Goal: Transaction & Acquisition: Subscribe to service/newsletter

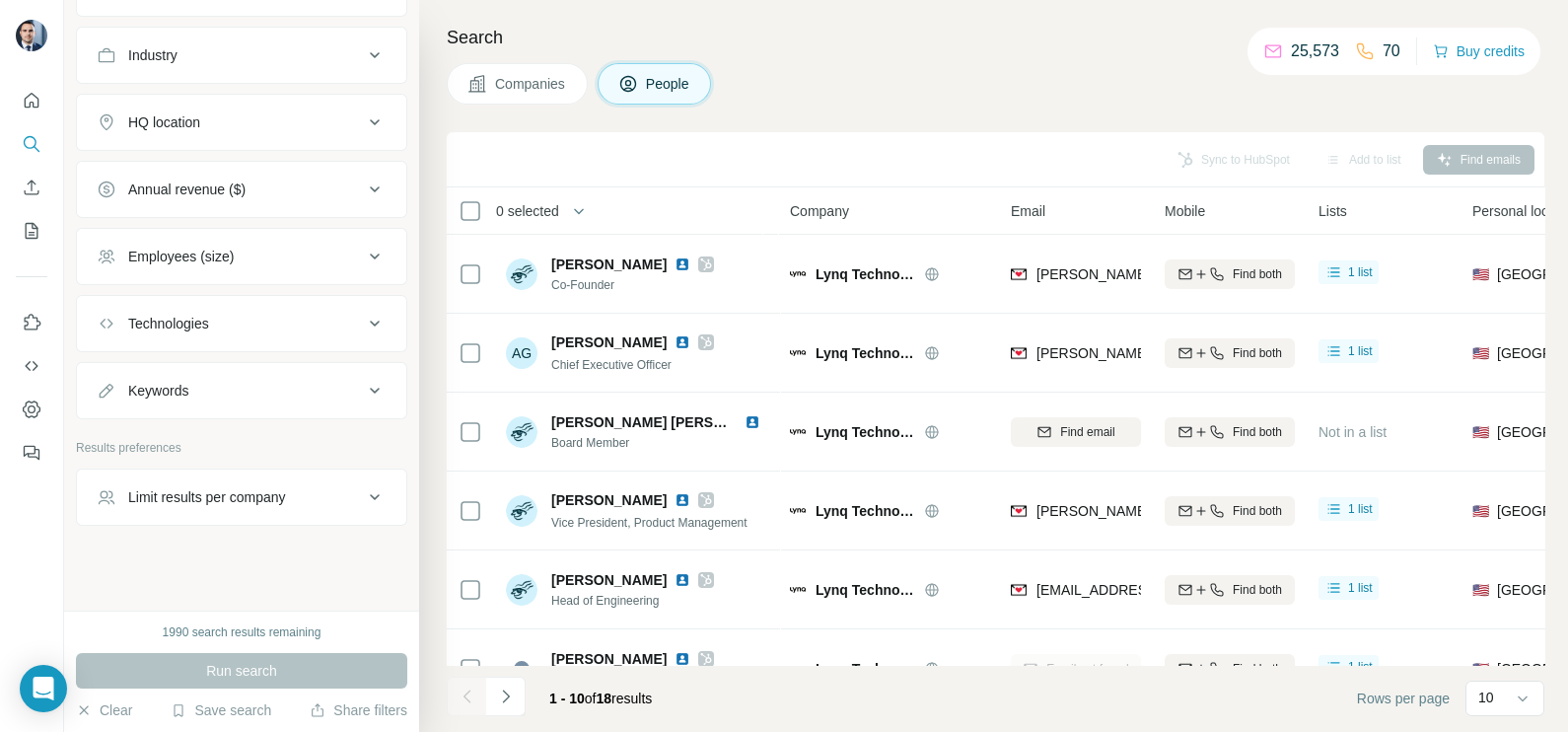
scroll to position [13, 0]
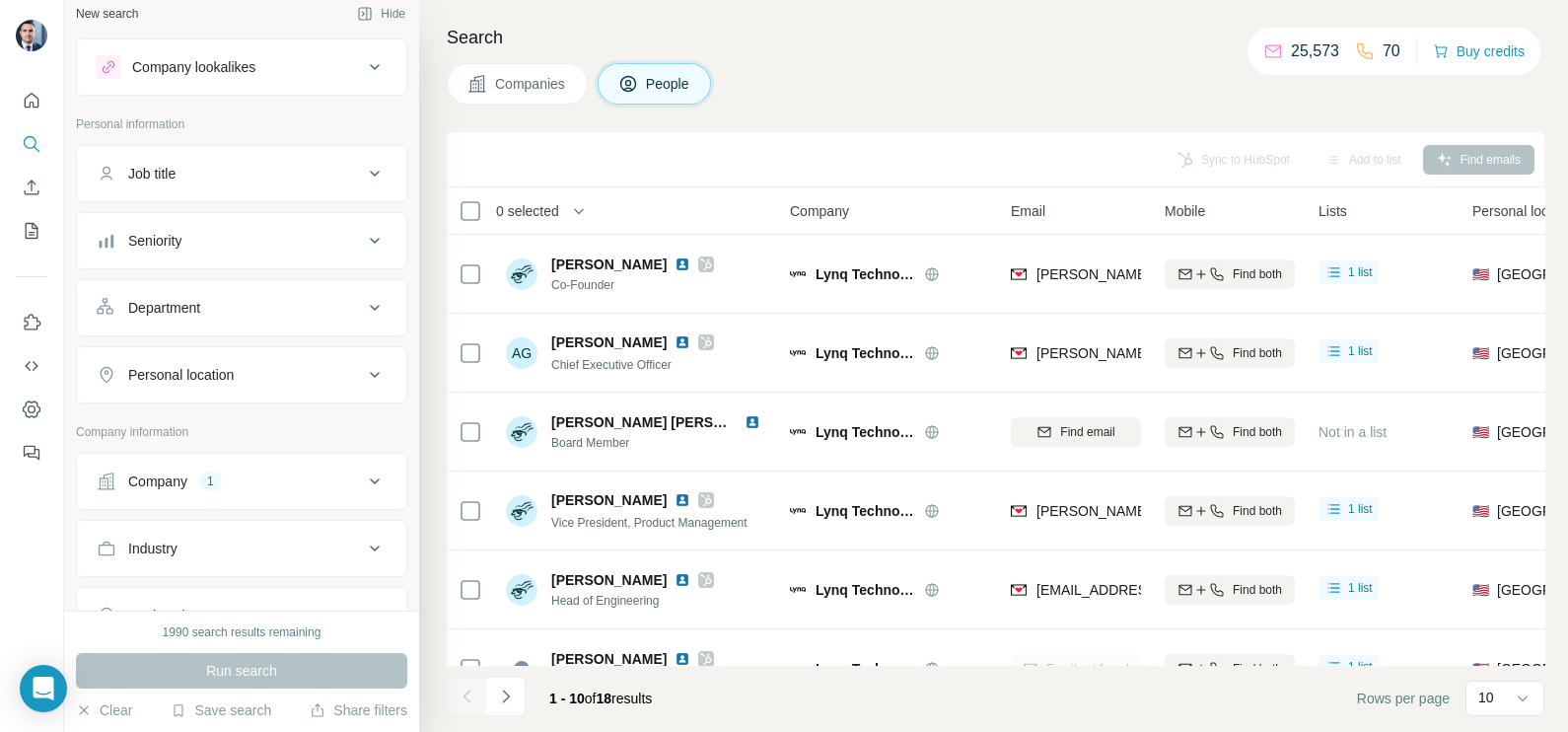
click at [317, 489] on button "Company 1" at bounding box center [241, 482] width 330 height 48
click at [525, 84] on span "Companies" at bounding box center [531, 84] width 72 height 20
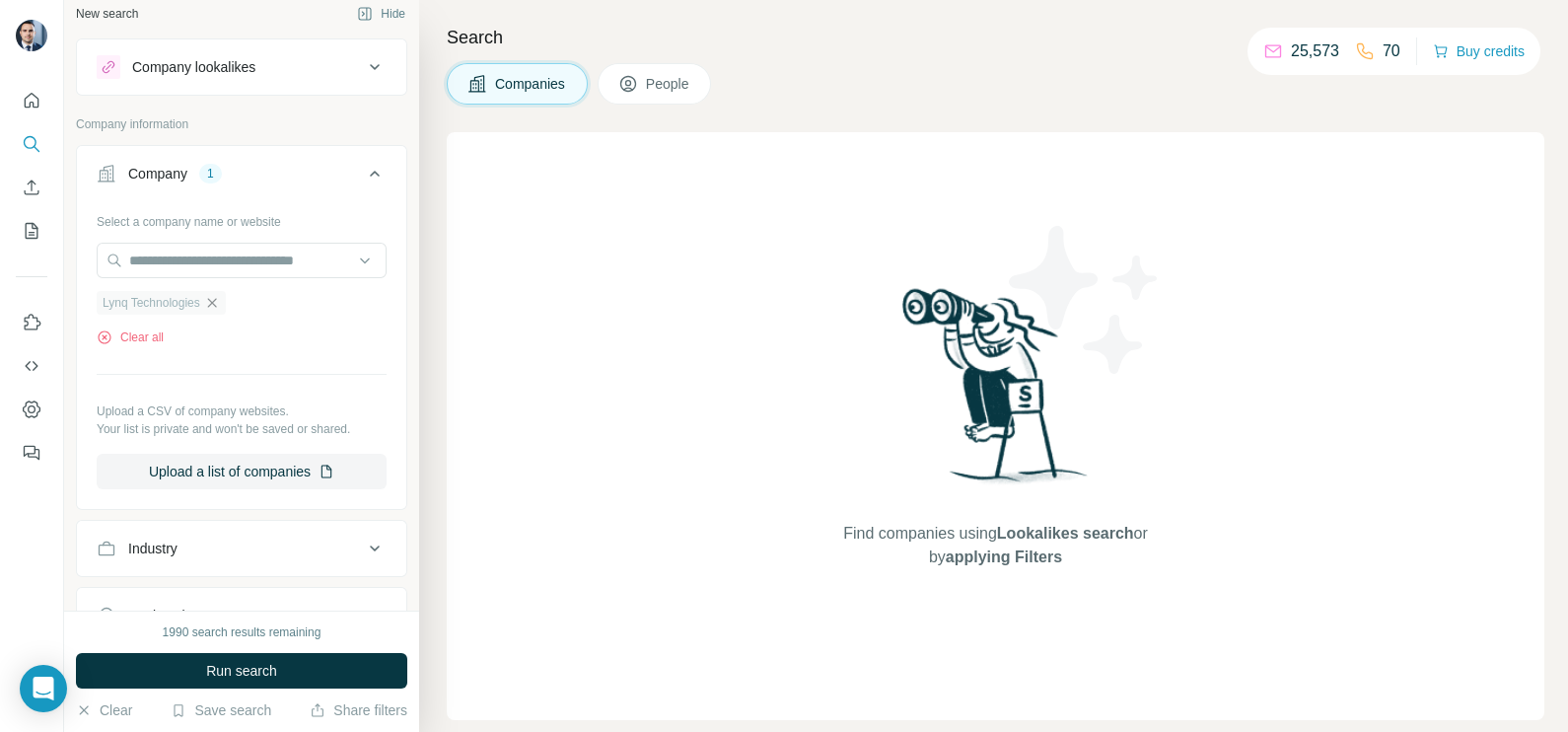
click at [220, 302] on icon "button" at bounding box center [212, 303] width 16 height 16
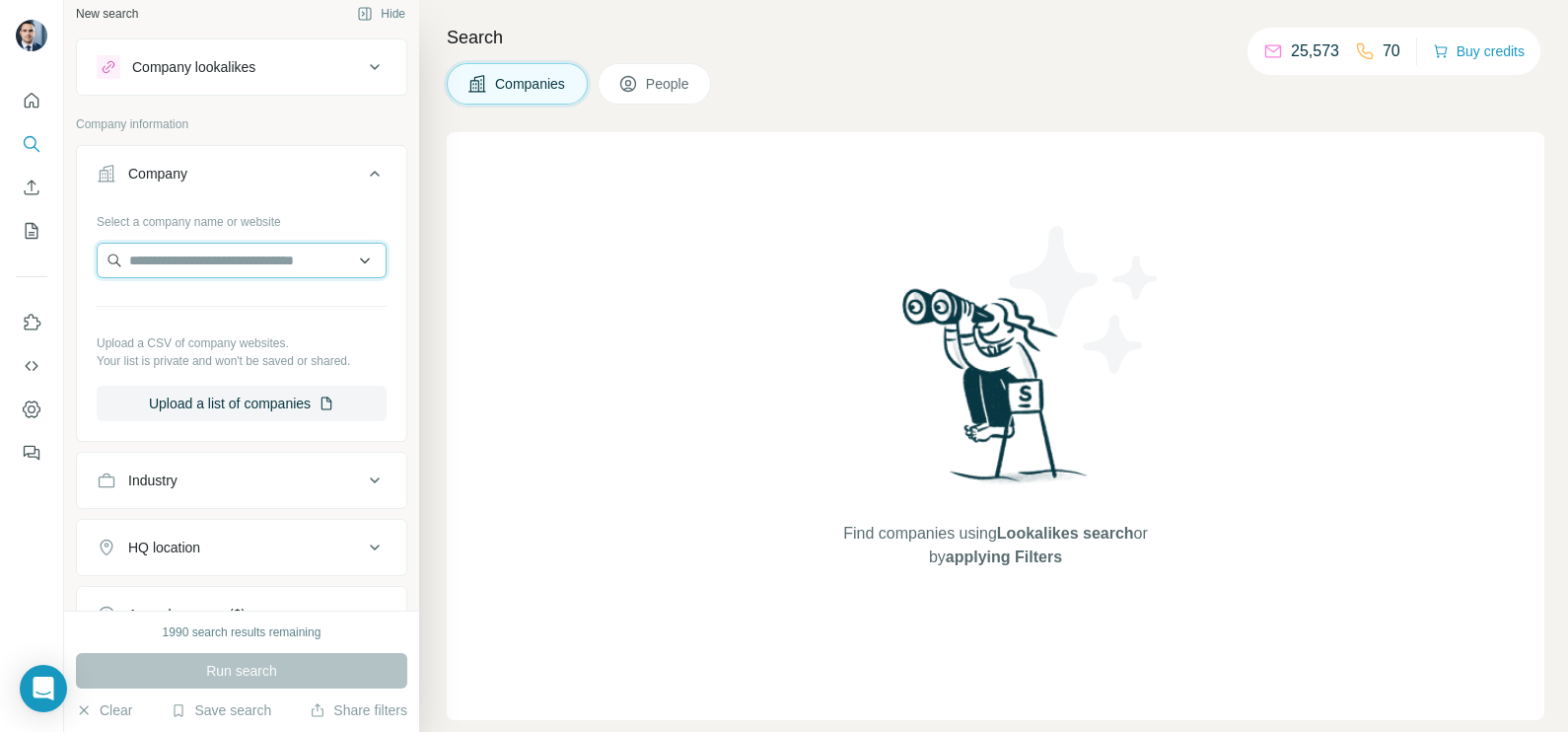
click at [183, 254] on input "text" at bounding box center [241, 260] width 290 height 36
paste input "**********"
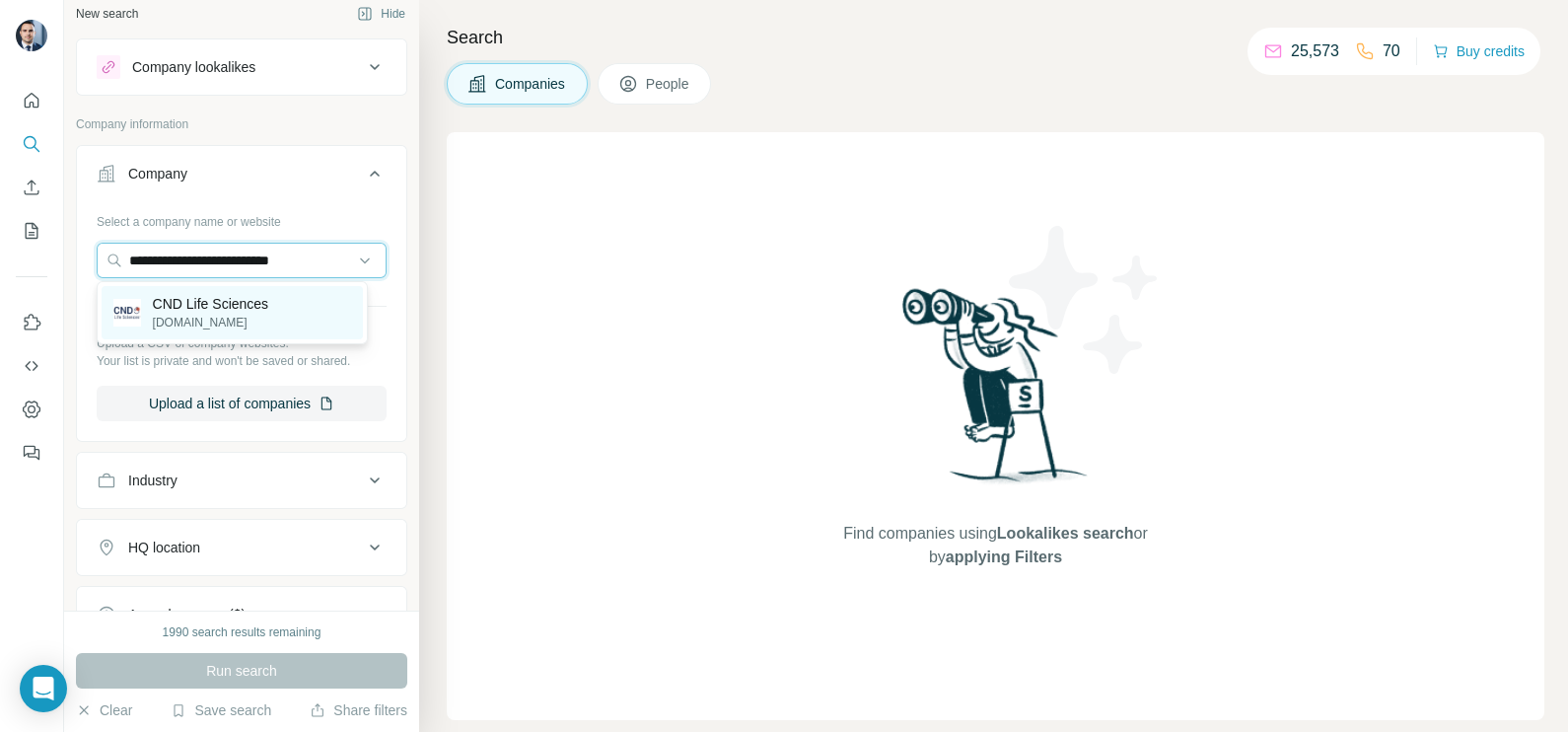
type input "**********"
click at [204, 302] on p "CND Life Sciences" at bounding box center [210, 304] width 117 height 20
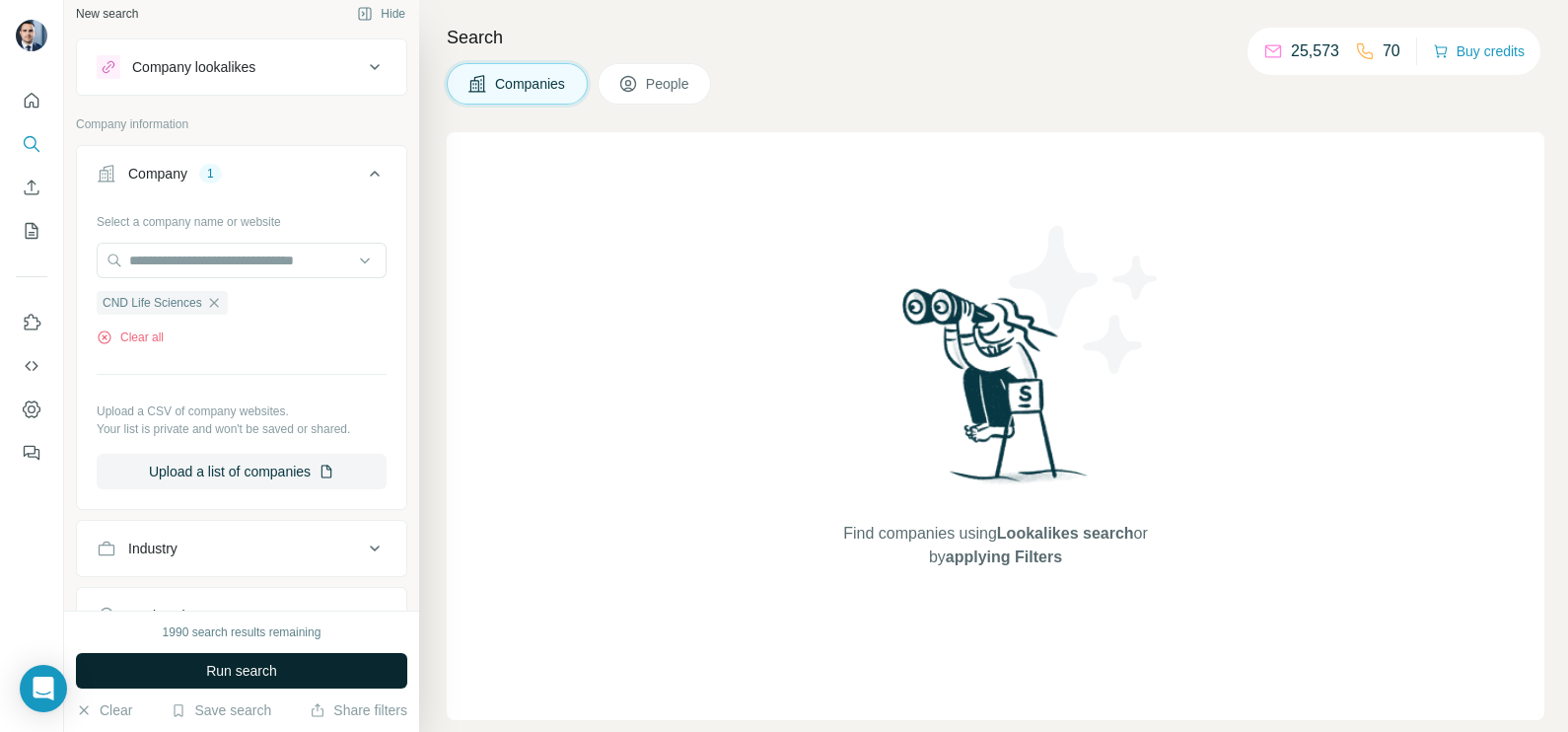
click at [281, 661] on button "Run search" at bounding box center [241, 671] width 332 height 36
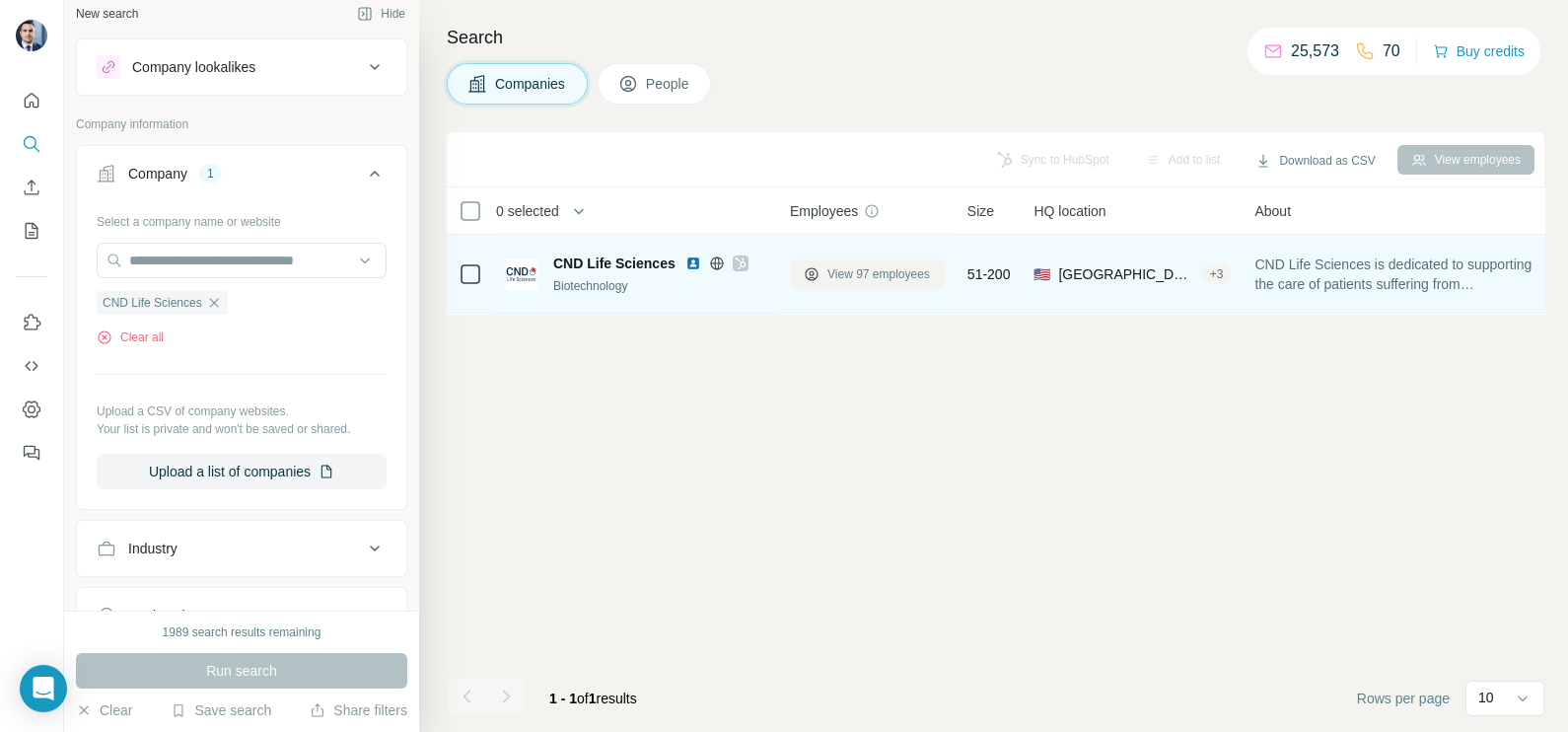
click at [893, 272] on span "View 97 employees" at bounding box center [878, 274] width 103 height 18
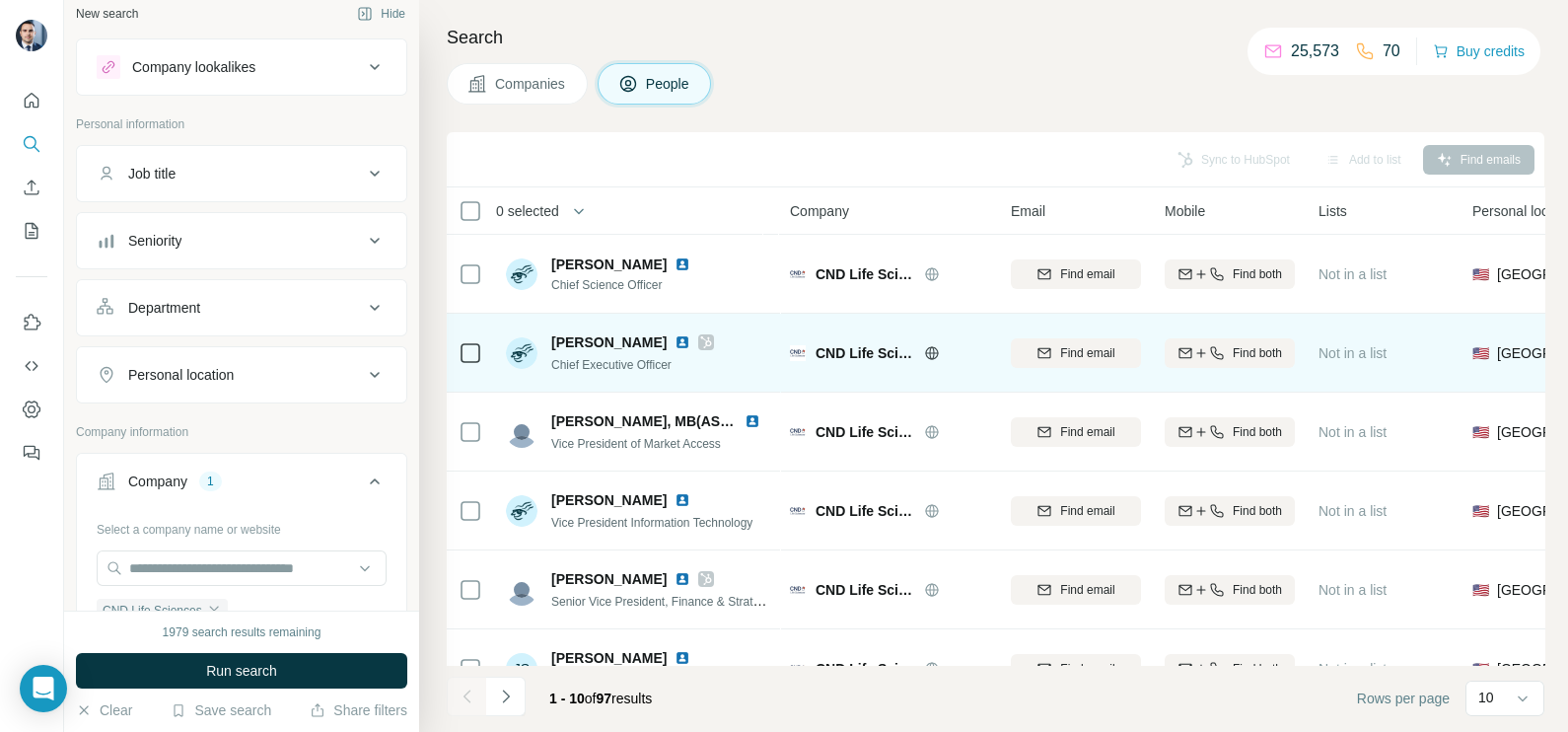
click at [701, 344] on icon at bounding box center [707, 342] width 12 height 16
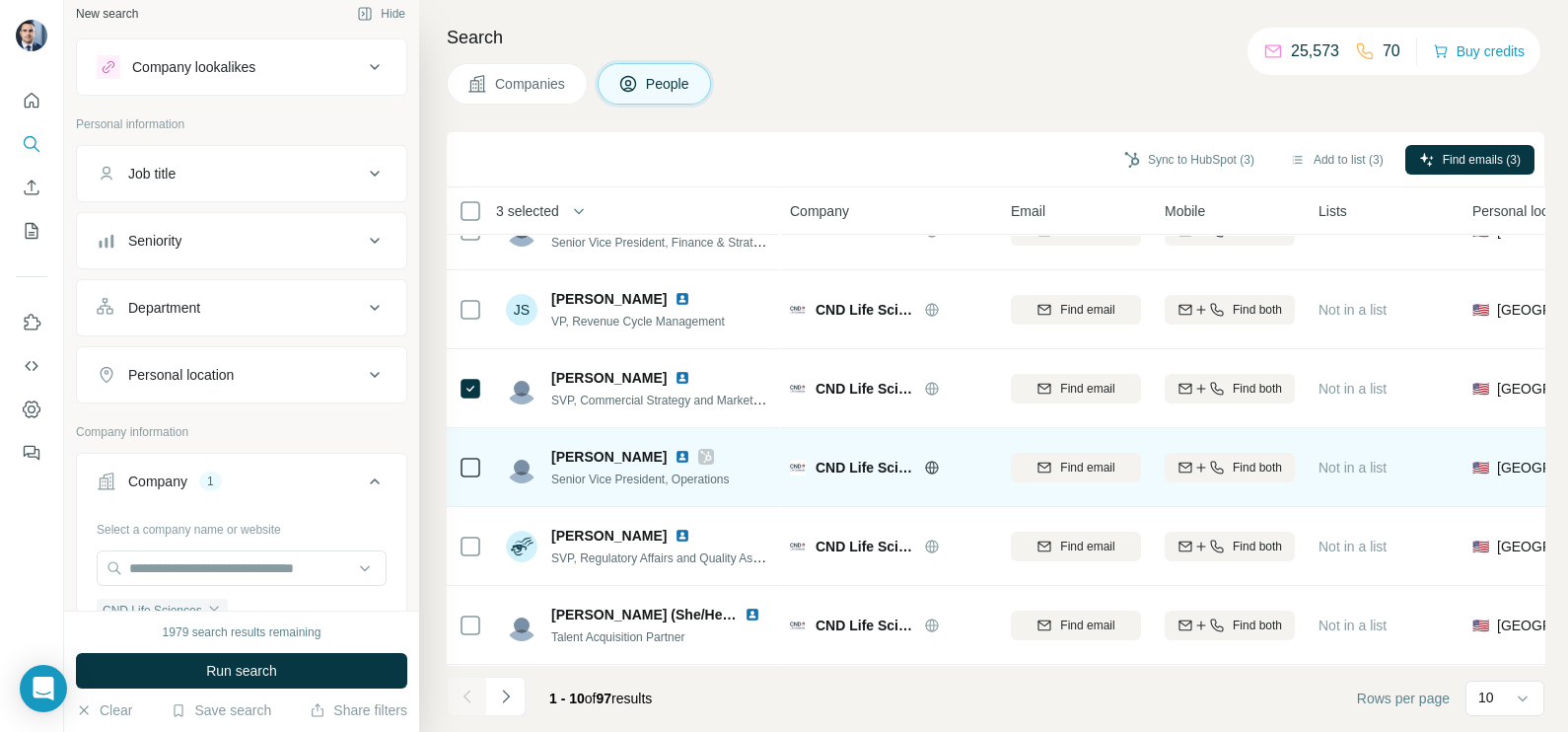
scroll to position [370, 0]
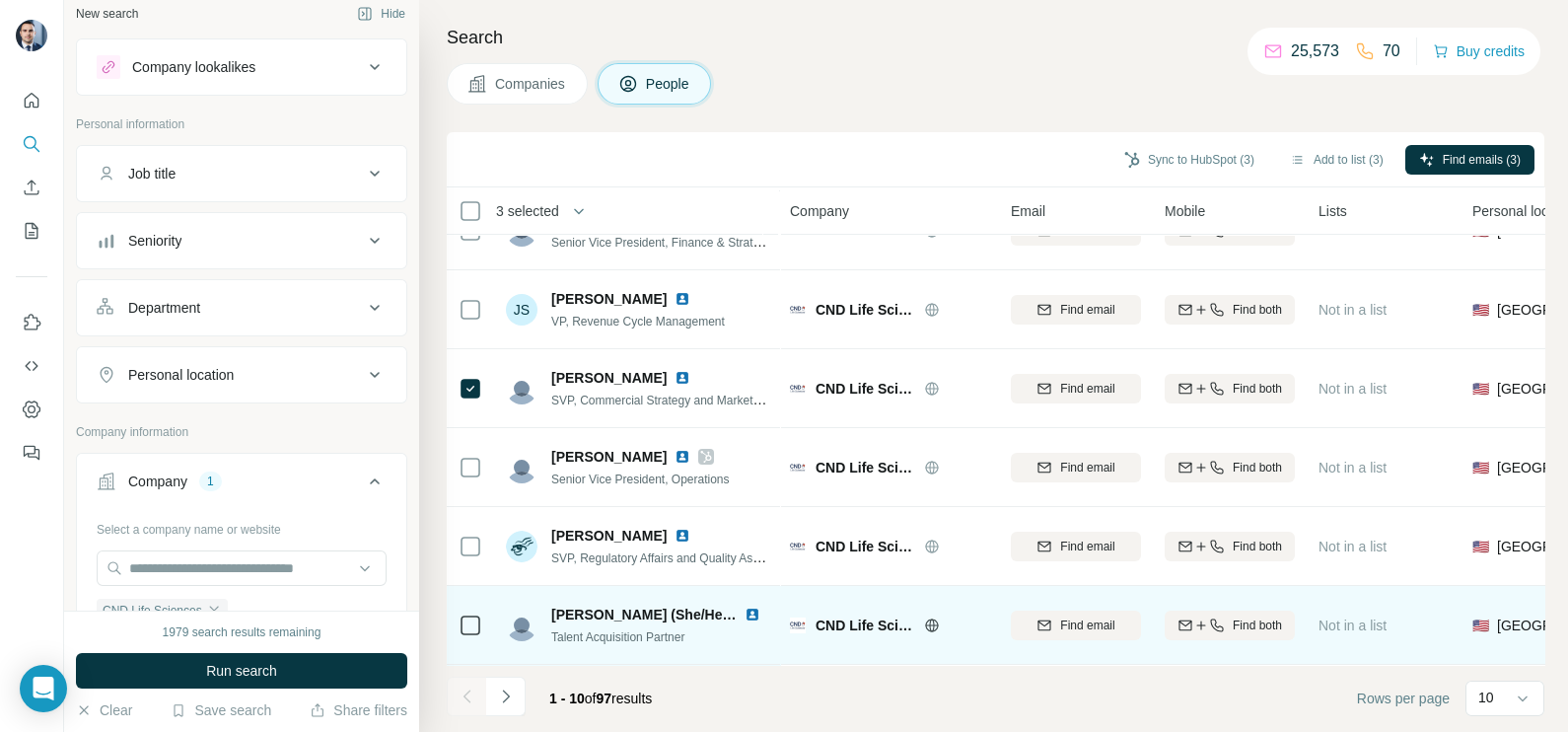
click at [492, 617] on td at bounding box center [470, 625] width 48 height 79
click at [752, 607] on img at bounding box center [753, 615] width 16 height 16
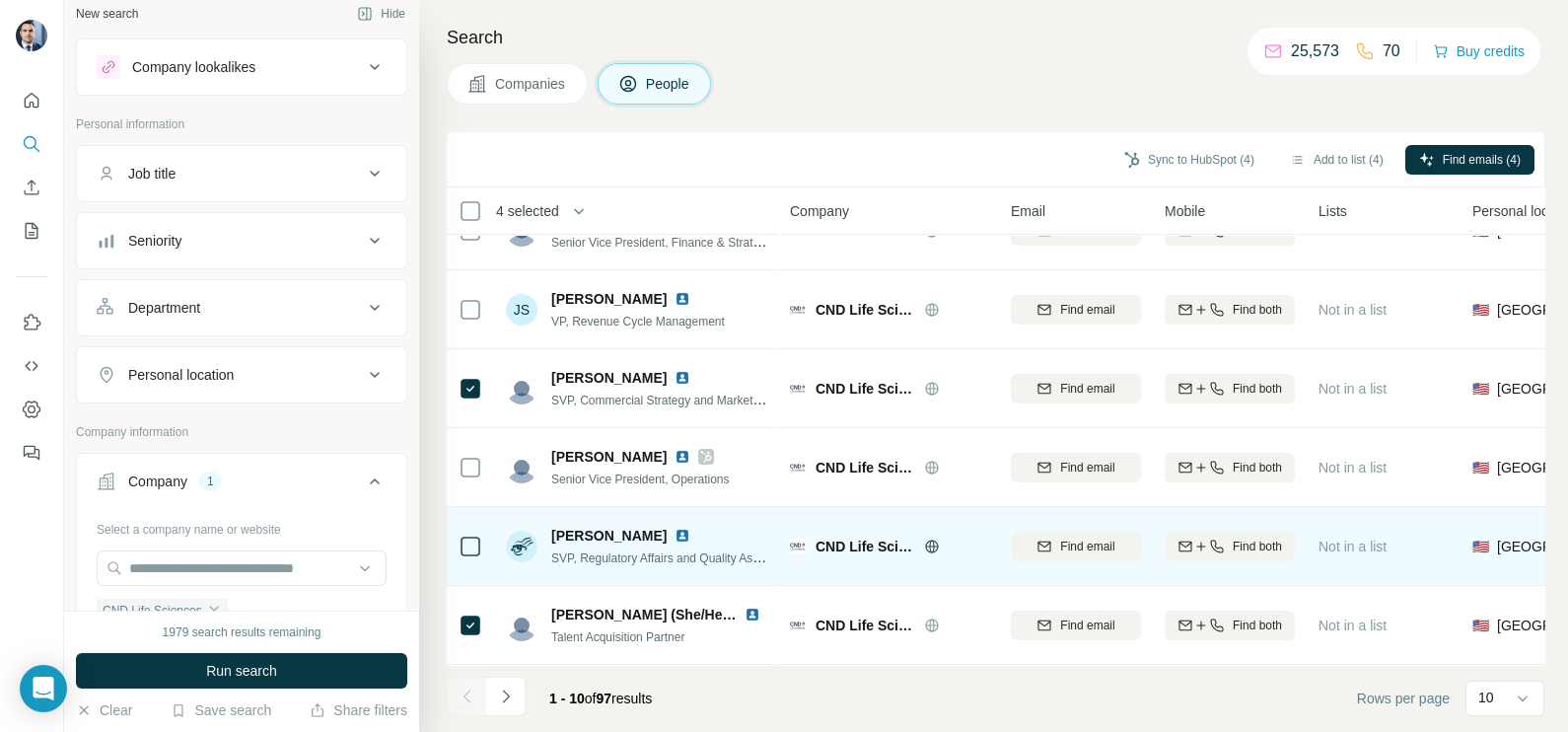
scroll to position [0, 0]
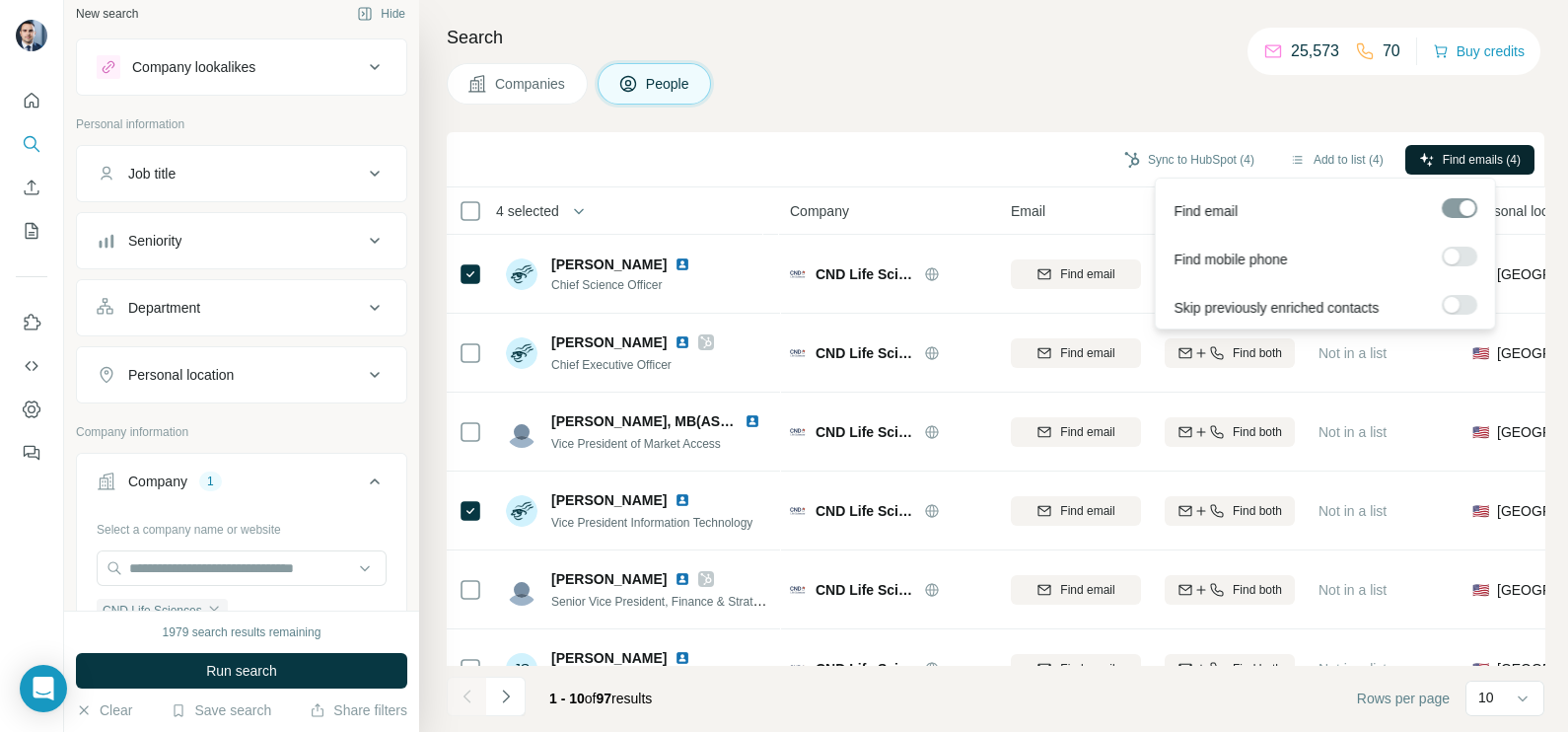
click at [1462, 169] on button "Find emails (4)" at bounding box center [1470, 160] width 130 height 30
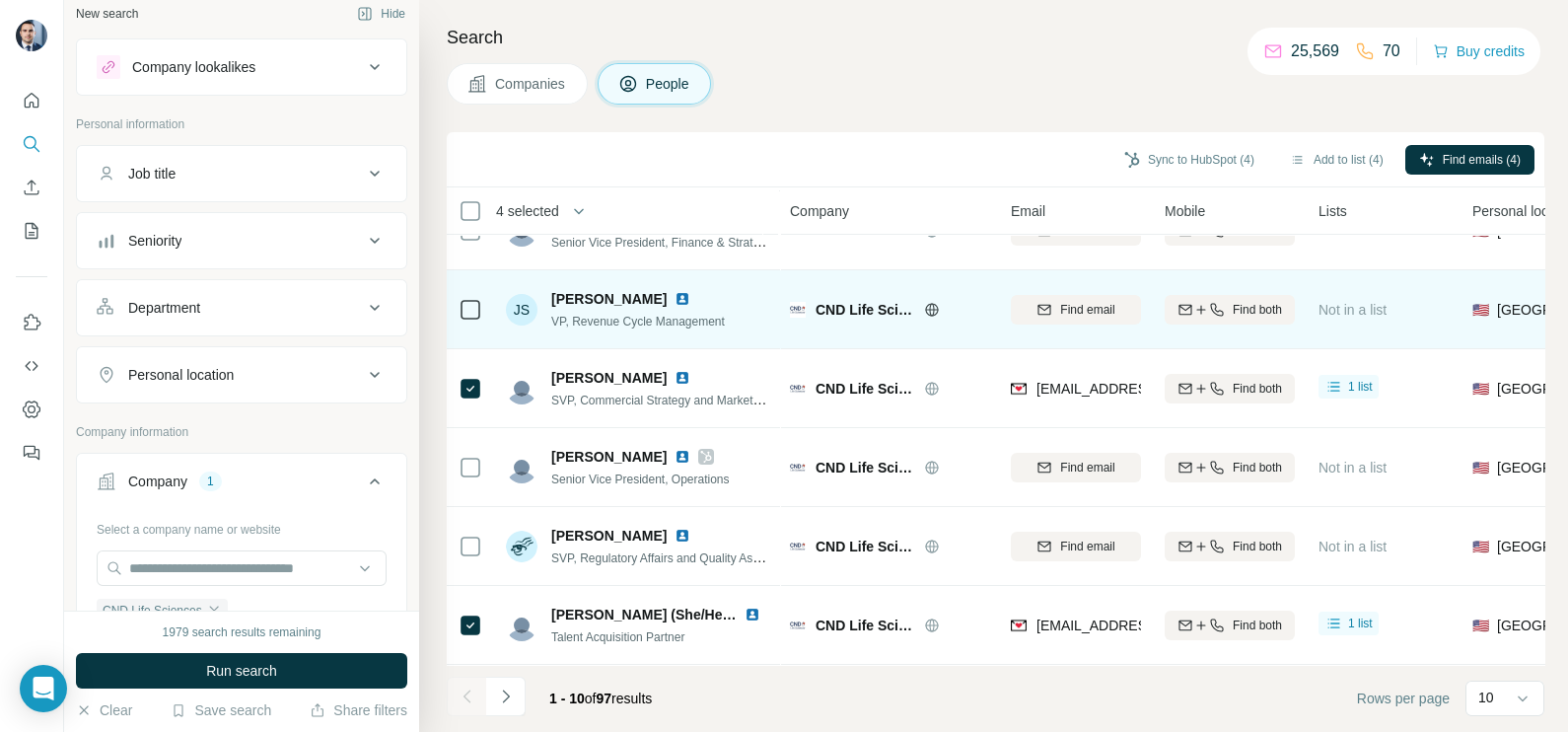
scroll to position [246, 0]
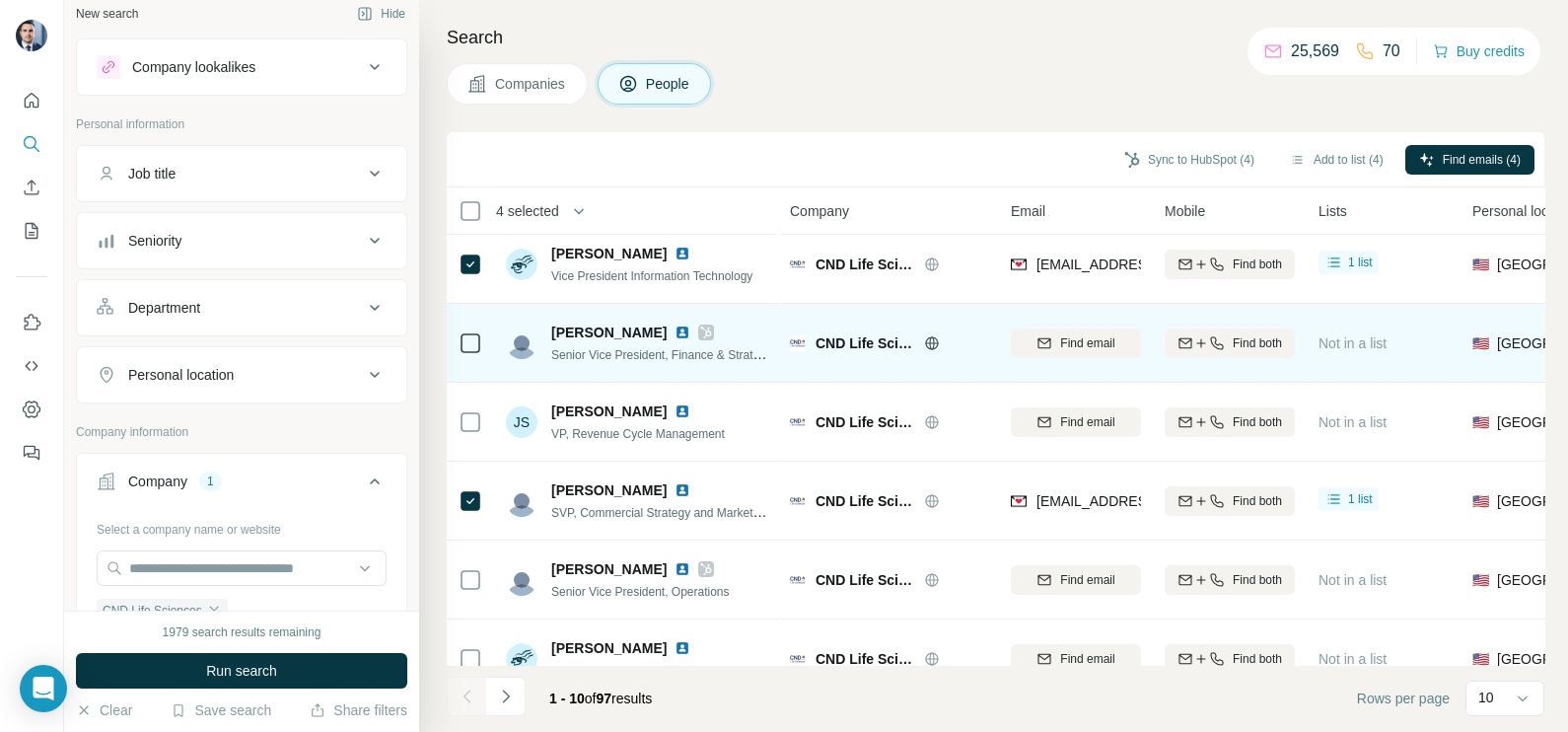
click at [702, 331] on icon at bounding box center [707, 333] width 11 height 12
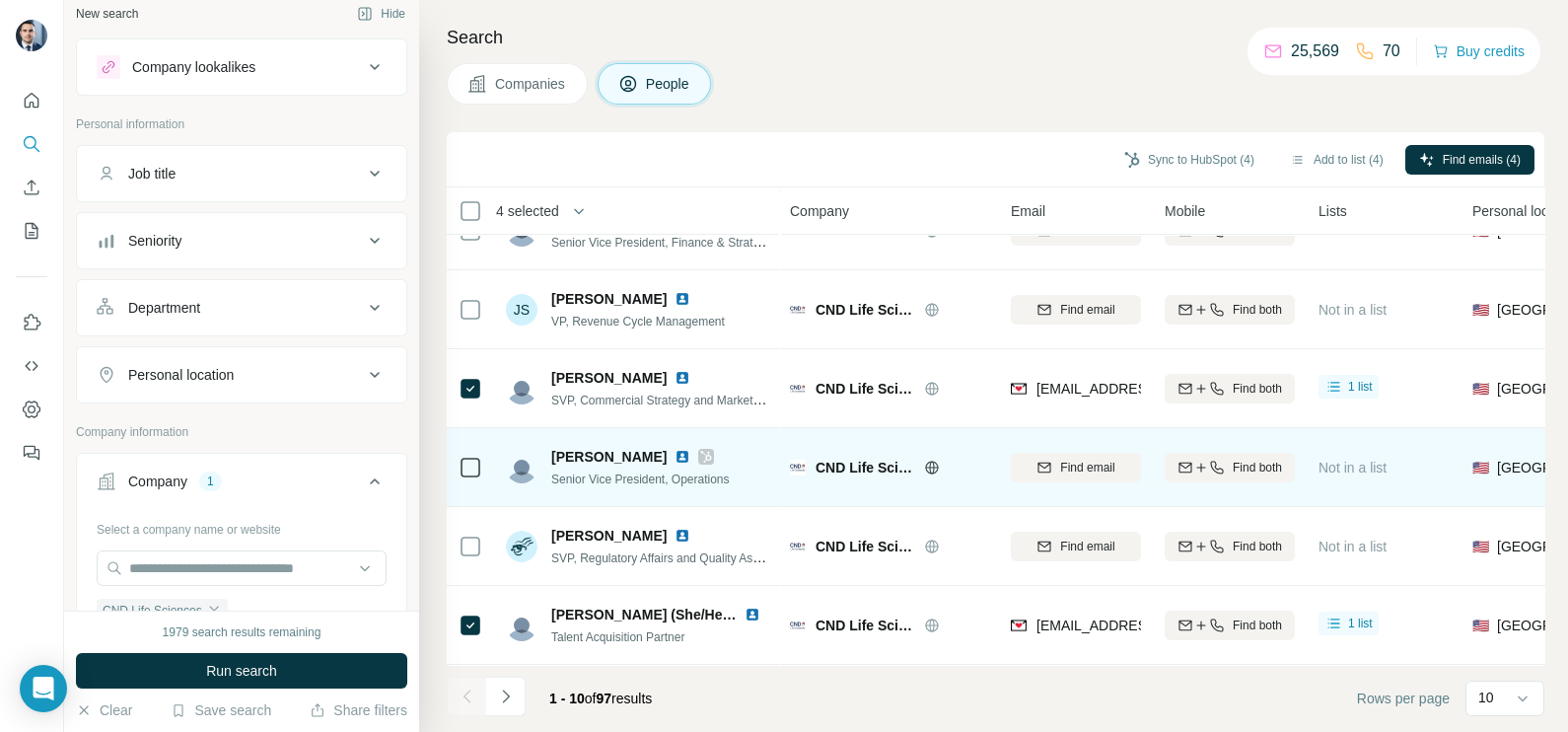
scroll to position [370, 0]
click at [702, 451] on icon at bounding box center [707, 457] width 11 height 12
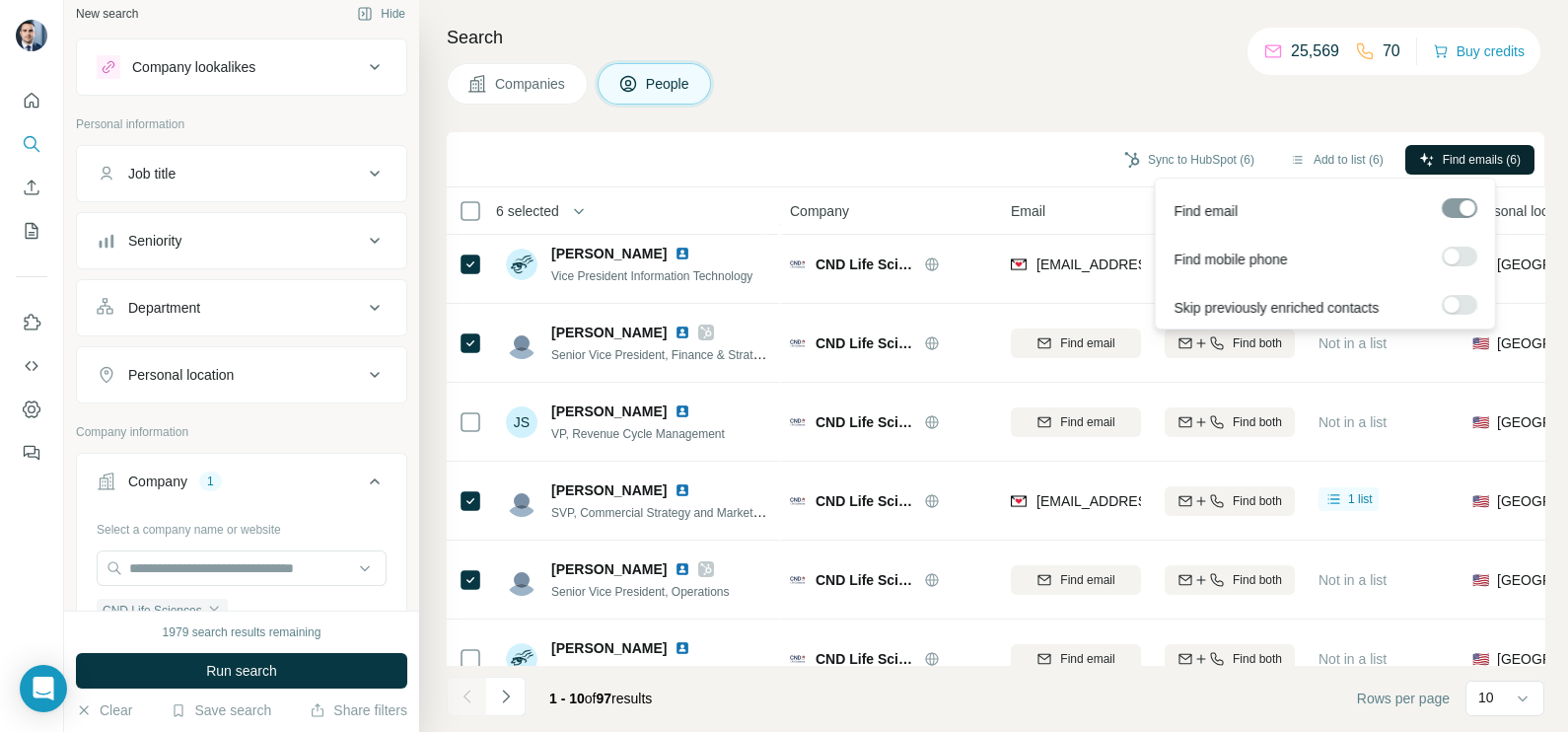
click at [1479, 162] on span "Find emails (6)" at bounding box center [1482, 160] width 78 height 18
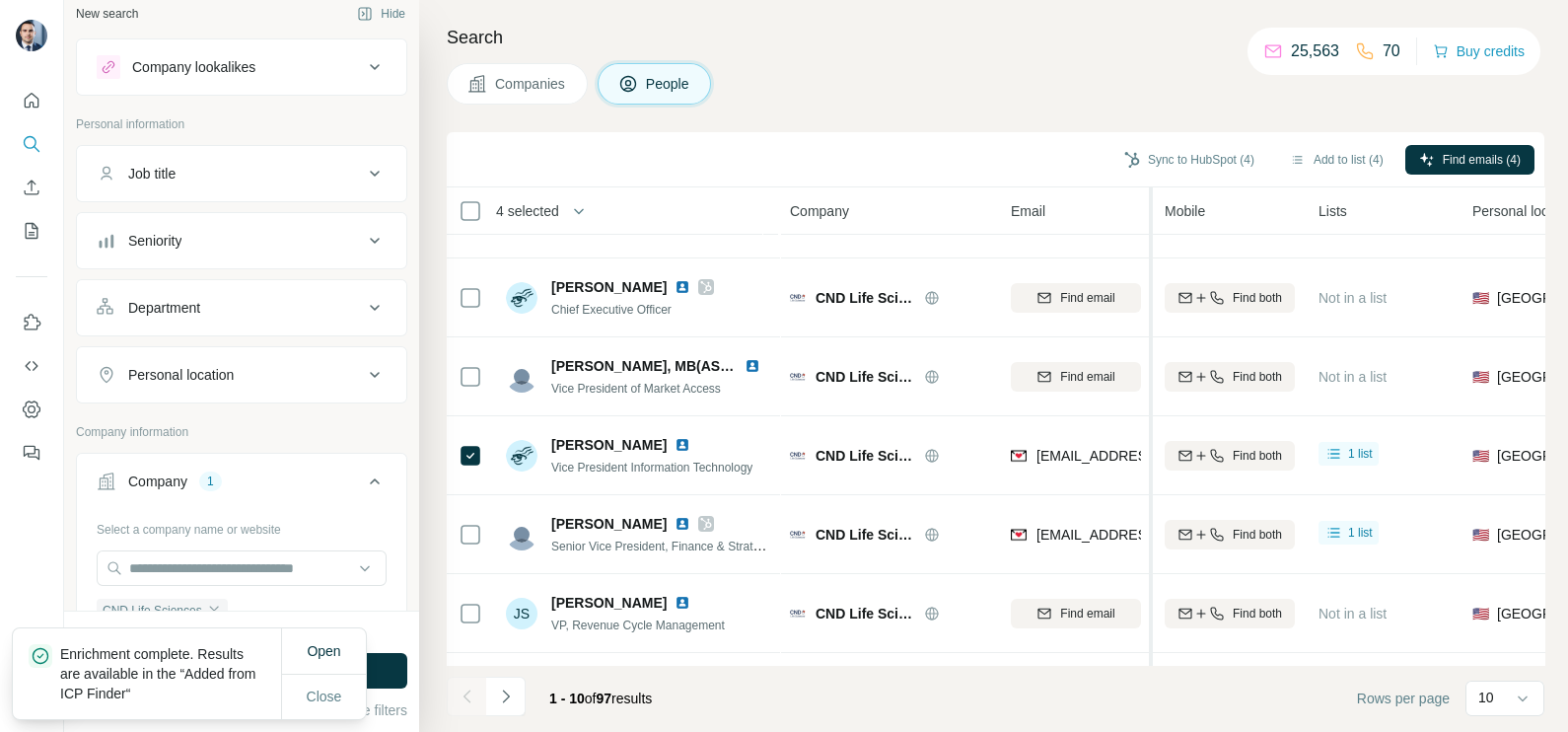
scroll to position [0, 0]
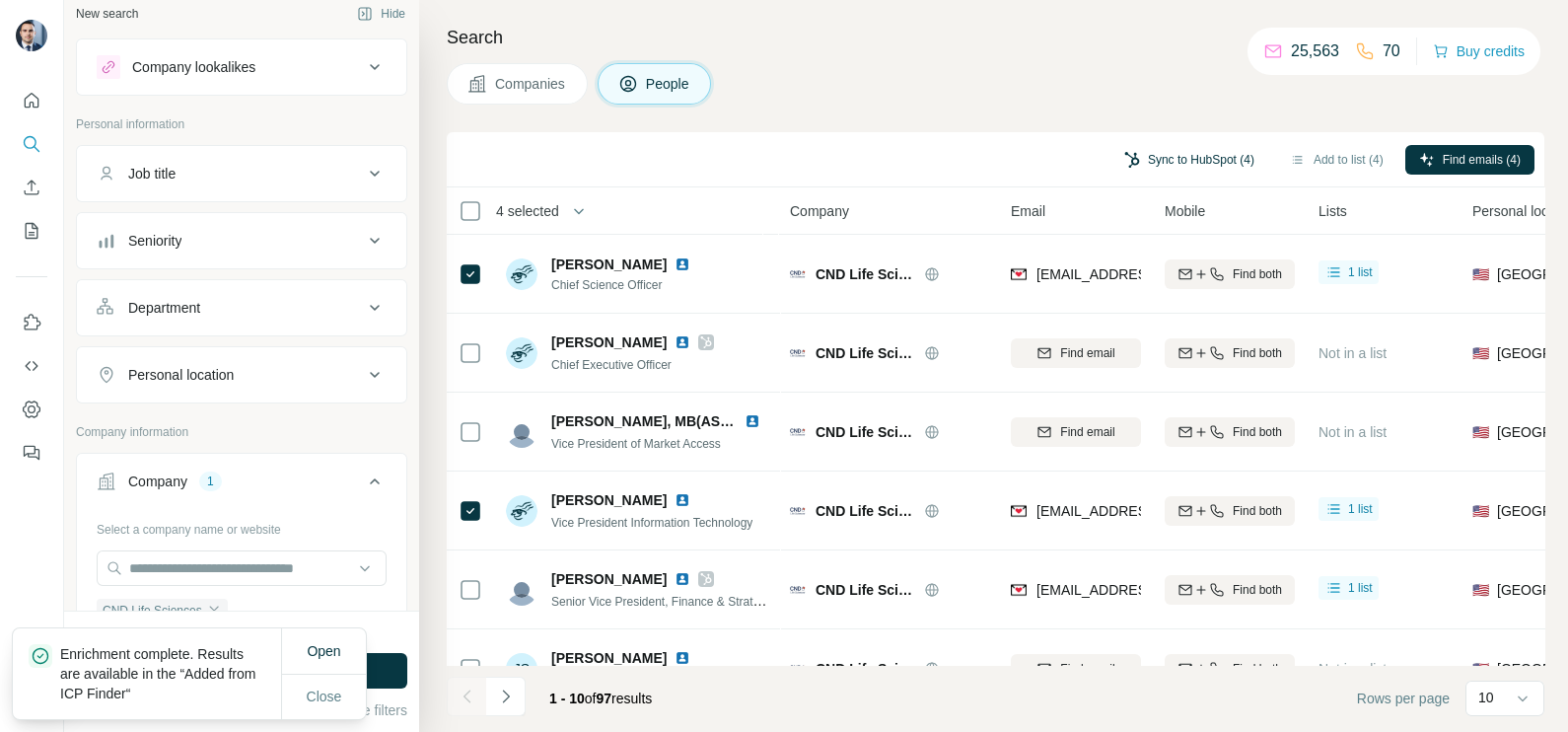
click at [1166, 155] on button "Sync to HubSpot (4)" at bounding box center [1189, 160] width 157 height 30
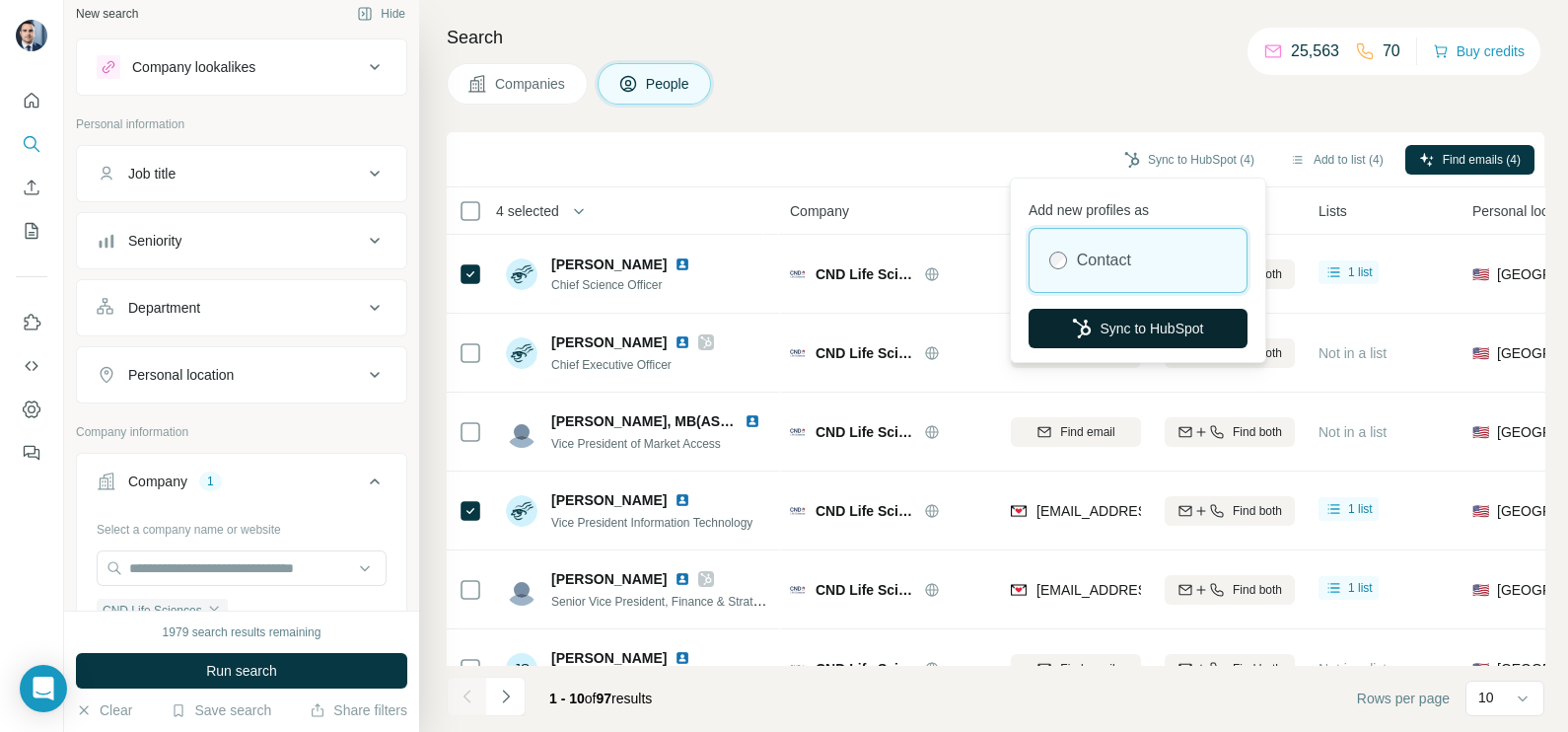
click at [1134, 332] on button "Sync to HubSpot" at bounding box center [1138, 329] width 219 height 40
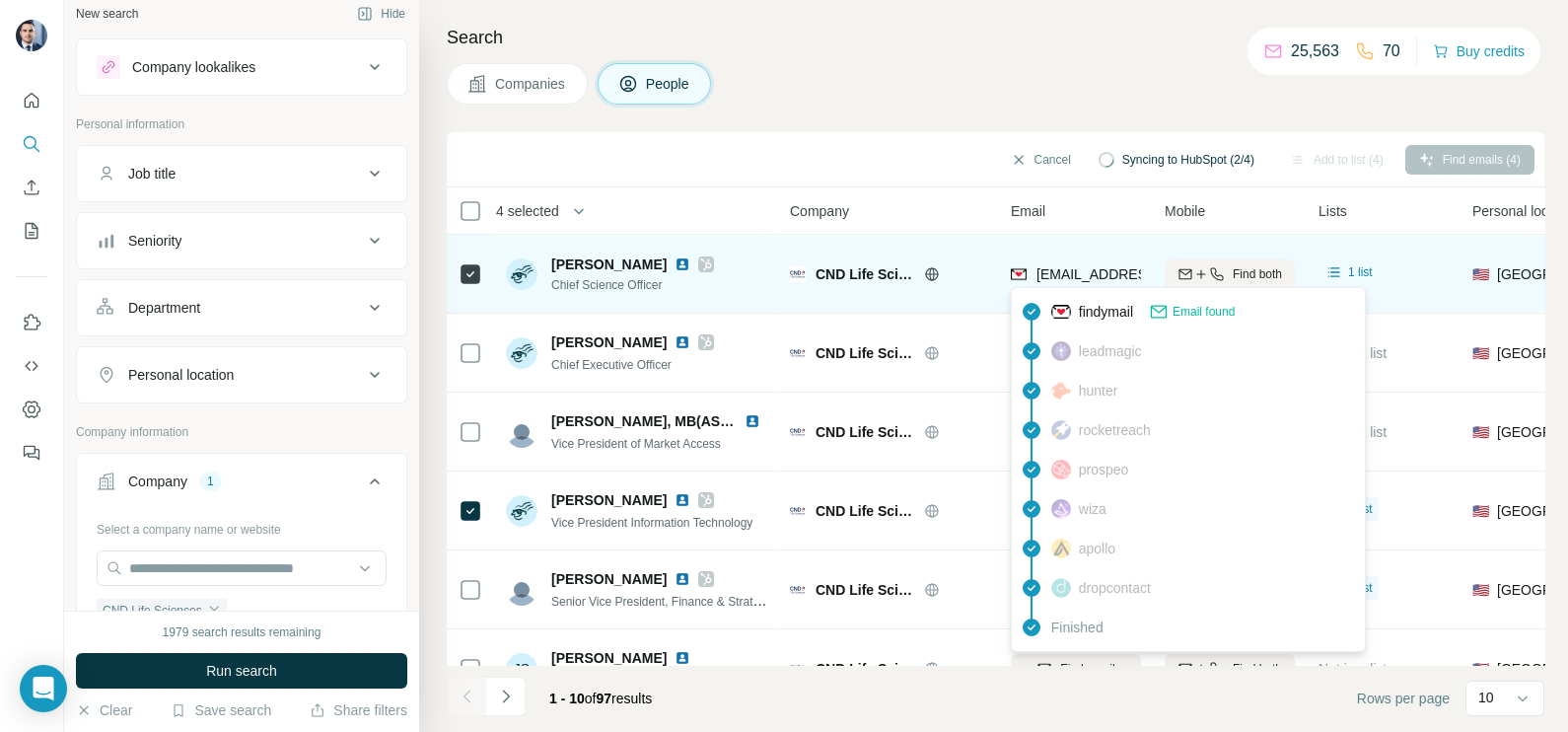
click at [1066, 276] on span "[EMAIL_ADDRESS][DOMAIN_NAME]" at bounding box center [1153, 274] width 234 height 16
copy tr "[EMAIL_ADDRESS][DOMAIN_NAME]"
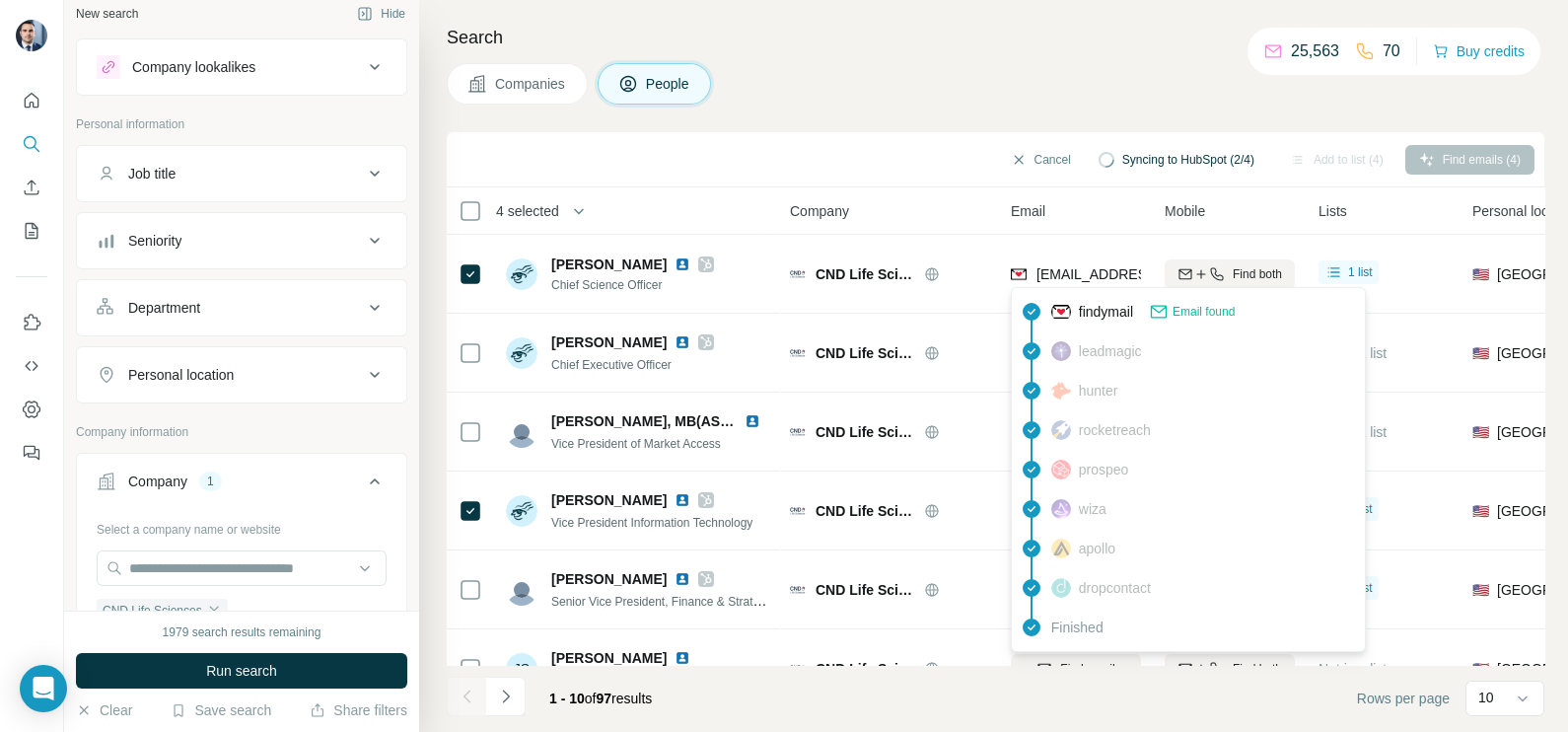
click at [878, 103] on div "Companies People" at bounding box center [995, 84] width 1098 height 42
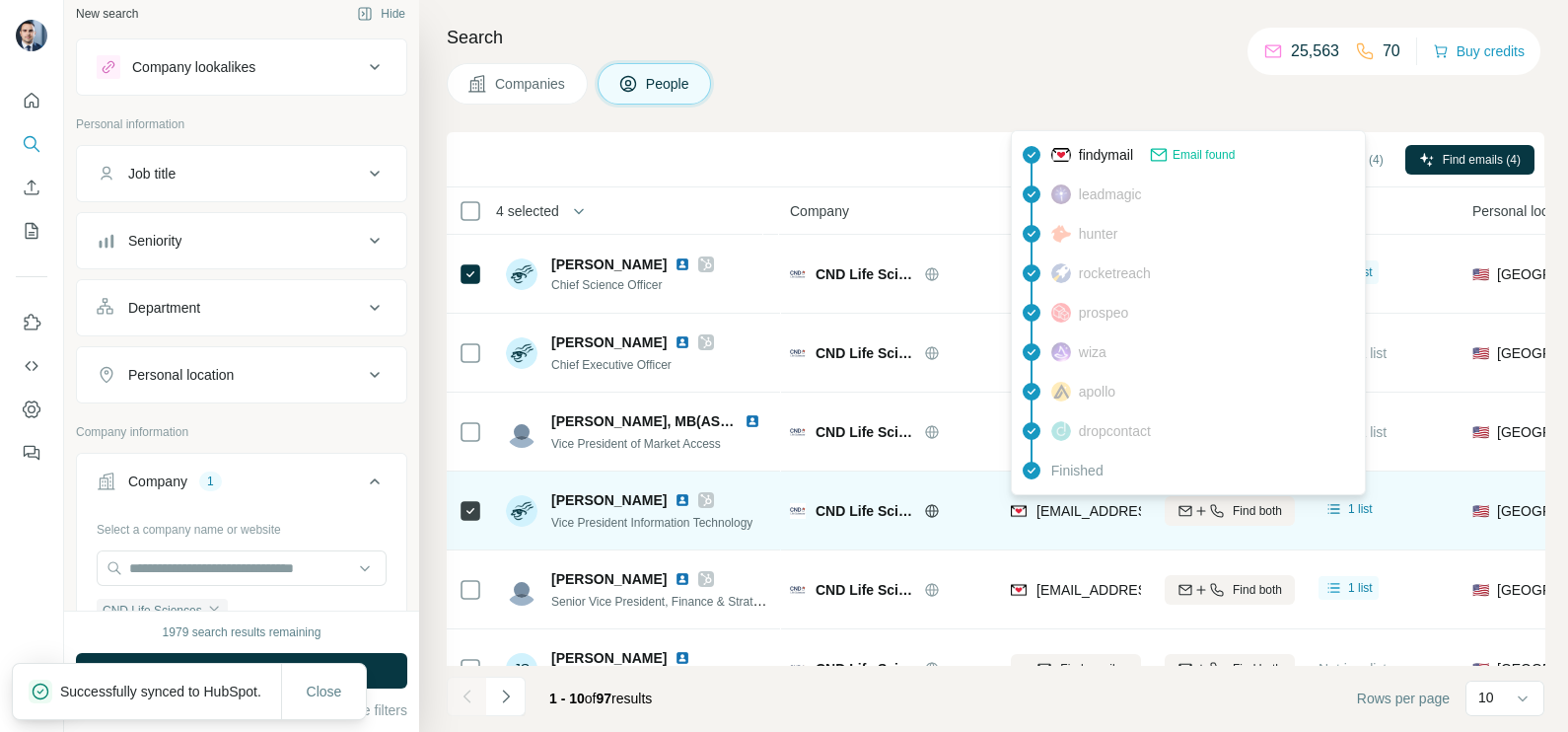
click at [1072, 514] on span "[EMAIL_ADDRESS][DOMAIN_NAME]" at bounding box center [1153, 512] width 234 height 16
click at [1071, 514] on span "[EMAIL_ADDRESS][DOMAIN_NAME]" at bounding box center [1153, 512] width 234 height 16
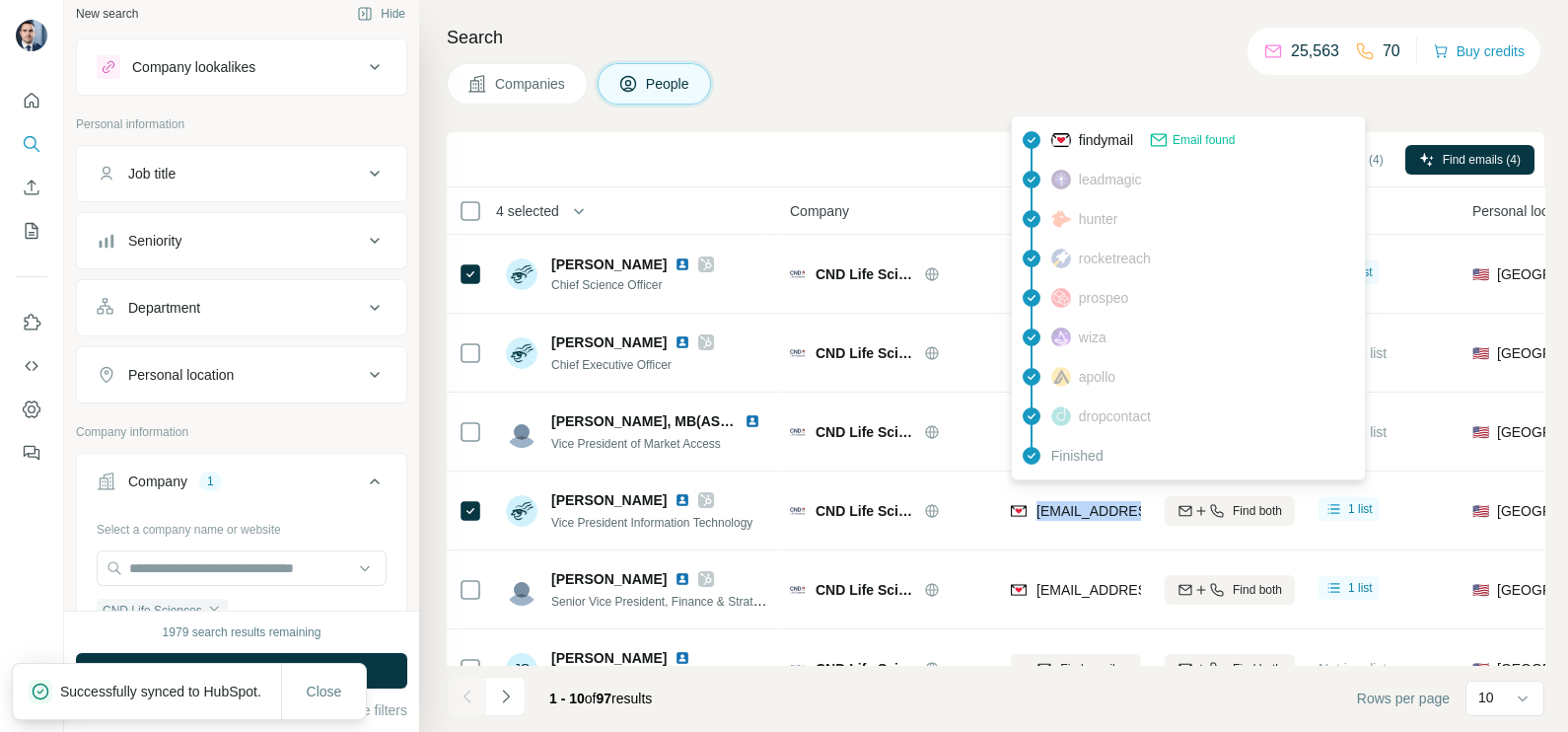
copy tr "[EMAIL_ADDRESS][DOMAIN_NAME]"
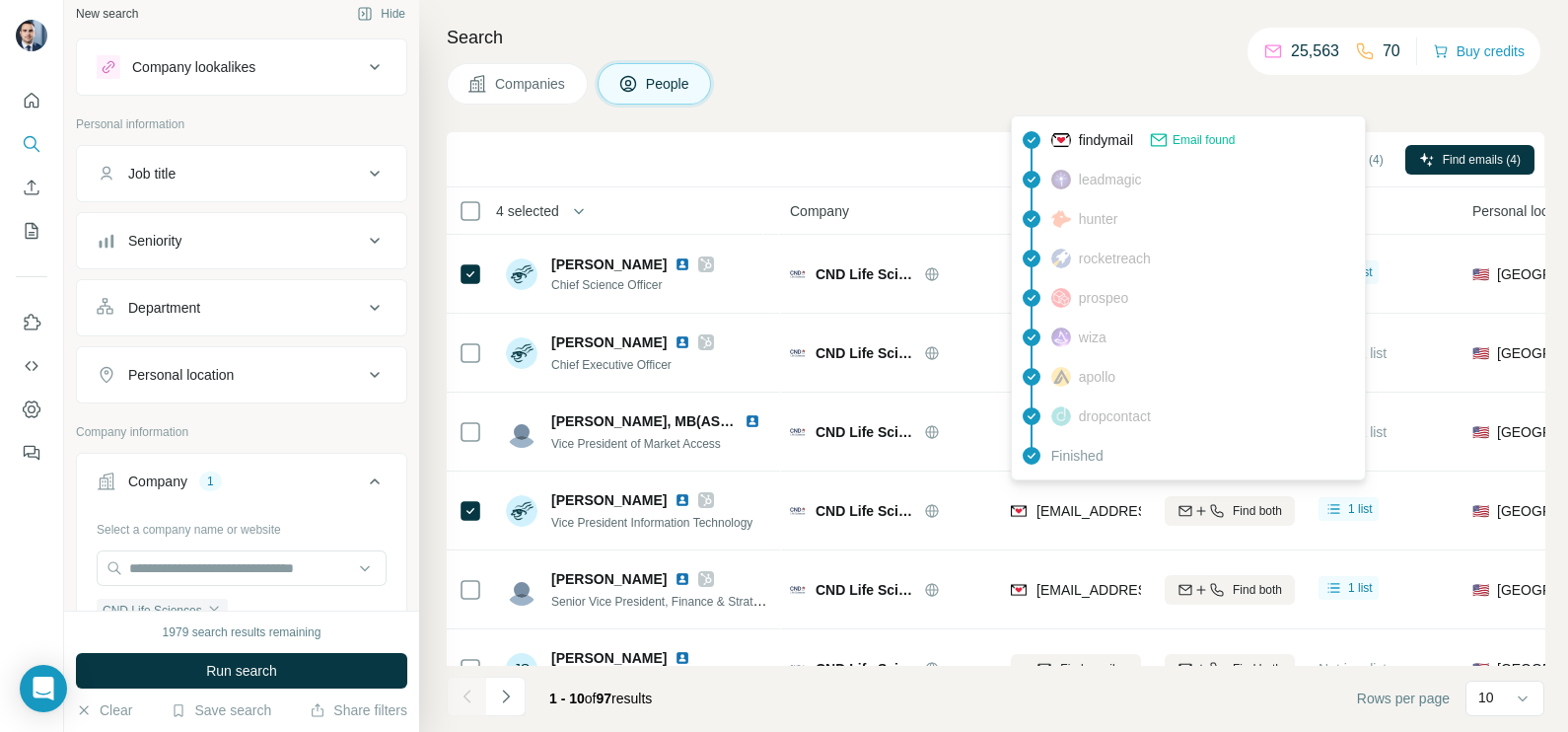
click at [896, 168] on div "Sync to HubSpot (4) Add to list (4) Find emails (4)" at bounding box center [996, 160] width 1079 height 35
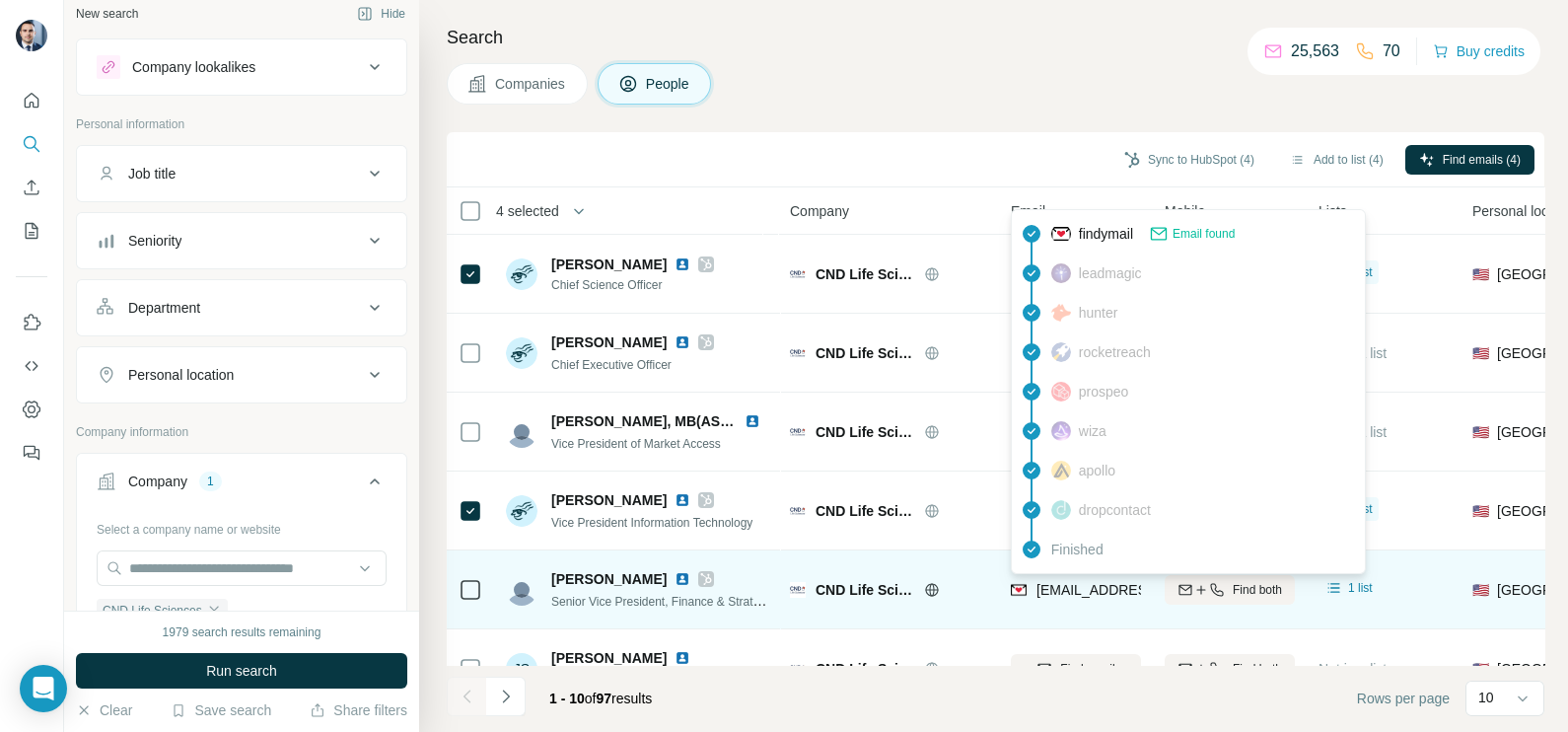
click at [1077, 587] on span "[EMAIL_ADDRESS][DOMAIN_NAME]" at bounding box center [1153, 590] width 234 height 16
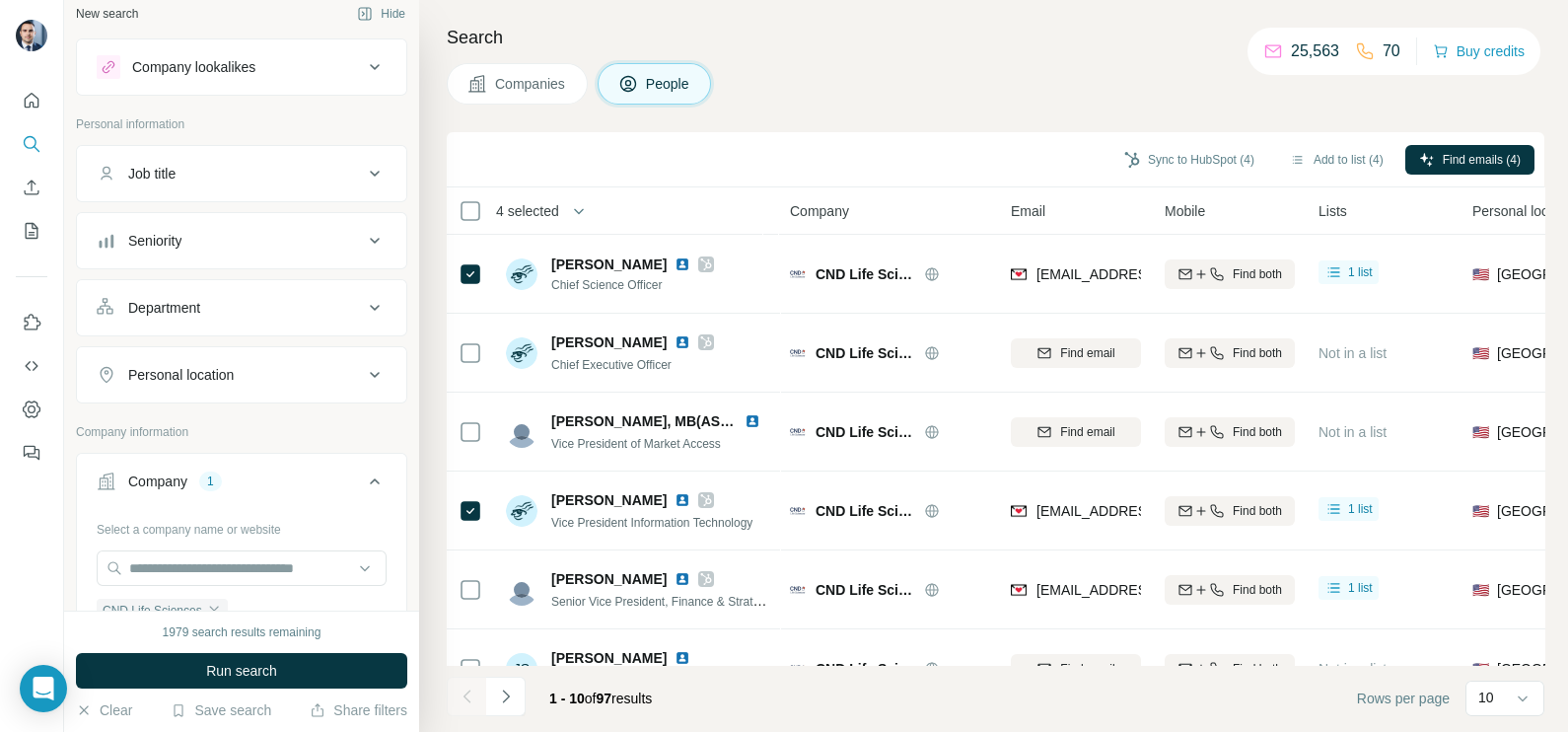
click at [877, 129] on div "Search Companies People Sync to HubSpot (4) Add to list (4) Find emails (4) 4 s…" at bounding box center [994, 366] width 1149 height 732
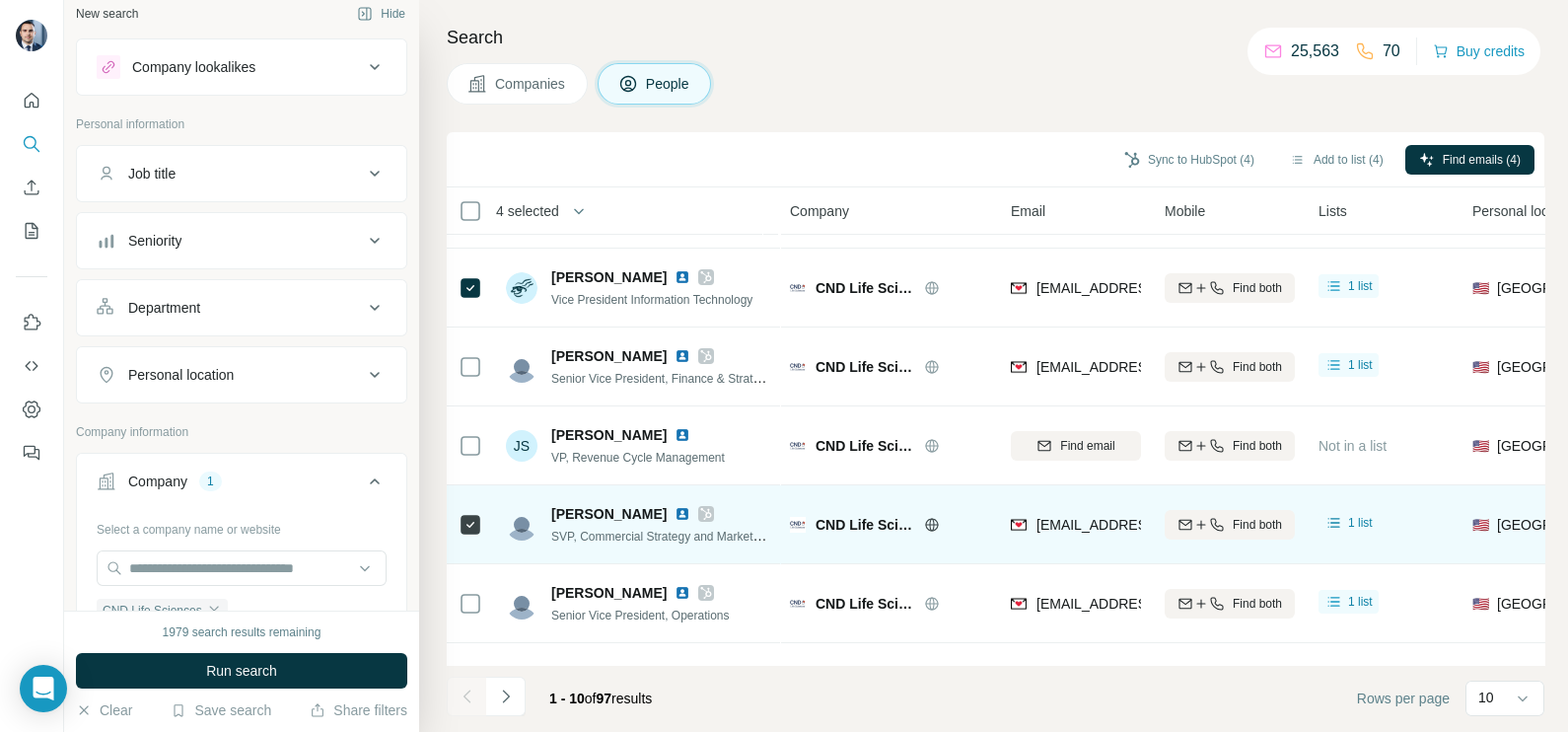
scroll to position [245, 0]
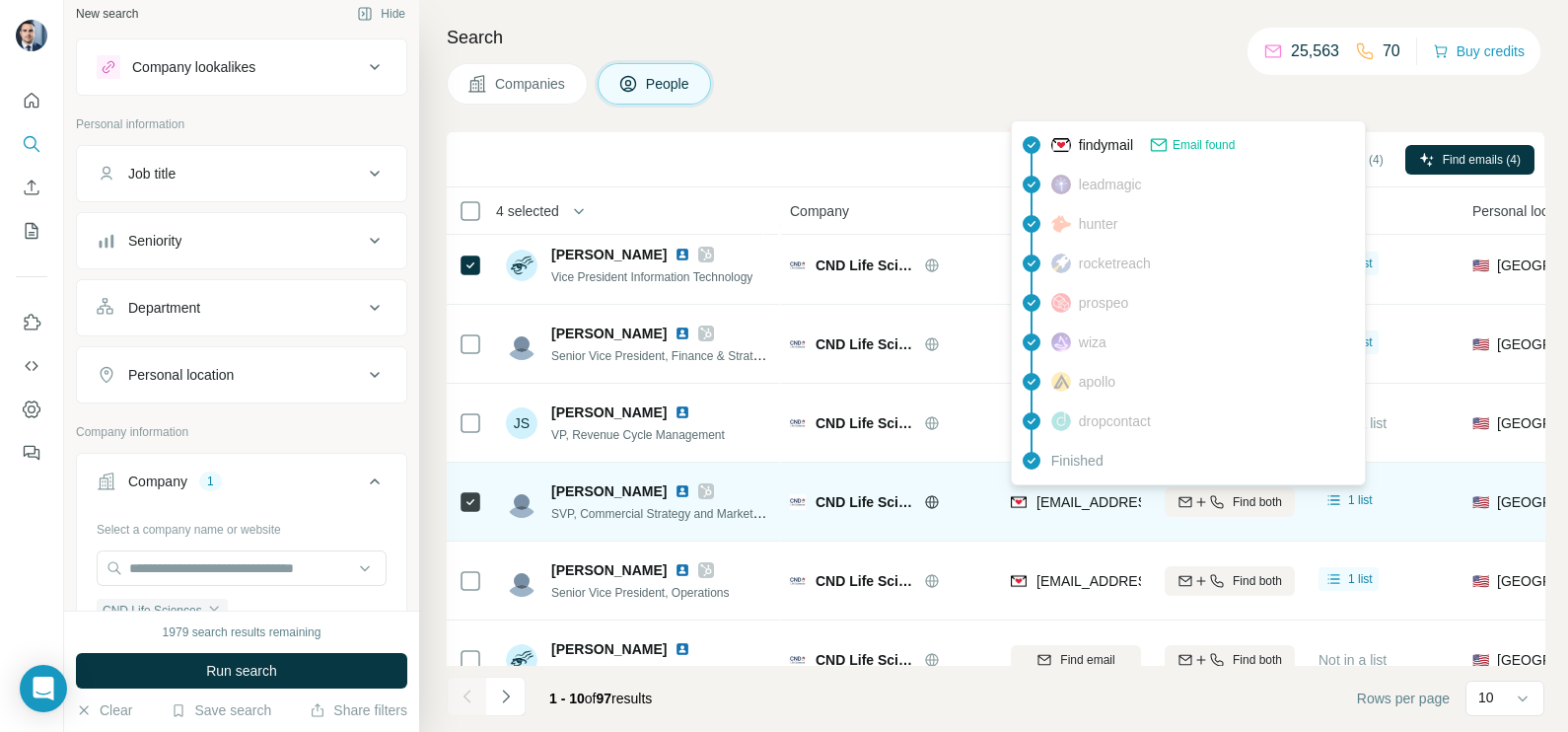
click at [1085, 514] on div "[EMAIL_ADDRESS][DOMAIN_NAME]" at bounding box center [1132, 505] width 243 height 24
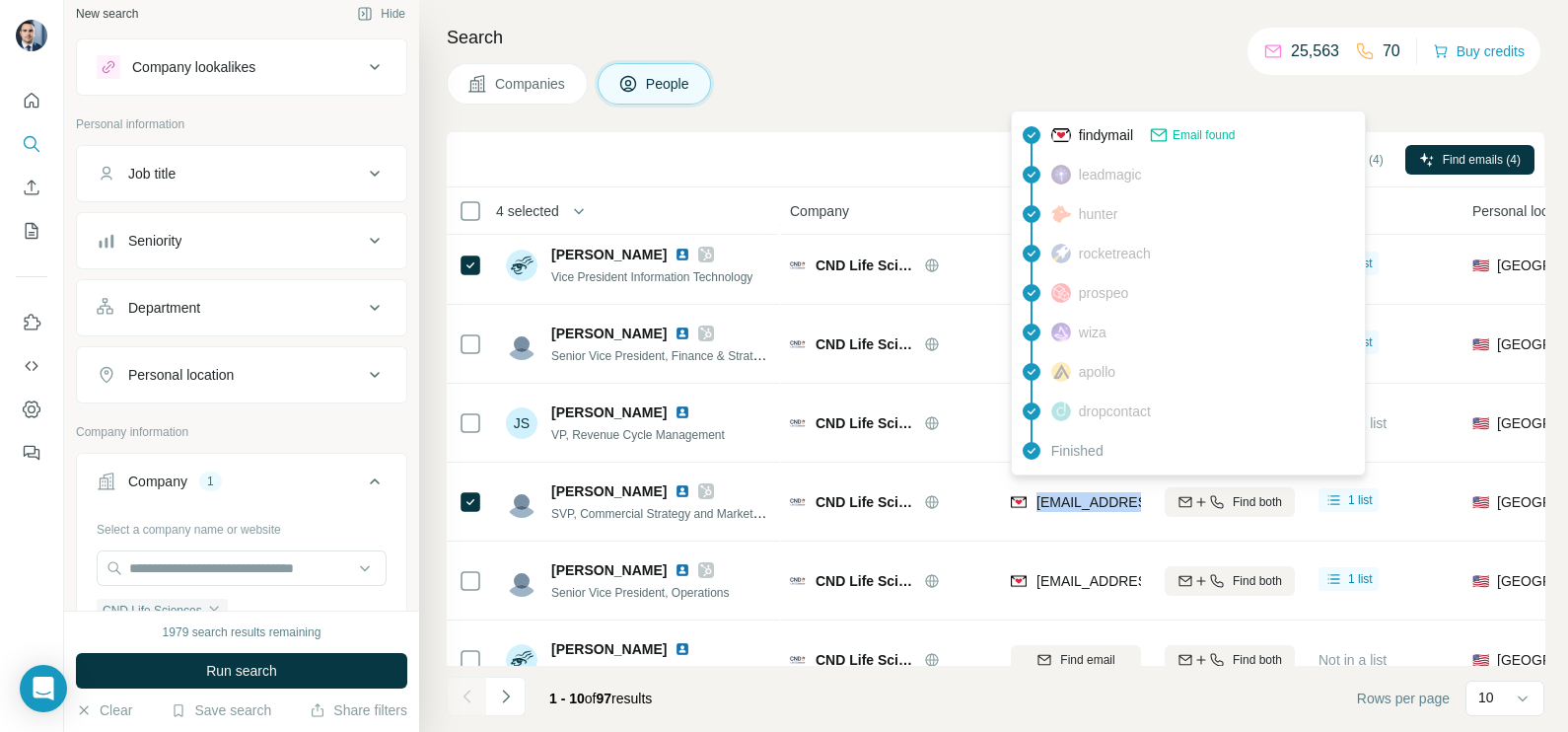
copy tr "[EMAIL_ADDRESS][DOMAIN_NAME]"
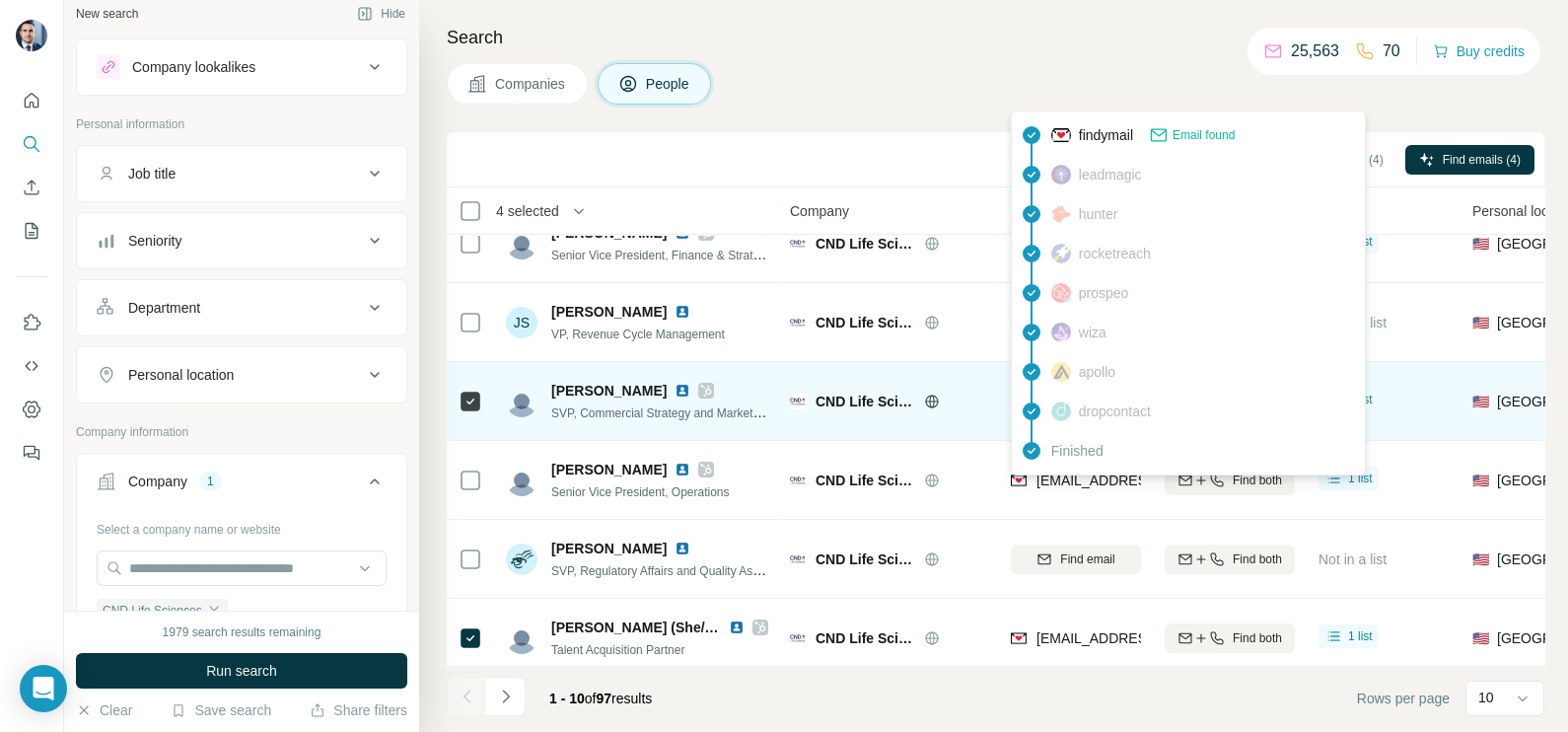
scroll to position [370, 0]
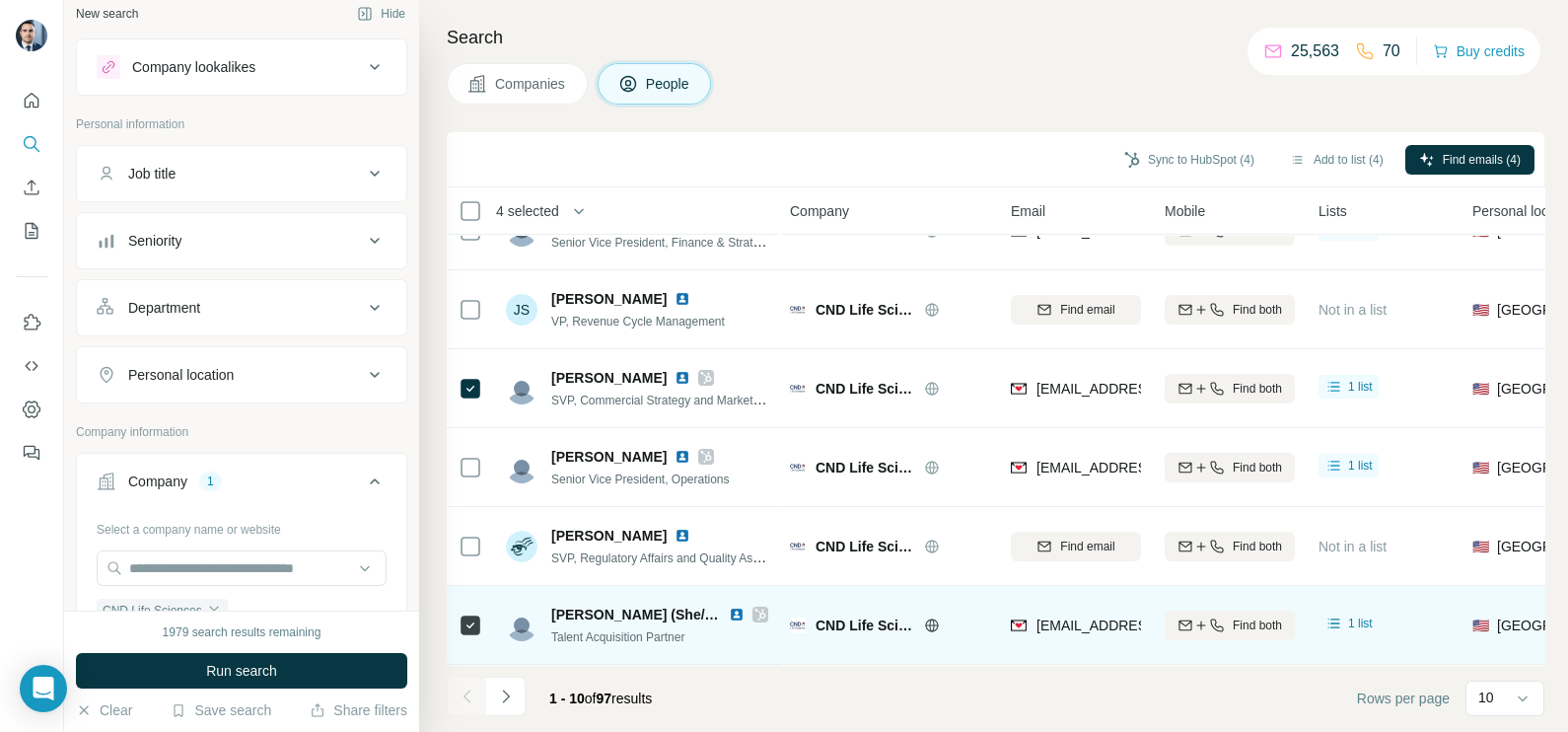
click at [1092, 633] on div "[EMAIL_ADDRESS][DOMAIN_NAME]" at bounding box center [1076, 625] width 131 height 54
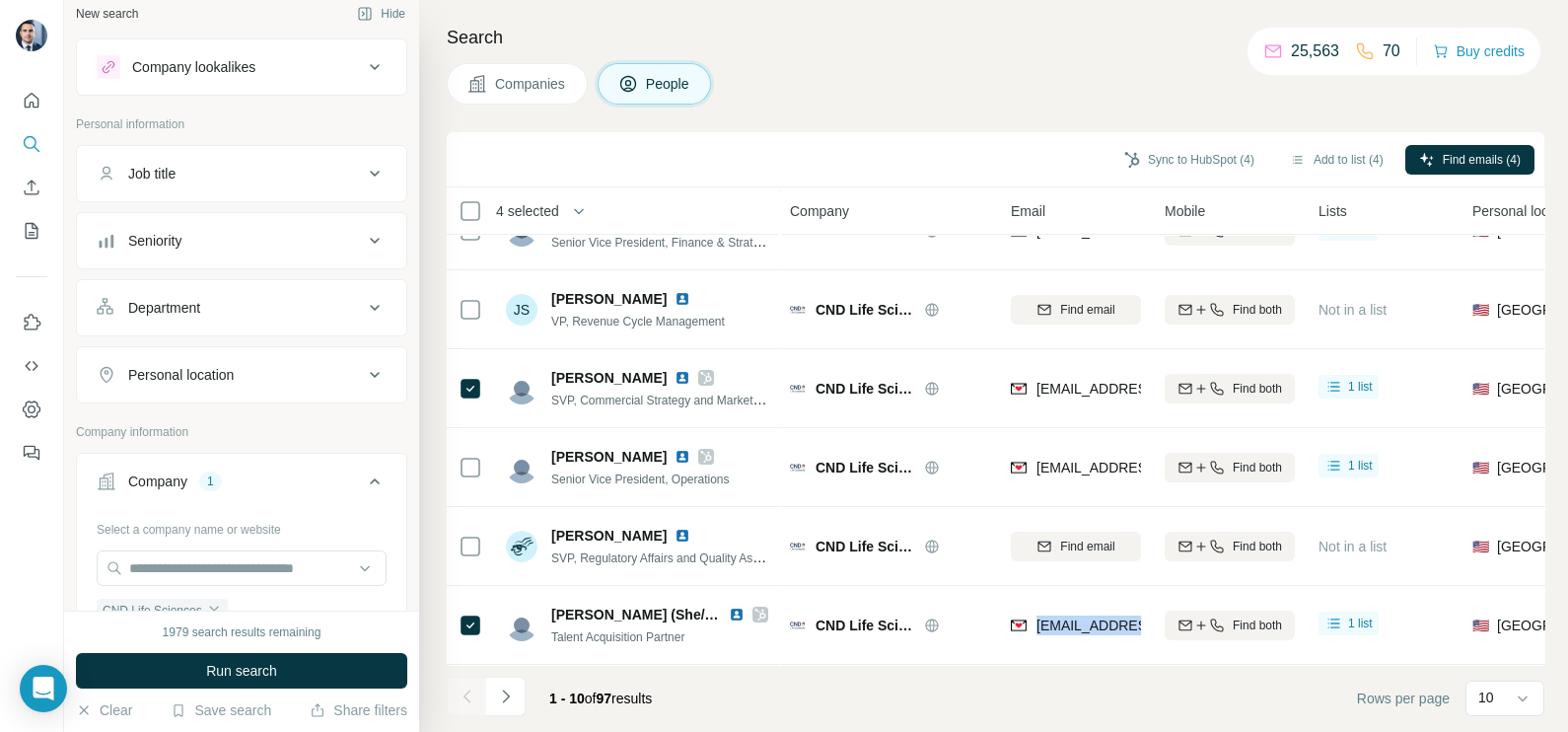
copy tr "[EMAIL_ADDRESS][DOMAIN_NAME]"
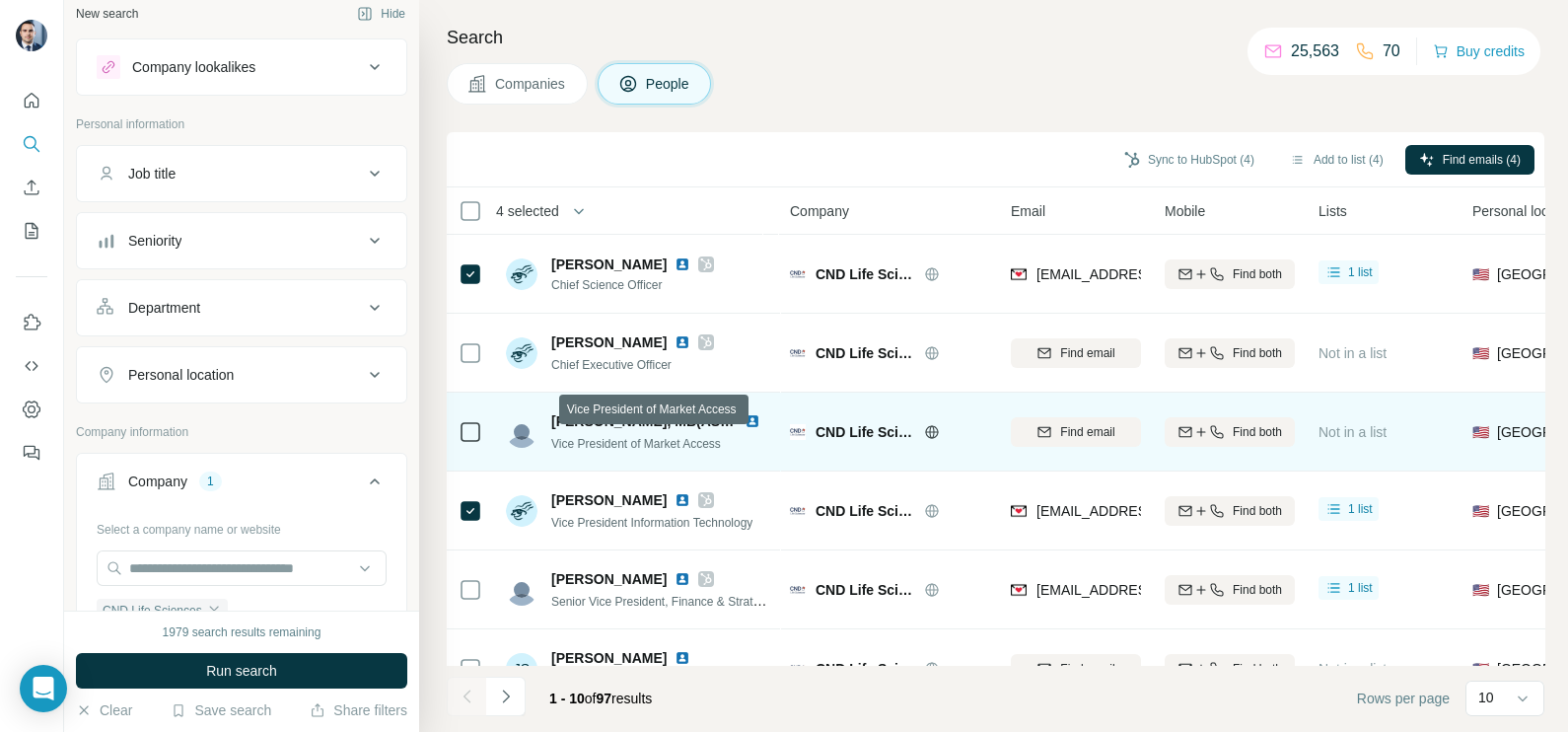
scroll to position [123, 0]
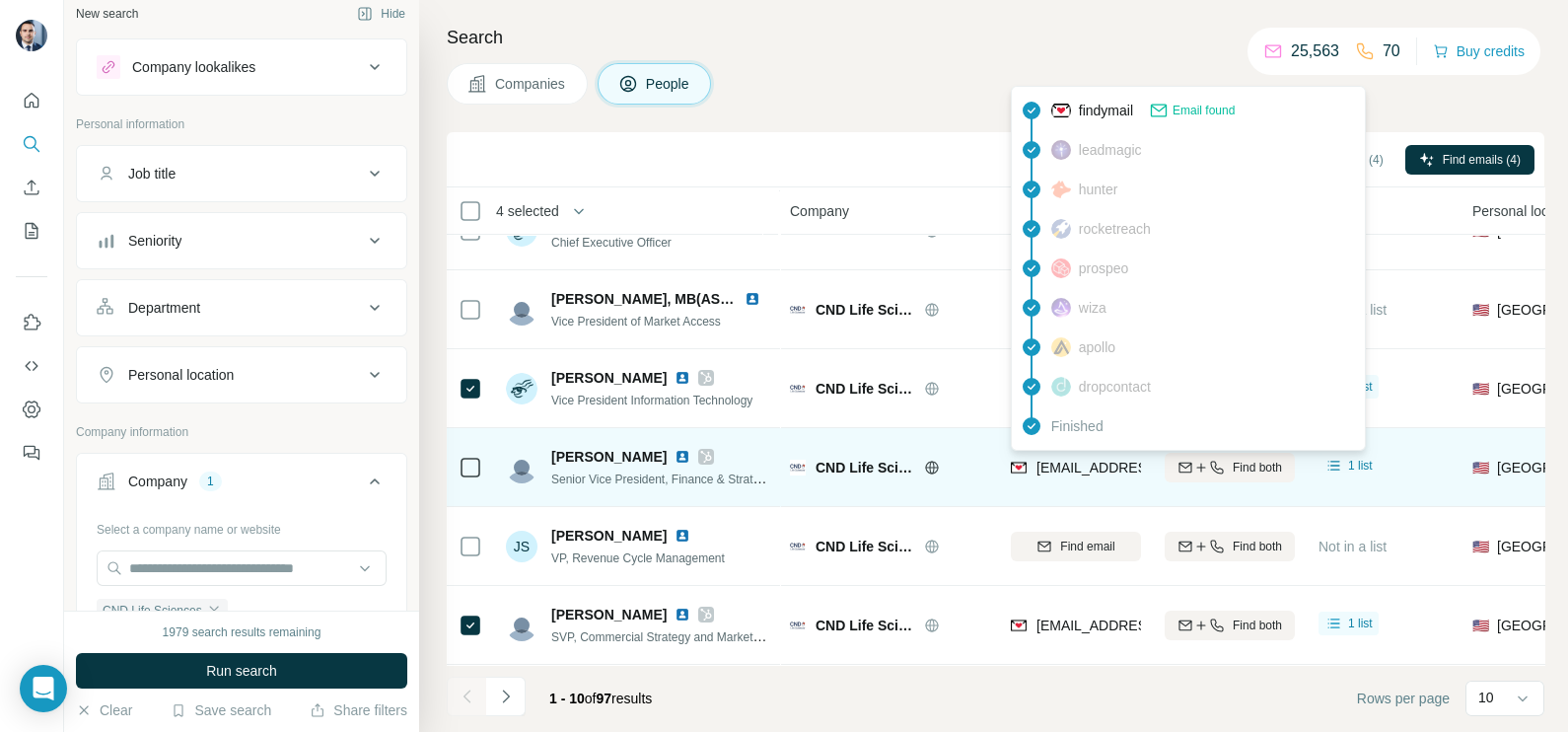
click at [1081, 469] on span "[EMAIL_ADDRESS][DOMAIN_NAME]" at bounding box center [1153, 468] width 234 height 16
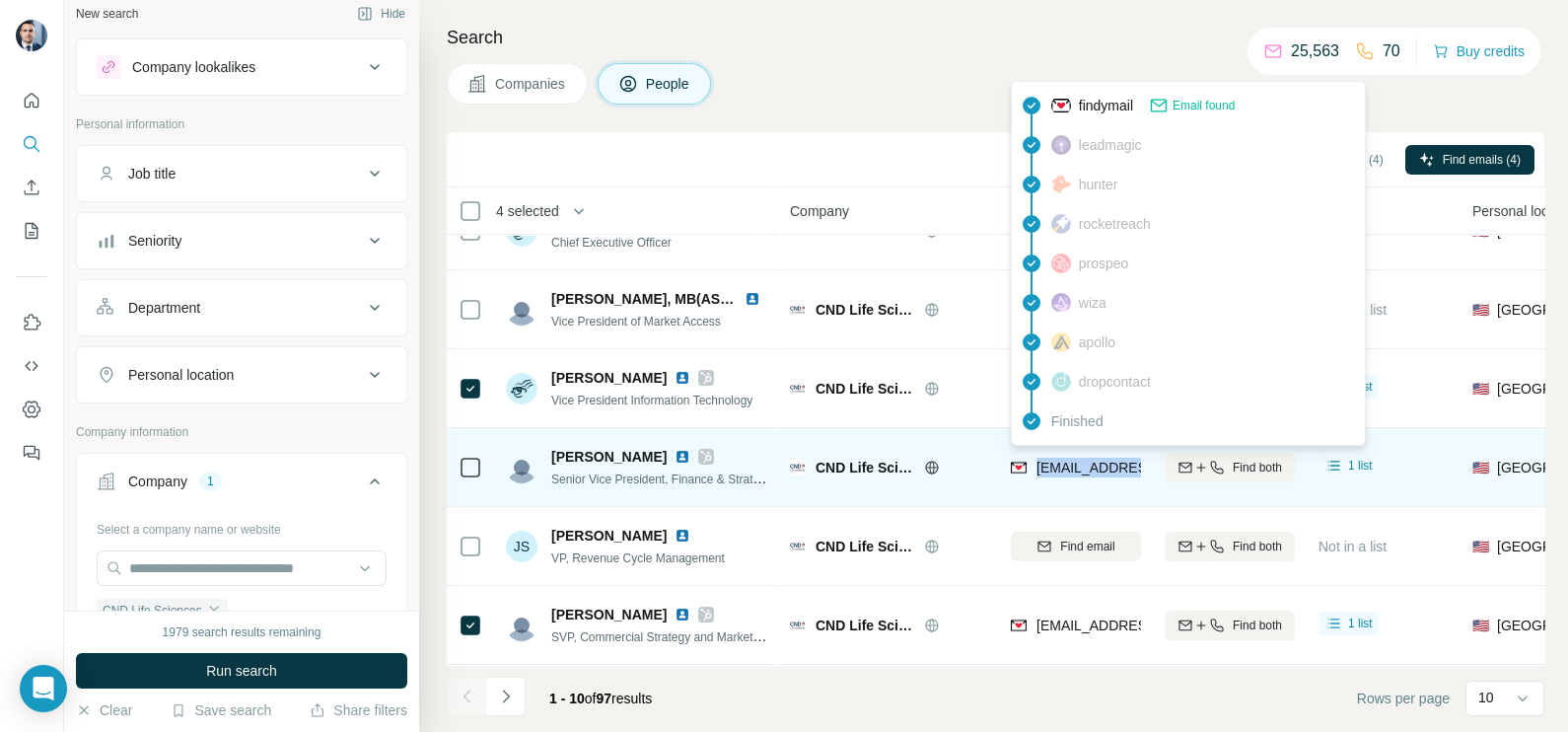
click at [1081, 469] on span "[EMAIL_ADDRESS][DOMAIN_NAME]" at bounding box center [1153, 468] width 234 height 16
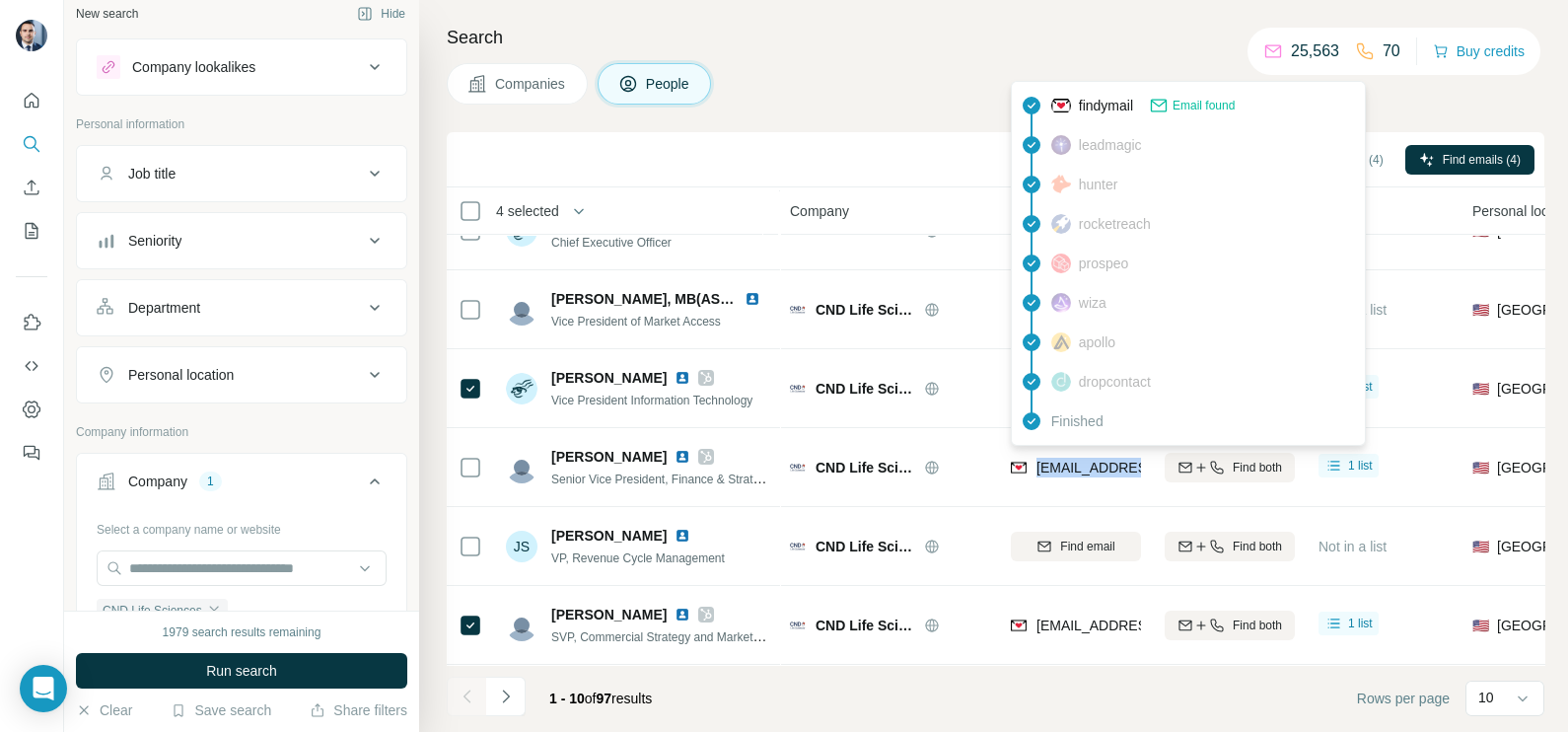
copy tr "[EMAIL_ADDRESS][DOMAIN_NAME]"
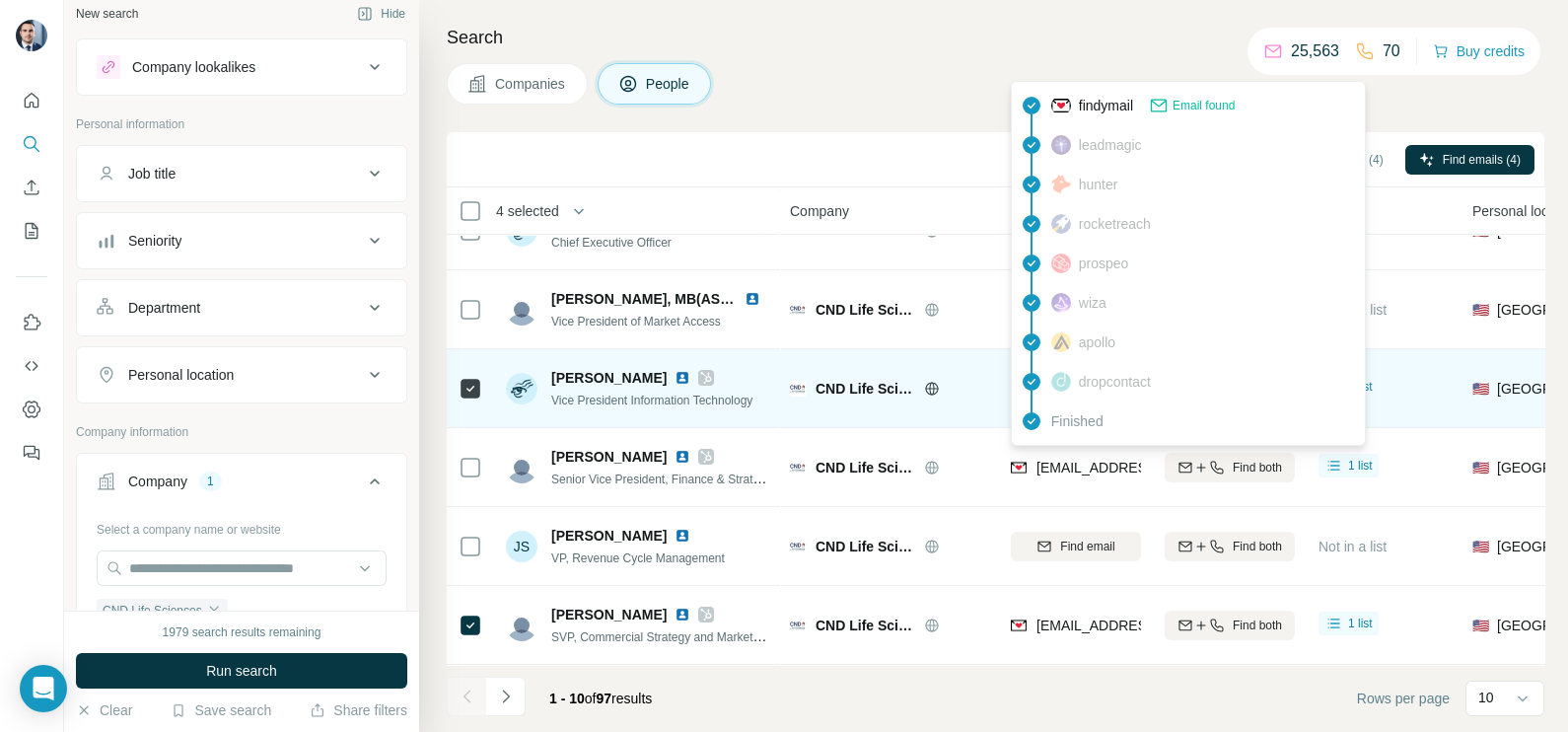
click at [610, 397] on span "Vice President Information Technology" at bounding box center [652, 401] width 201 height 14
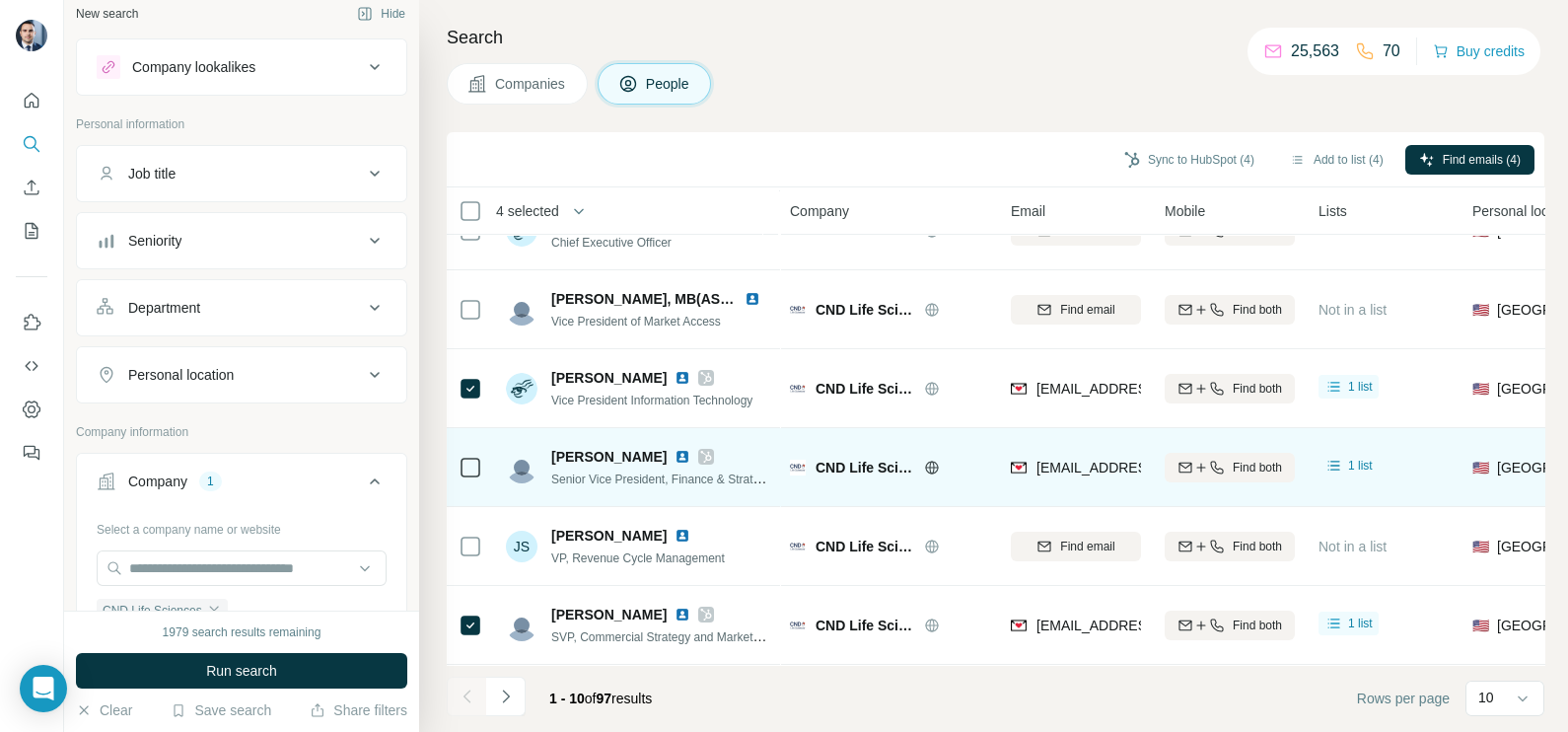
click at [619, 473] on span "Senior Vice President, Finance & Strategy" at bounding box center [662, 479] width 221 height 16
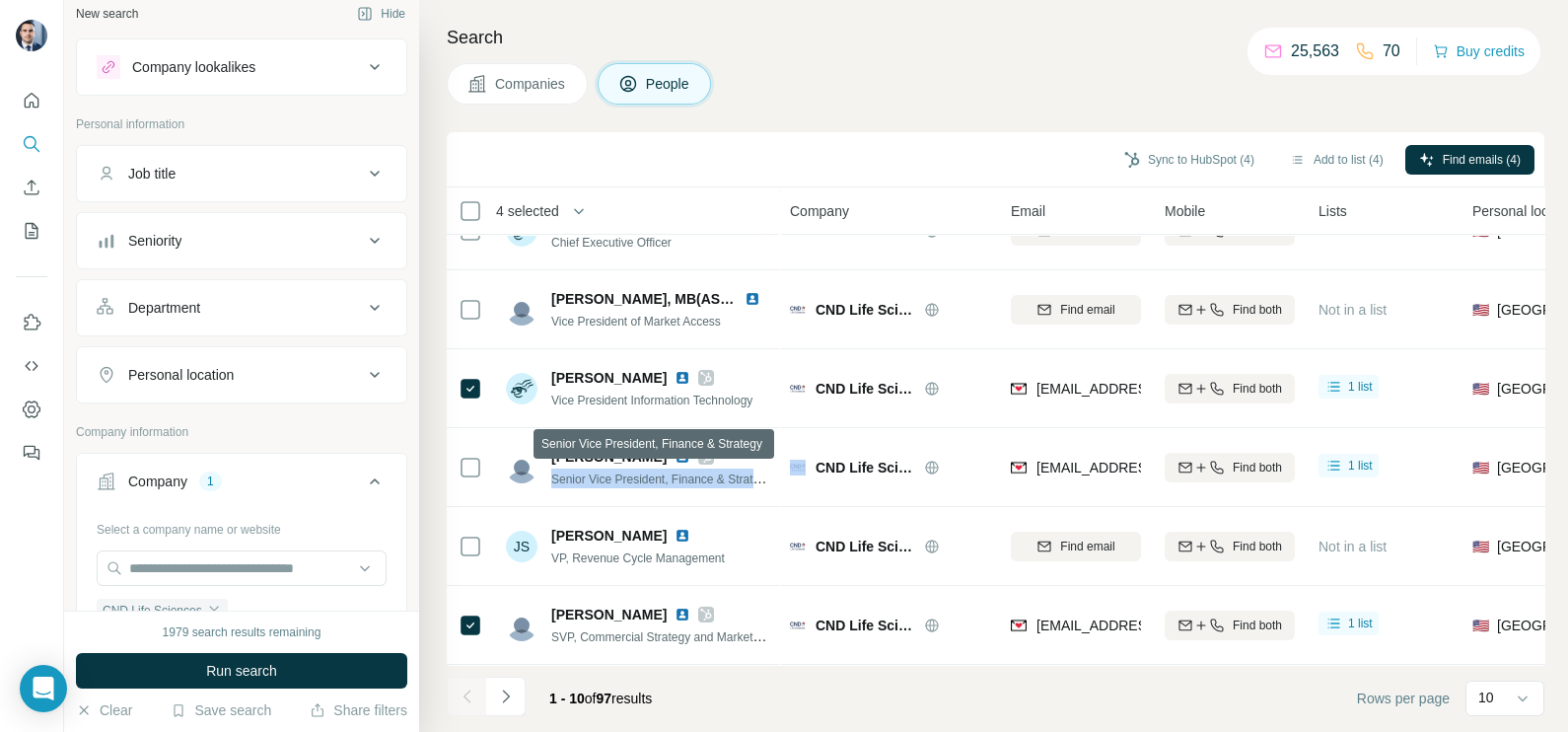
copy span "Senior Vice President, Finance & Strategy"
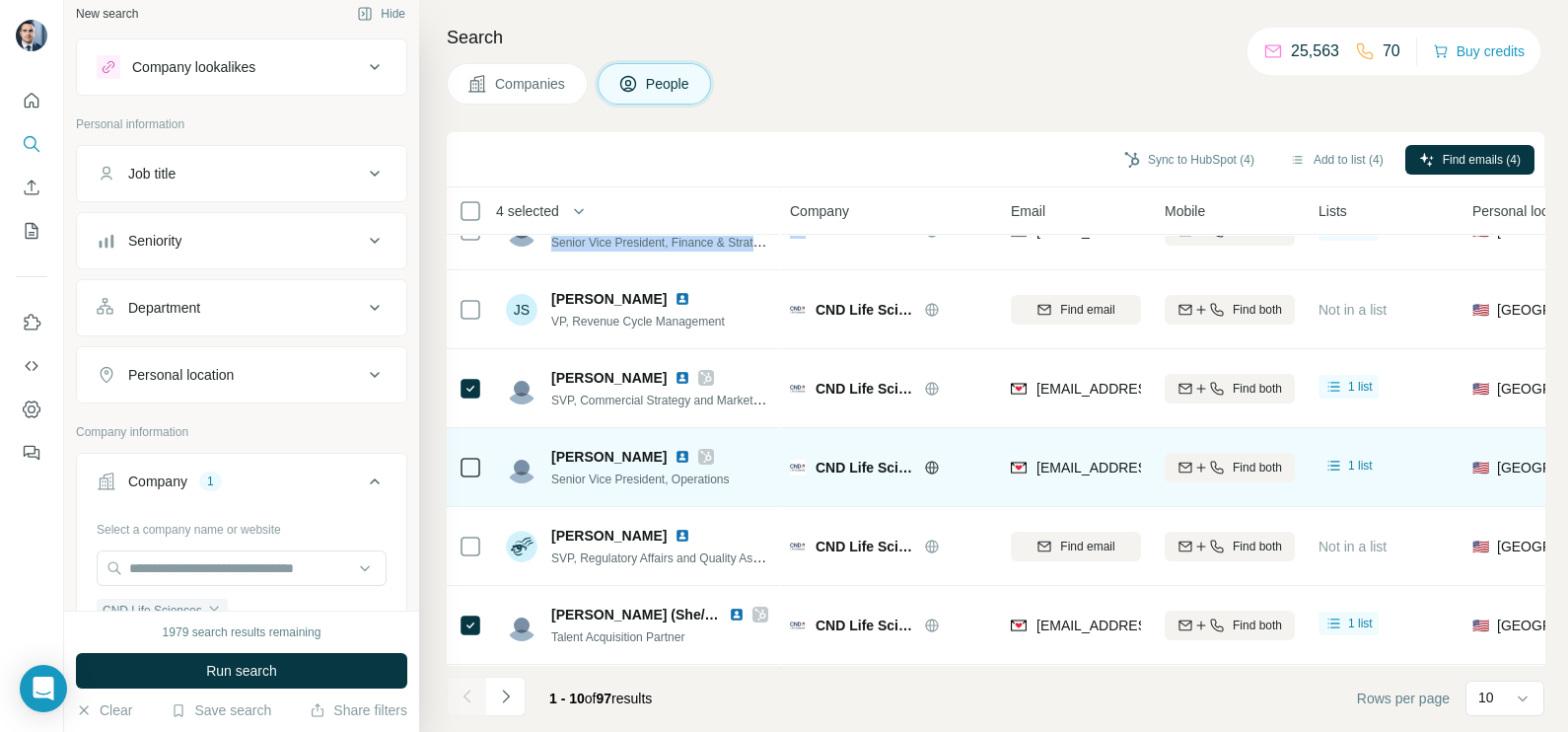
scroll to position [370, 0]
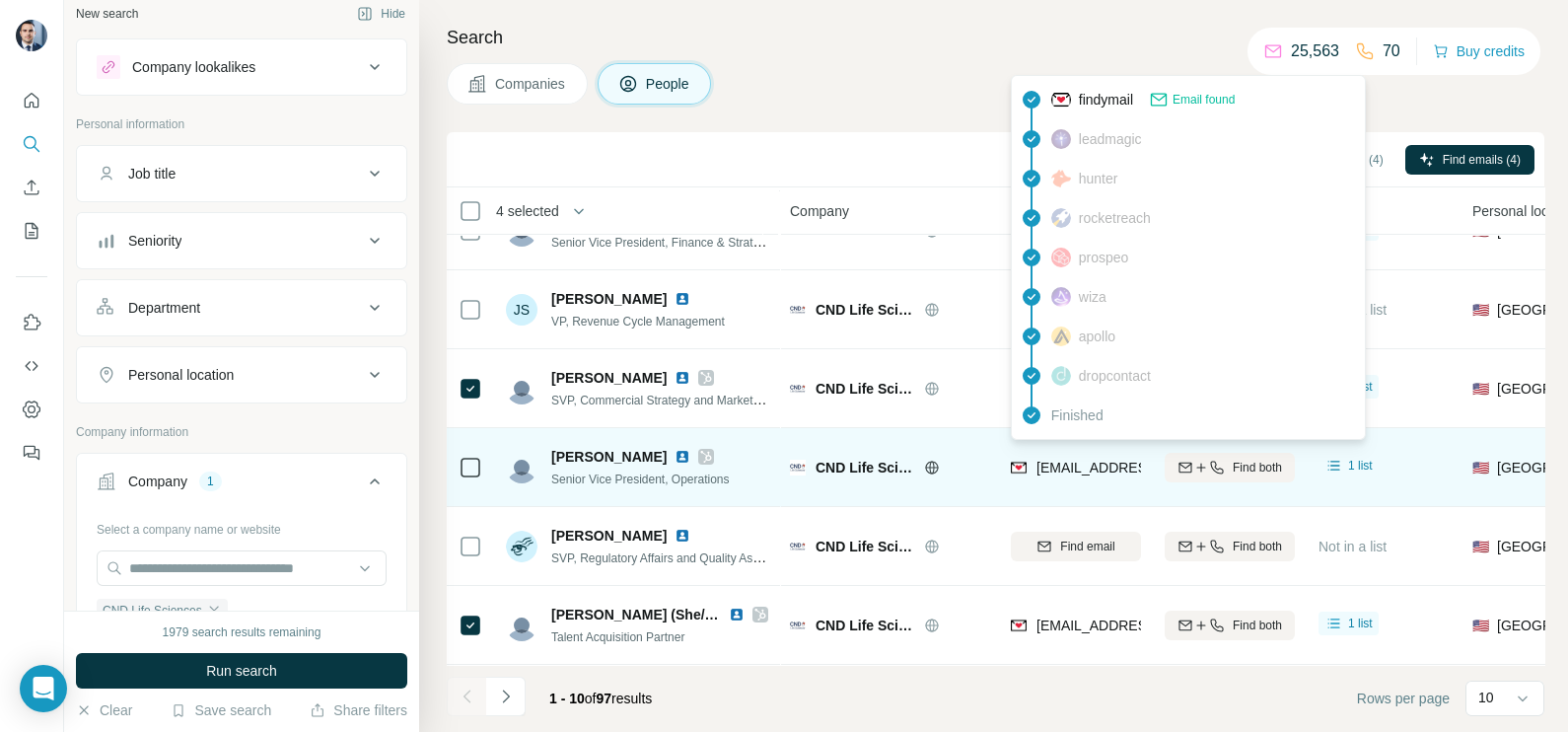
click at [1072, 458] on span "[EMAIL_ADDRESS][DOMAIN_NAME]" at bounding box center [1145, 468] width 218 height 20
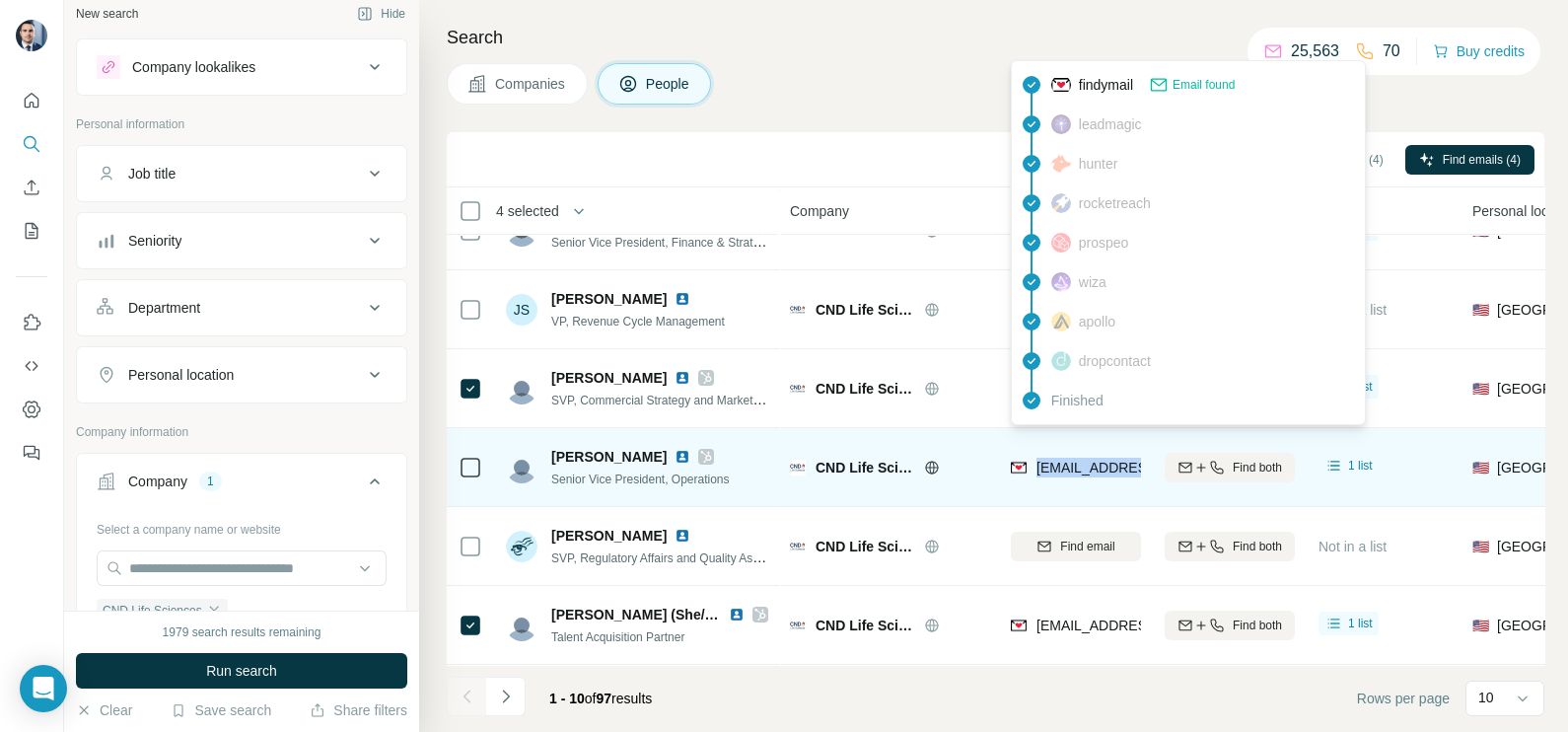
click at [1071, 446] on div "[EMAIL_ADDRESS][DOMAIN_NAME]" at bounding box center [1076, 467] width 131 height 54
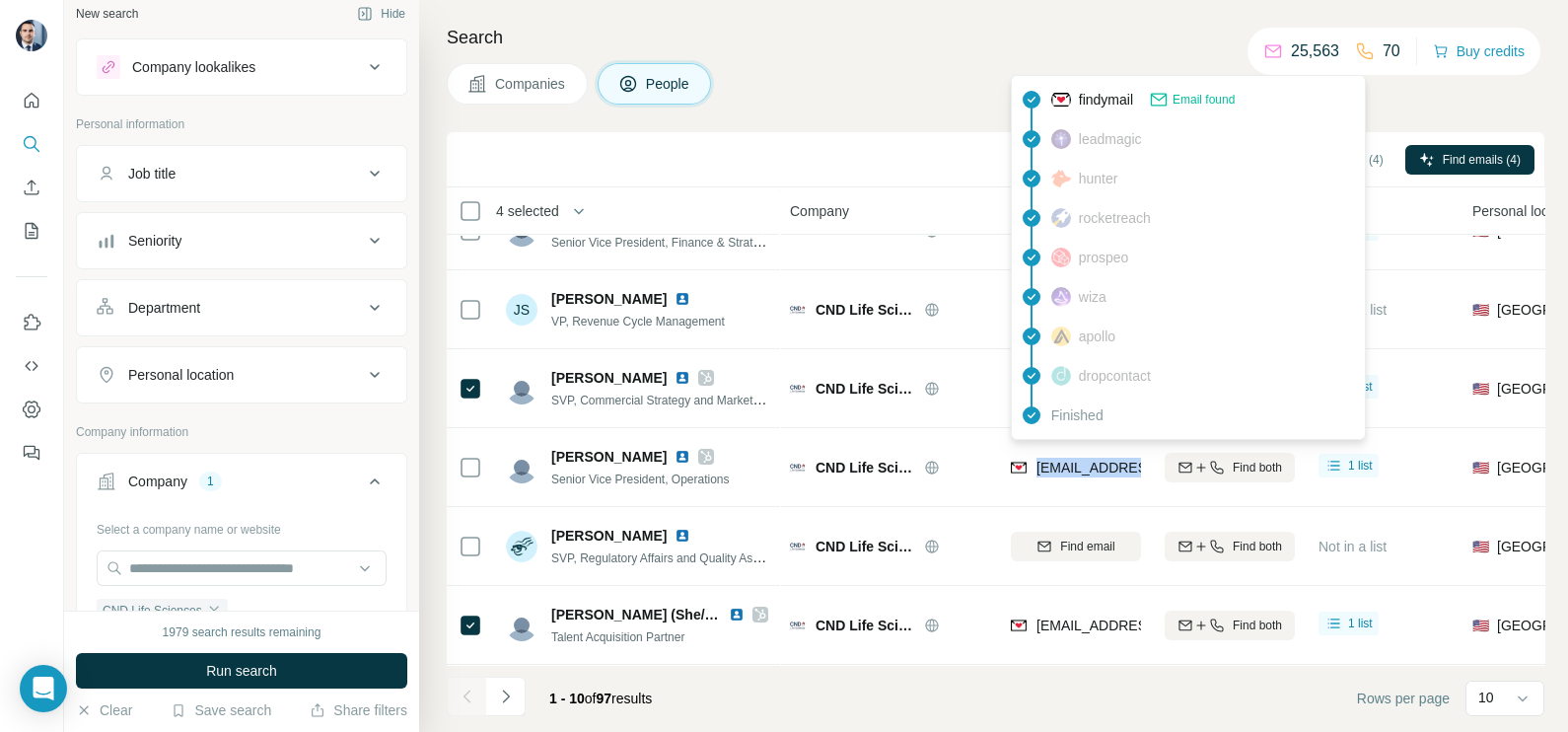
copy tr "[EMAIL_ADDRESS][DOMAIN_NAME]"
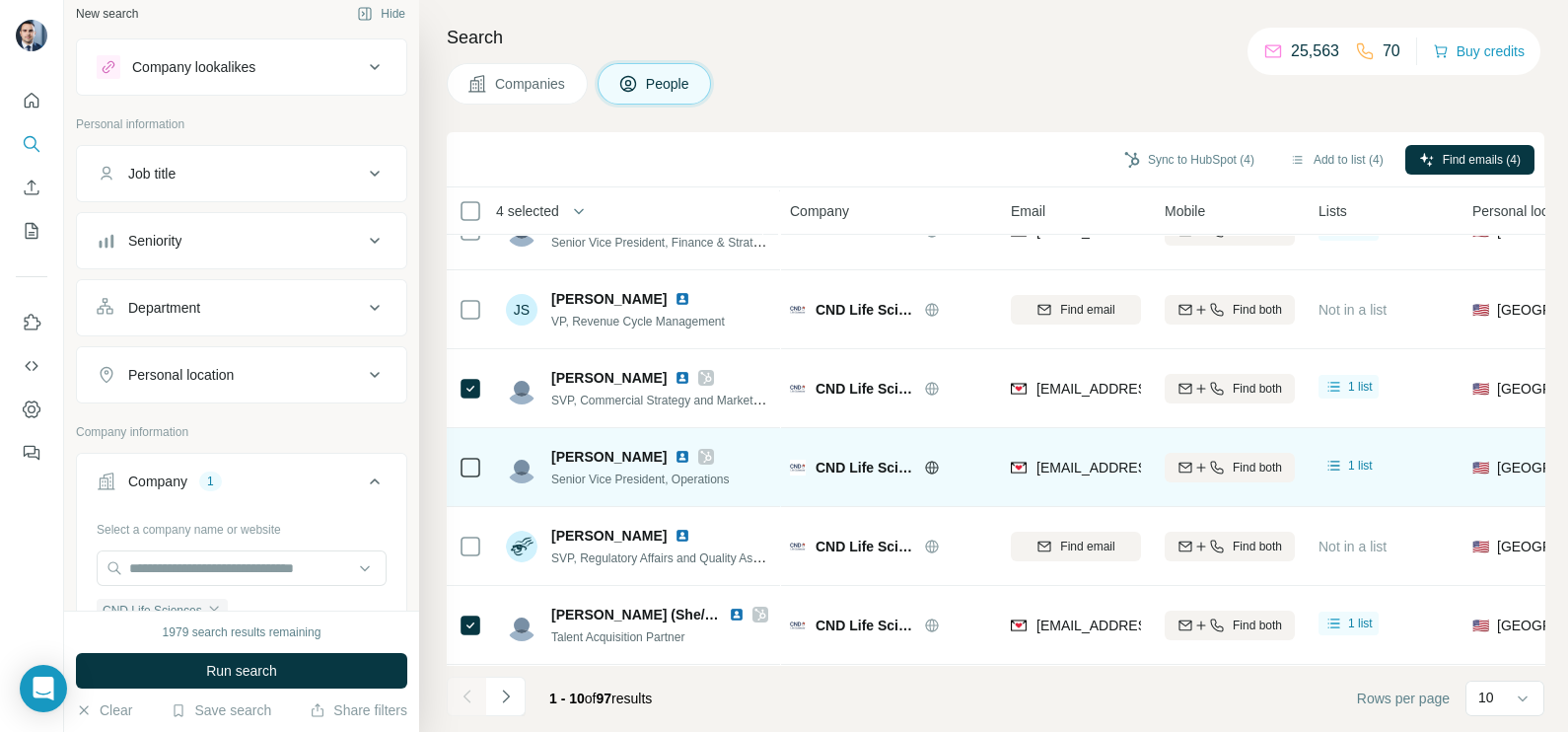
click at [598, 473] on span "Senior Vice President, Operations" at bounding box center [640, 480] width 178 height 14
click at [599, 473] on span "Senior Vice President, Operations" at bounding box center [640, 480] width 178 height 14
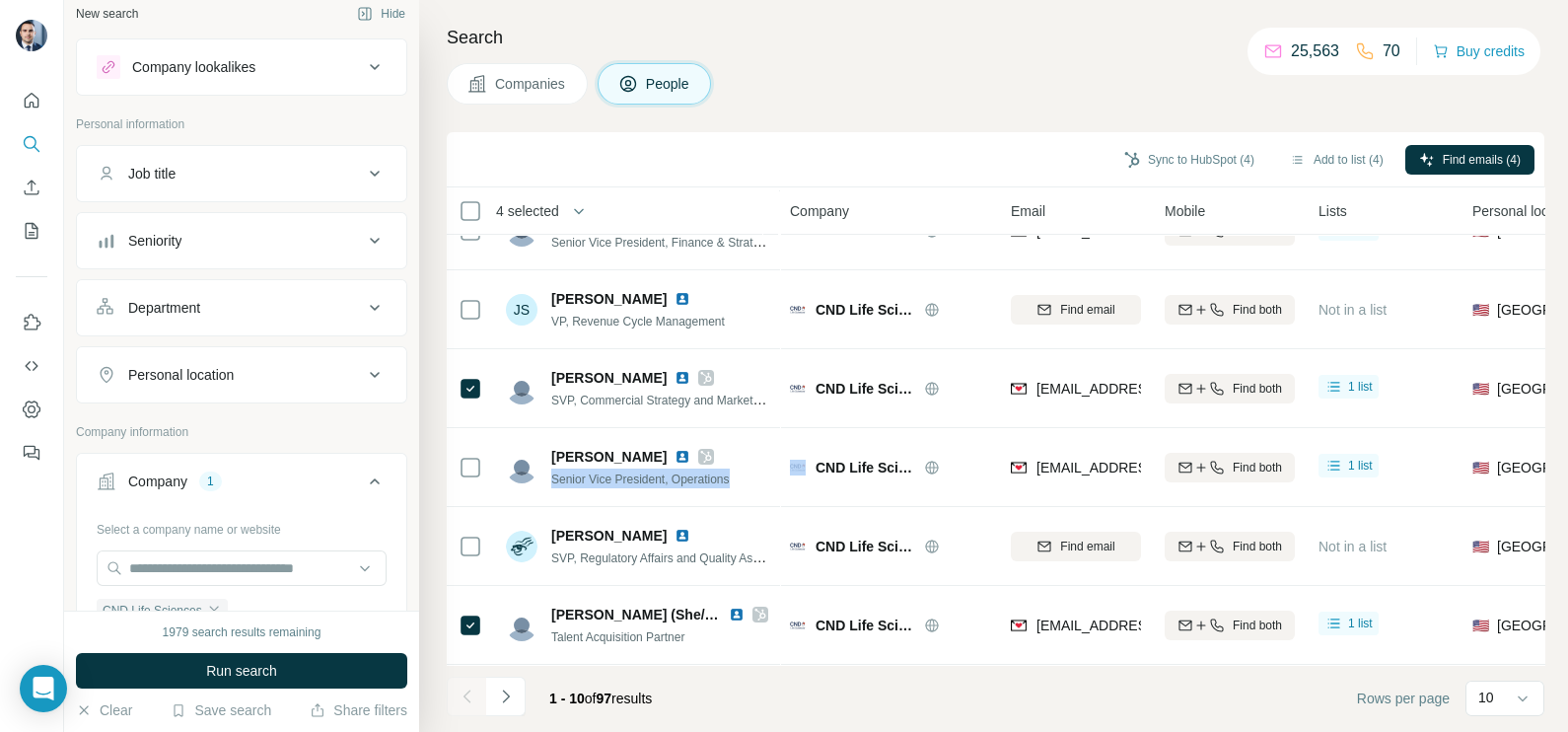
copy span "Senior Vice President, Operations"
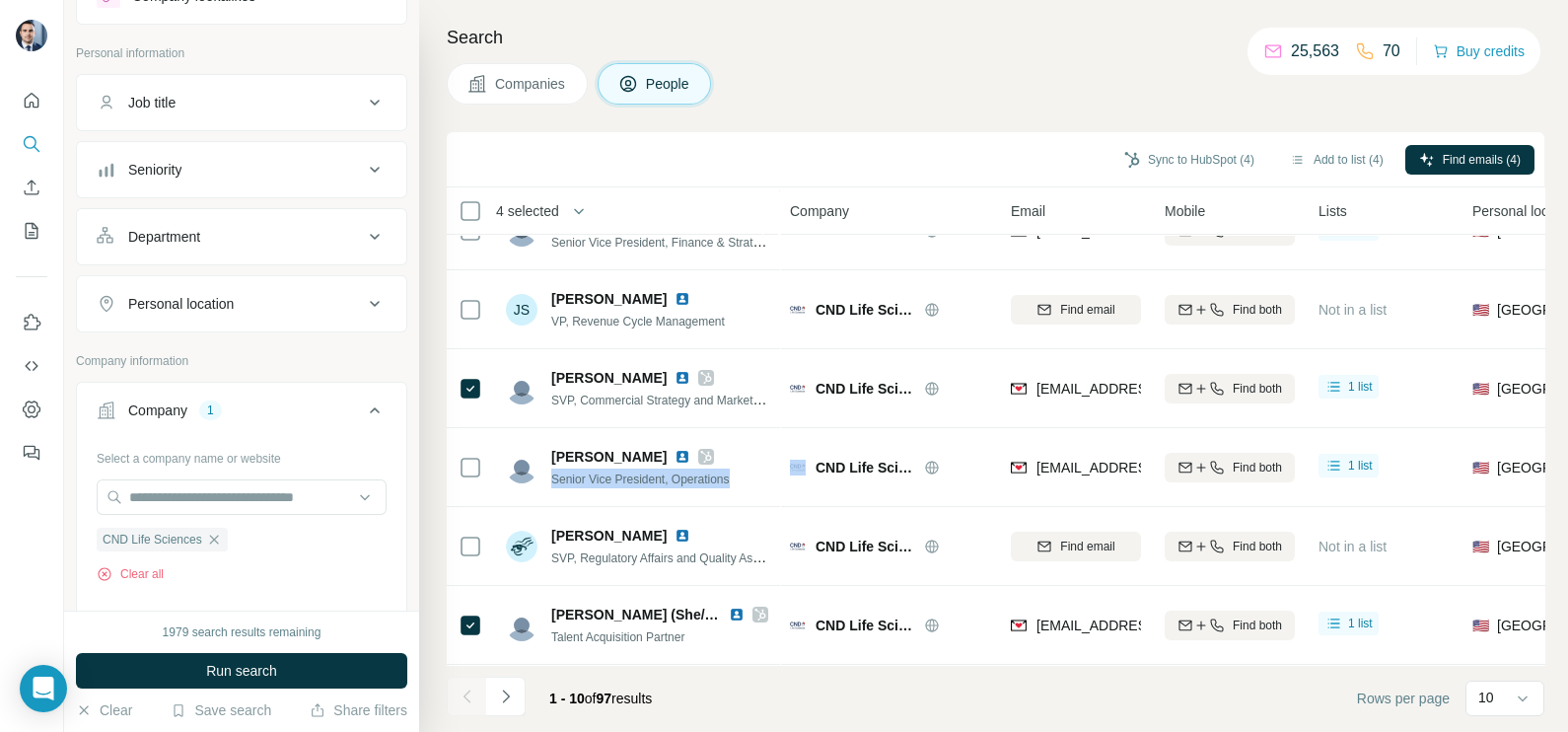
scroll to position [123, 0]
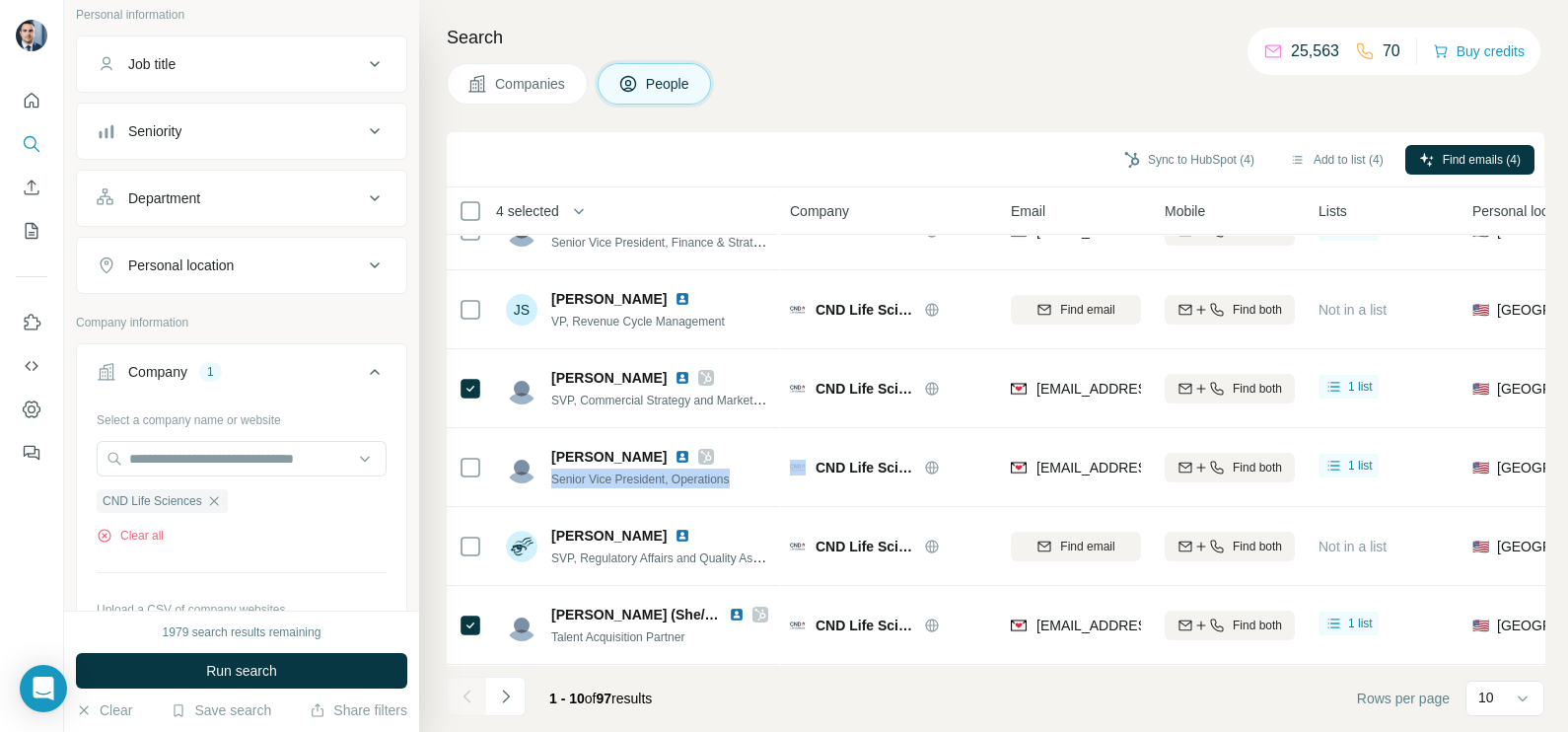
click at [514, 90] on span "Companies" at bounding box center [531, 84] width 72 height 20
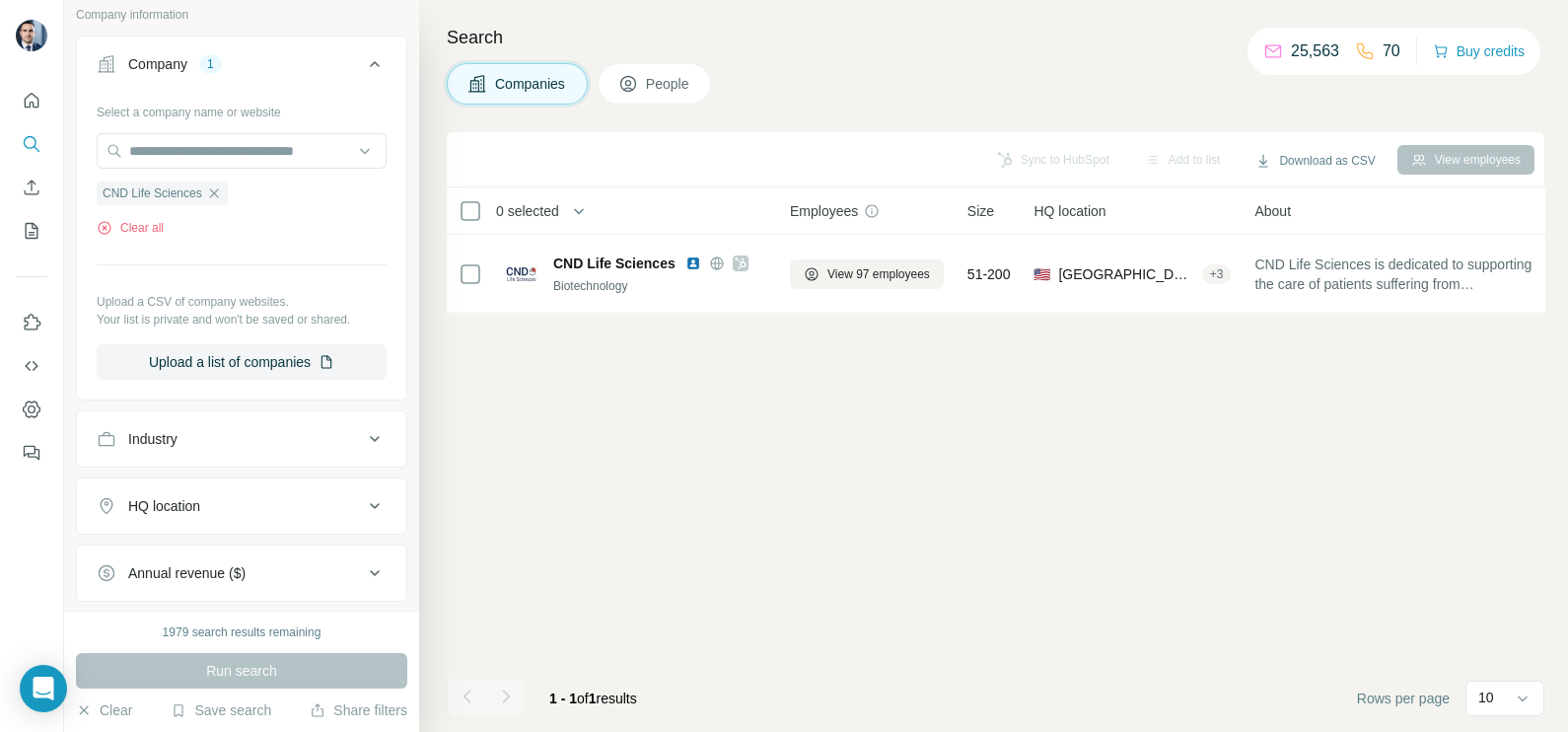
scroll to position [0, 0]
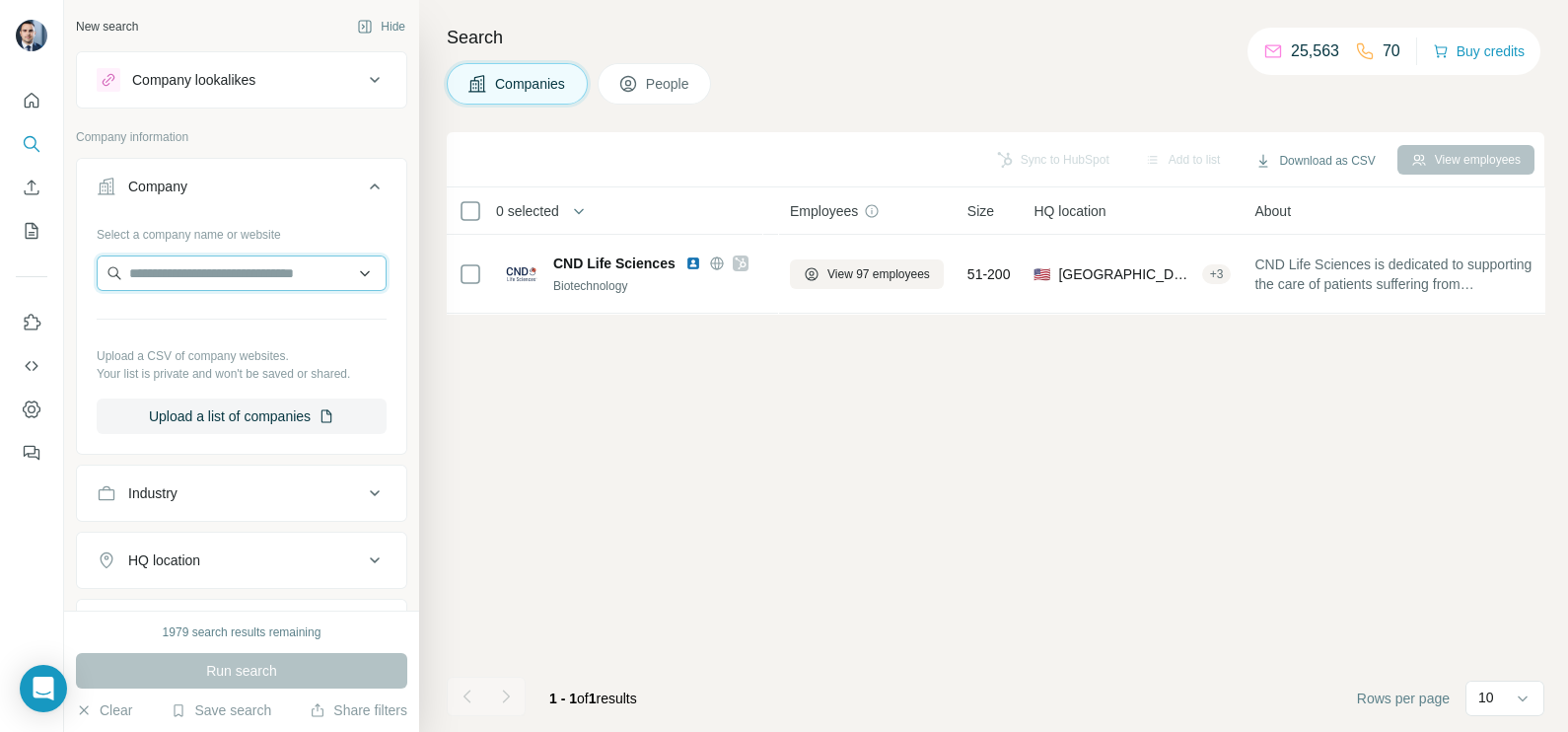
click at [243, 264] on input "text" at bounding box center [241, 273] width 290 height 36
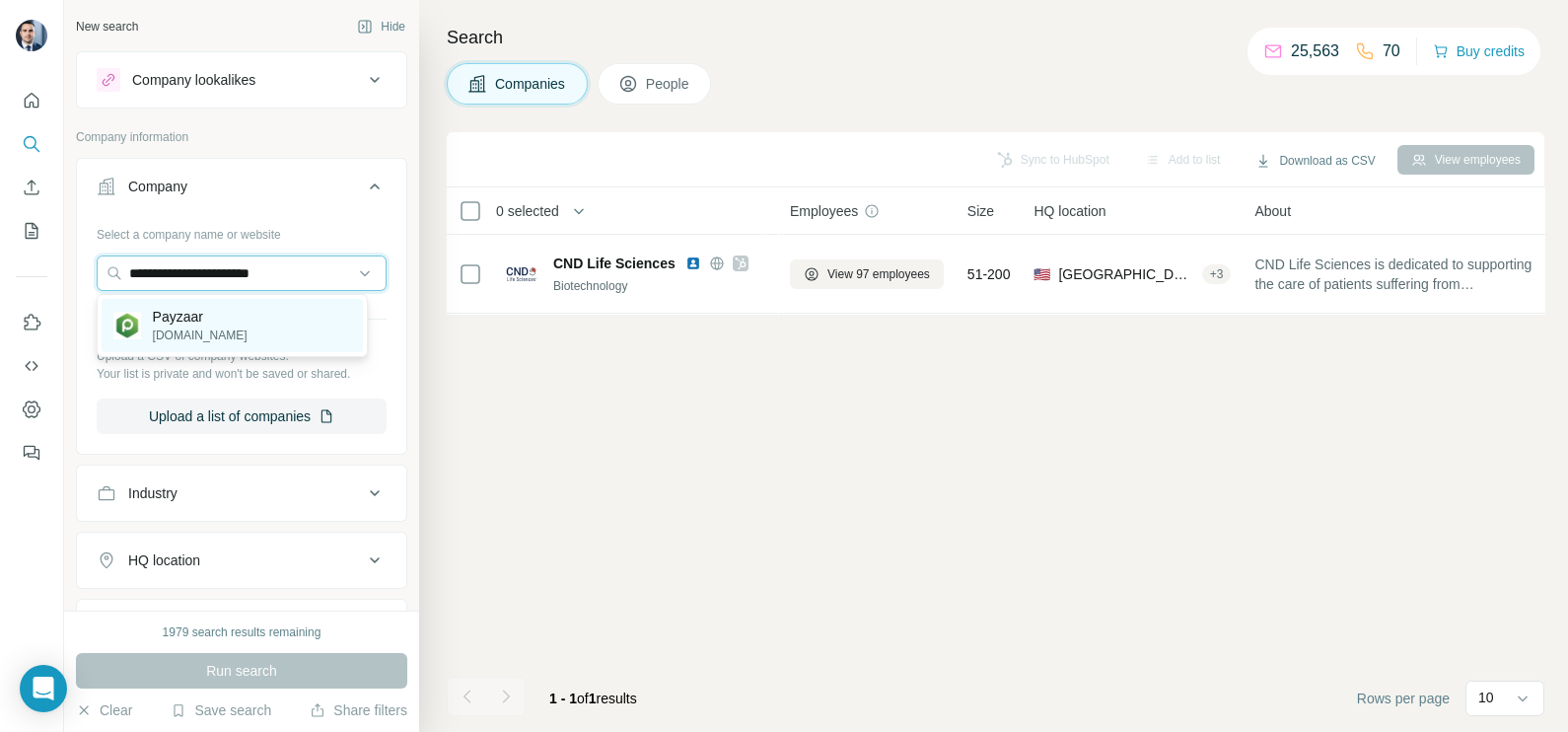
type input "**********"
click at [183, 324] on p "Payzaar" at bounding box center [199, 317] width 95 height 20
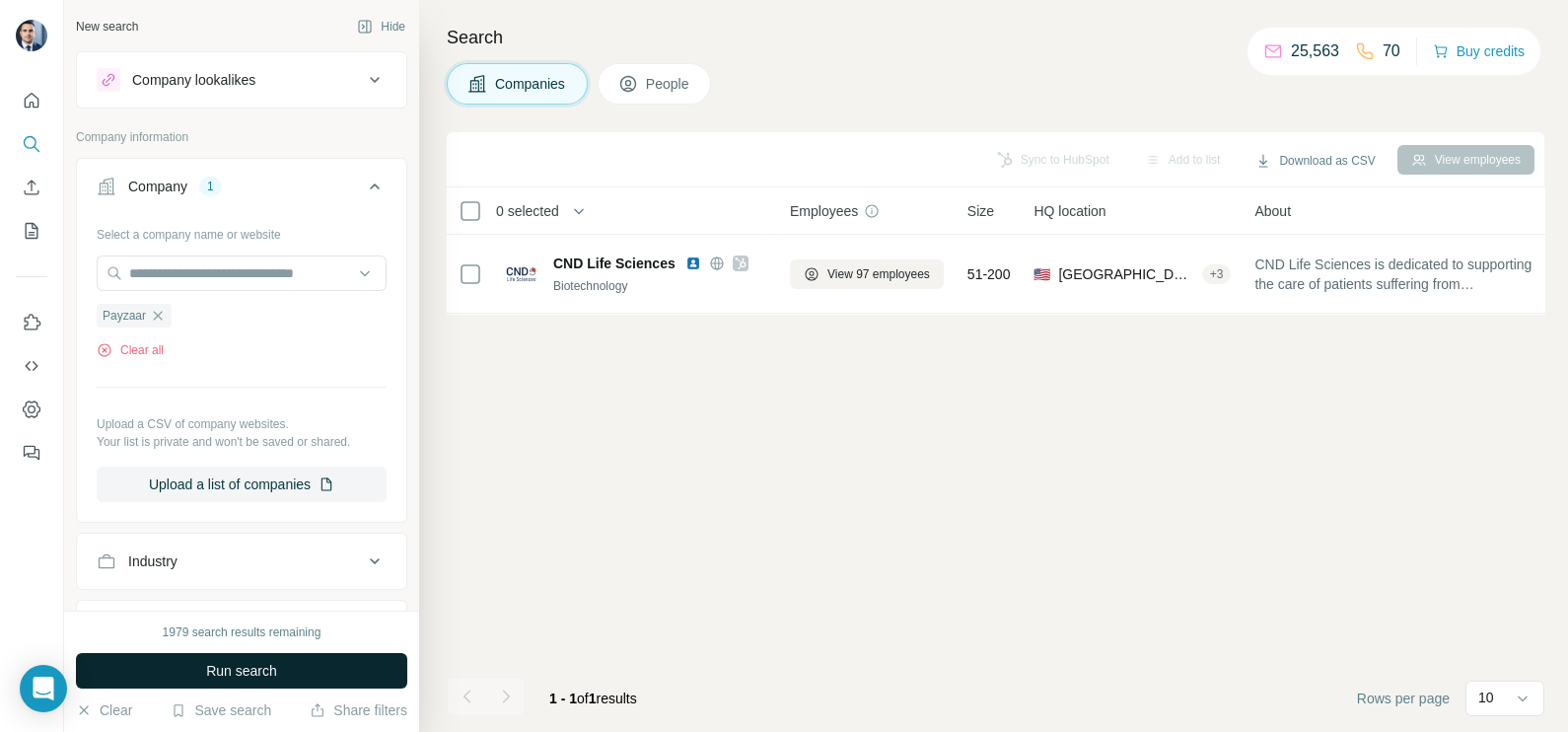
click at [237, 684] on button "Run search" at bounding box center [241, 671] width 332 height 36
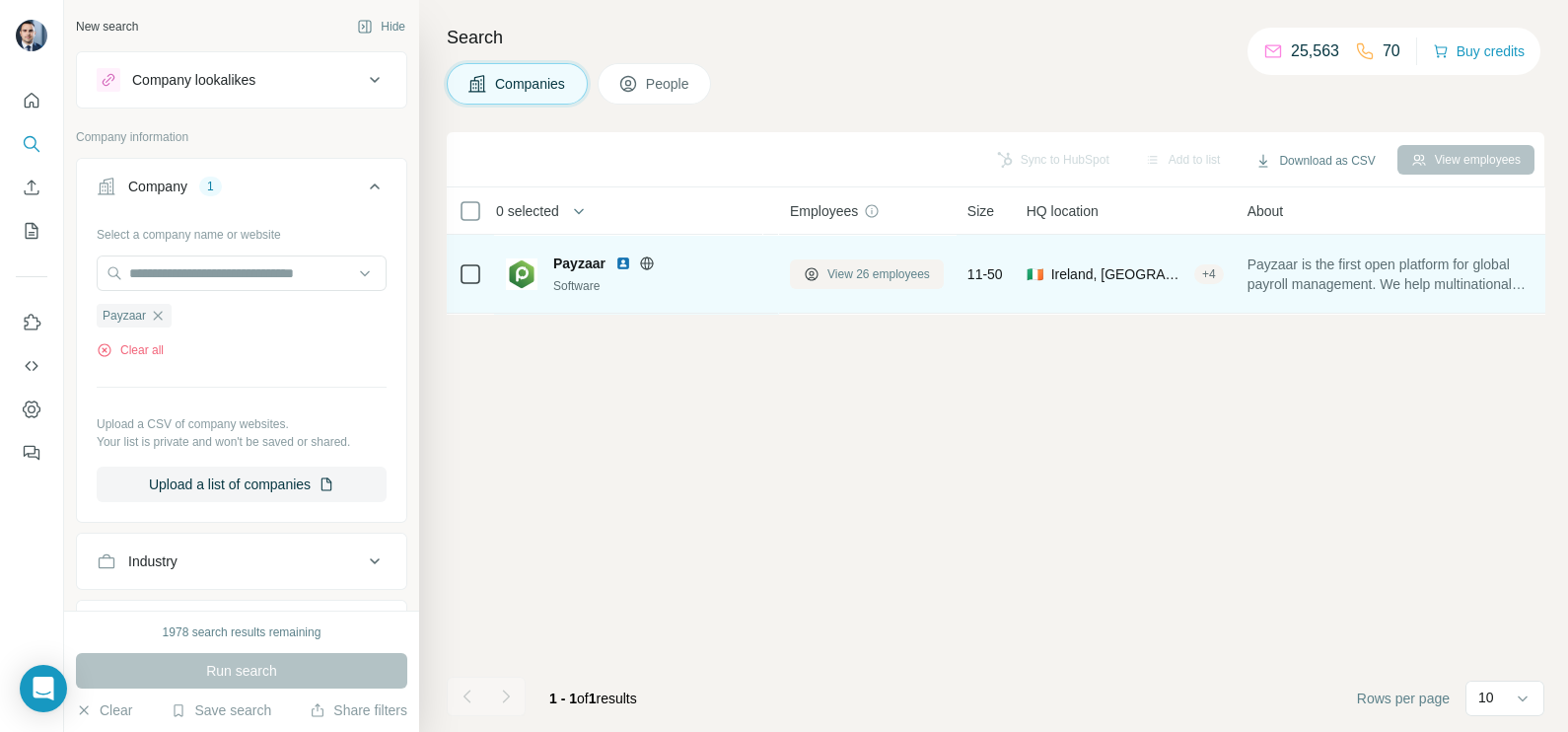
click at [878, 271] on span "View 26 employees" at bounding box center [878, 274] width 103 height 18
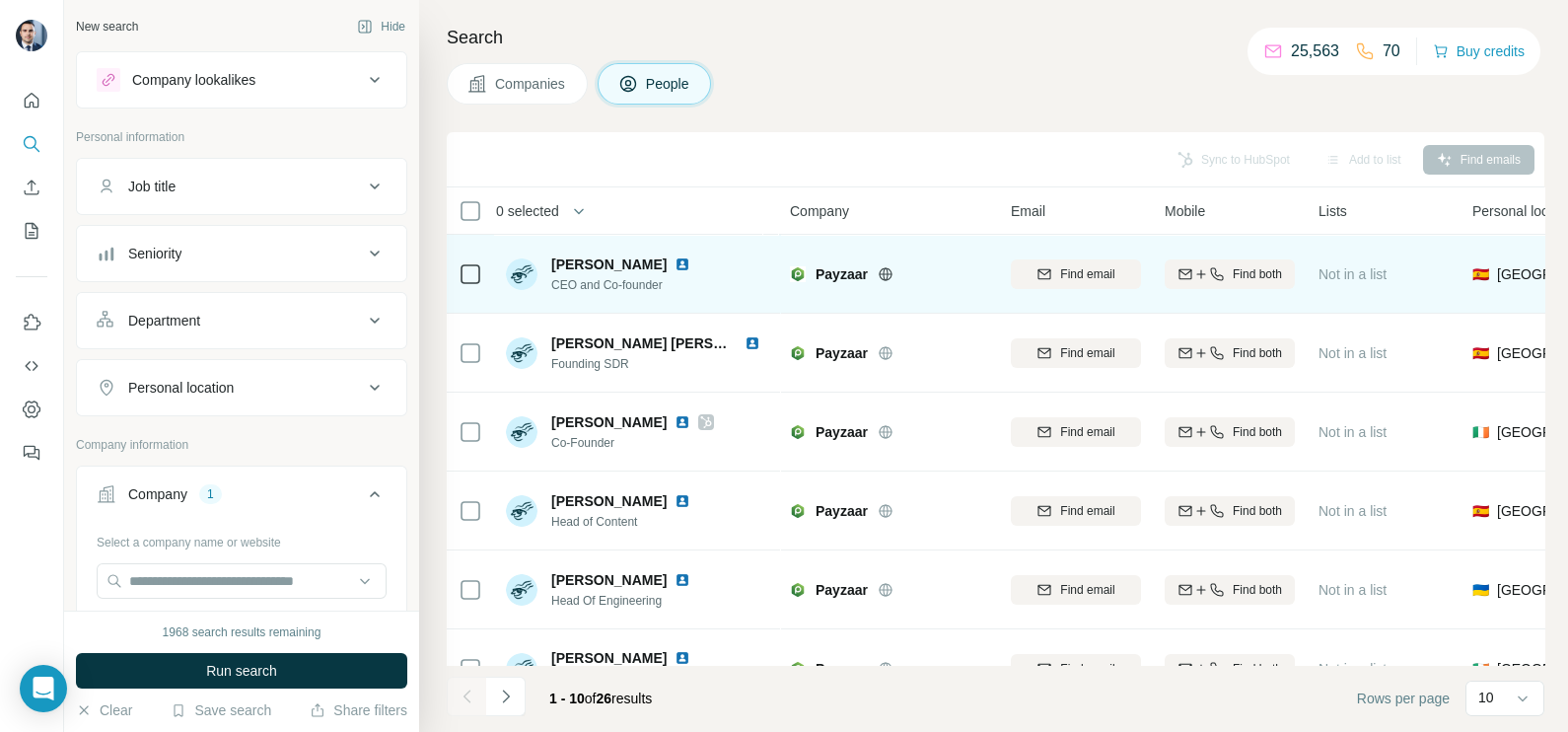
click at [691, 256] on img at bounding box center [683, 264] width 16 height 16
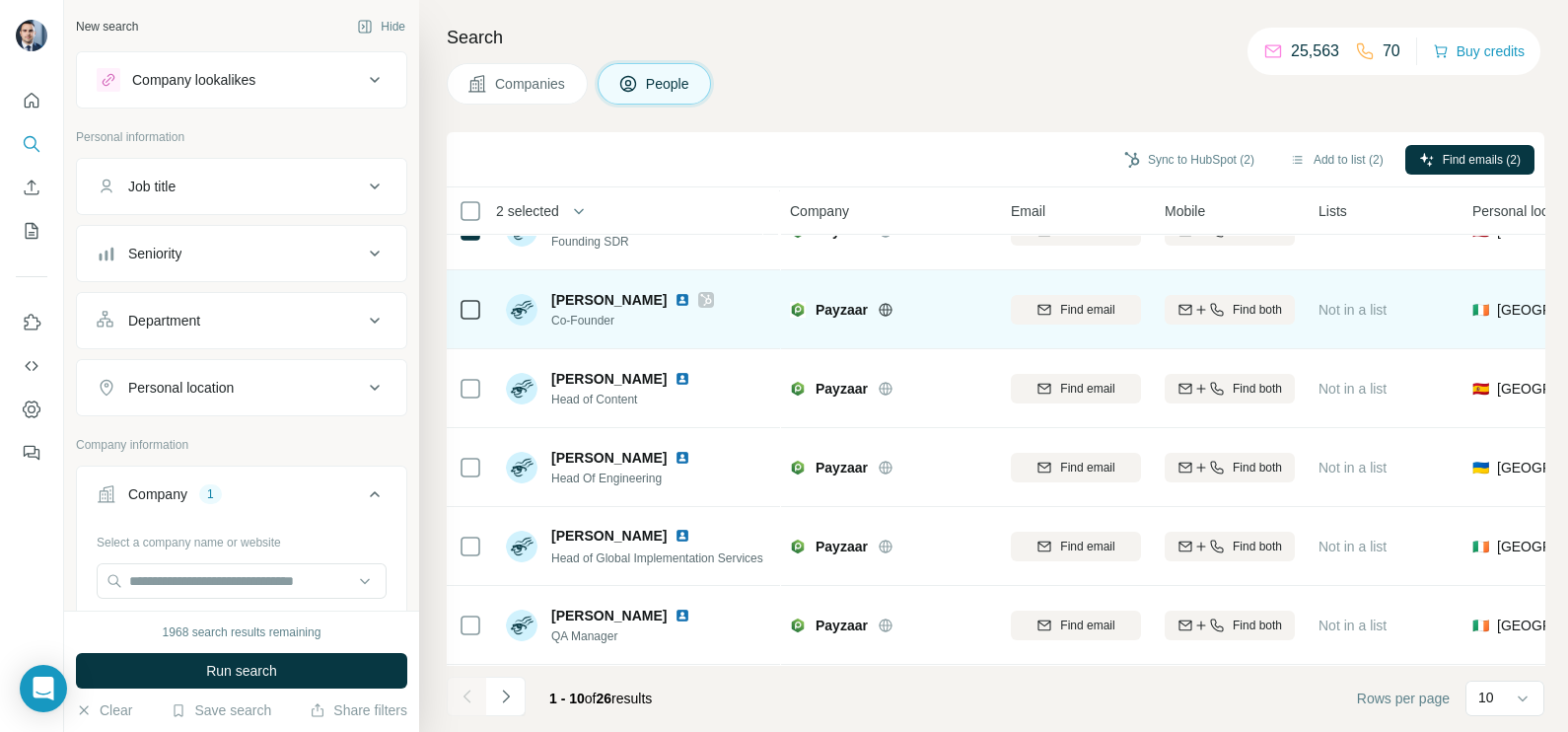
click at [714, 300] on div "[PERSON_NAME] Co-Founder" at bounding box center [637, 309] width 262 height 54
click at [707, 299] on icon at bounding box center [707, 300] width 12 height 16
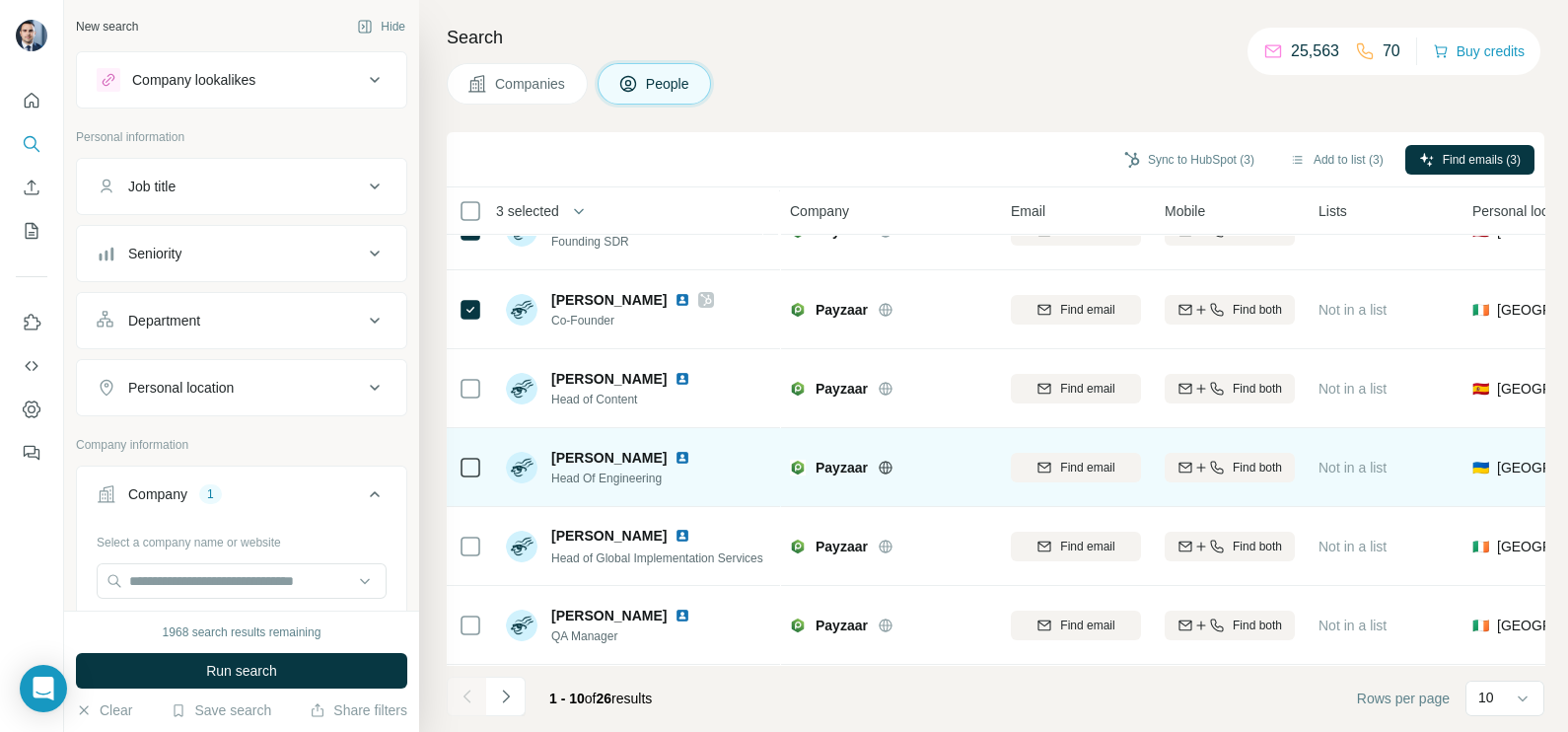
click at [483, 472] on td at bounding box center [470, 467] width 48 height 79
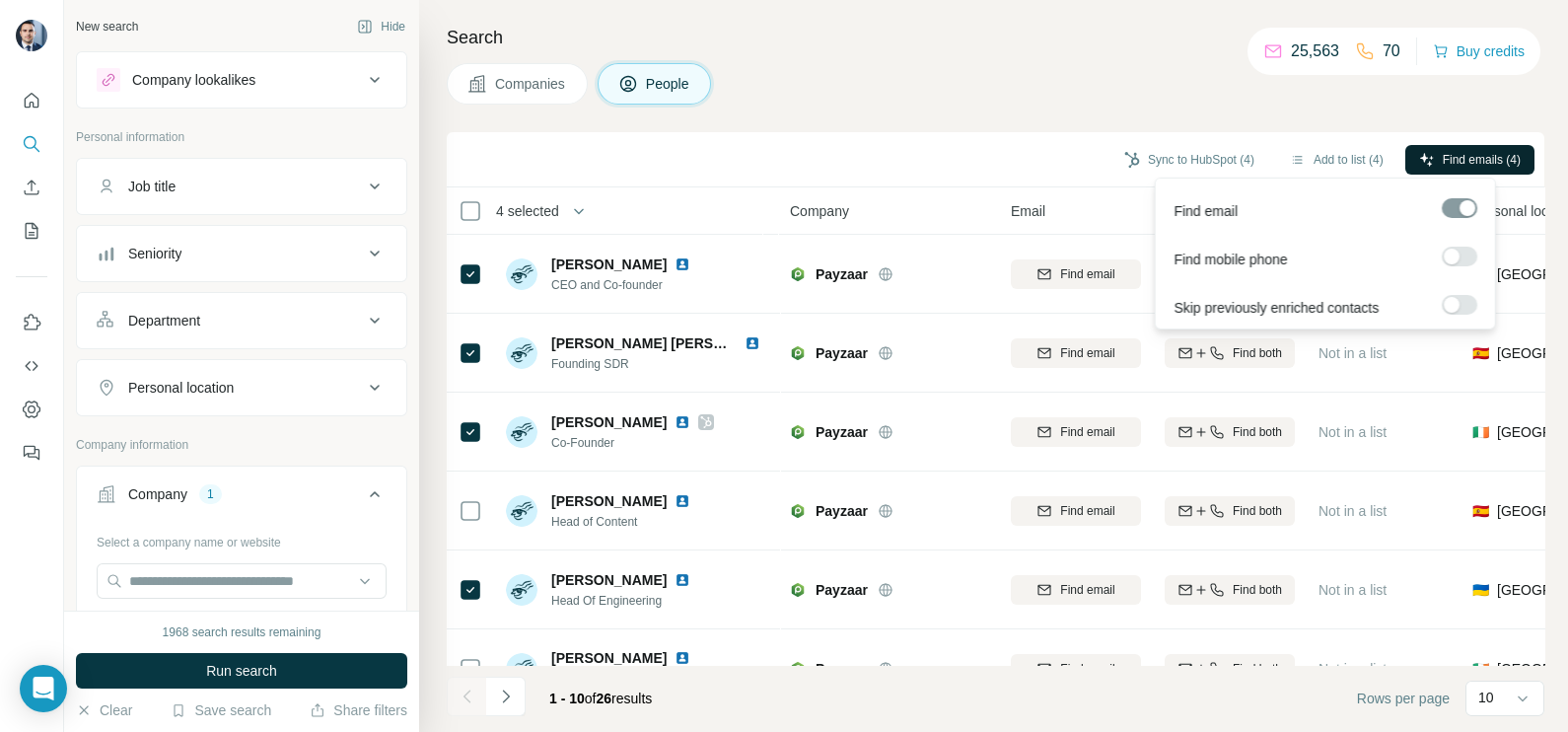
click at [1460, 159] on span "Find emails (4)" at bounding box center [1482, 160] width 78 height 18
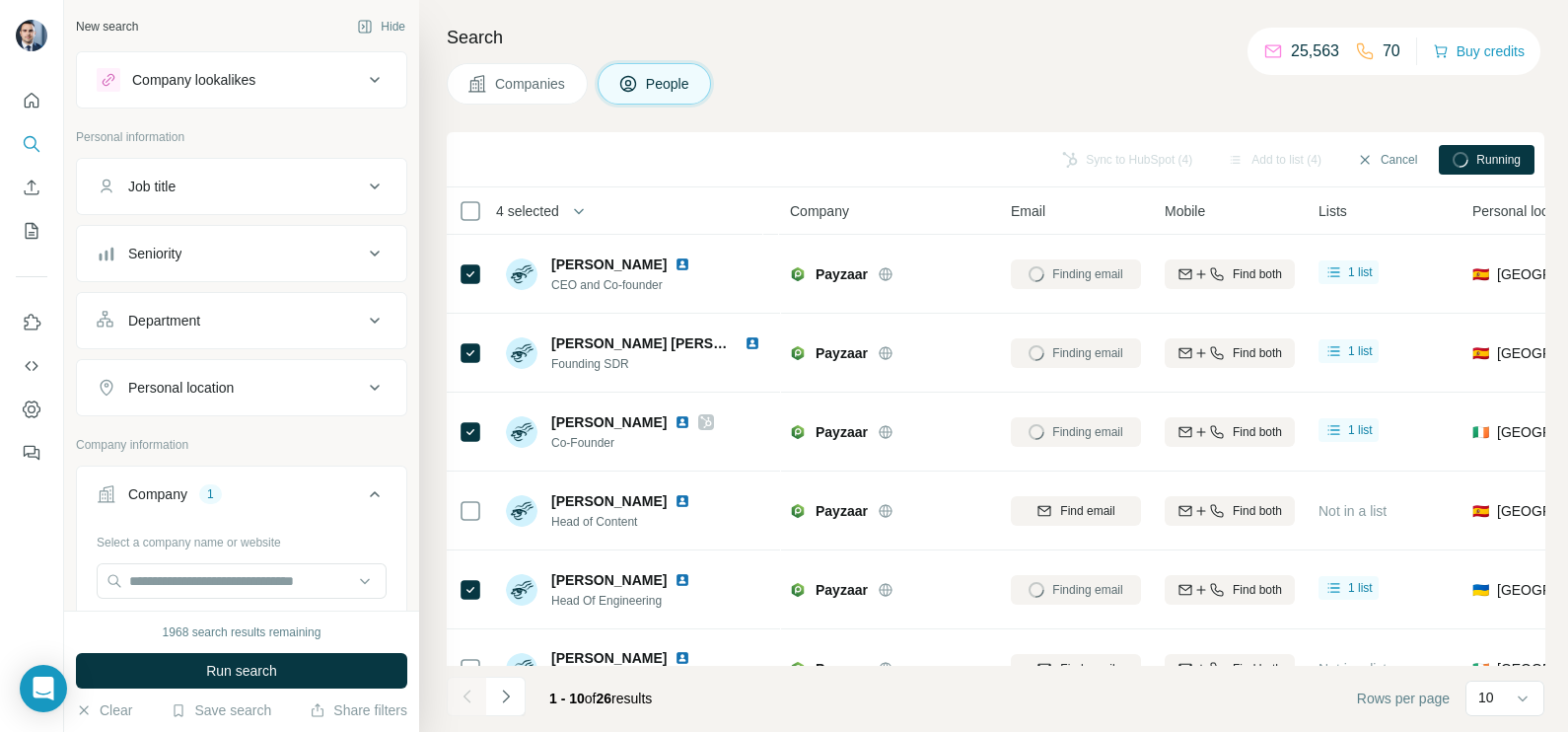
click at [910, 163] on div "Sync to HubSpot (4) Add to list (4) Cancel Running" at bounding box center [996, 160] width 1079 height 35
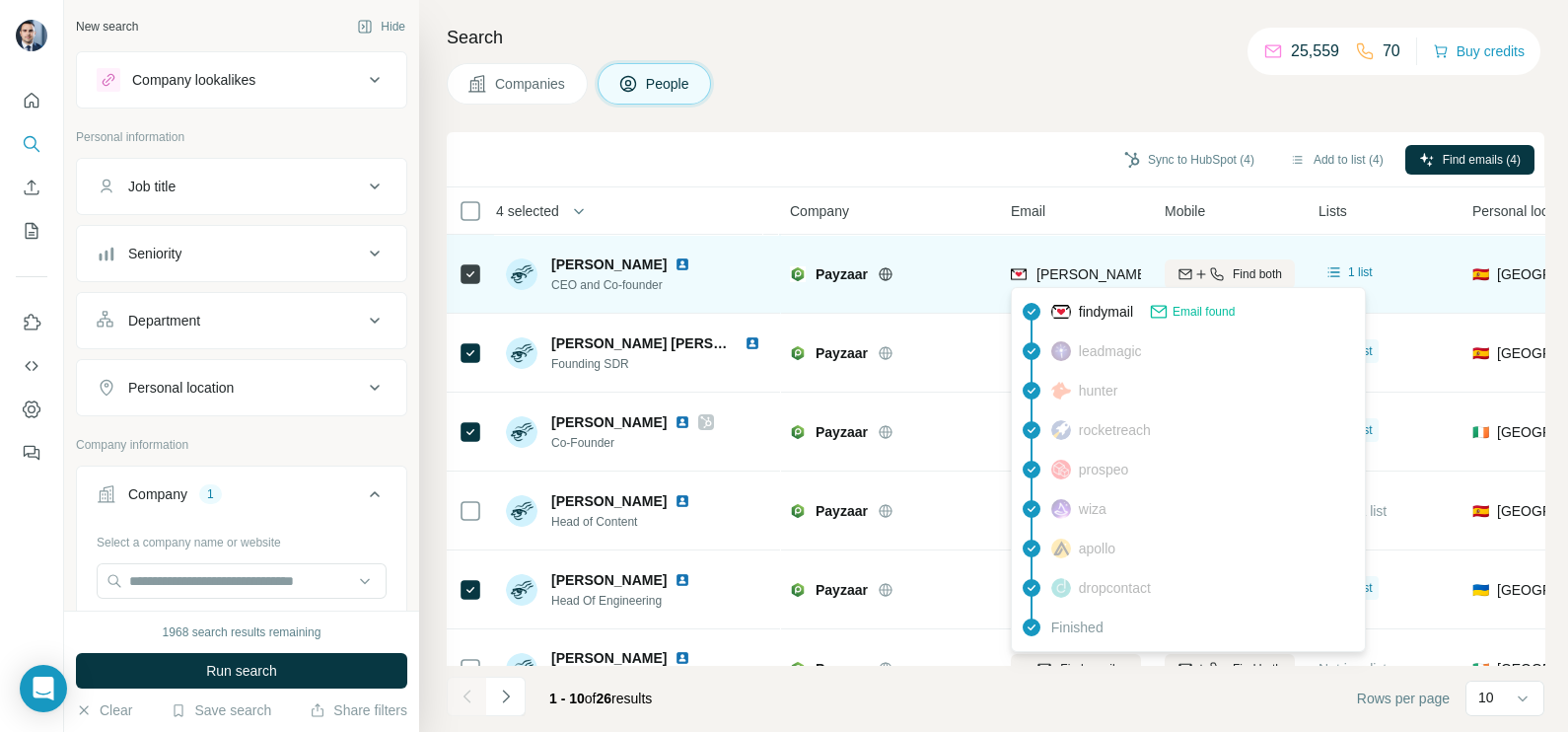
click at [1076, 281] on span "[PERSON_NAME][EMAIL_ADDRESS][PERSON_NAME][DOMAIN_NAME]" at bounding box center [1267, 274] width 462 height 16
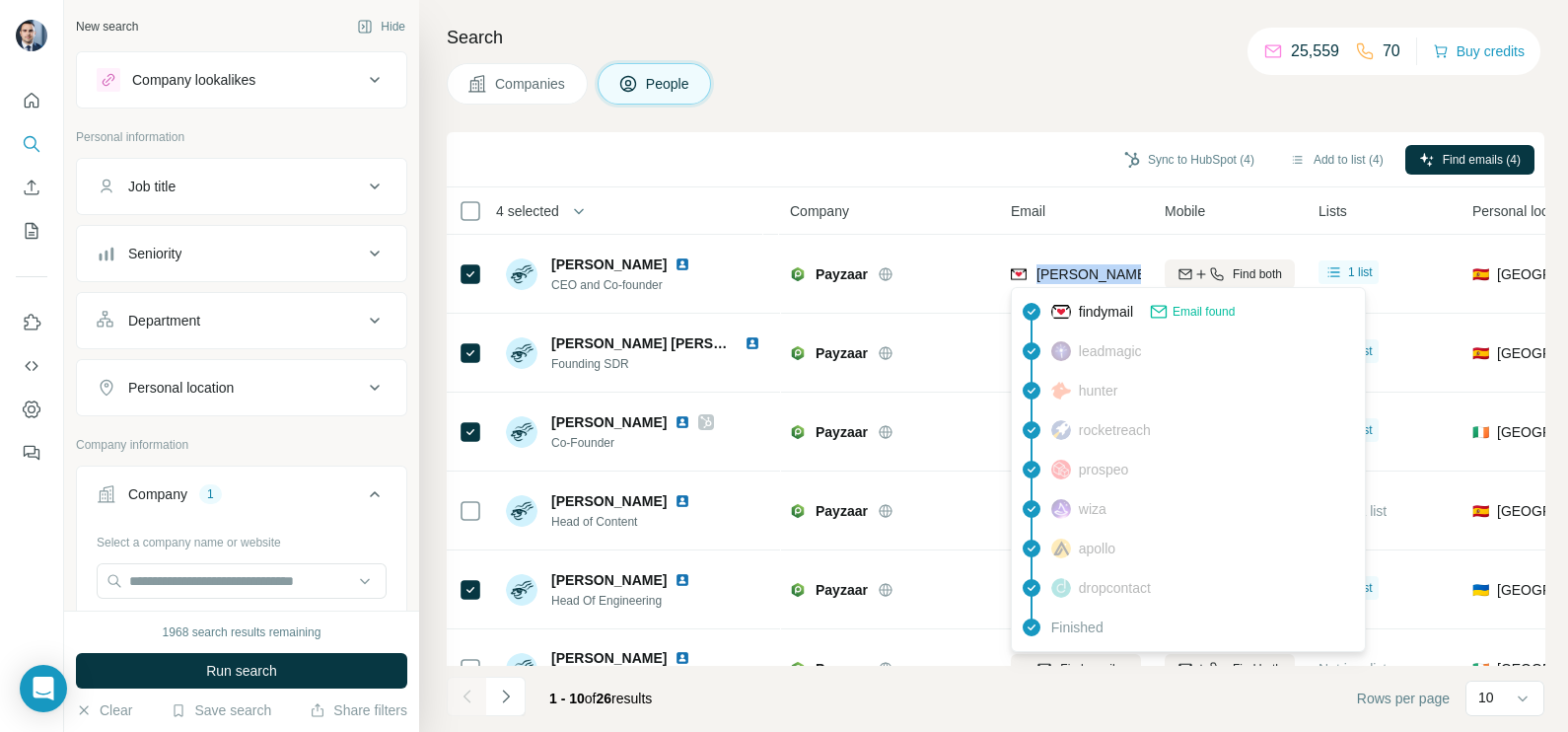
copy tr "[PERSON_NAME][EMAIL_ADDRESS][PERSON_NAME][DOMAIN_NAME]"
click at [950, 161] on div "Sync to HubSpot (4) Add to list (4) Find emails (4)" at bounding box center [996, 160] width 1079 height 35
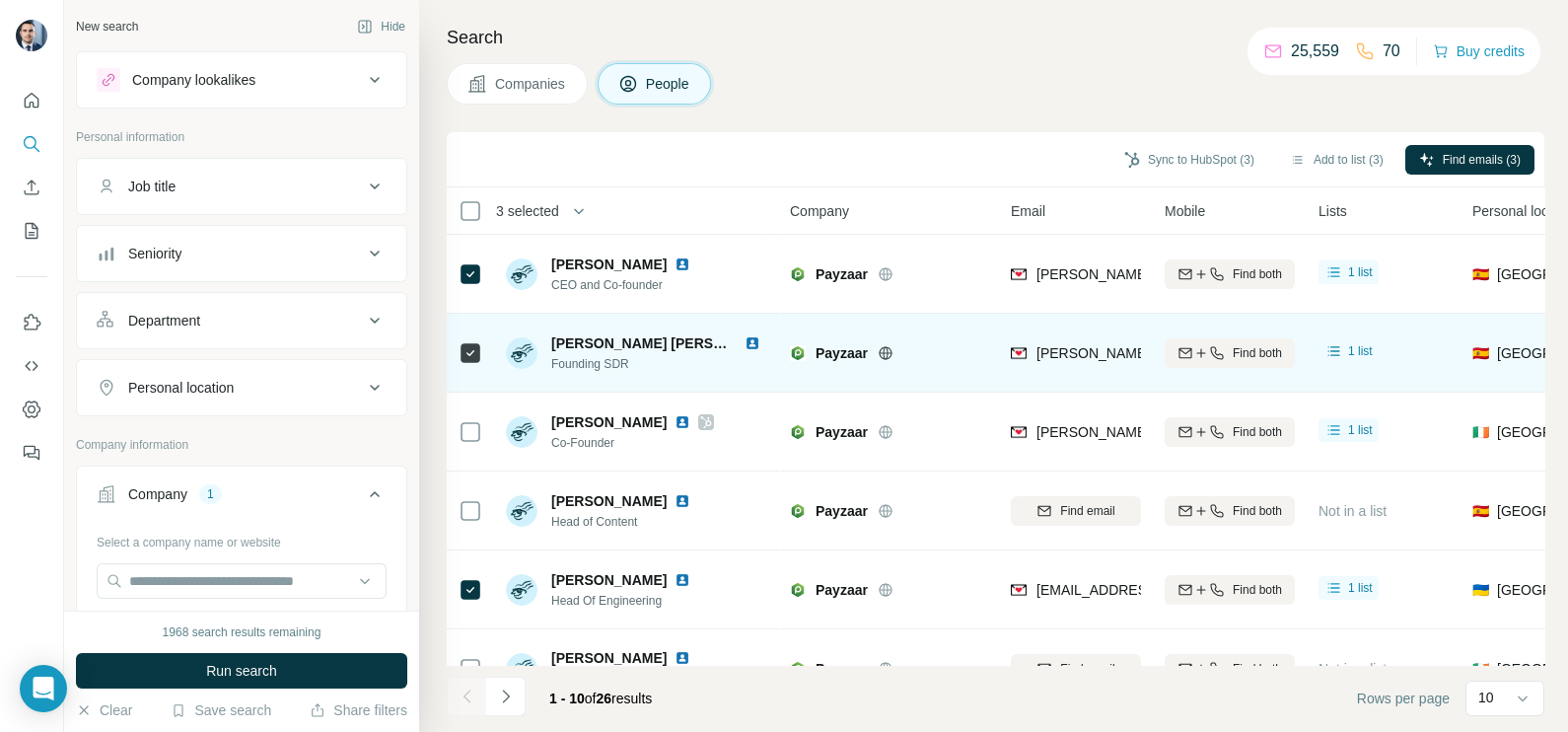
click at [753, 340] on img at bounding box center [753, 343] width 16 height 16
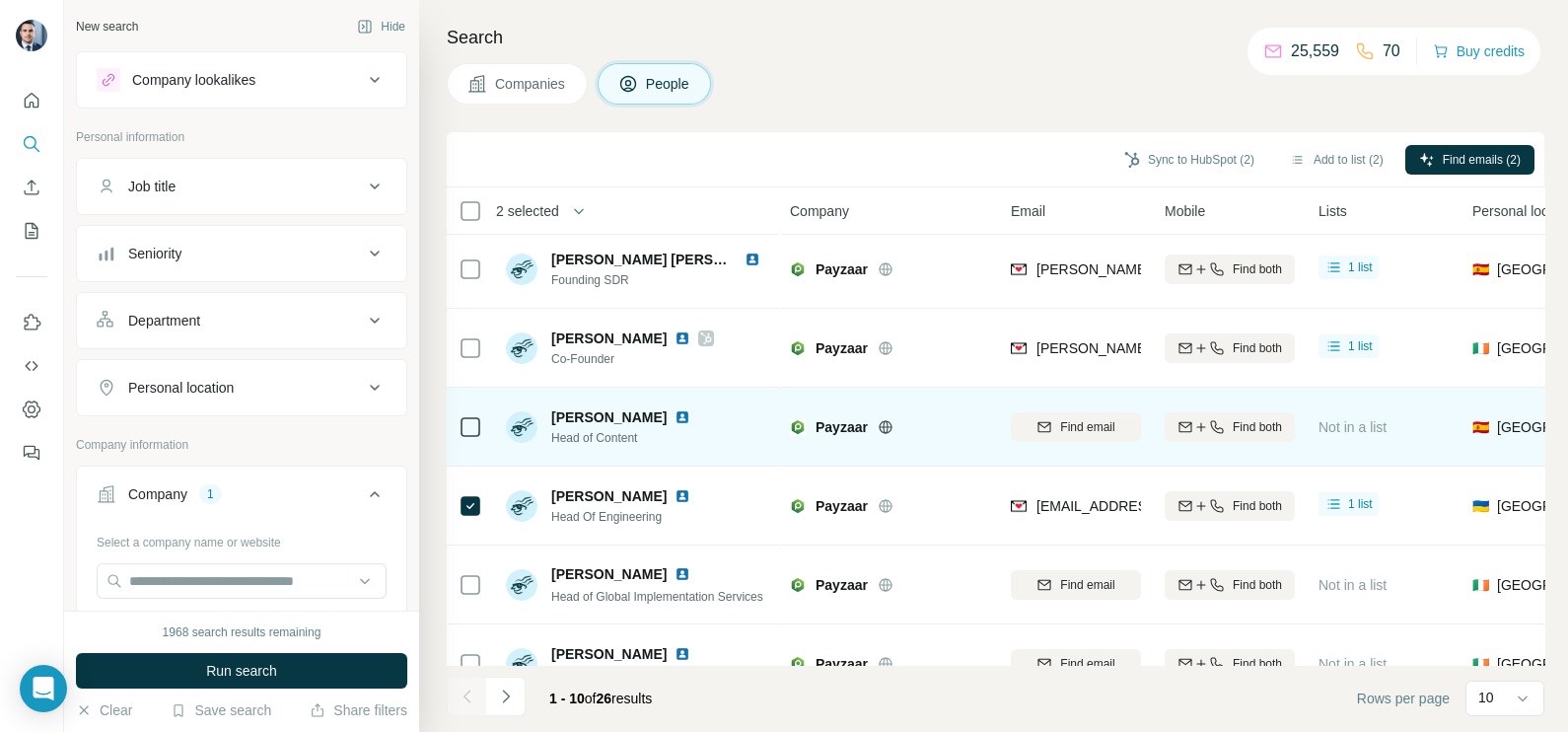
scroll to position [123, 0]
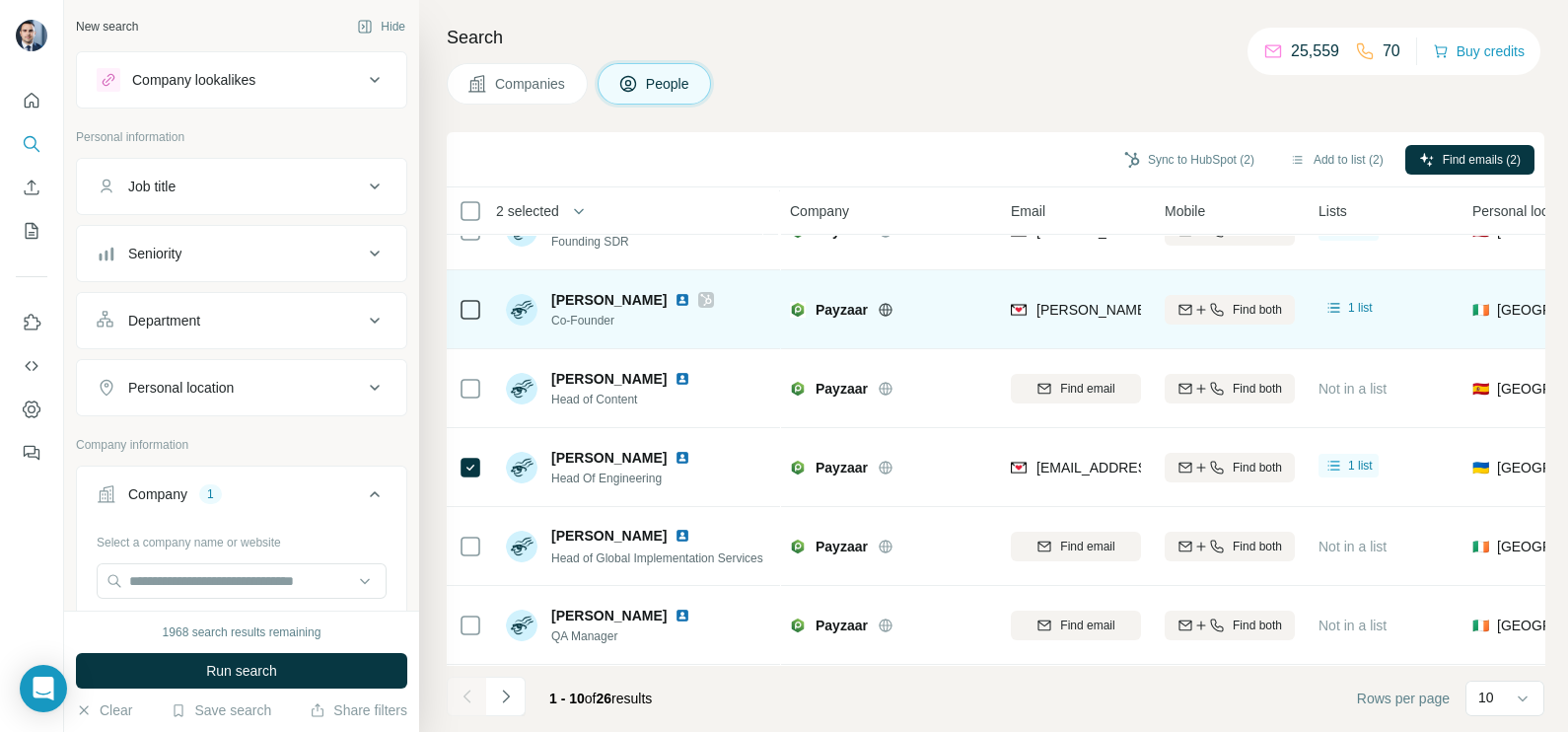
click at [485, 306] on td at bounding box center [470, 309] width 48 height 79
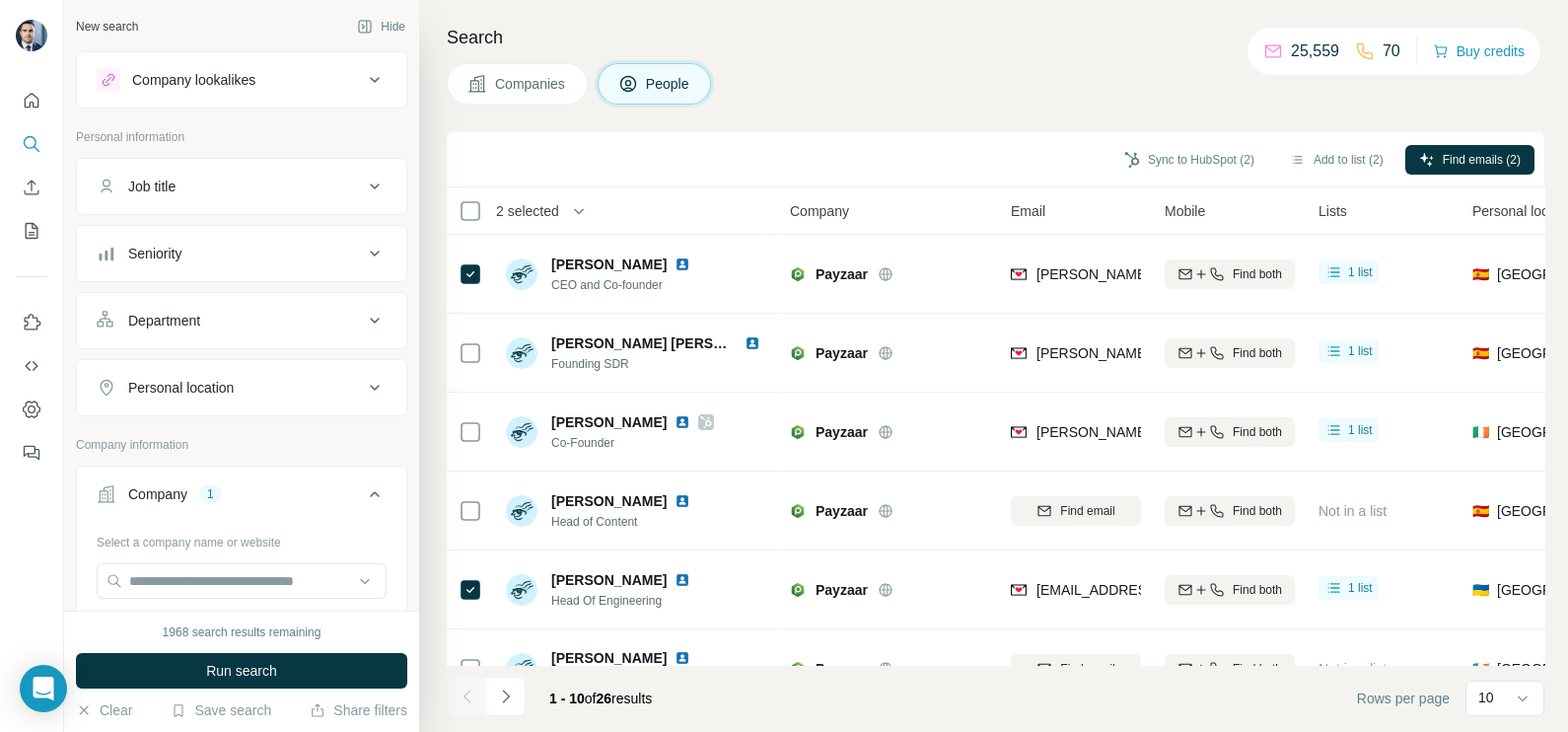
scroll to position [0, 0]
click at [1183, 158] on button "Sync to HubSpot (2)" at bounding box center [1189, 160] width 157 height 30
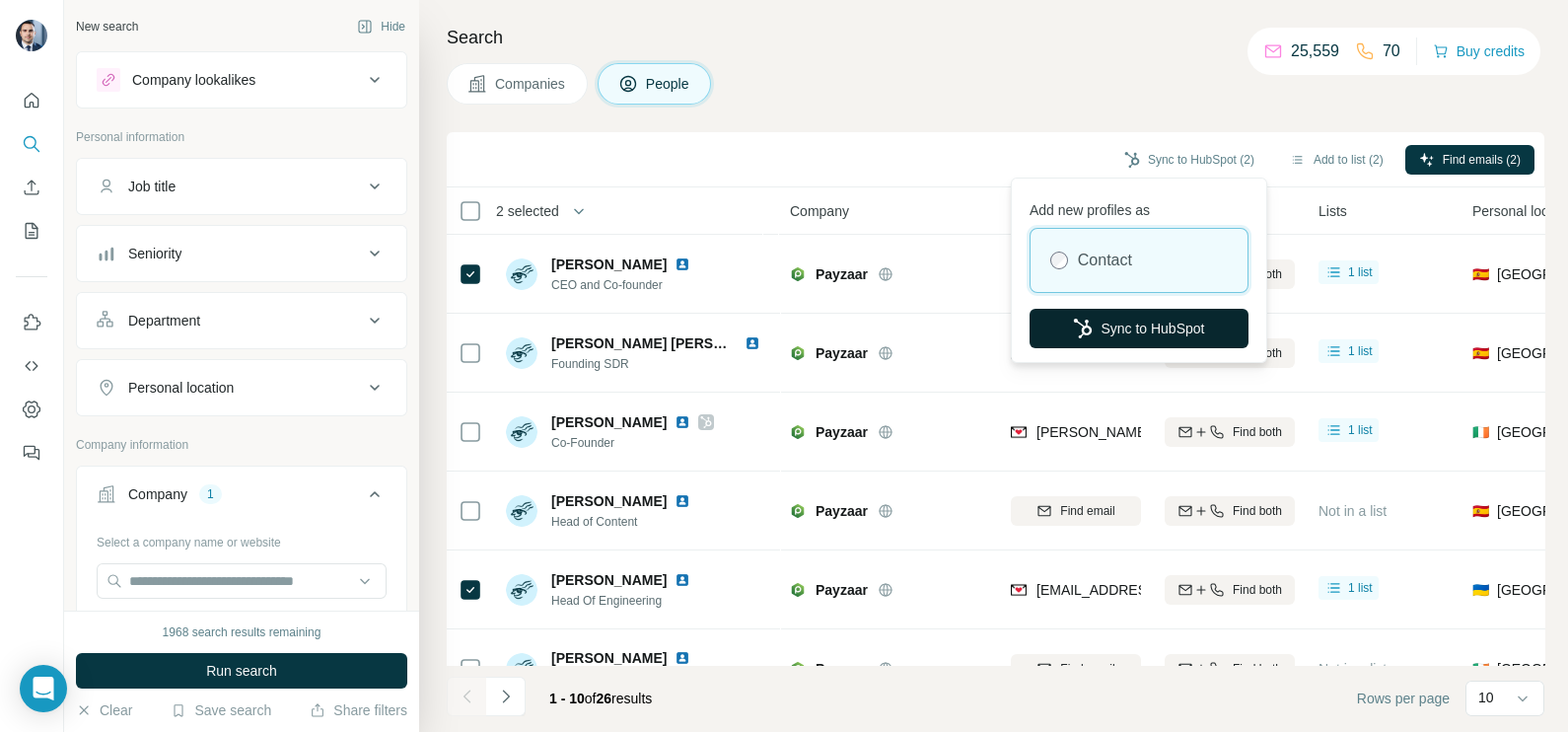
click at [1136, 343] on button "Sync to HubSpot" at bounding box center [1139, 329] width 219 height 40
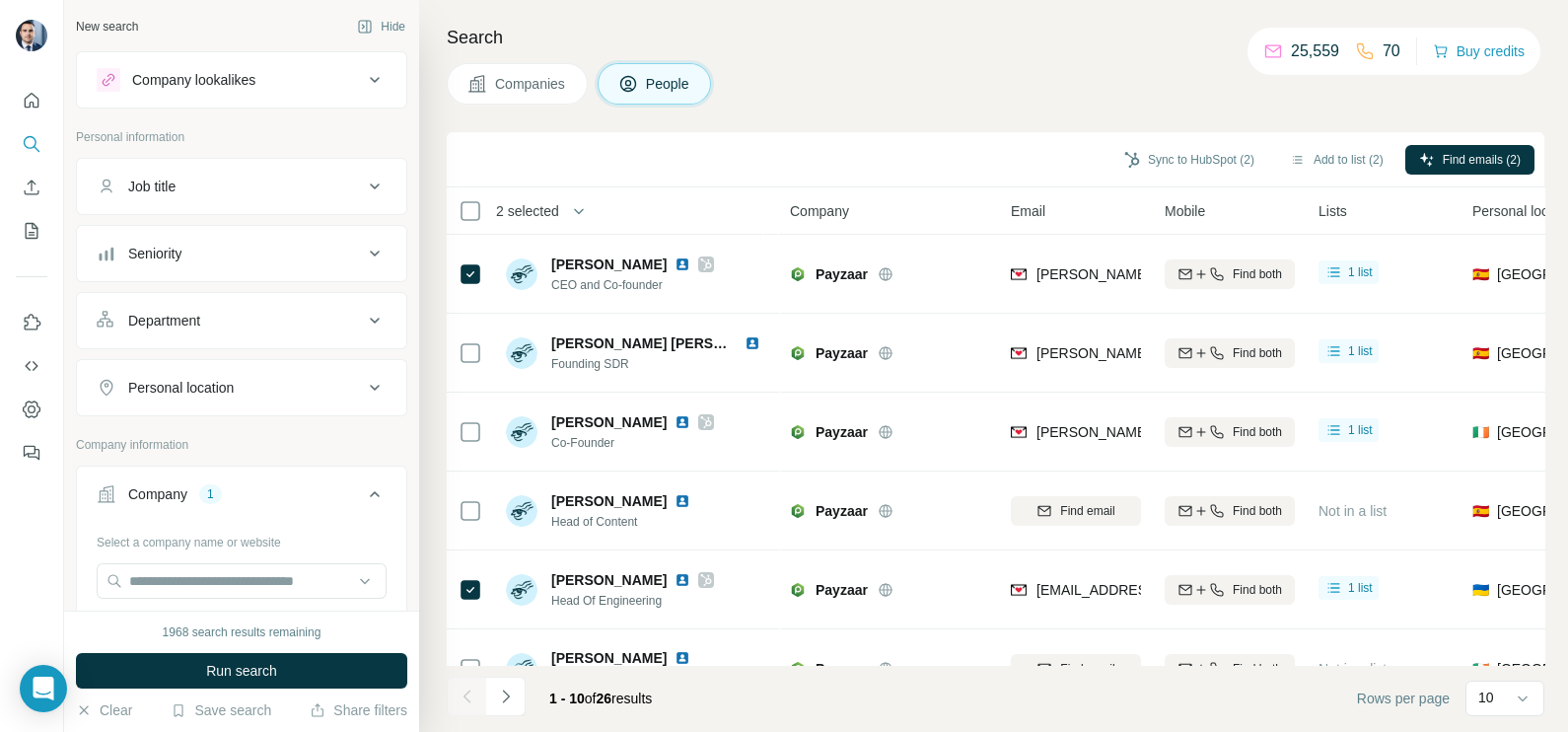
click at [917, 119] on div "Search Companies People Sync to HubSpot (2) Add to list (2) Find emails (2) 2 s…" at bounding box center [994, 366] width 1149 height 732
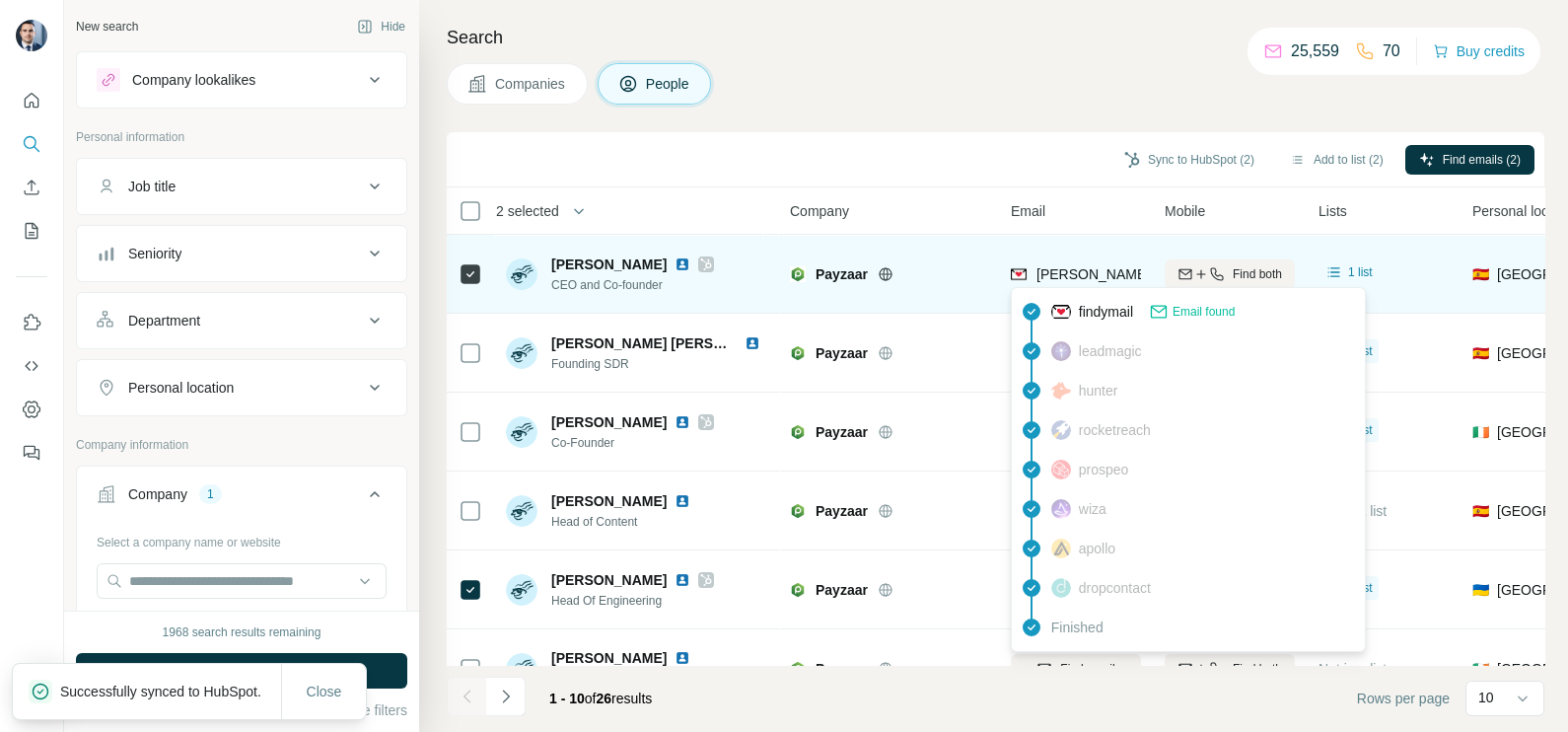
click at [1077, 273] on span "[PERSON_NAME][EMAIL_ADDRESS][PERSON_NAME][DOMAIN_NAME]" at bounding box center [1267, 274] width 462 height 16
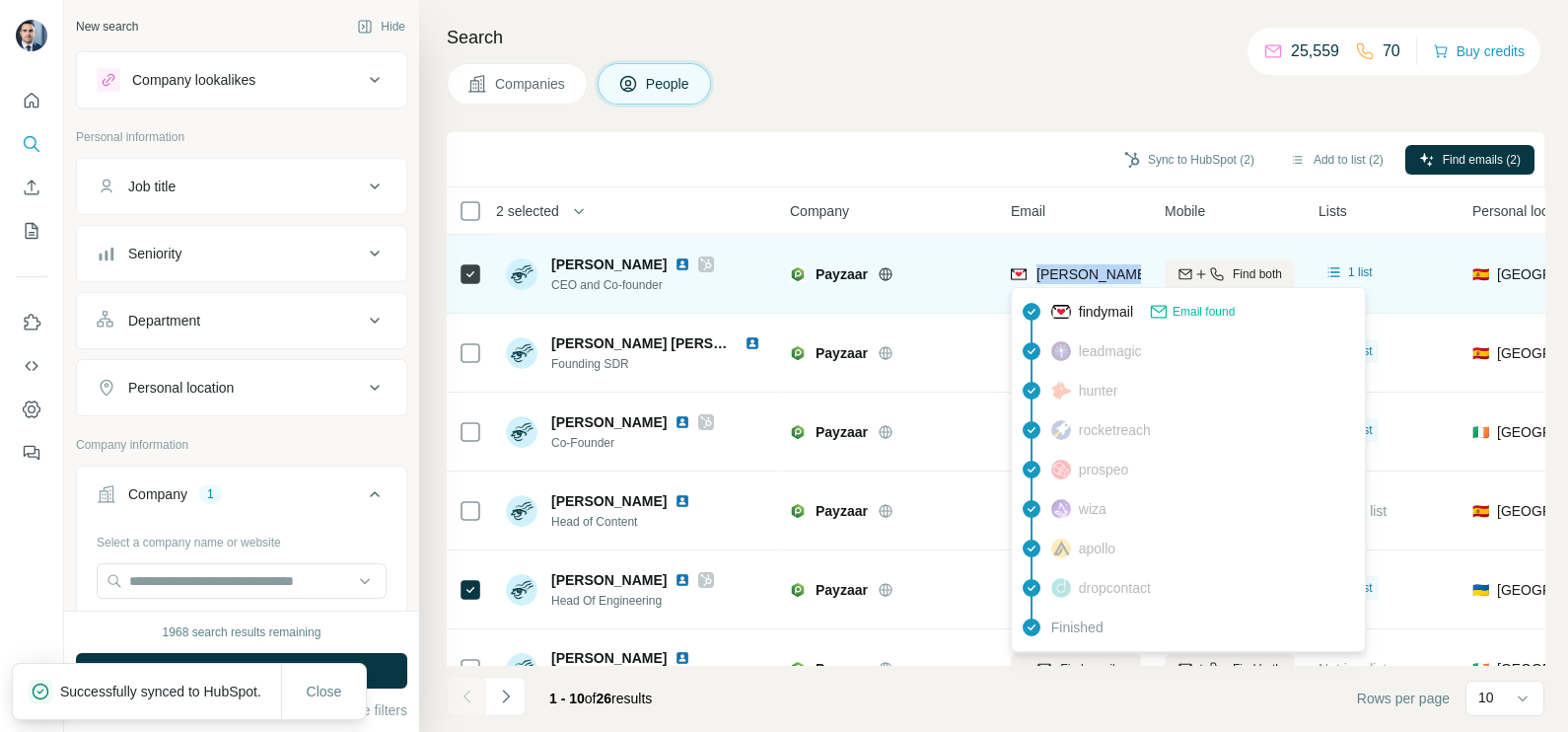
click at [1077, 273] on span "[PERSON_NAME][EMAIL_ADDRESS][PERSON_NAME][DOMAIN_NAME]" at bounding box center [1267, 274] width 462 height 16
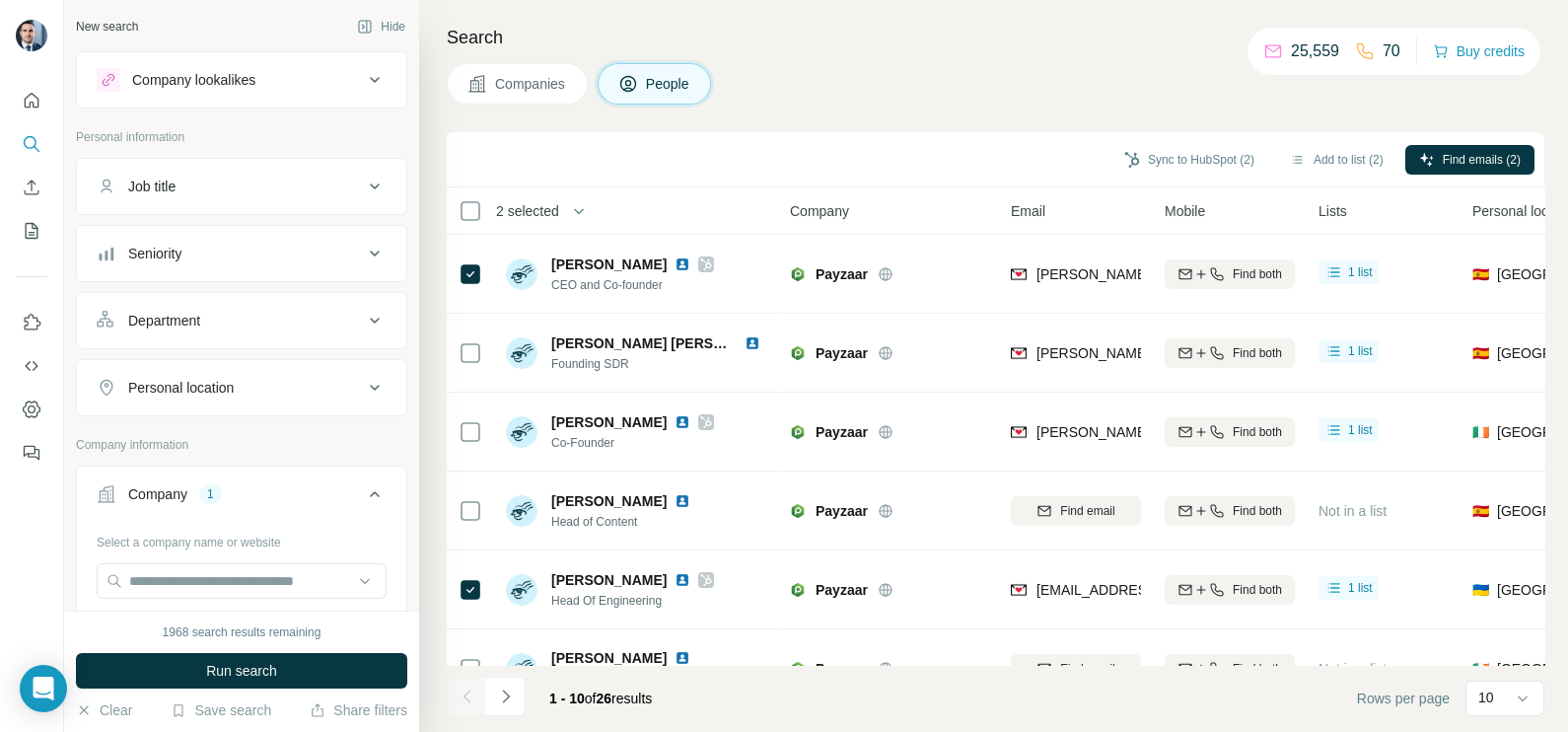
click at [994, 166] on div "Sync to HubSpot (2) Add to list (2) Find emails (2)" at bounding box center [996, 160] width 1079 height 35
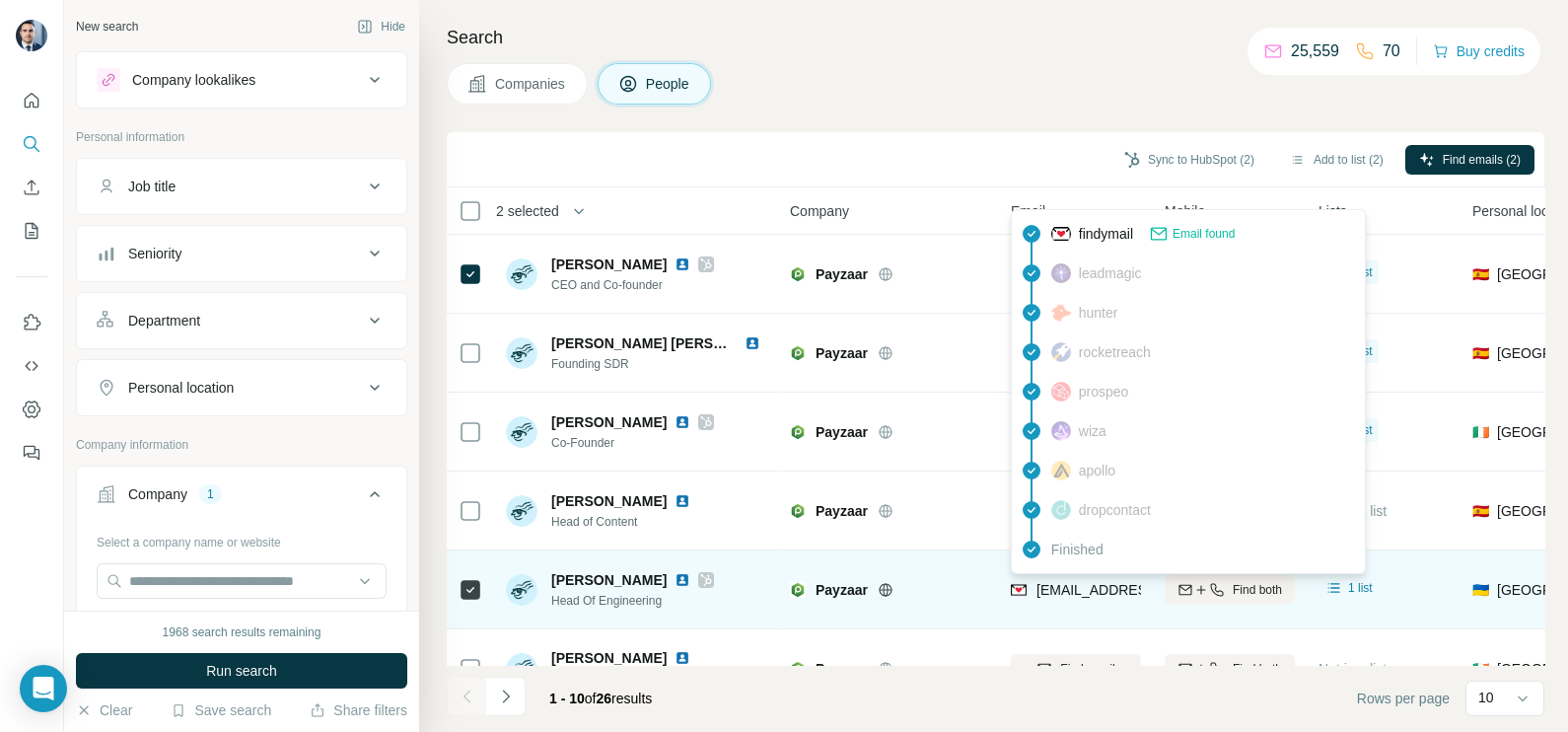
click at [1042, 580] on span "[EMAIL_ADDRESS][PERSON_NAME][DOMAIN_NAME]" at bounding box center [1202, 590] width 332 height 20
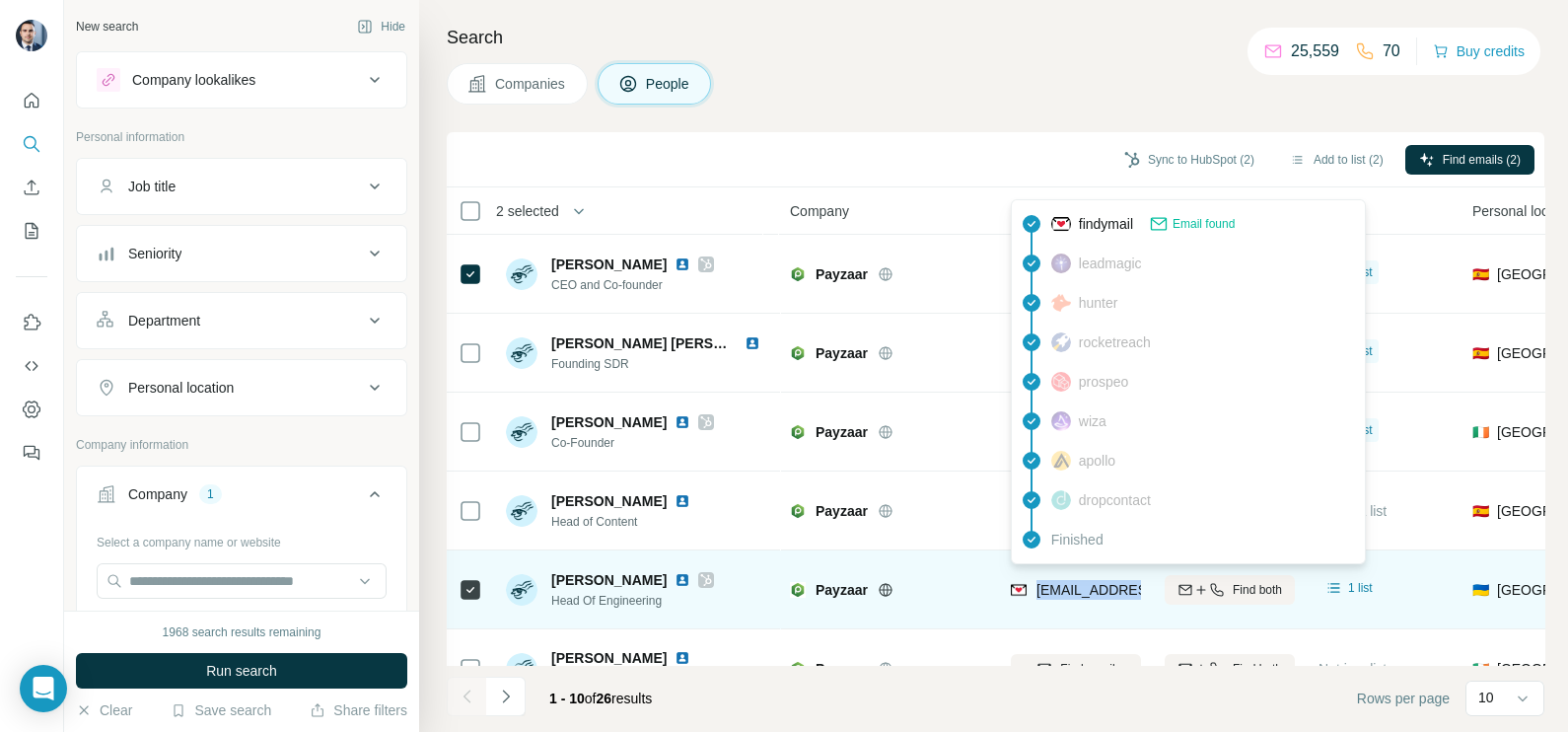
copy tr "[EMAIL_ADDRESS][PERSON_NAME][DOMAIN_NAME]"
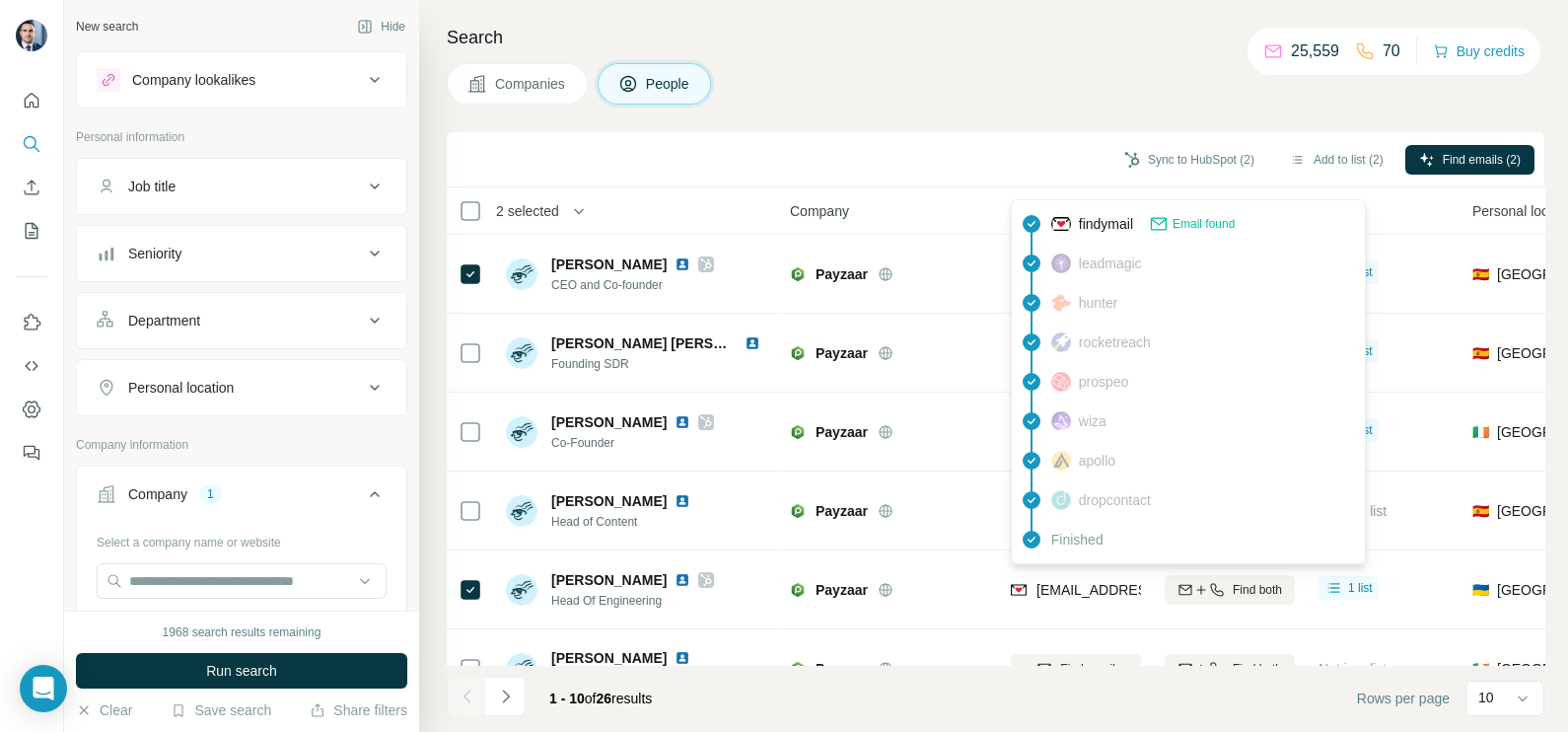
click at [912, 27] on h4 "Search" at bounding box center [995, 38] width 1098 height 28
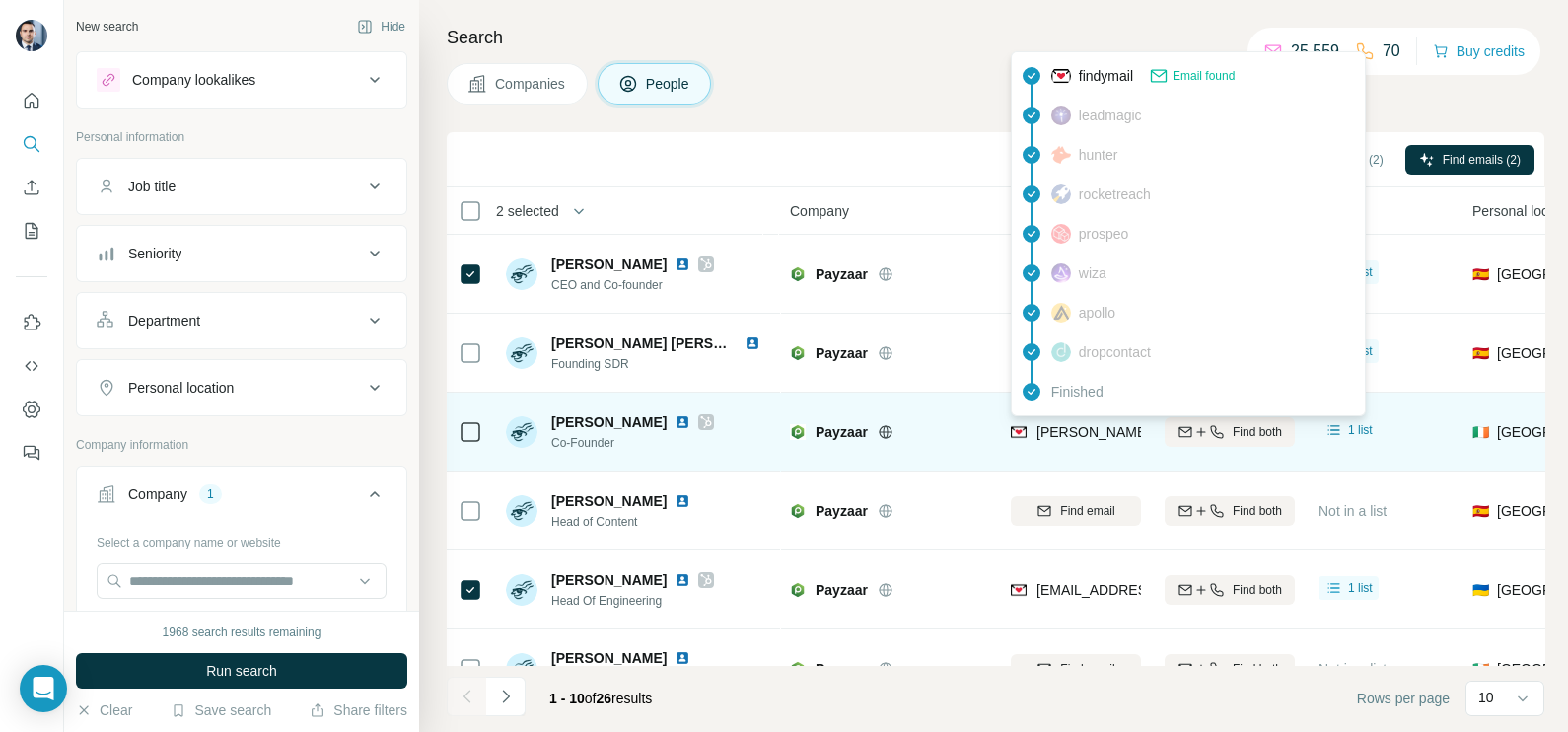
click at [1051, 433] on span "[PERSON_NAME][EMAIL_ADDRESS][PERSON_NAME][DOMAIN_NAME]" at bounding box center [1267, 433] width 462 height 16
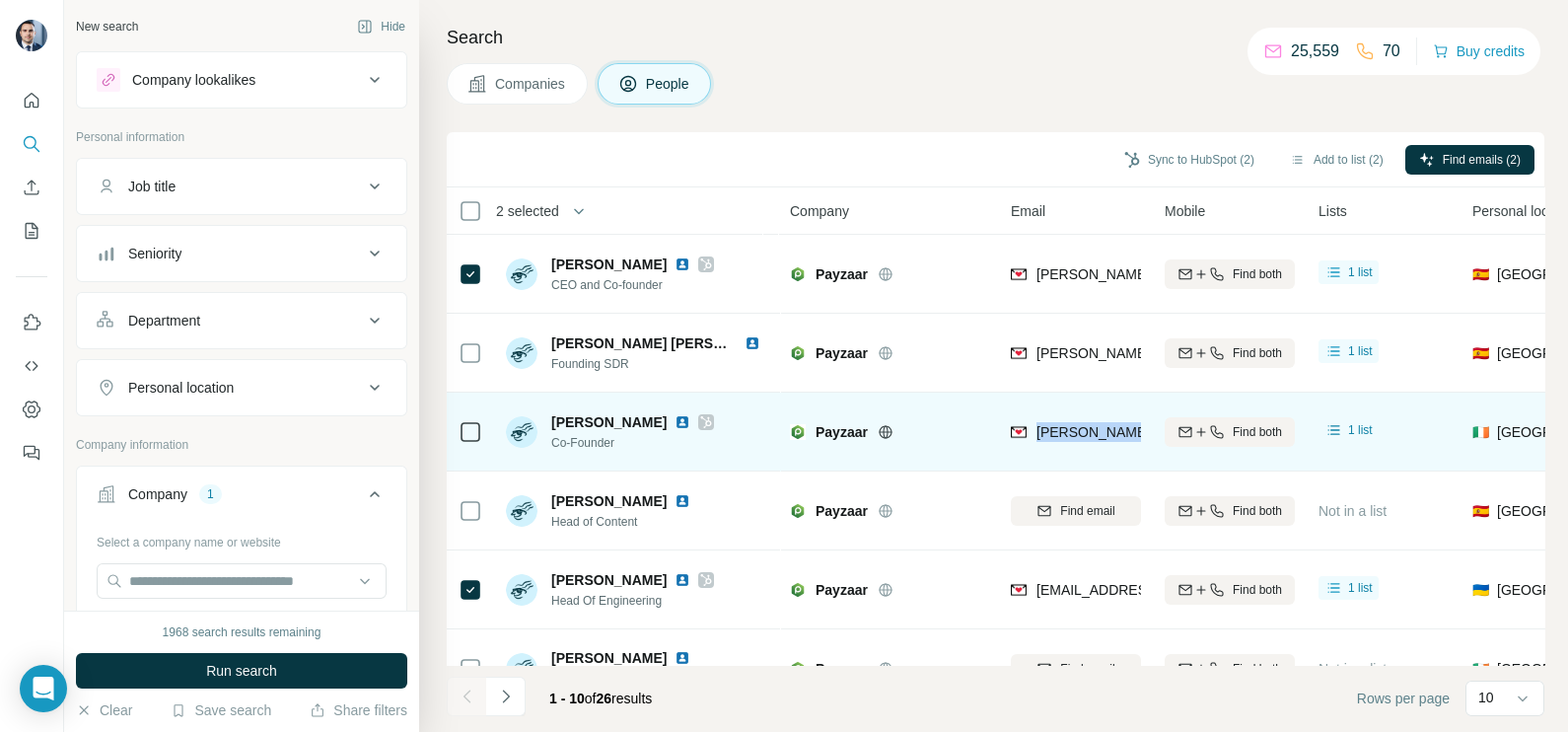
click at [1051, 433] on span "[PERSON_NAME][EMAIL_ADDRESS][PERSON_NAME][DOMAIN_NAME]" at bounding box center [1267, 433] width 462 height 16
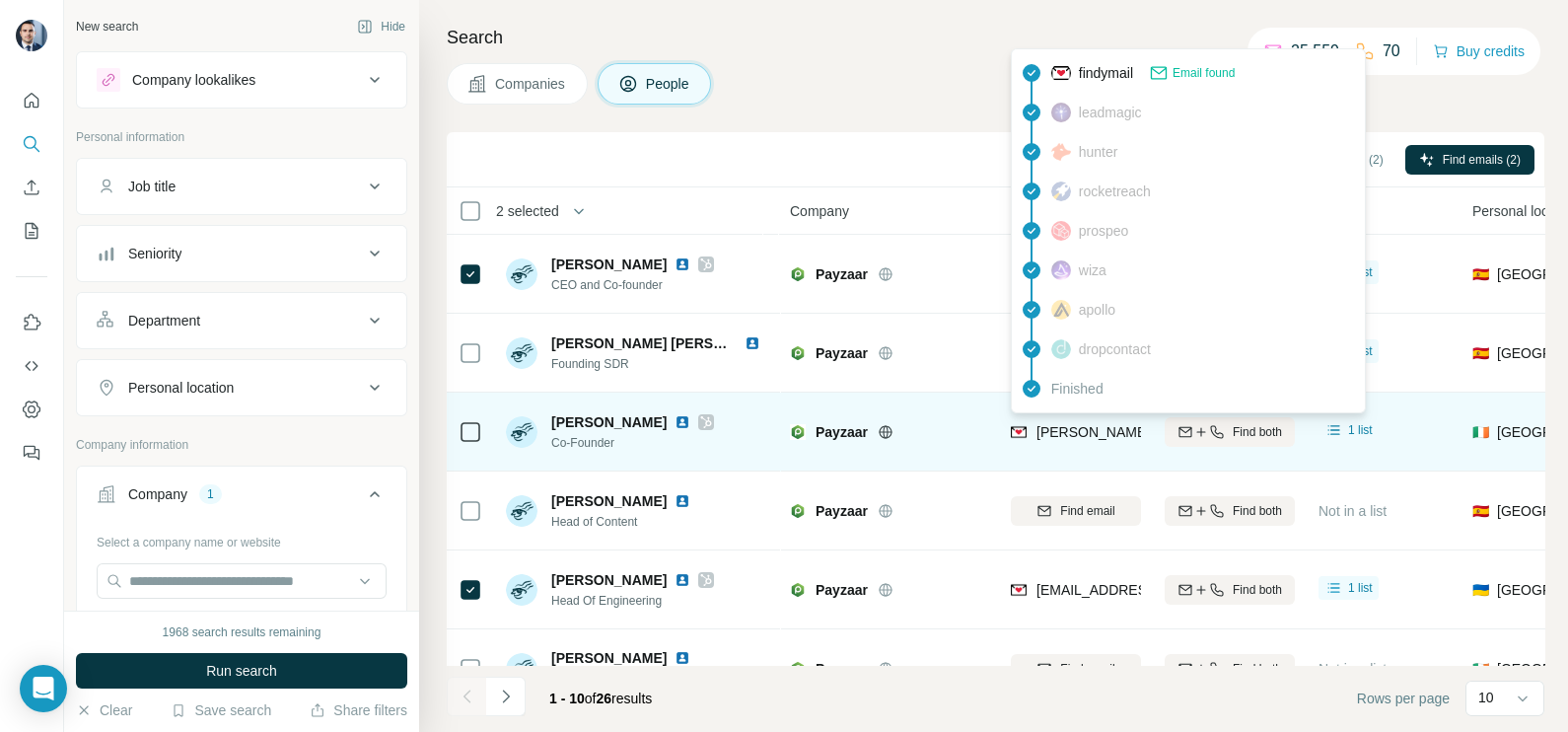
click at [577, 452] on div "[PERSON_NAME] Co-Founder" at bounding box center [637, 432] width 262 height 54
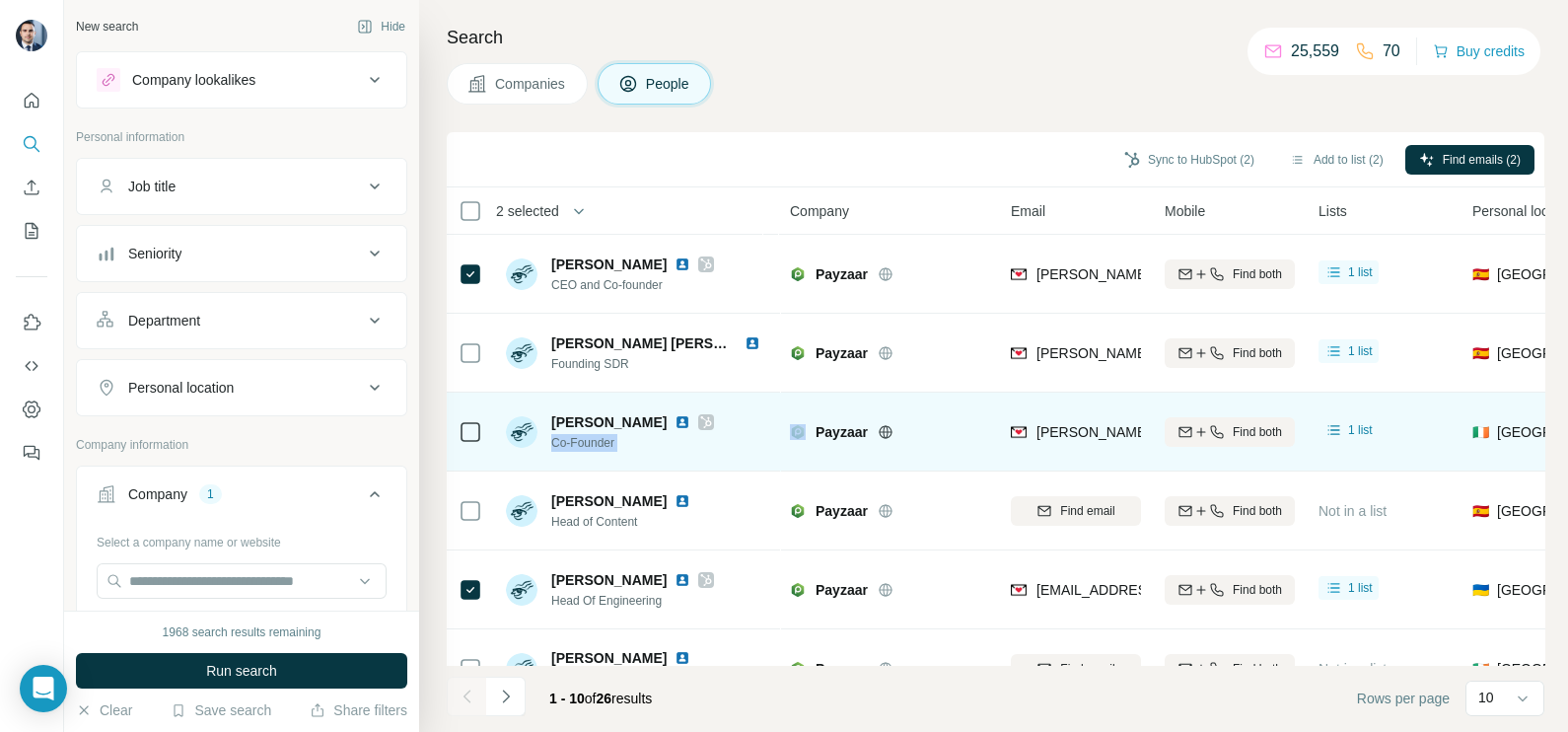
click at [577, 452] on div "[PERSON_NAME] Co-Founder" at bounding box center [637, 432] width 262 height 54
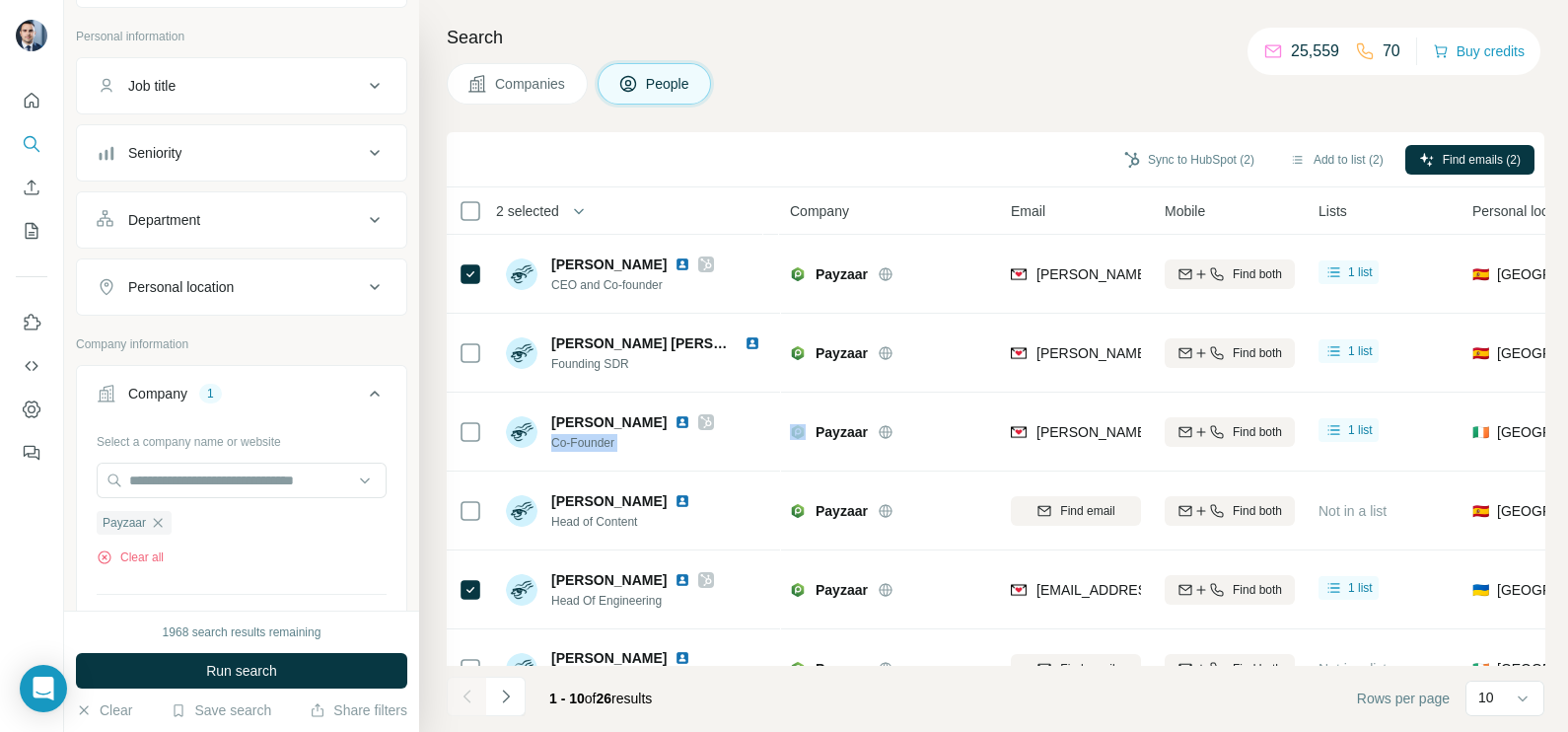
scroll to position [123, 0]
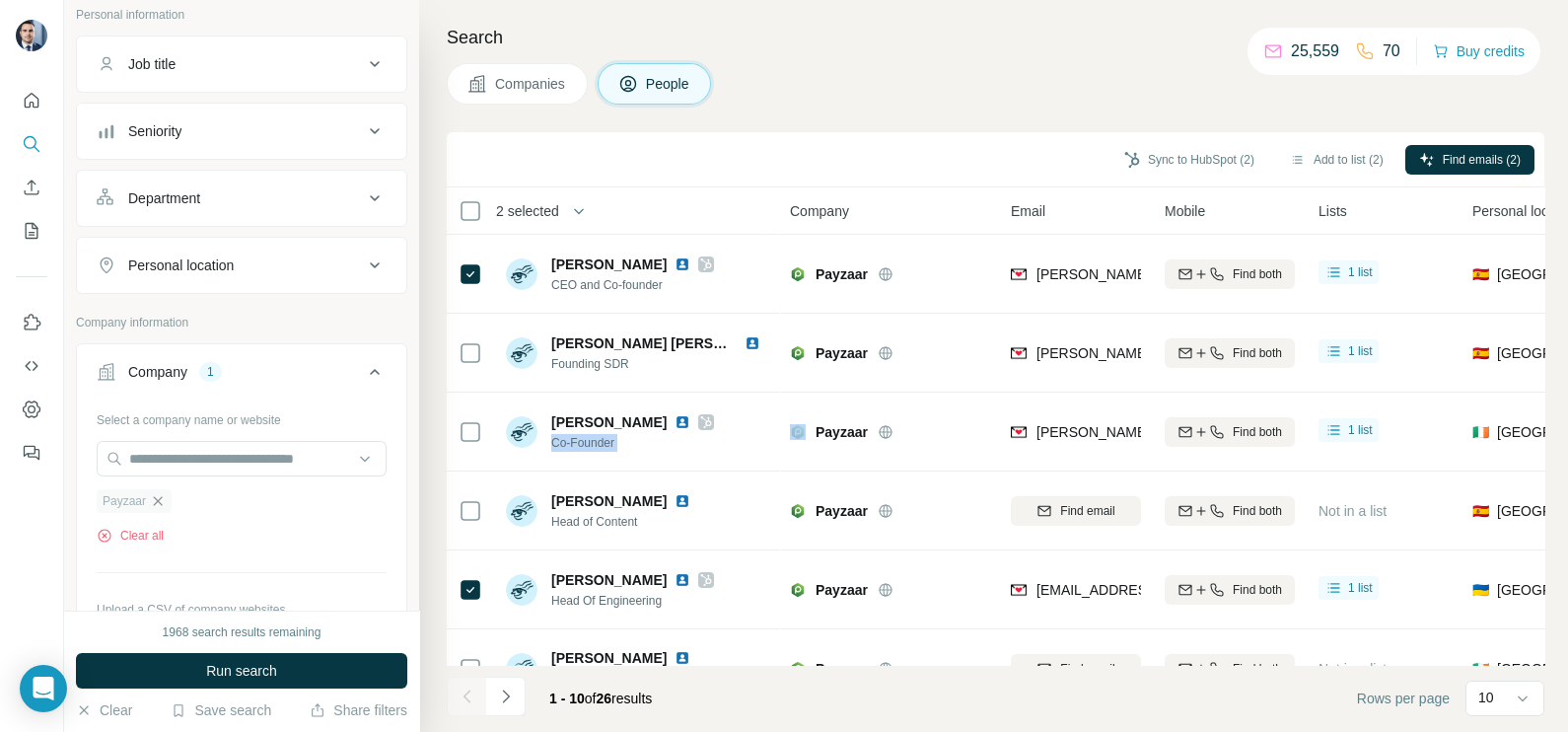
click at [154, 496] on icon "button" at bounding box center [157, 502] width 16 height 16
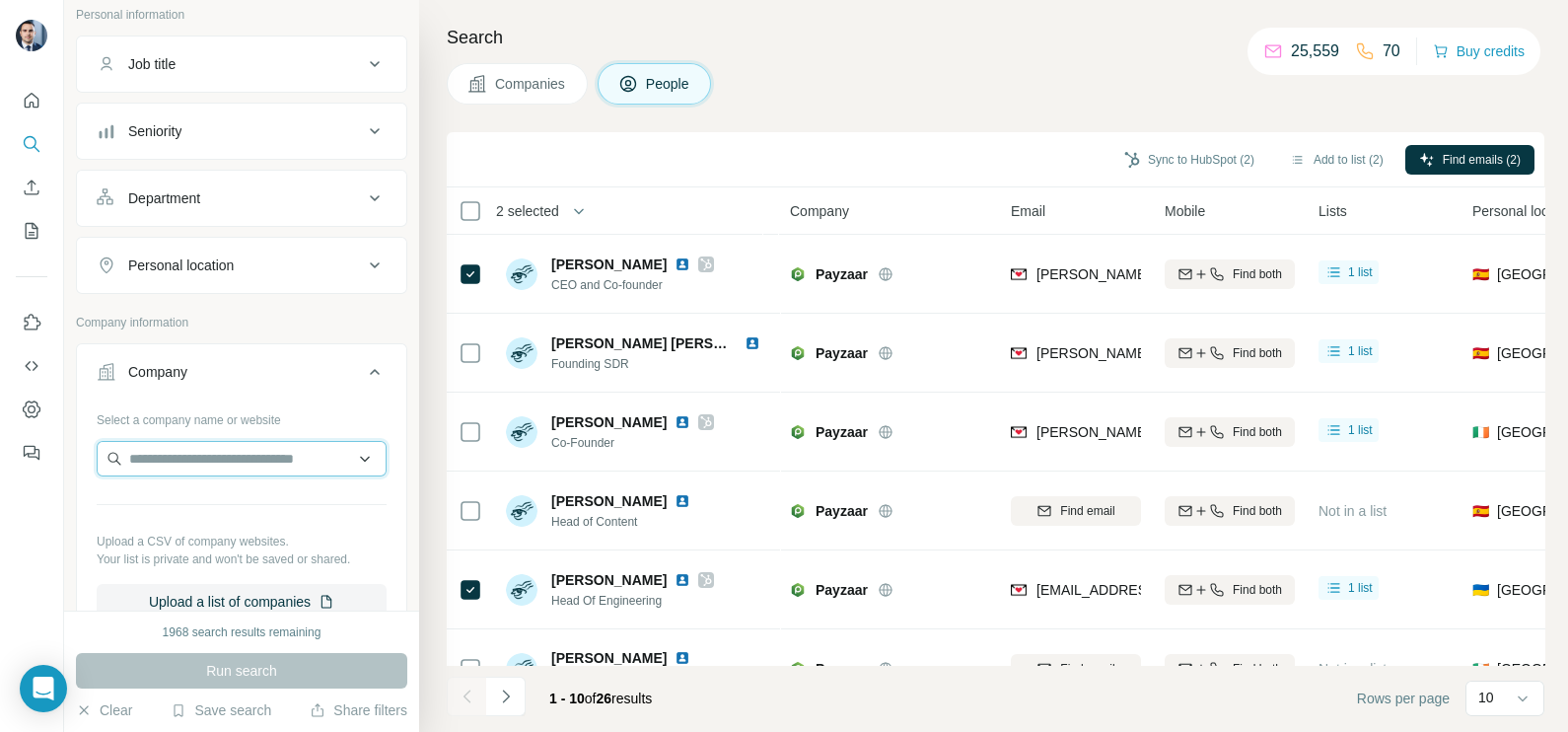
click at [197, 454] on input "text" at bounding box center [241, 459] width 290 height 36
paste input "**********"
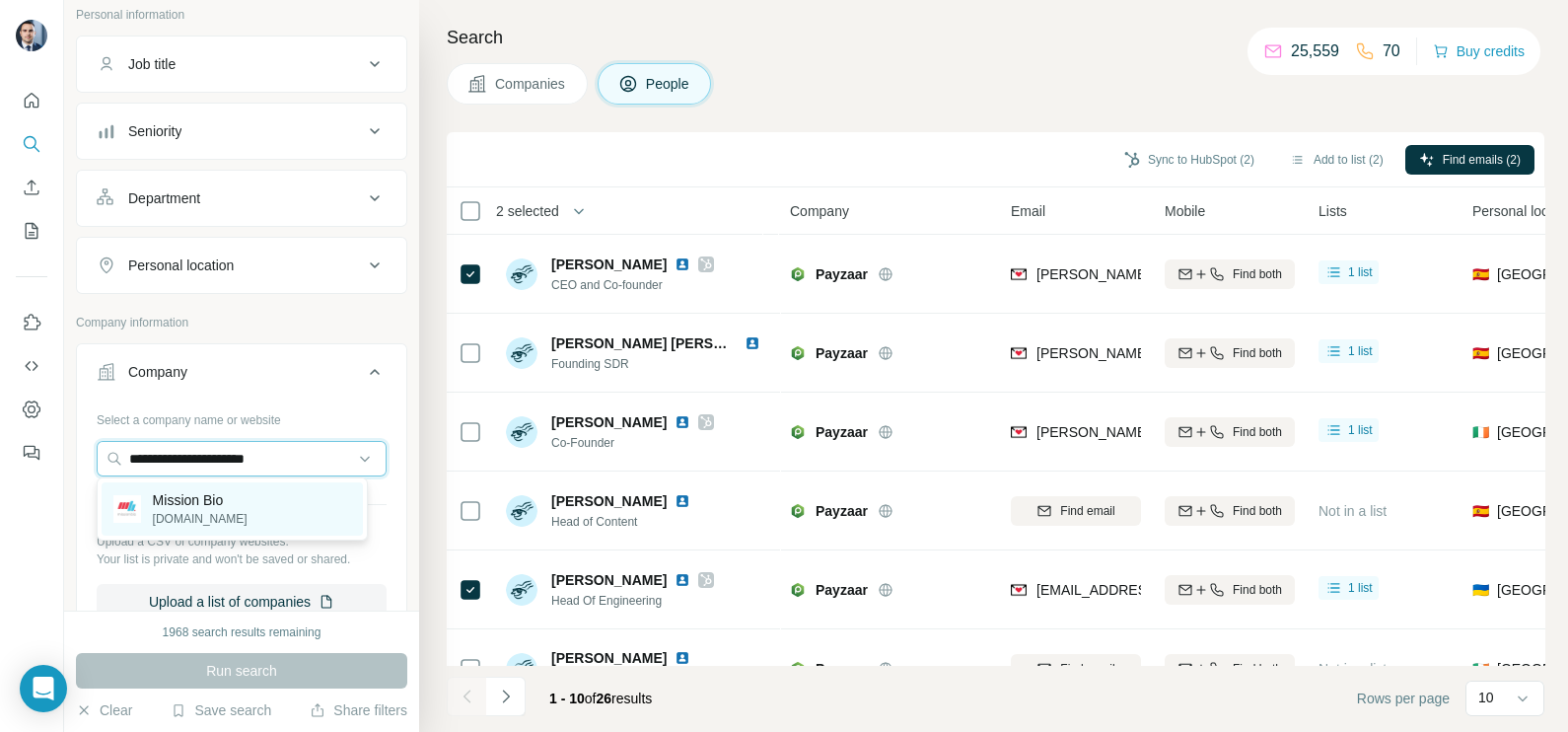
type input "**********"
click at [194, 507] on p "Mission Bio" at bounding box center [199, 501] width 95 height 20
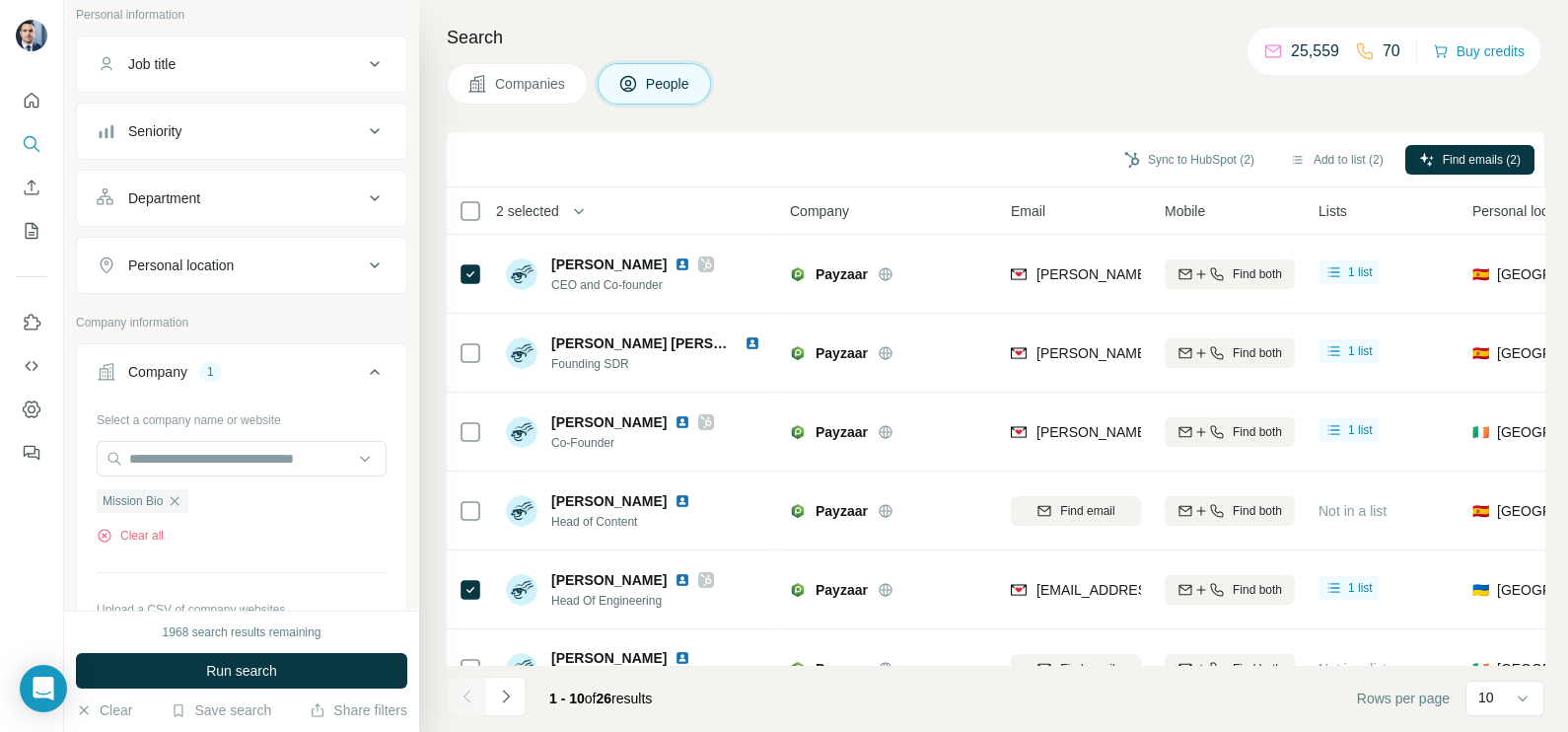
click at [540, 74] on span "Companies" at bounding box center [531, 84] width 72 height 20
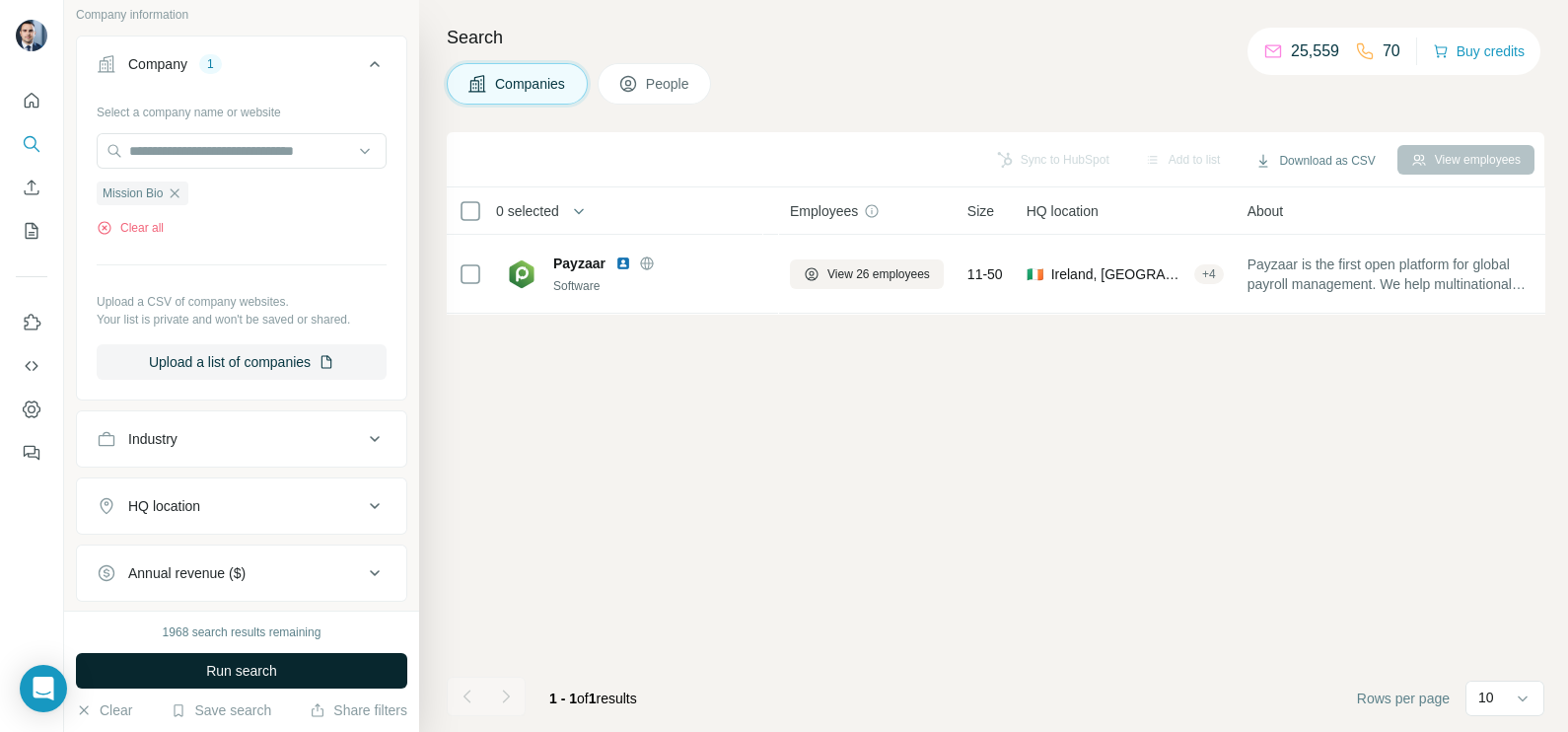
click at [244, 683] on button "Run search" at bounding box center [241, 671] width 332 height 36
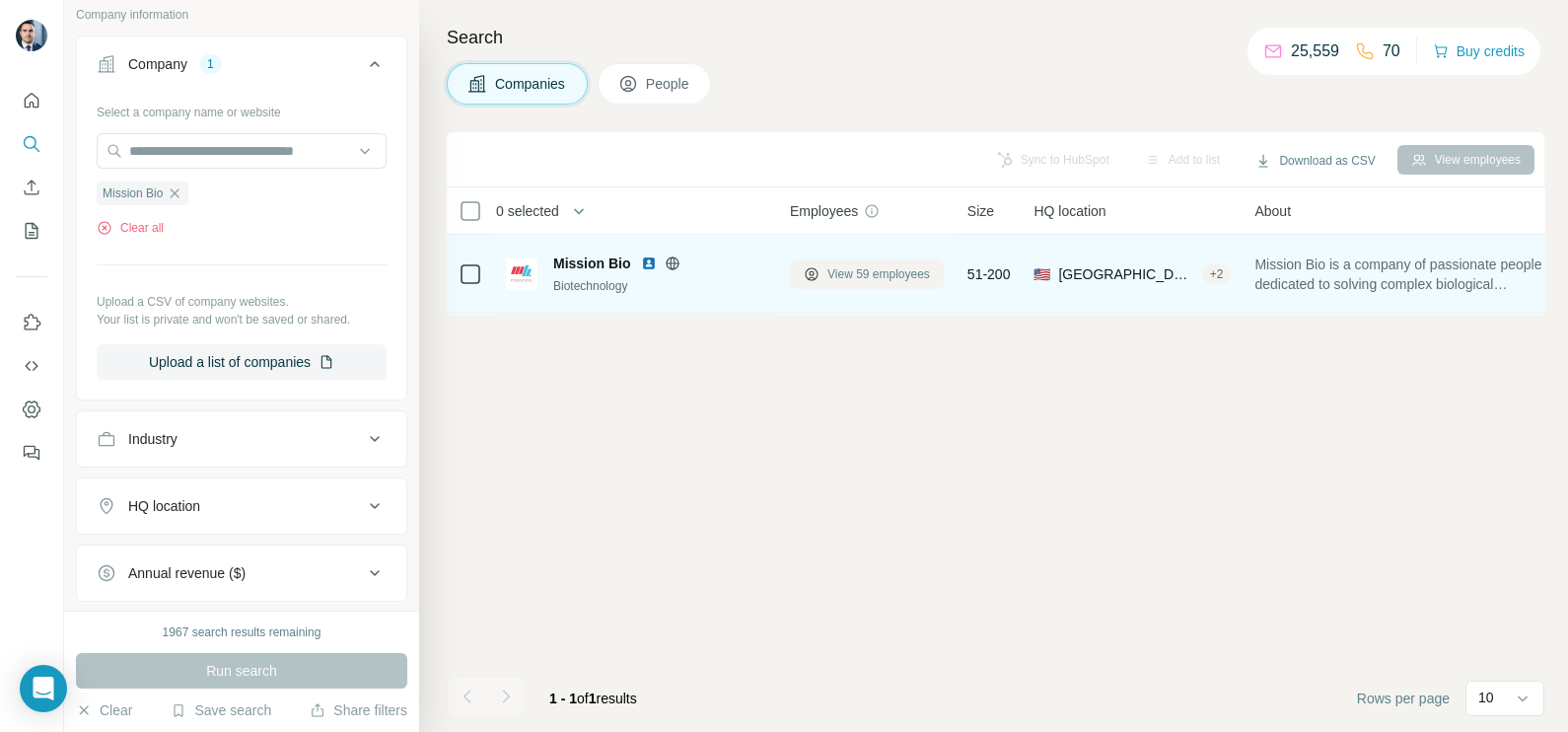
click at [866, 271] on span "View 59 employees" at bounding box center [878, 274] width 103 height 18
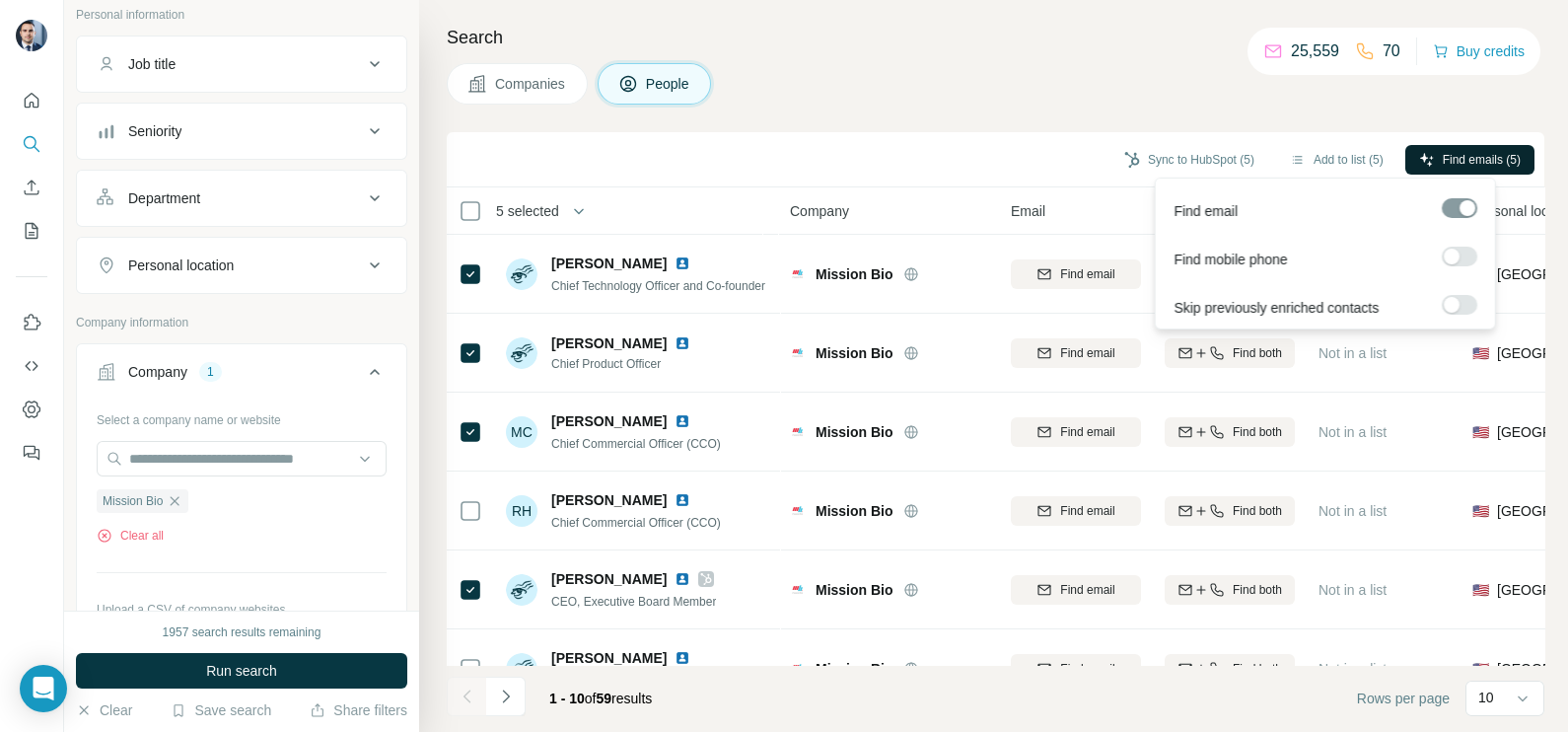
click at [1458, 161] on span "Find emails (5)" at bounding box center [1482, 160] width 78 height 18
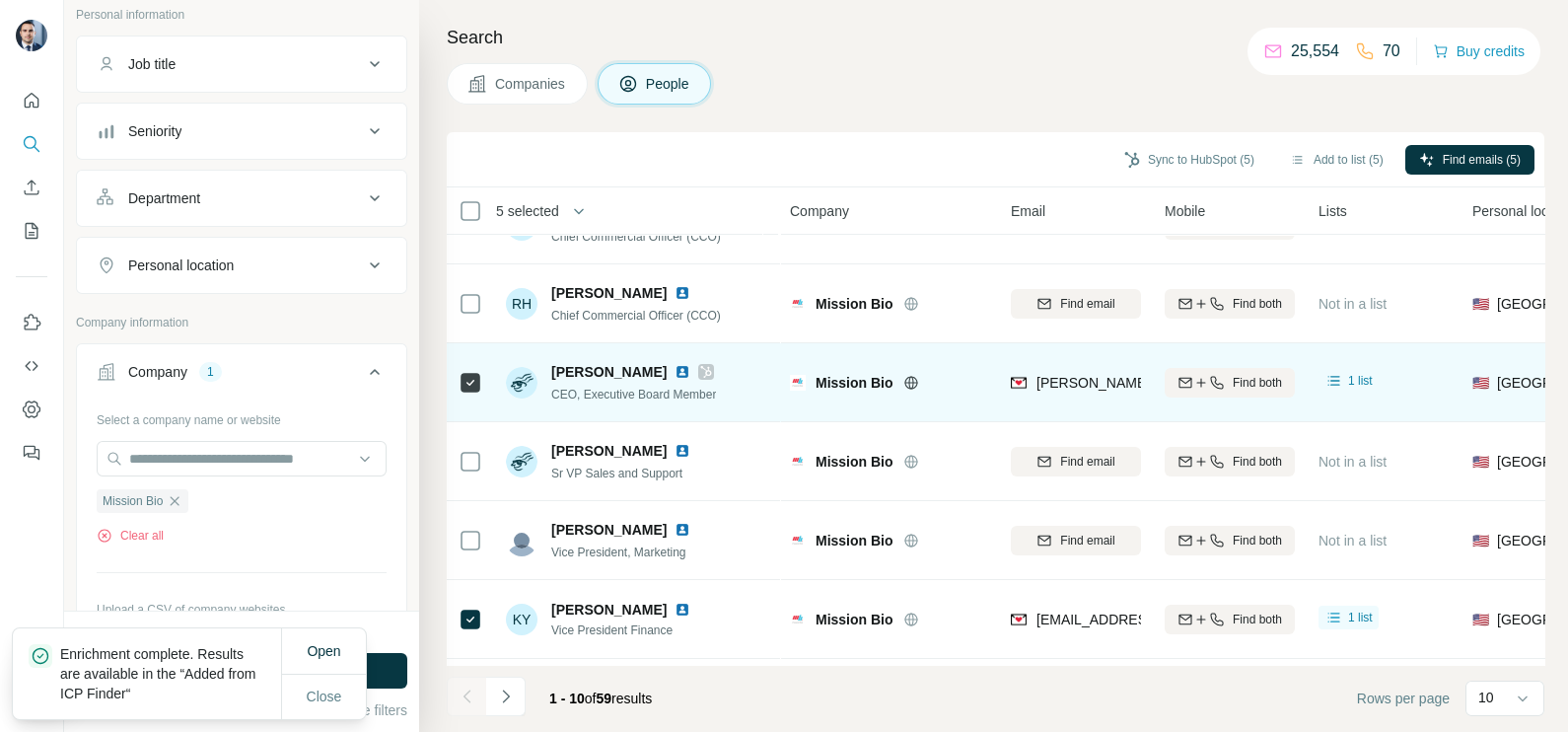
scroll to position [245, 0]
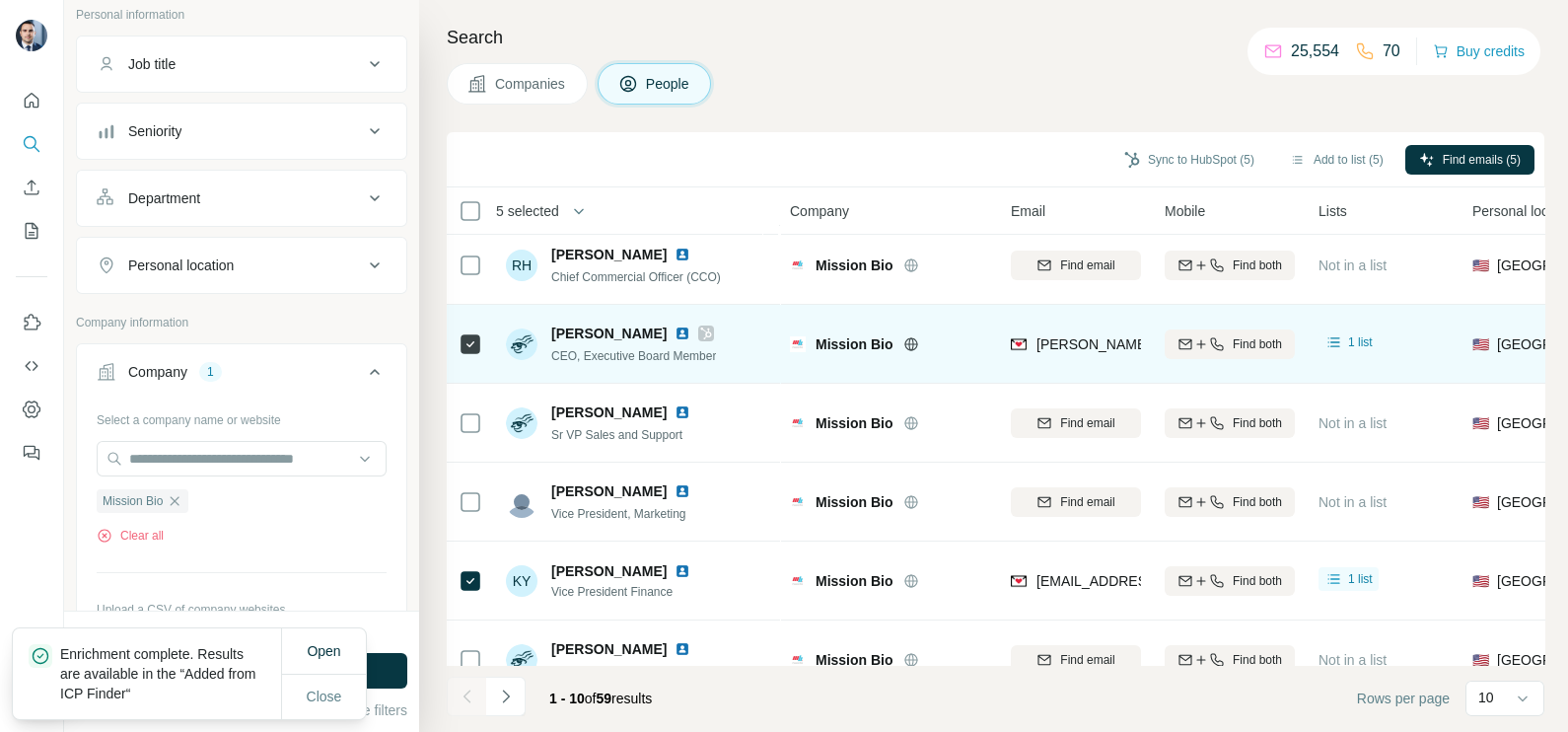
click at [701, 332] on icon at bounding box center [707, 334] width 12 height 16
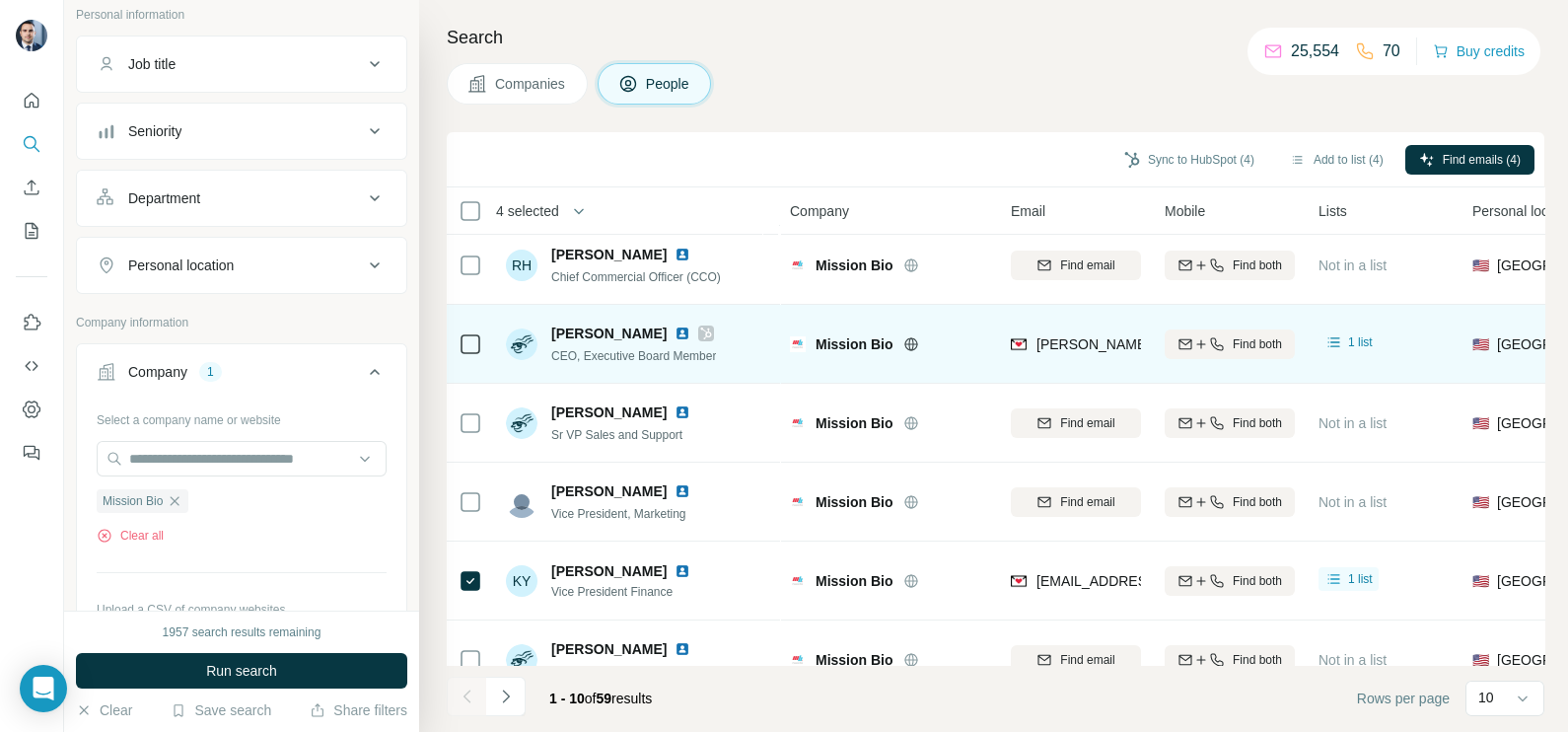
click at [675, 335] on img at bounding box center [683, 334] width 16 height 16
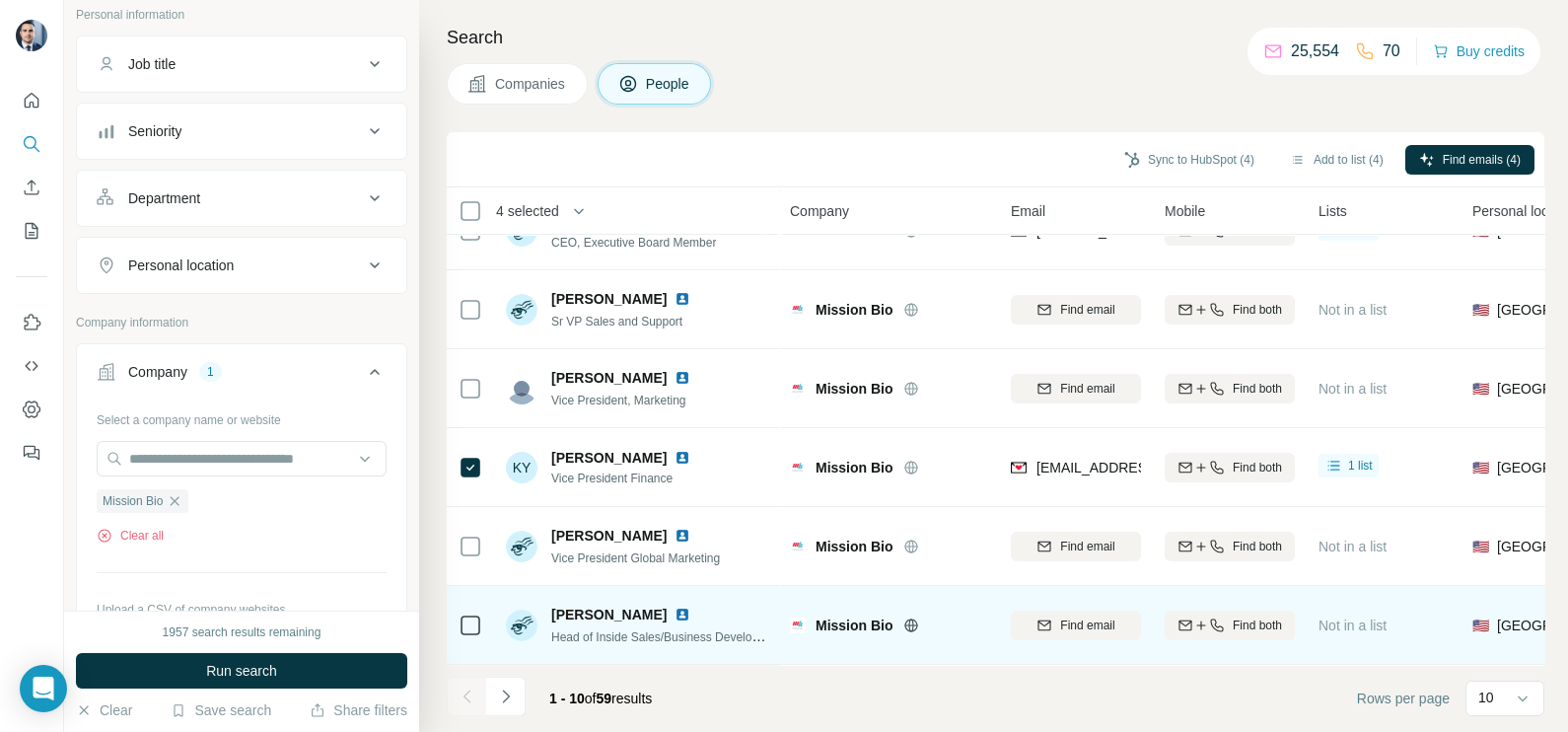
scroll to position [370, 0]
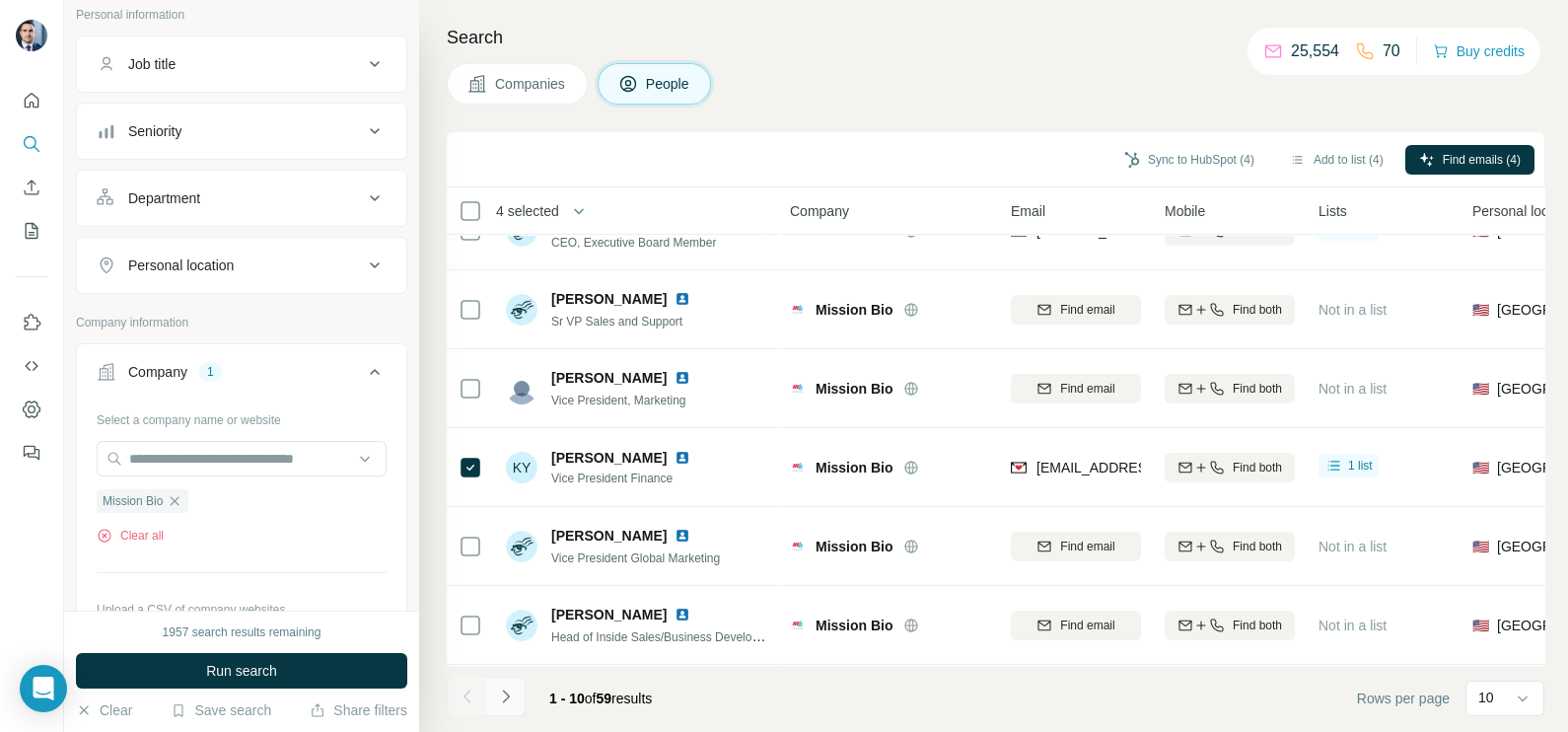
click at [493, 706] on button "Navigate to next page" at bounding box center [506, 697] width 40 height 40
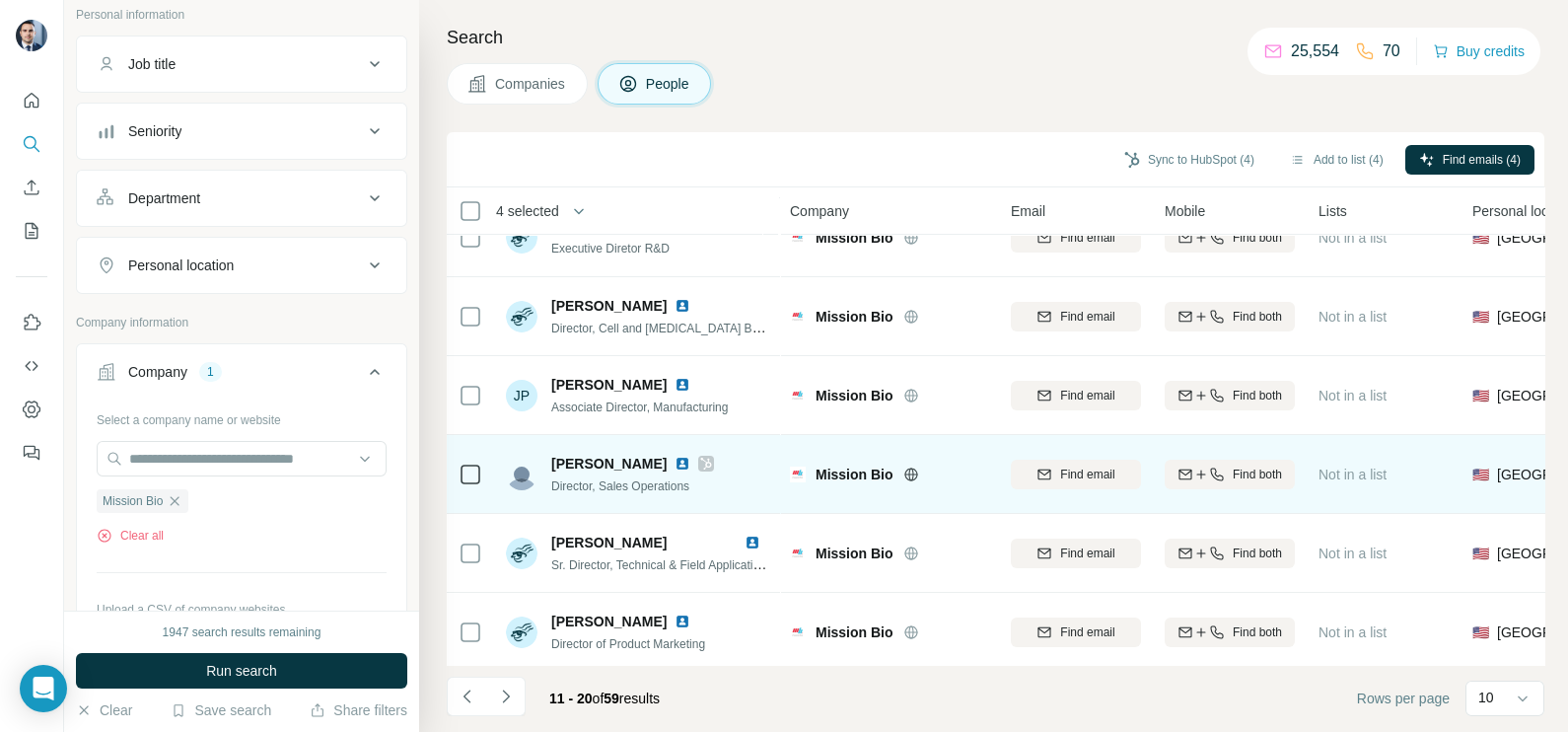
scroll to position [245, 0]
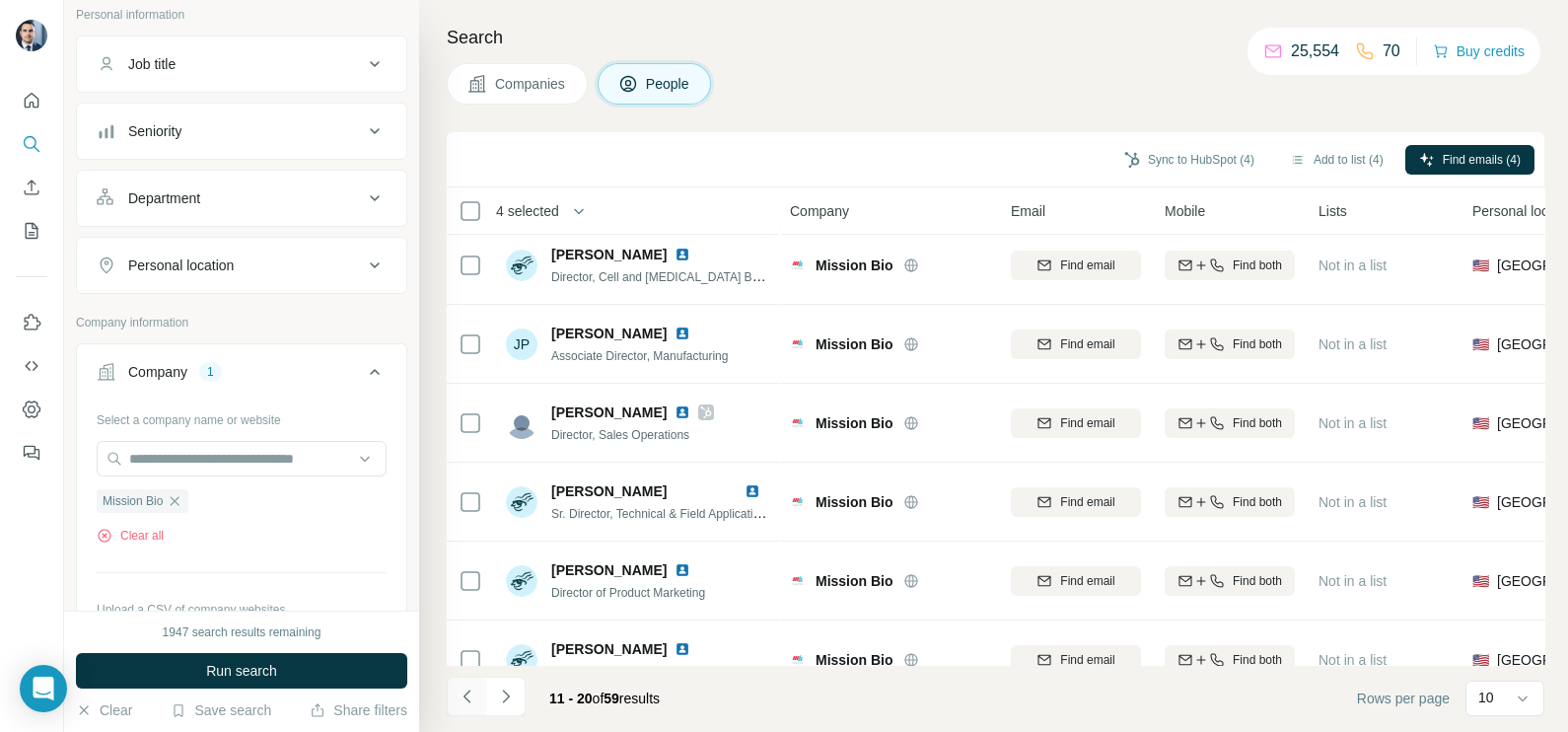
click at [467, 700] on icon "Navigate to previous page" at bounding box center [466, 696] width 7 height 13
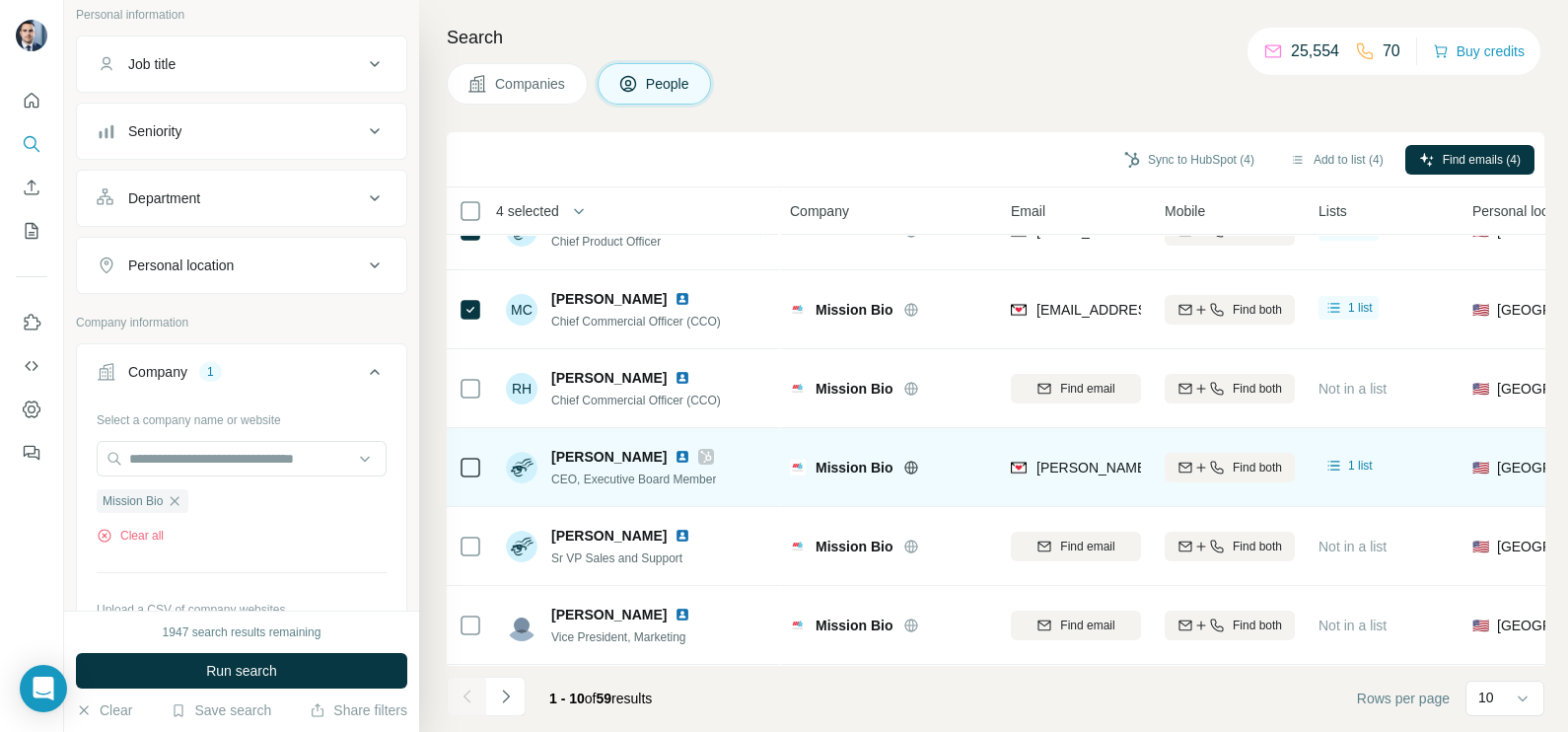
scroll to position [370, 0]
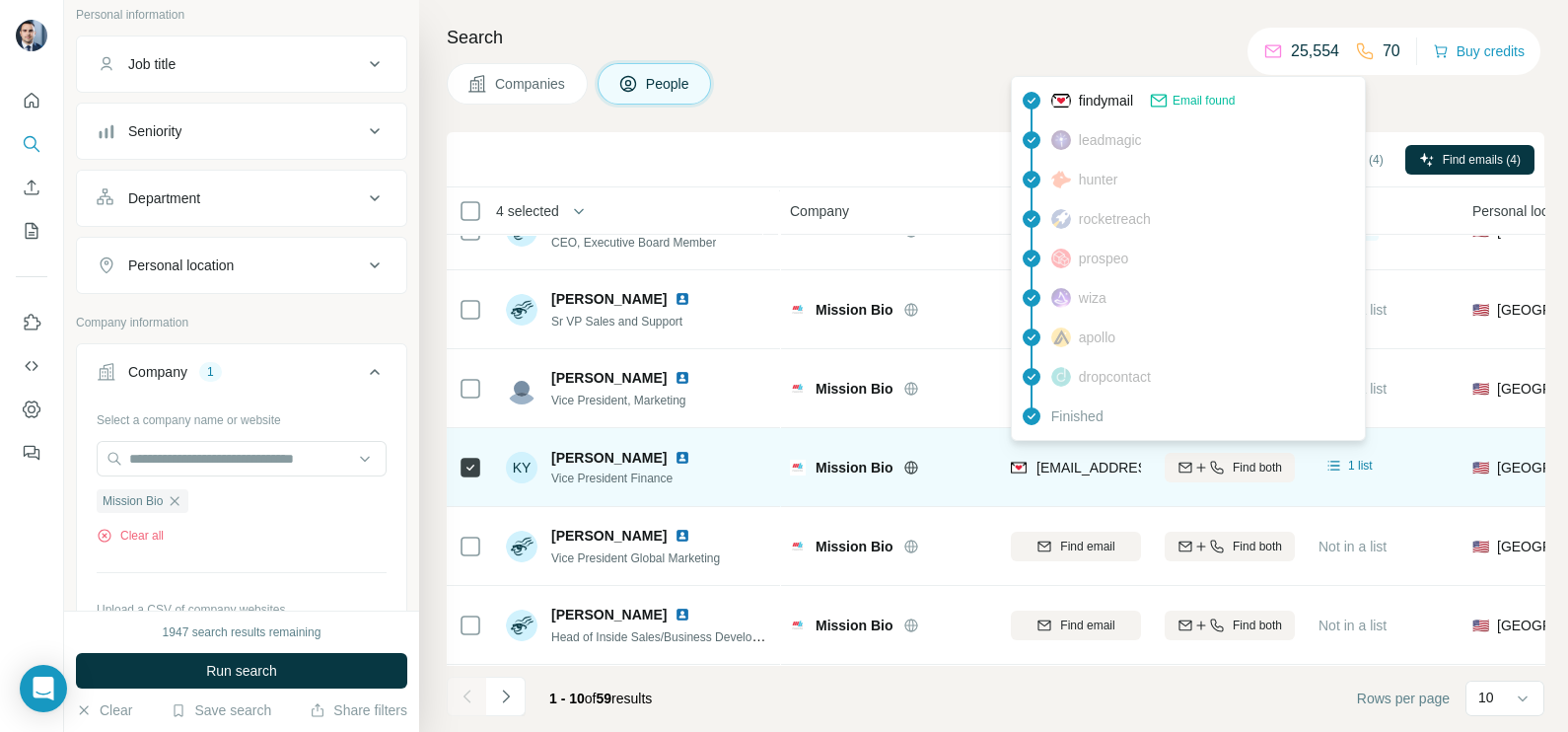
click at [1099, 463] on span "[EMAIL_ADDRESS][DOMAIN_NAME]" at bounding box center [1153, 468] width 234 height 16
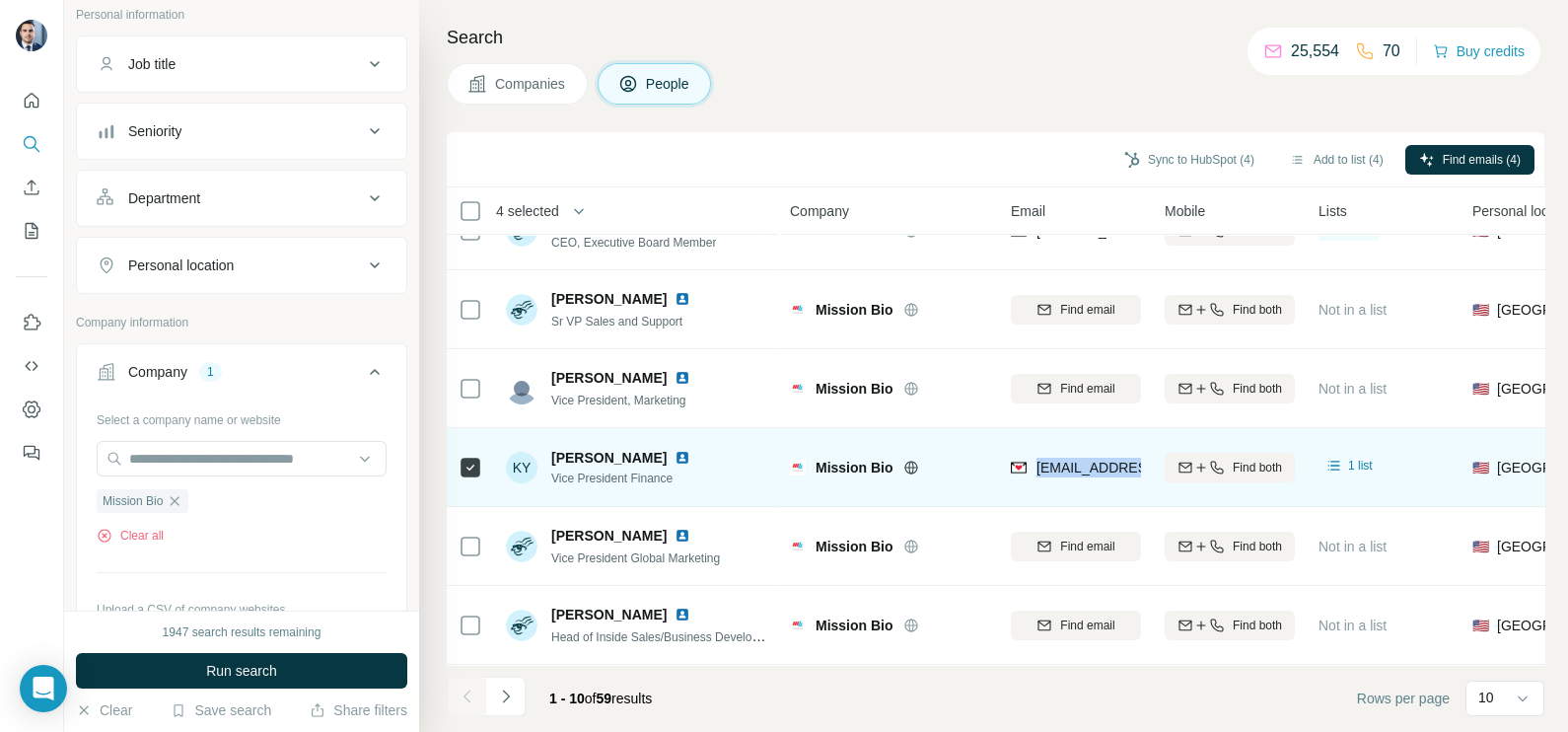
click at [675, 450] on img at bounding box center [683, 458] width 16 height 16
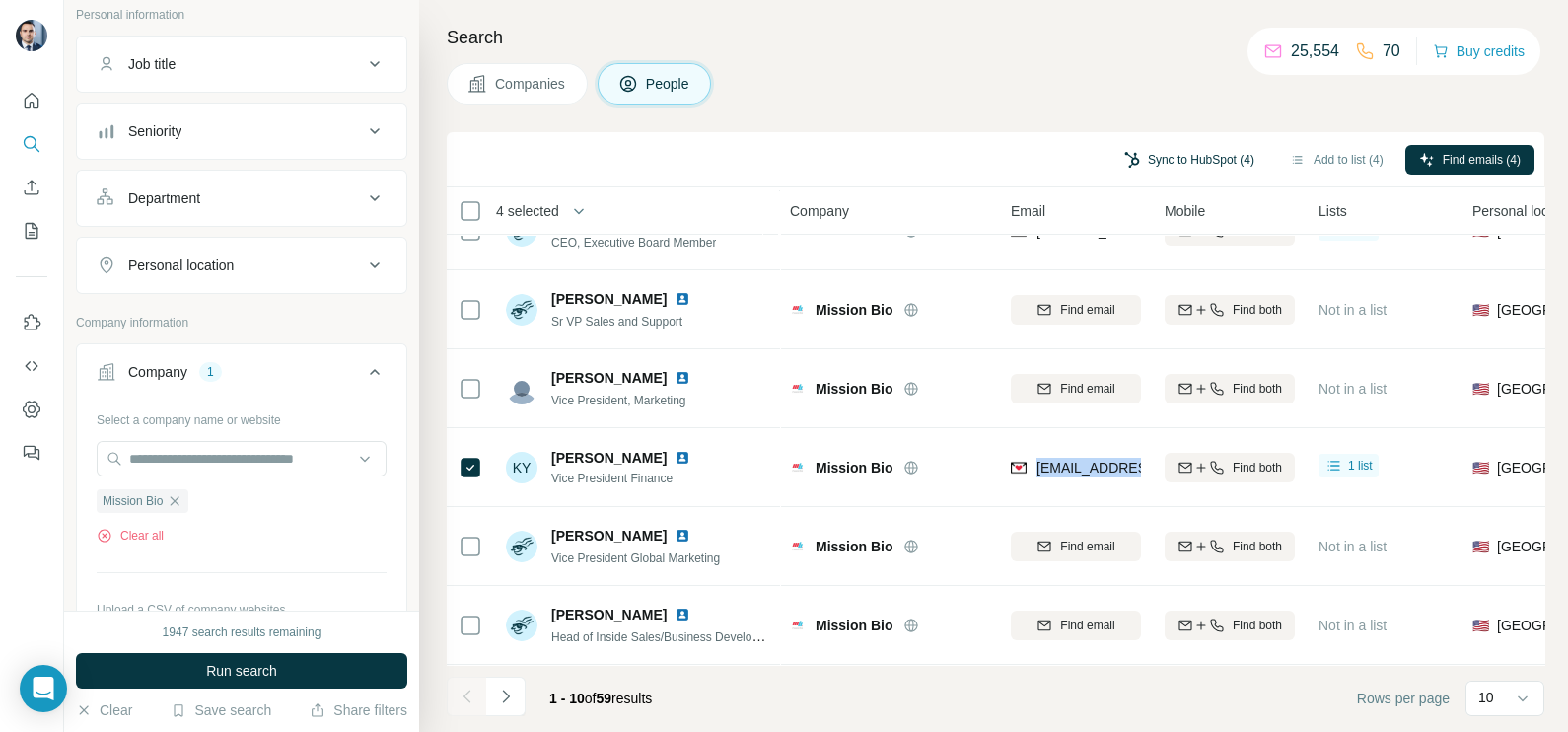
click at [1174, 160] on button "Sync to HubSpot (4)" at bounding box center [1189, 160] width 157 height 30
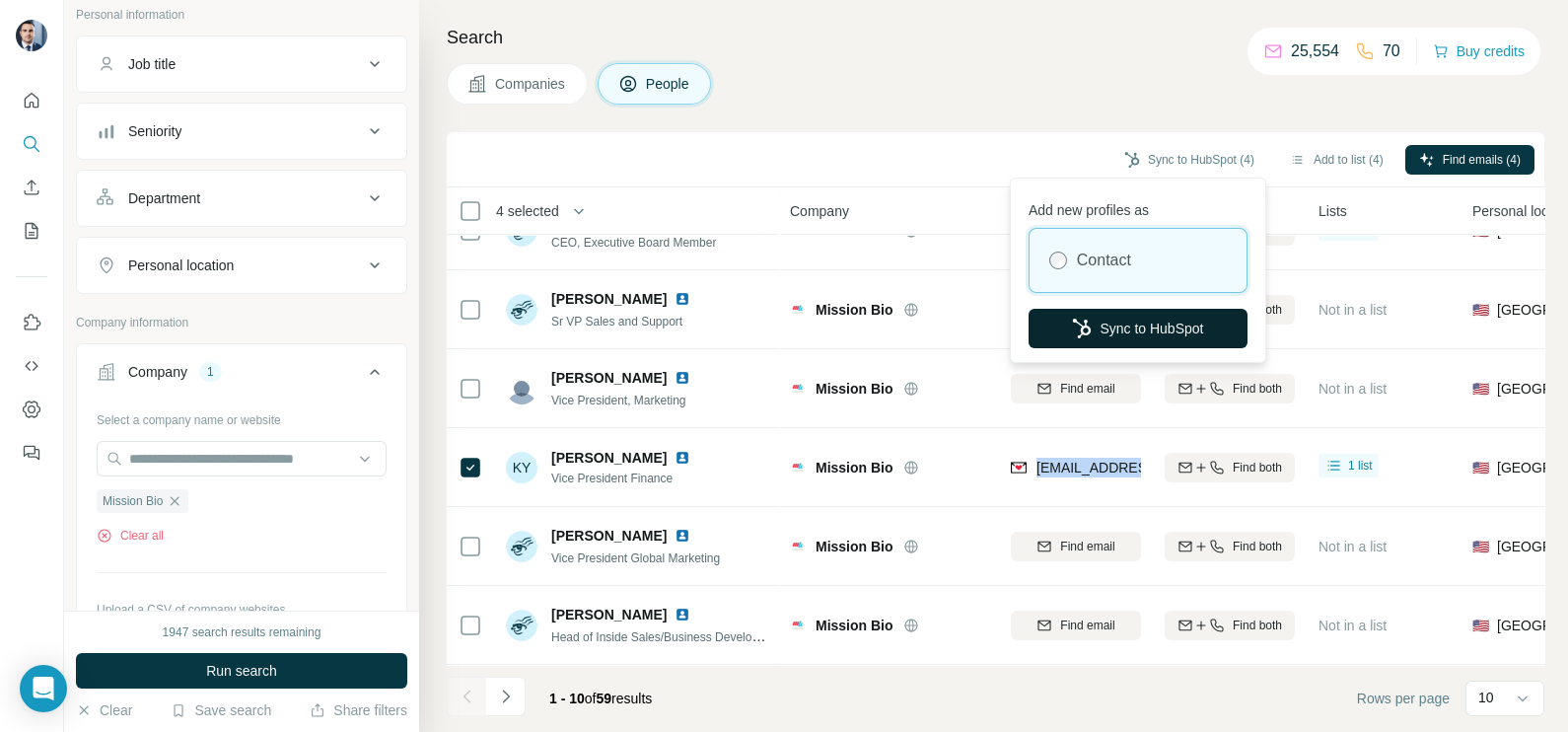
click at [1154, 325] on button "Sync to HubSpot" at bounding box center [1138, 329] width 219 height 40
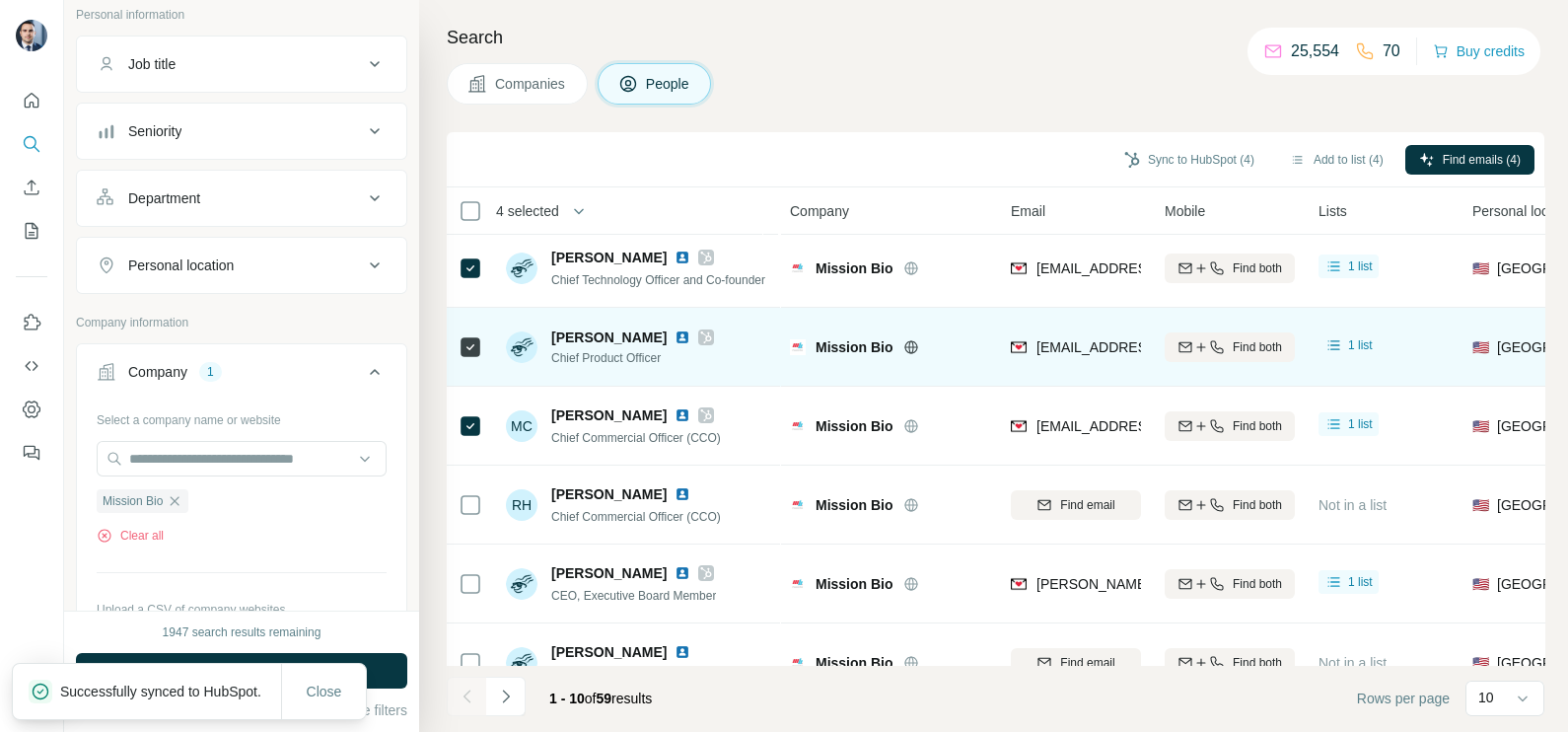
scroll to position [0, 0]
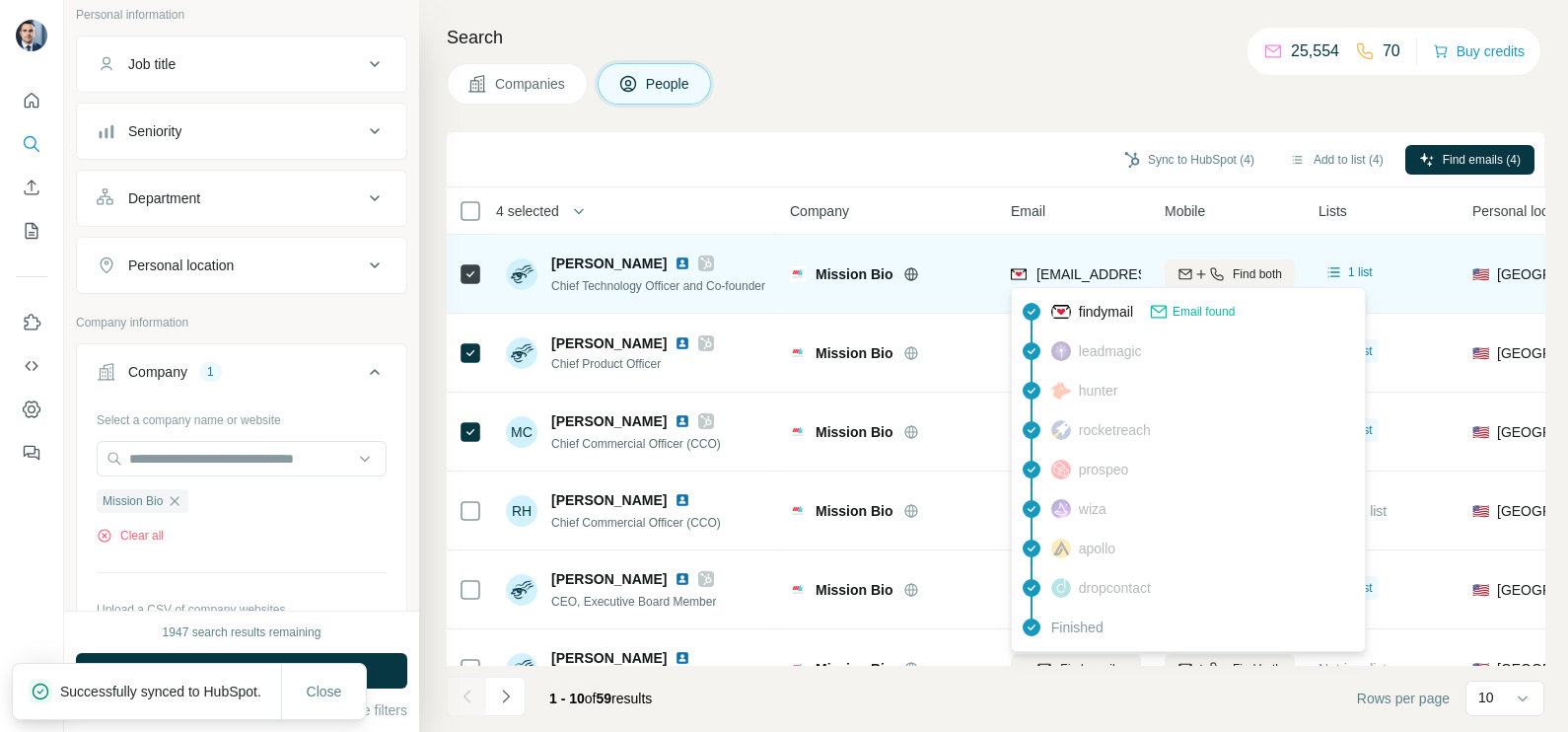
click at [1057, 270] on span "[EMAIL_ADDRESS][DOMAIN_NAME]" at bounding box center [1153, 274] width 234 height 16
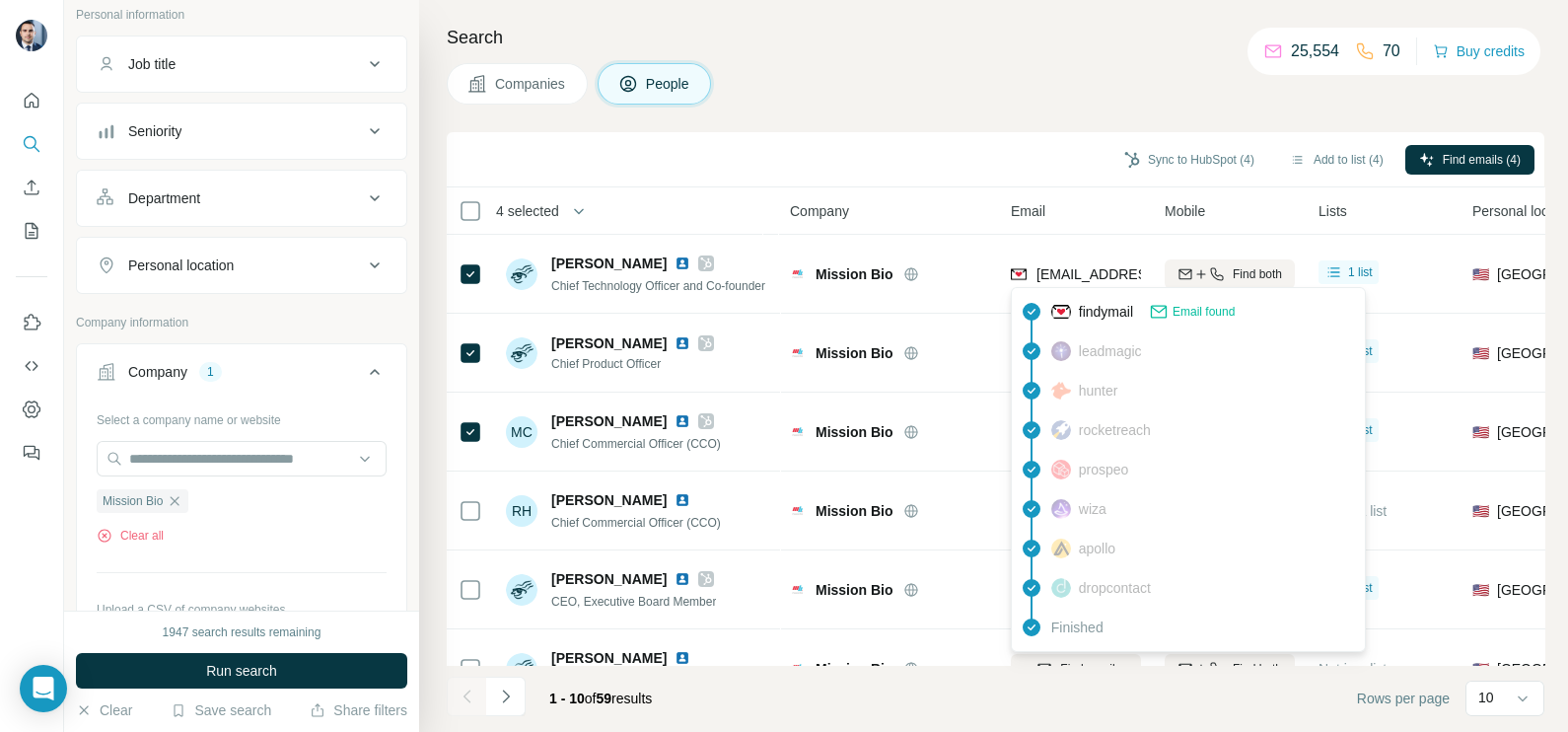
click at [963, 159] on div "Sync to HubSpot (4) Add to list (4) Find emails (4)" at bounding box center [996, 160] width 1079 height 35
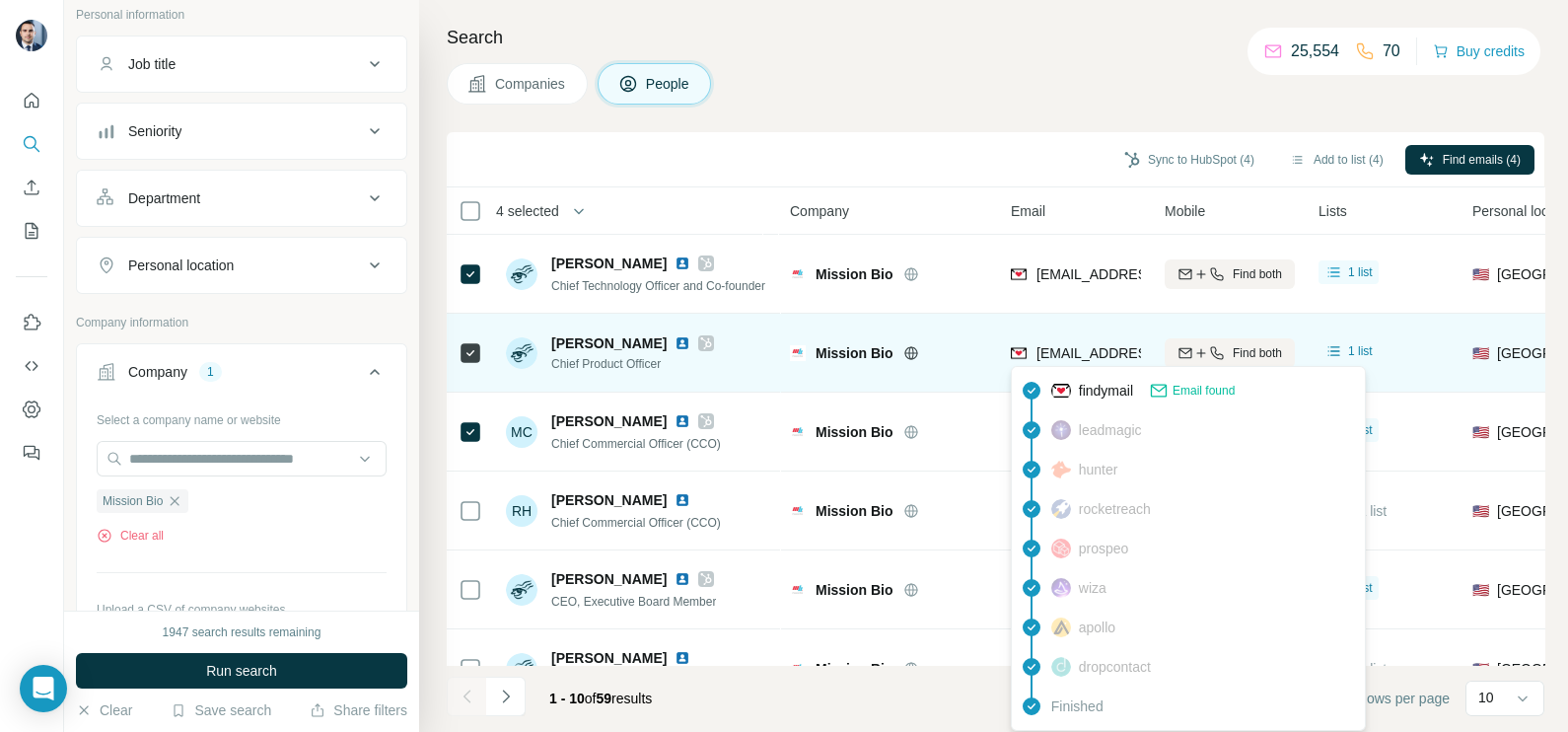
click at [1083, 355] on span "[EMAIL_ADDRESS][DOMAIN_NAME]" at bounding box center [1153, 353] width 234 height 16
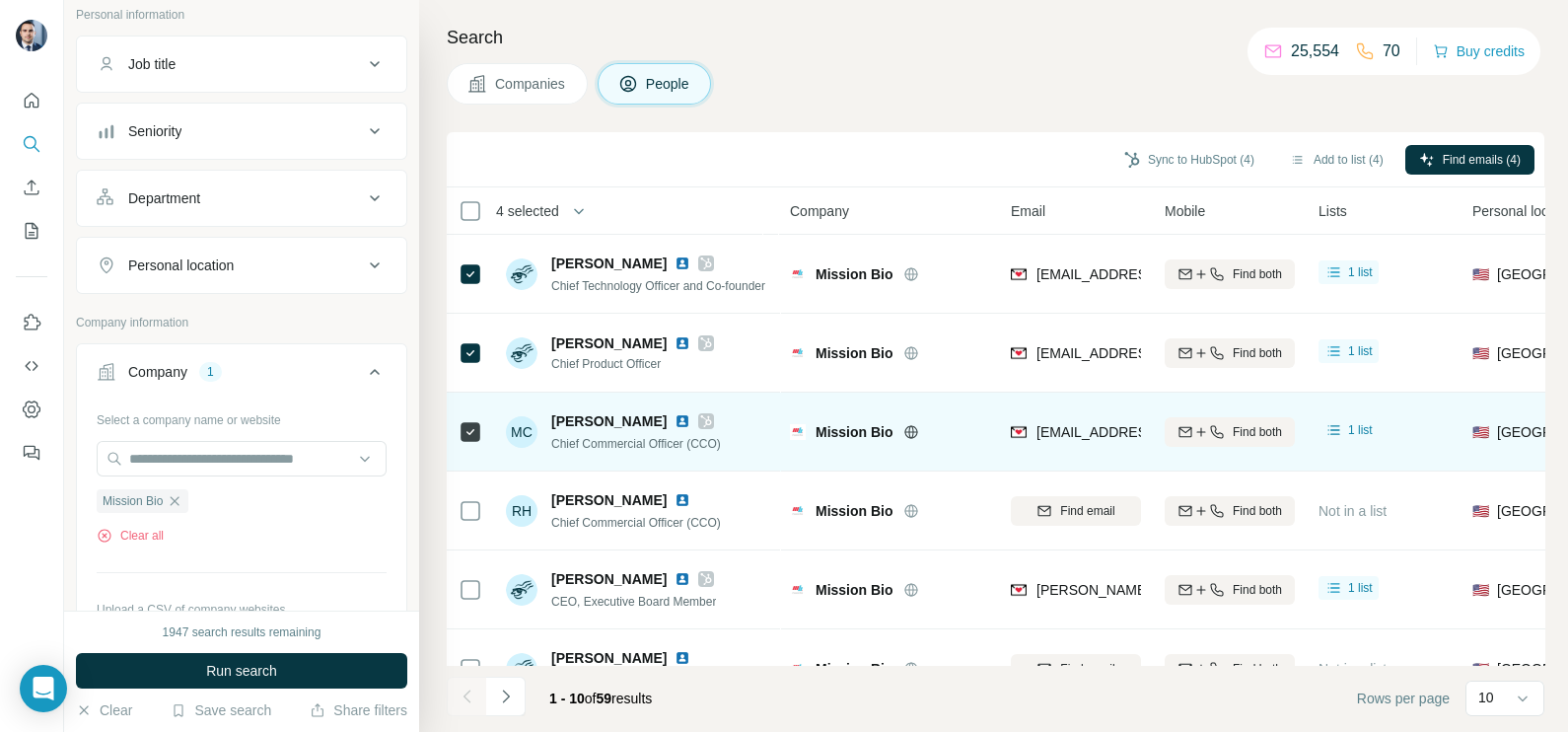
drag, startPoint x: 901, startPoint y: 114, endPoint x: 1045, endPoint y: 443, distance: 359.1
click at [902, 114] on div "Search Companies People Sync to HubSpot (4) Add to list (4) Find emails (4) 4 s…" at bounding box center [994, 366] width 1149 height 732
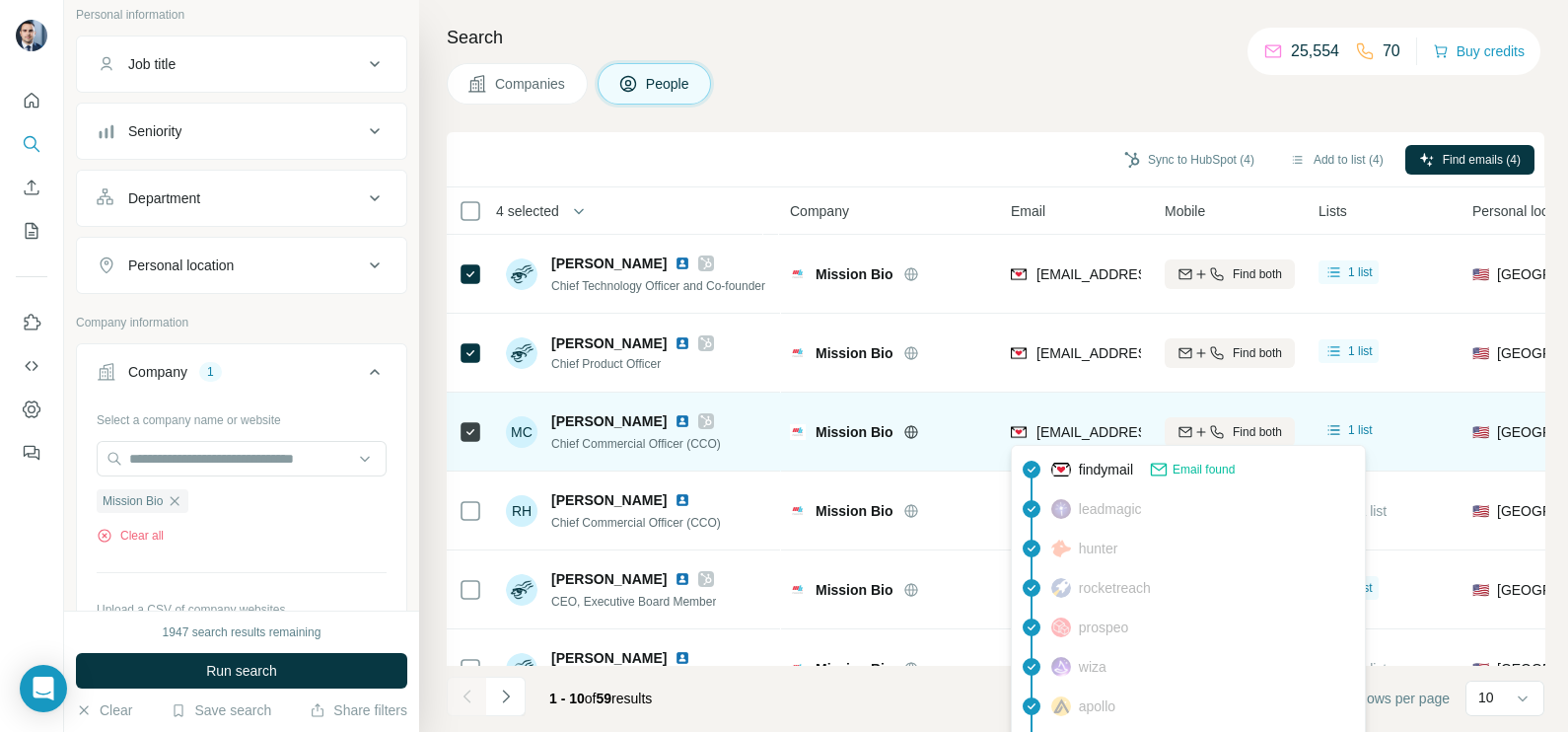
click at [1057, 438] on span "[EMAIL_ADDRESS][DOMAIN_NAME]" at bounding box center [1153, 433] width 234 height 16
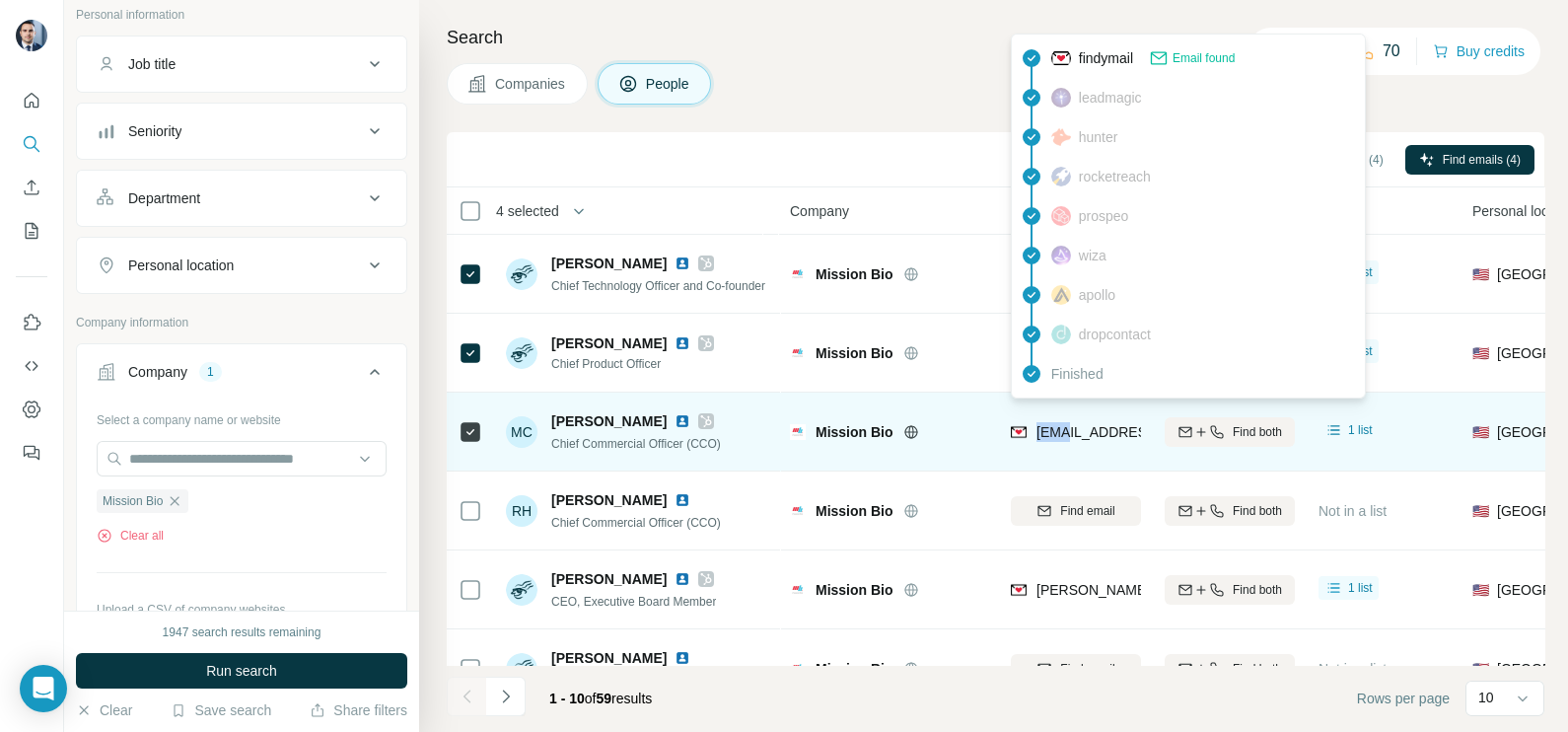
click at [1057, 438] on span "[EMAIL_ADDRESS][DOMAIN_NAME]" at bounding box center [1153, 433] width 234 height 16
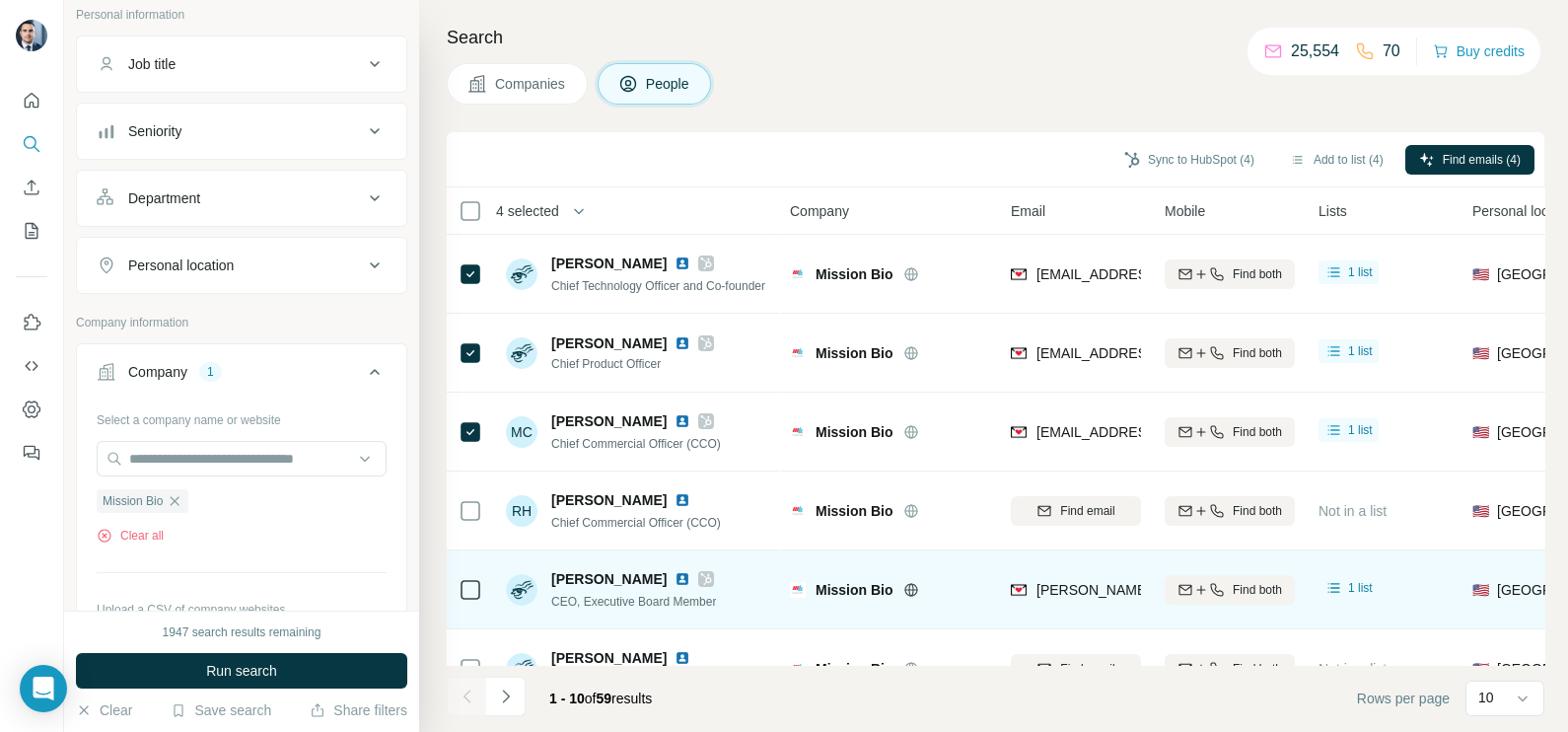
click at [1066, 578] on div "[PERSON_NAME][EMAIL_ADDRESS][DOMAIN_NAME]" at bounding box center [1076, 589] width 131 height 54
click at [1063, 580] on span "[PERSON_NAME][EMAIL_ADDRESS][DOMAIN_NAME]" at bounding box center [1202, 590] width 332 height 20
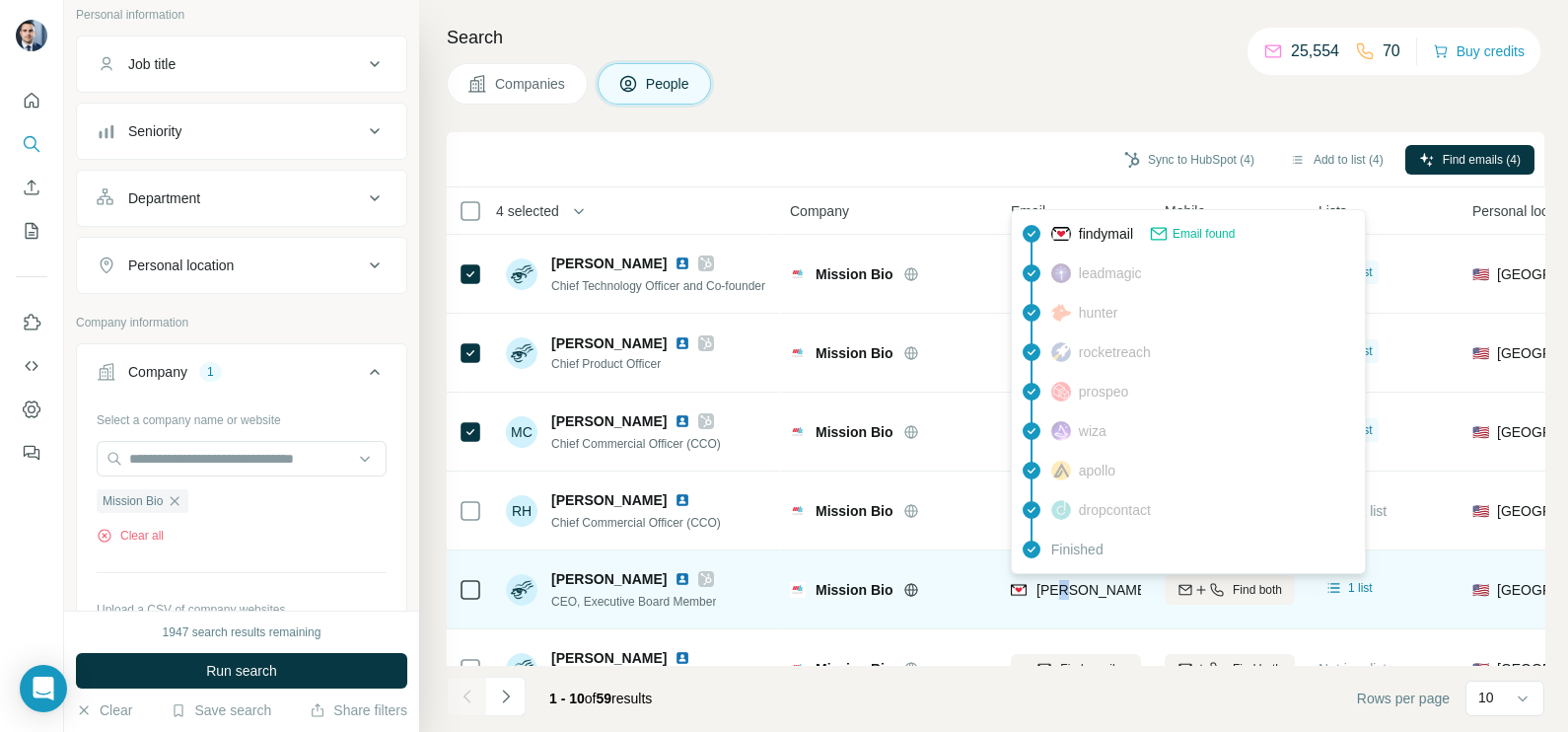
click at [1063, 582] on span "[PERSON_NAME][EMAIL_ADDRESS][DOMAIN_NAME]" at bounding box center [1210, 590] width 347 height 16
click at [1063, 580] on span "[PERSON_NAME][EMAIL_ADDRESS][DOMAIN_NAME]" at bounding box center [1202, 590] width 332 height 20
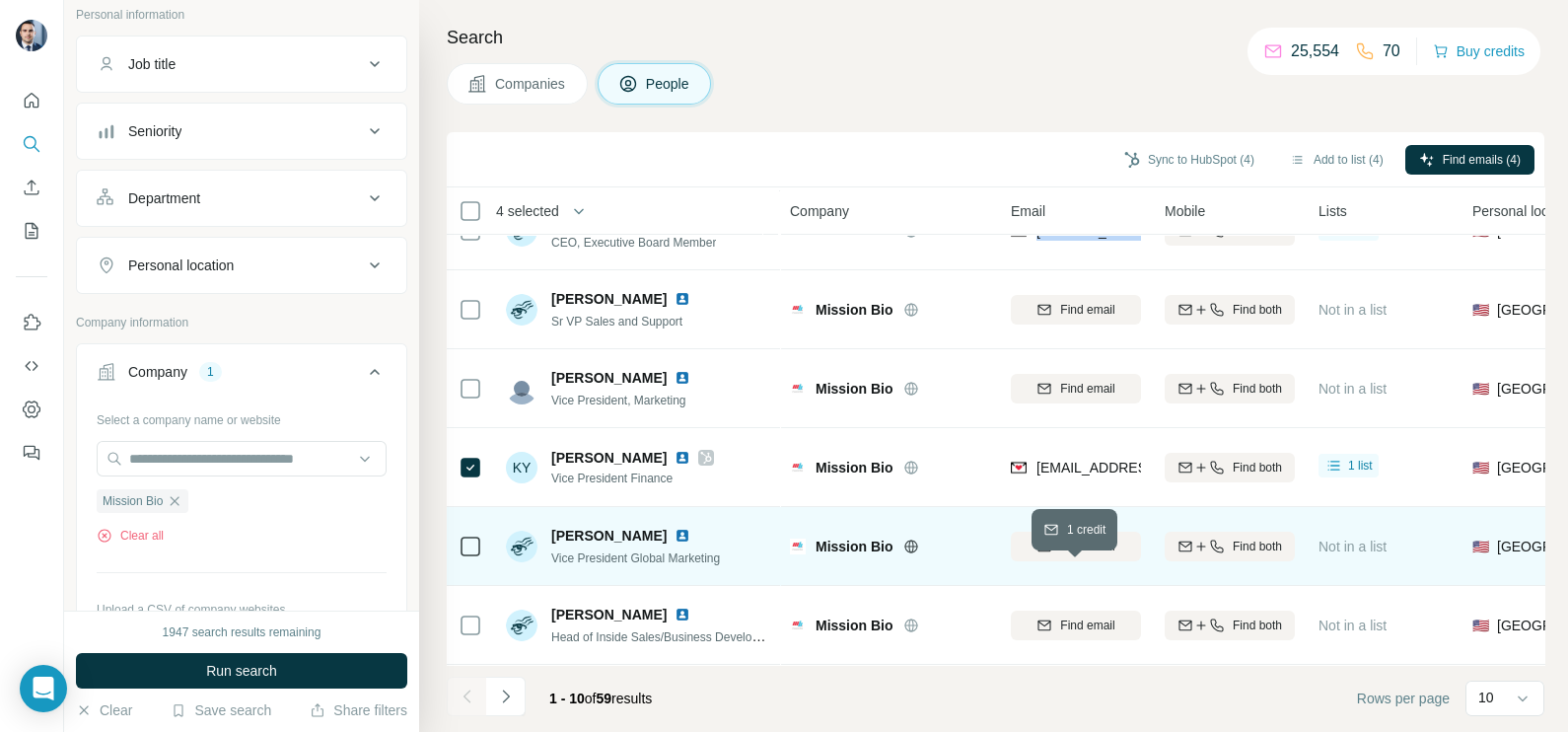
scroll to position [370, 0]
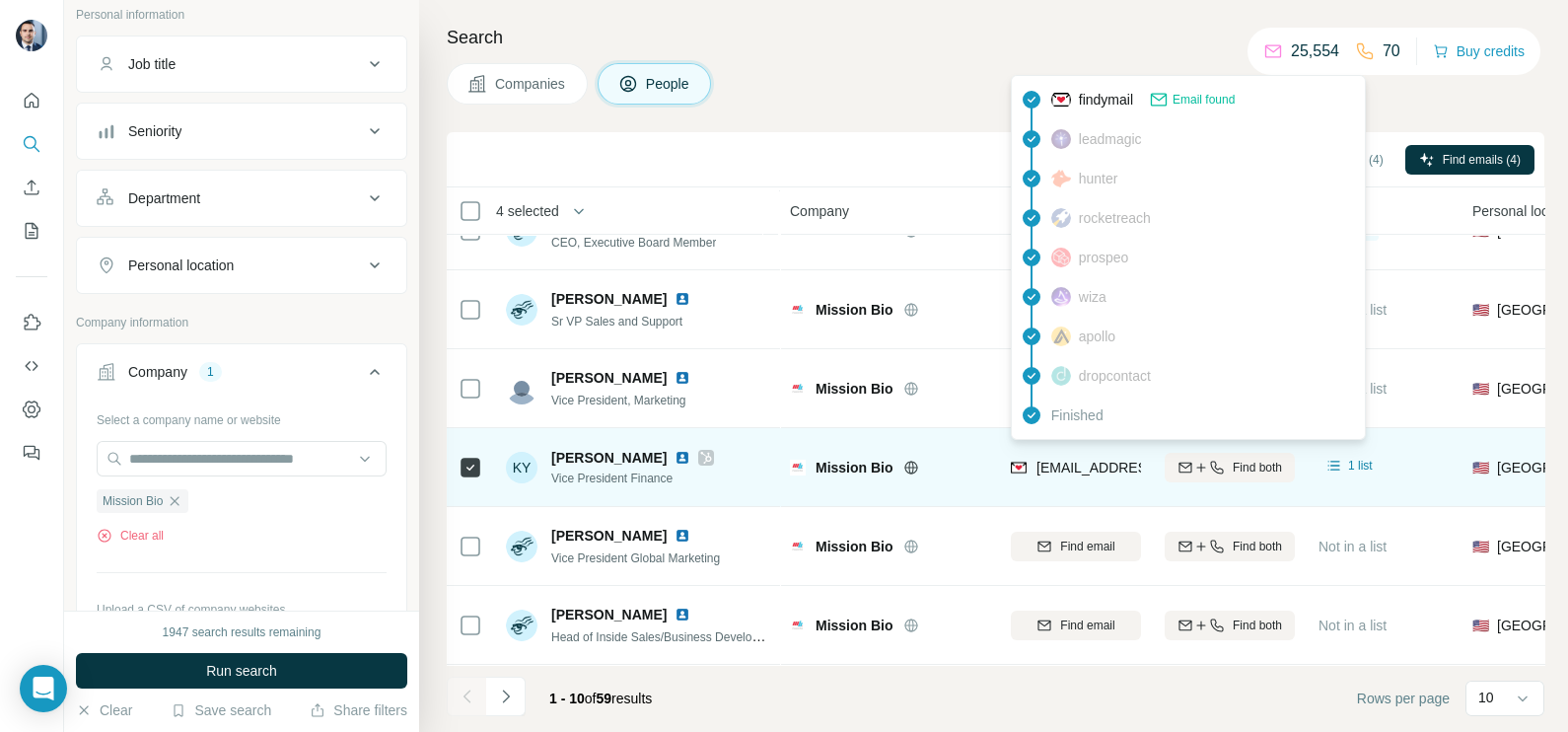
click at [1061, 463] on span "[EMAIL_ADDRESS][DOMAIN_NAME]" at bounding box center [1153, 468] width 234 height 16
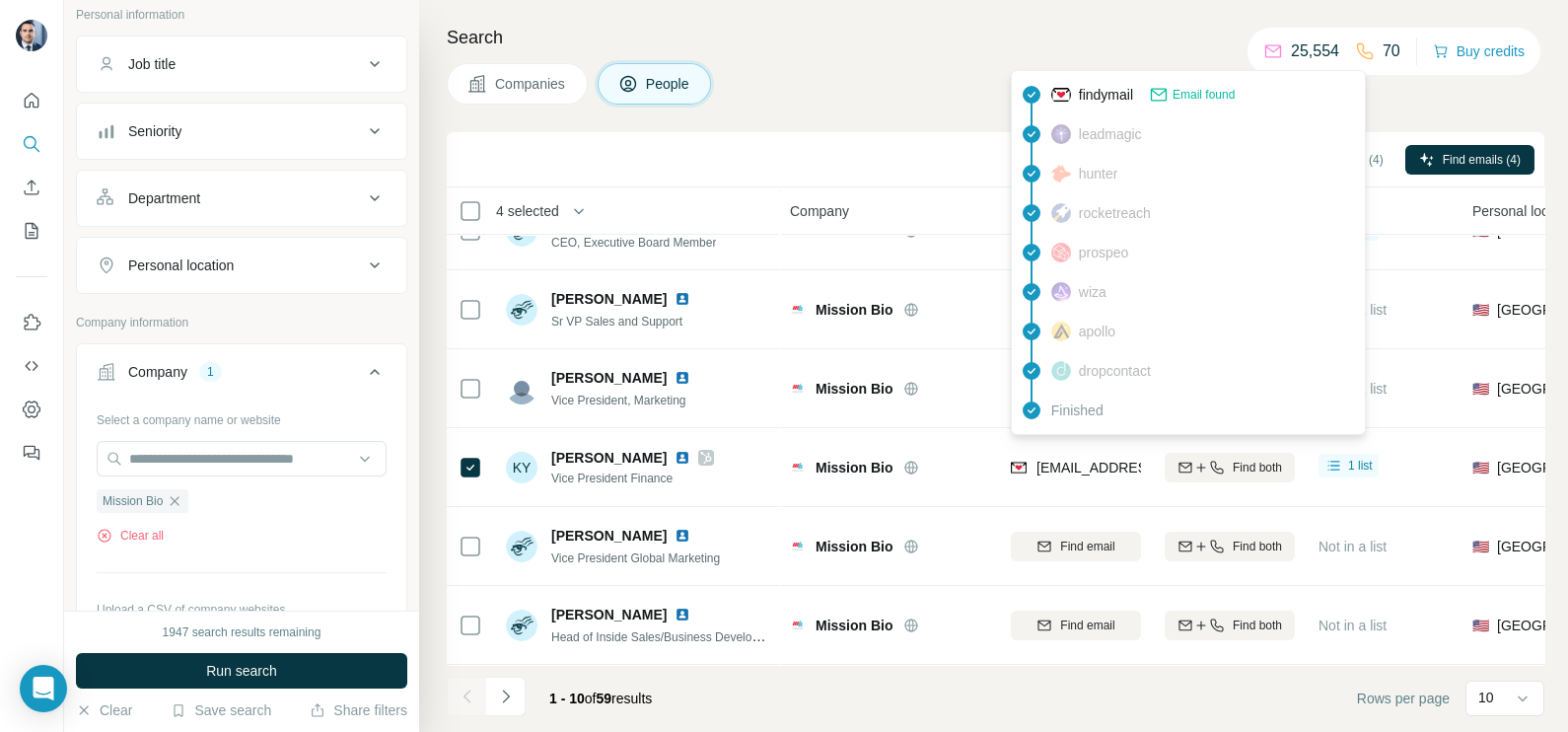
click at [887, 178] on div "Sync to HubSpot (4) Add to list (4) Find emails (4)" at bounding box center [995, 160] width 1098 height 55
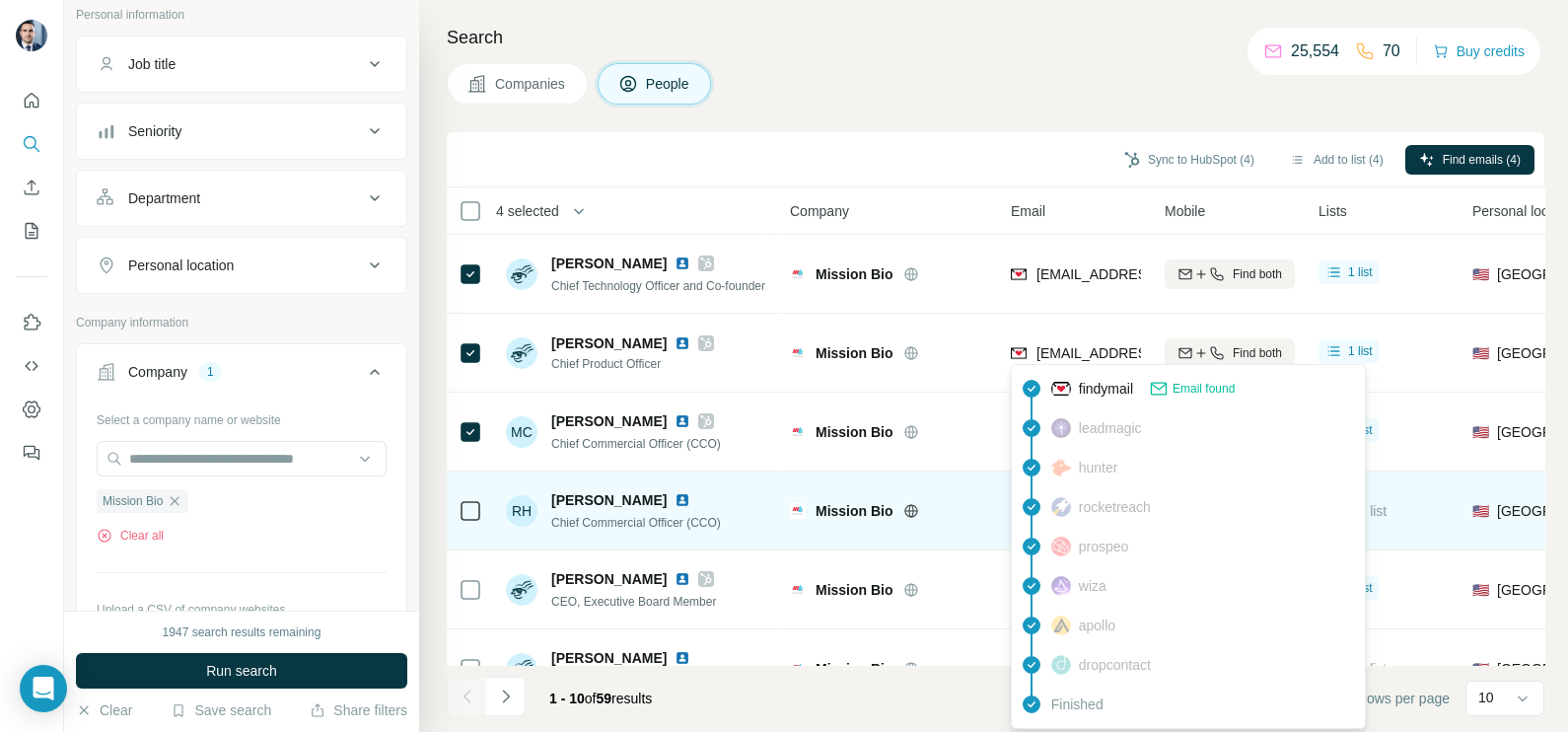
scroll to position [123, 0]
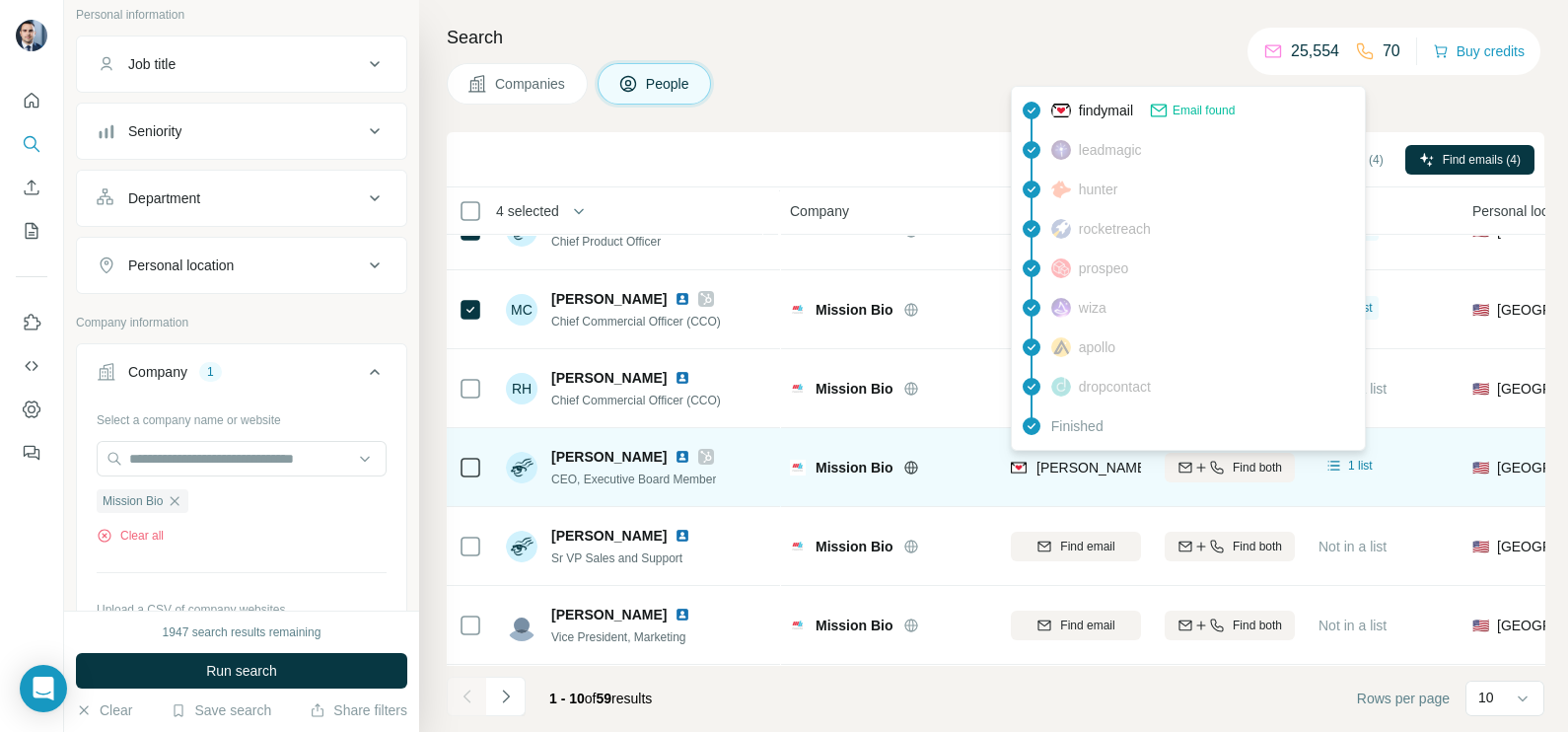
click at [1089, 466] on span "[PERSON_NAME][EMAIL_ADDRESS][DOMAIN_NAME]" at bounding box center [1210, 468] width 347 height 16
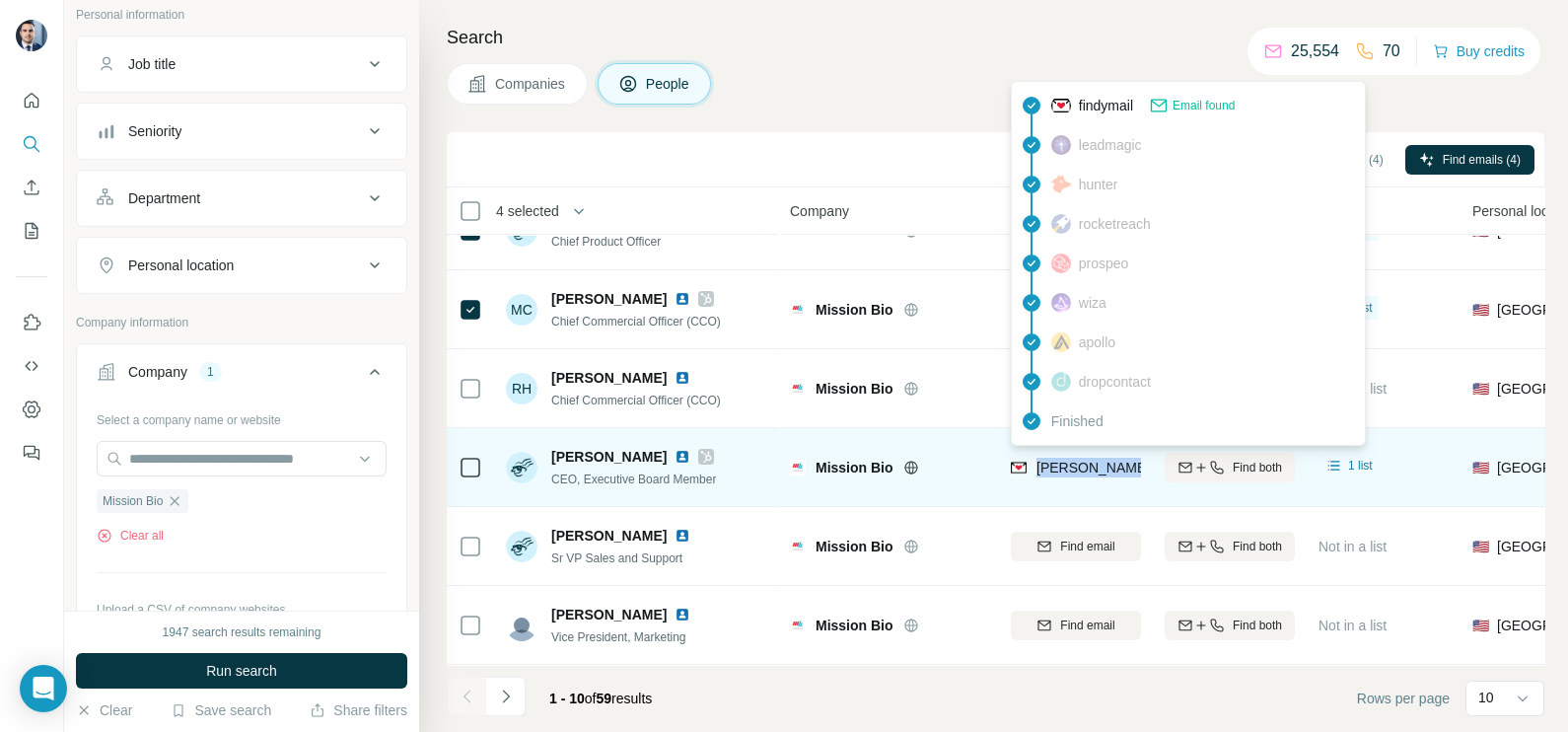
click at [1089, 466] on span "[PERSON_NAME][EMAIL_ADDRESS][DOMAIN_NAME]" at bounding box center [1210, 468] width 347 height 16
click at [601, 482] on span "CEO, Executive Board Member" at bounding box center [633, 480] width 164 height 14
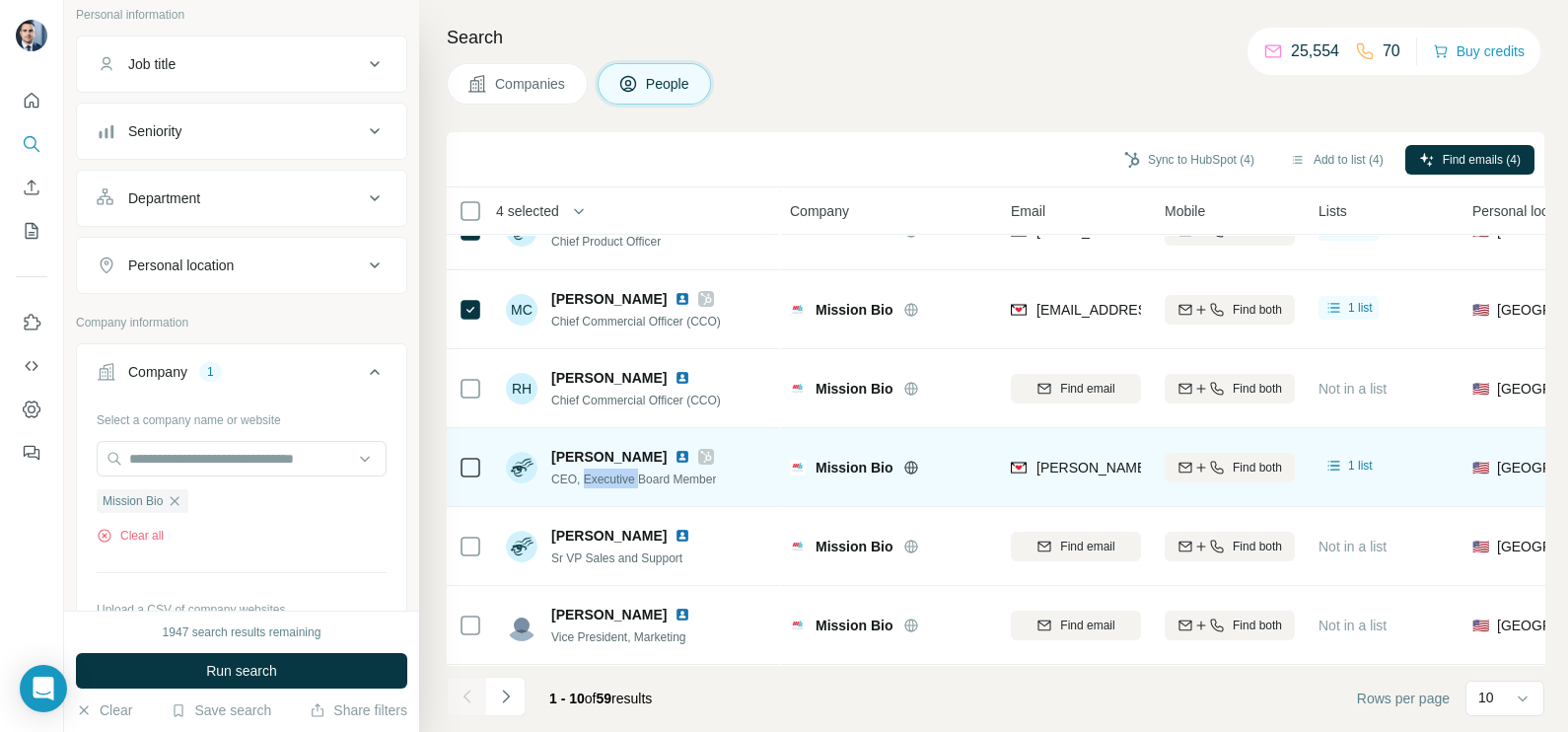
click at [601, 482] on span "CEO, Executive Board Member" at bounding box center [633, 480] width 164 height 14
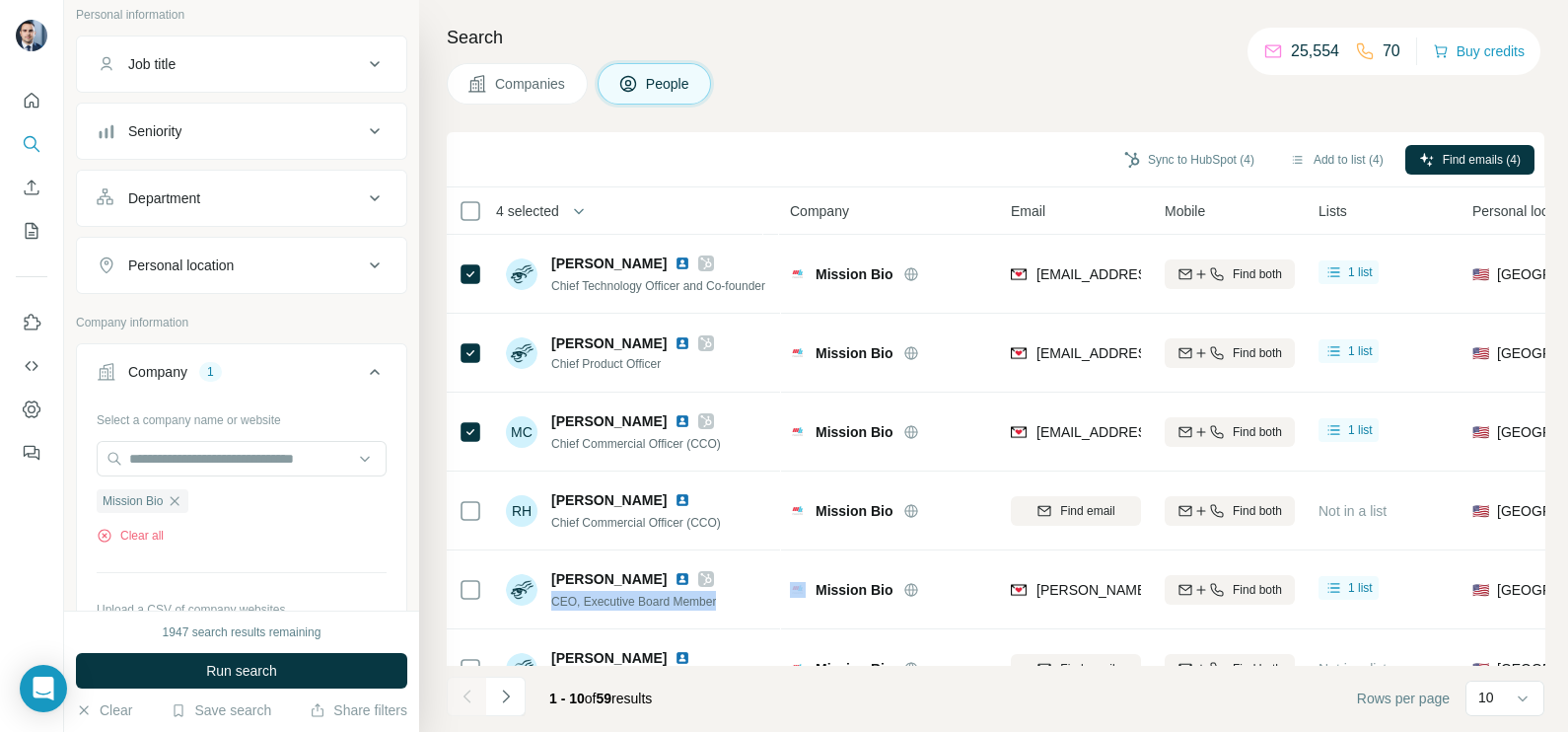
click at [535, 93] on span "Companies" at bounding box center [531, 84] width 72 height 20
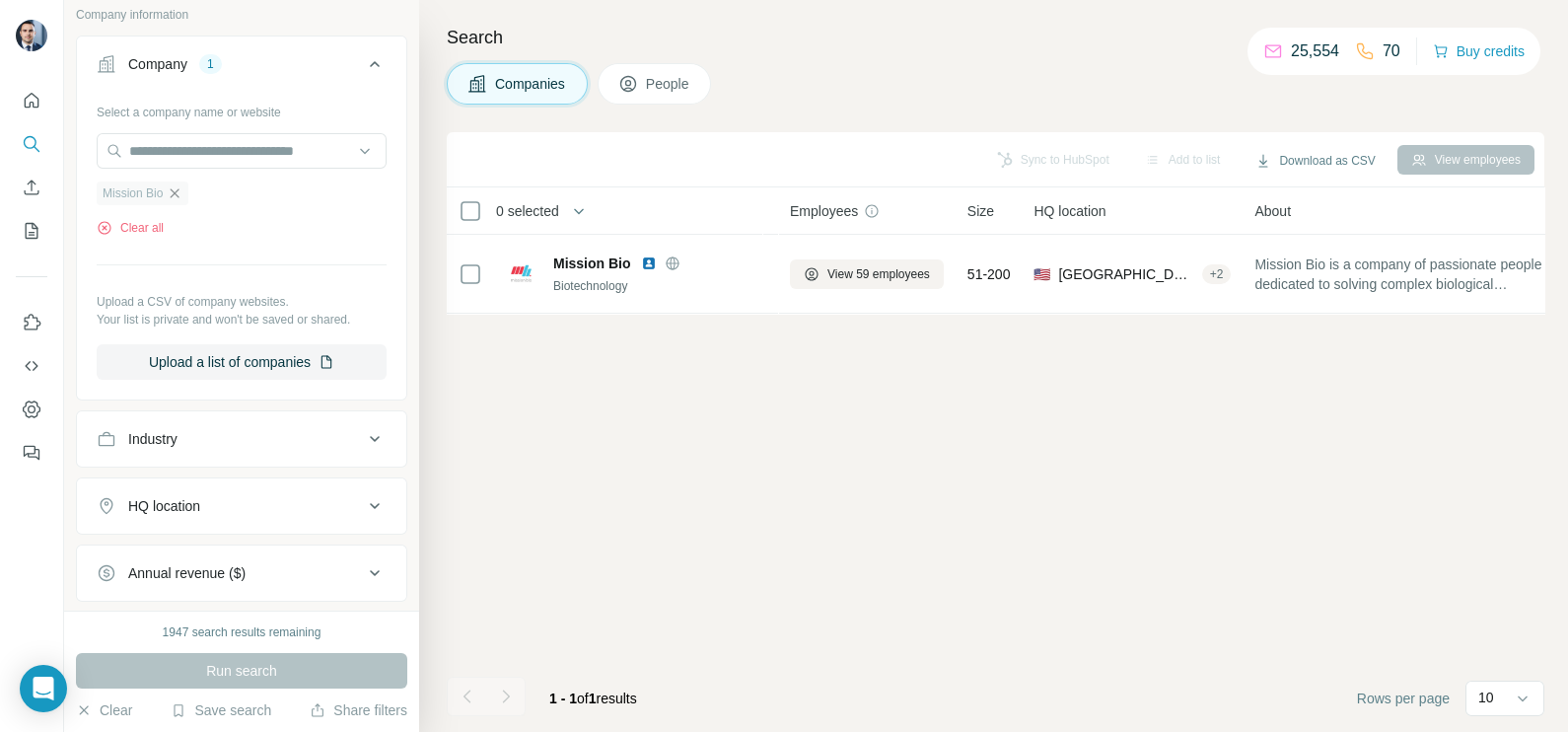
click at [179, 188] on icon "button" at bounding box center [174, 192] width 9 height 9
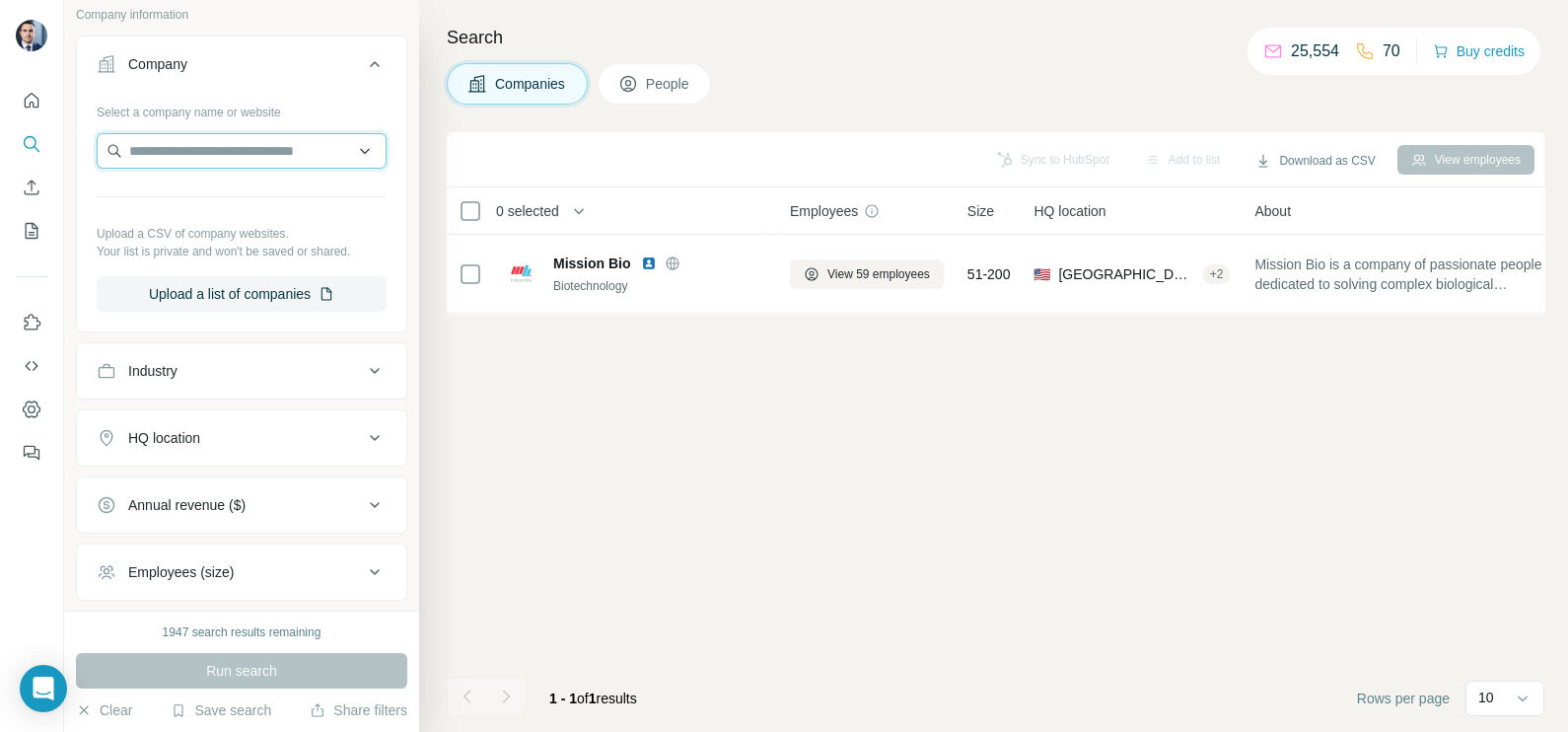
click at [180, 167] on input "text" at bounding box center [241, 152] width 290 height 36
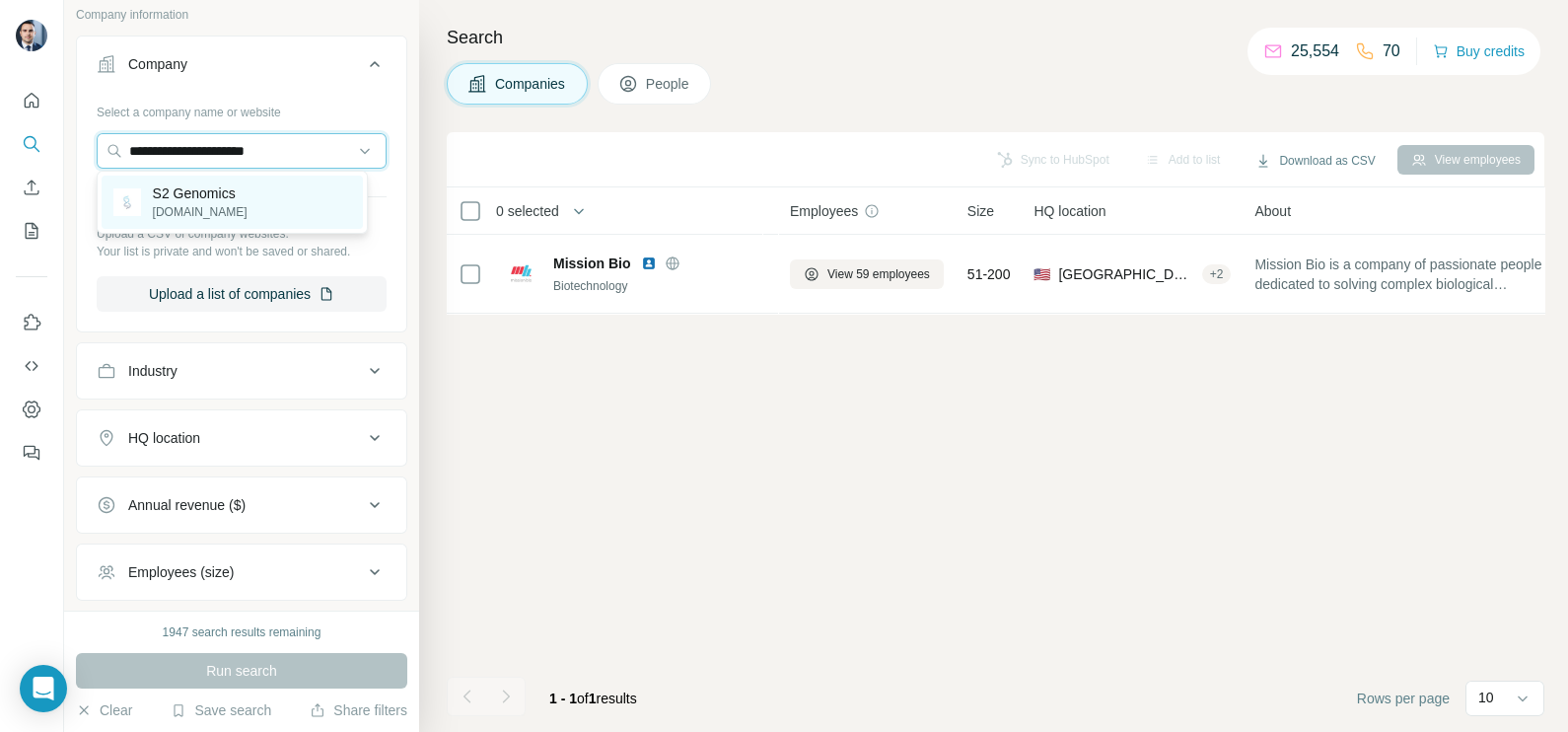
type input "**********"
click at [218, 206] on p "[DOMAIN_NAME]" at bounding box center [199, 212] width 95 height 18
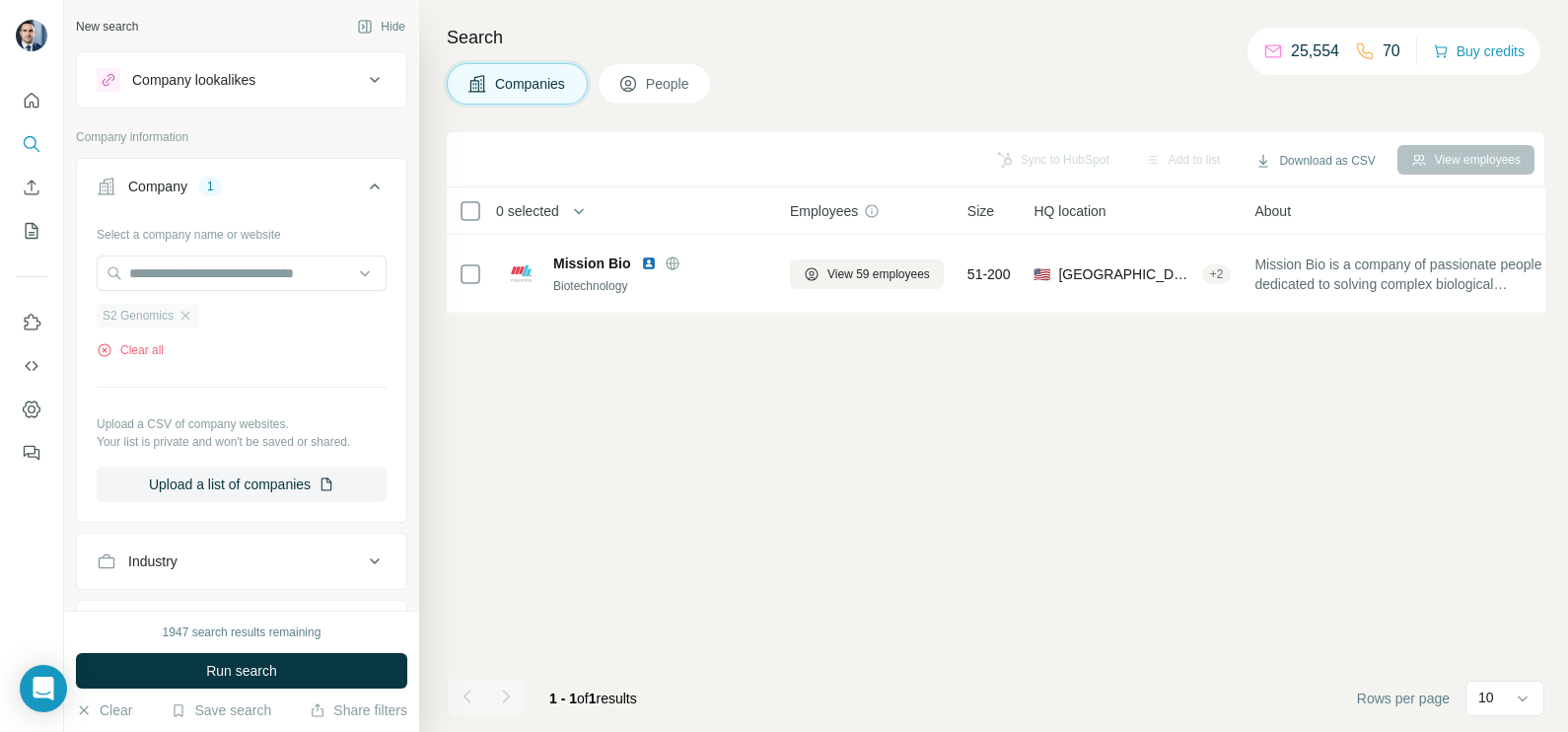
click at [187, 324] on div "S2 Genomics" at bounding box center [148, 316] width 103 height 24
click at [189, 314] on icon "button" at bounding box center [185, 316] width 16 height 16
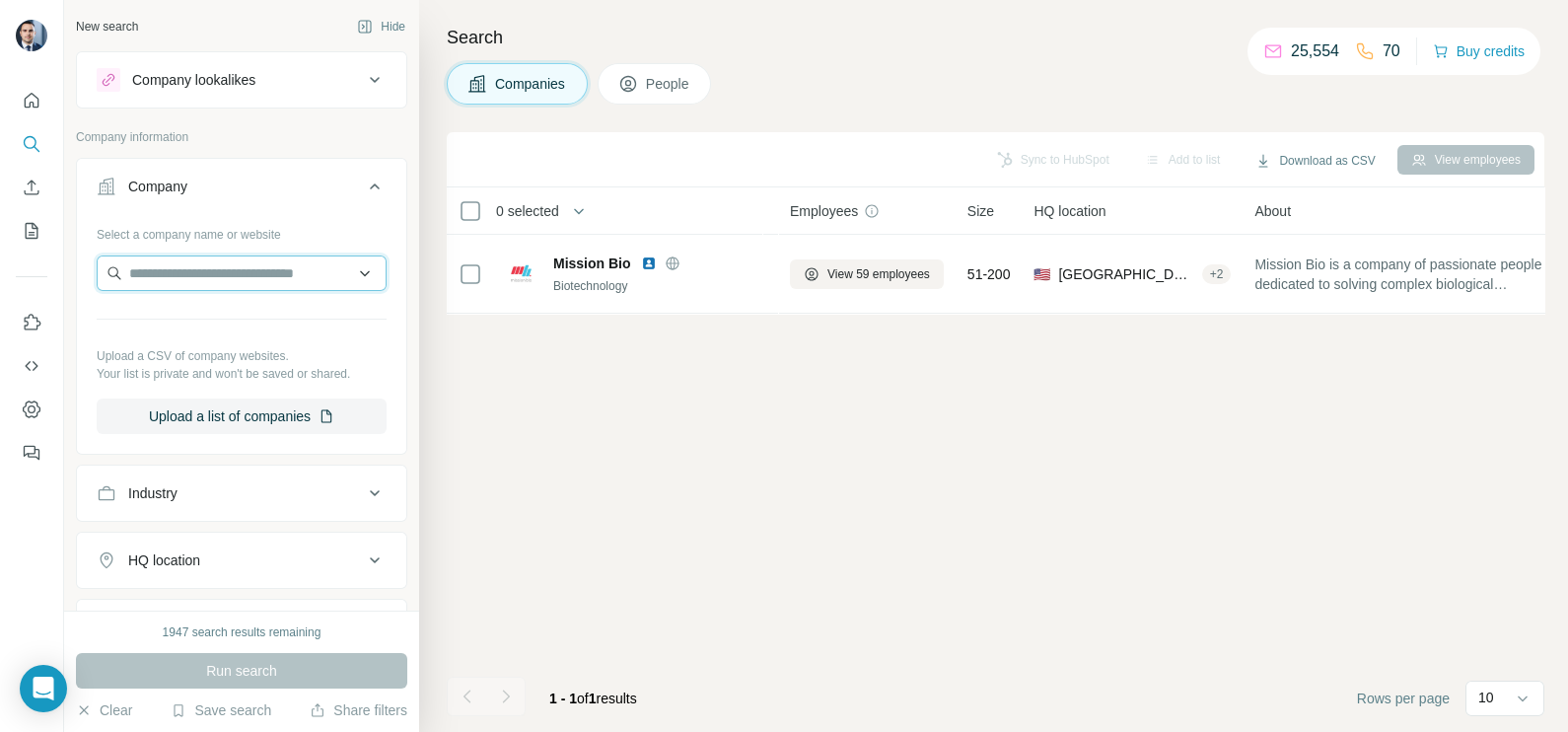
click at [214, 273] on input "text" at bounding box center [241, 273] width 290 height 36
type input "**********"
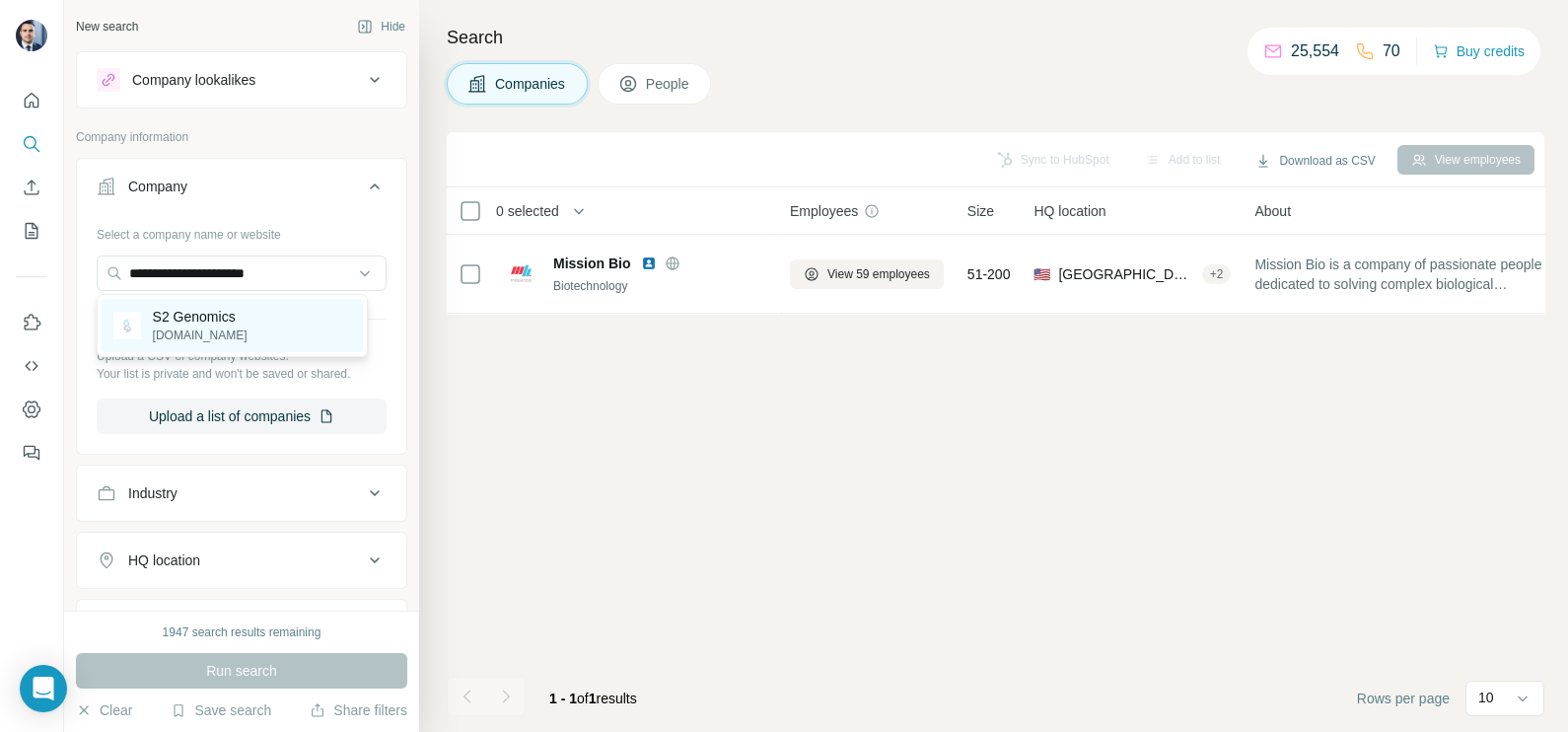
click at [200, 336] on p "[DOMAIN_NAME]" at bounding box center [199, 336] width 95 height 18
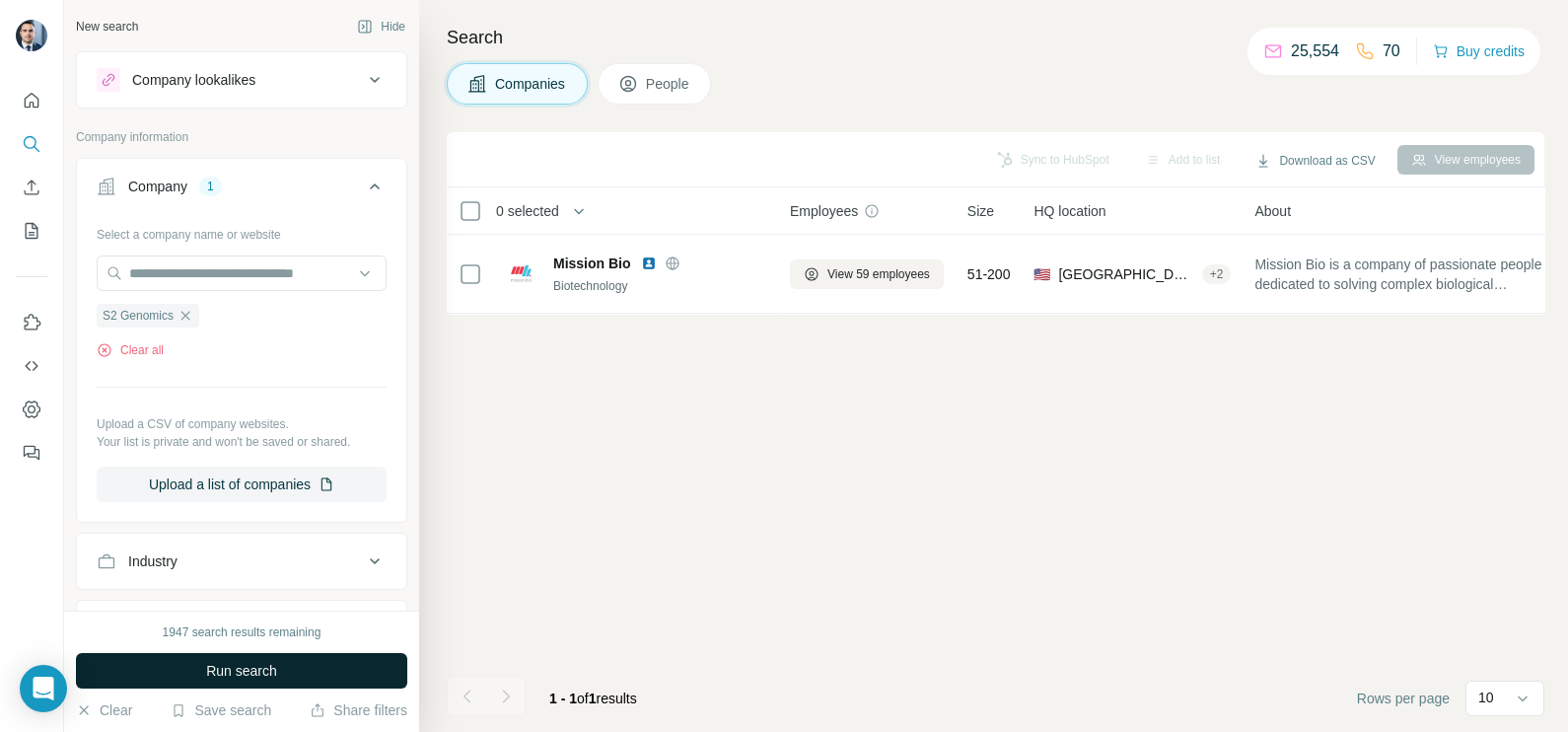
click at [261, 657] on button "Run search" at bounding box center [241, 671] width 332 height 36
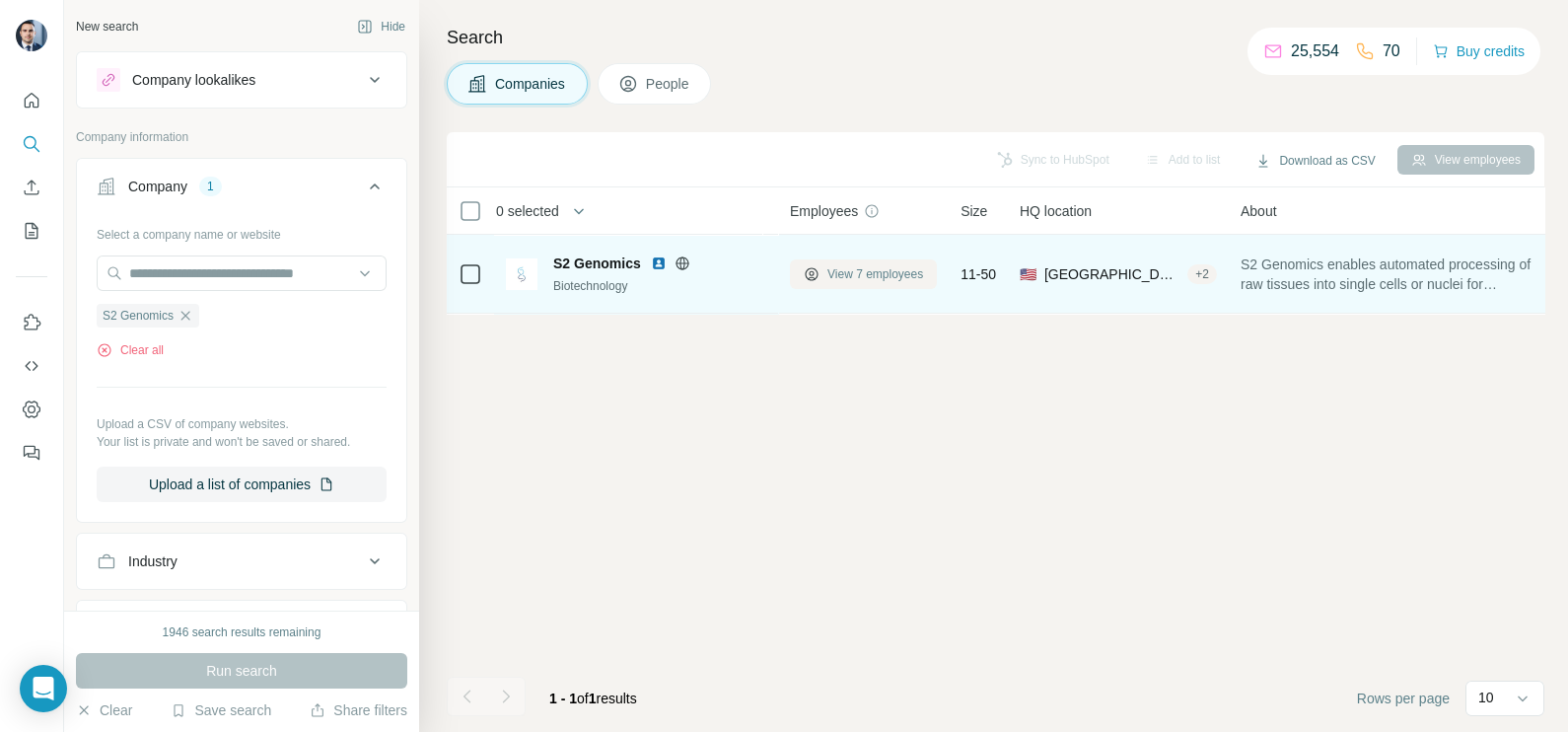
click at [898, 268] on span "View 7 employees" at bounding box center [875, 274] width 96 height 18
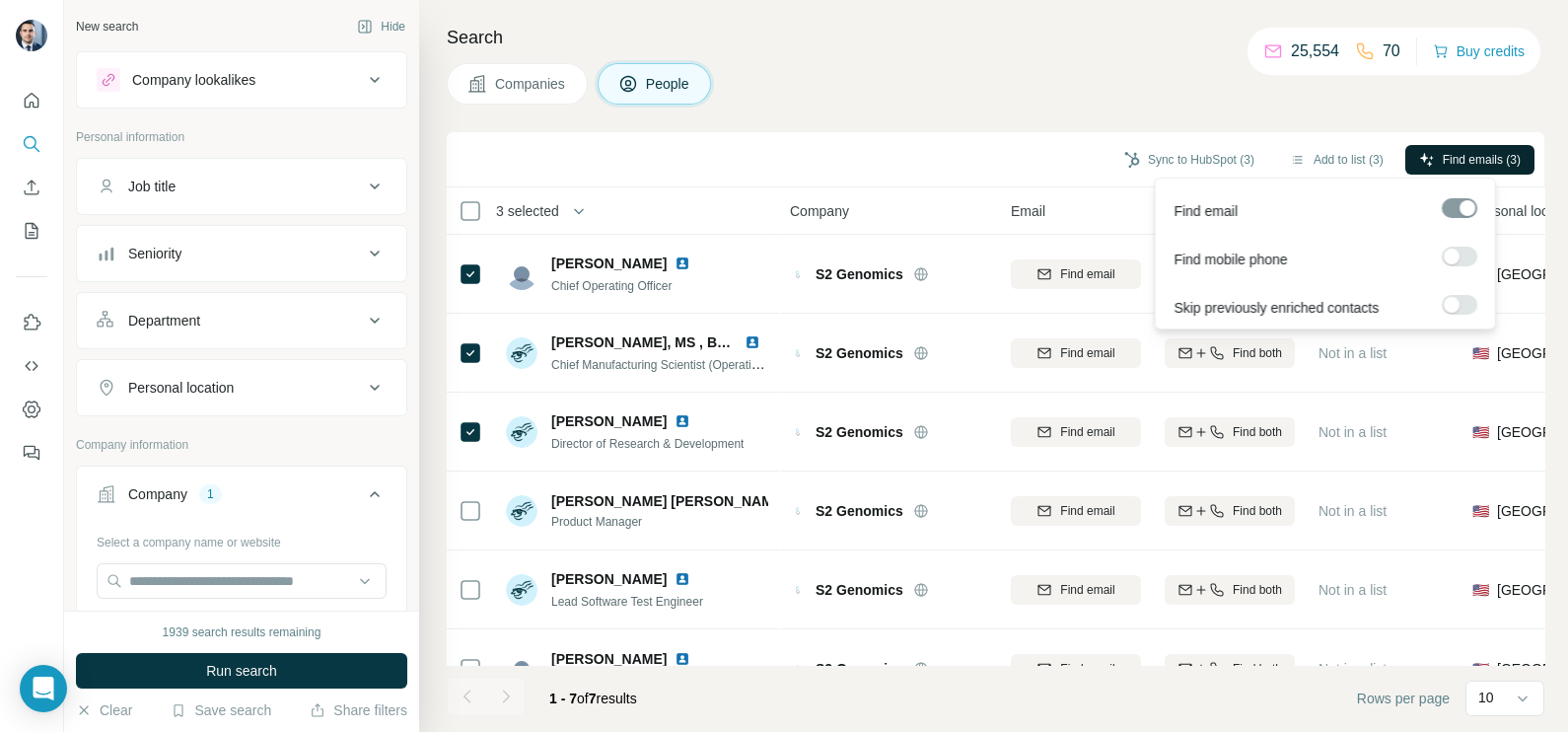
click at [1457, 148] on button "Find emails (3)" at bounding box center [1470, 160] width 130 height 30
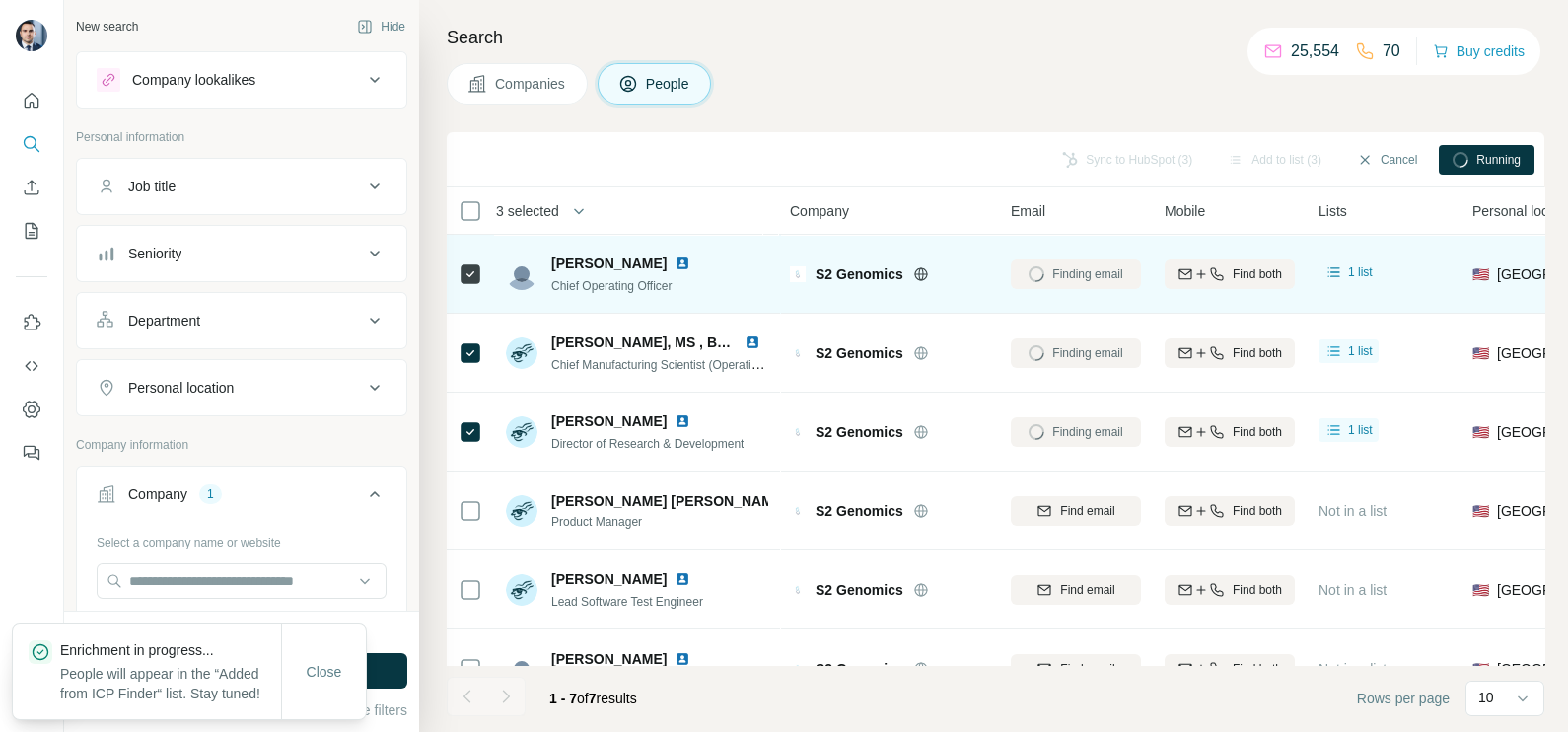
click at [924, 272] on icon at bounding box center [921, 274] width 16 height 16
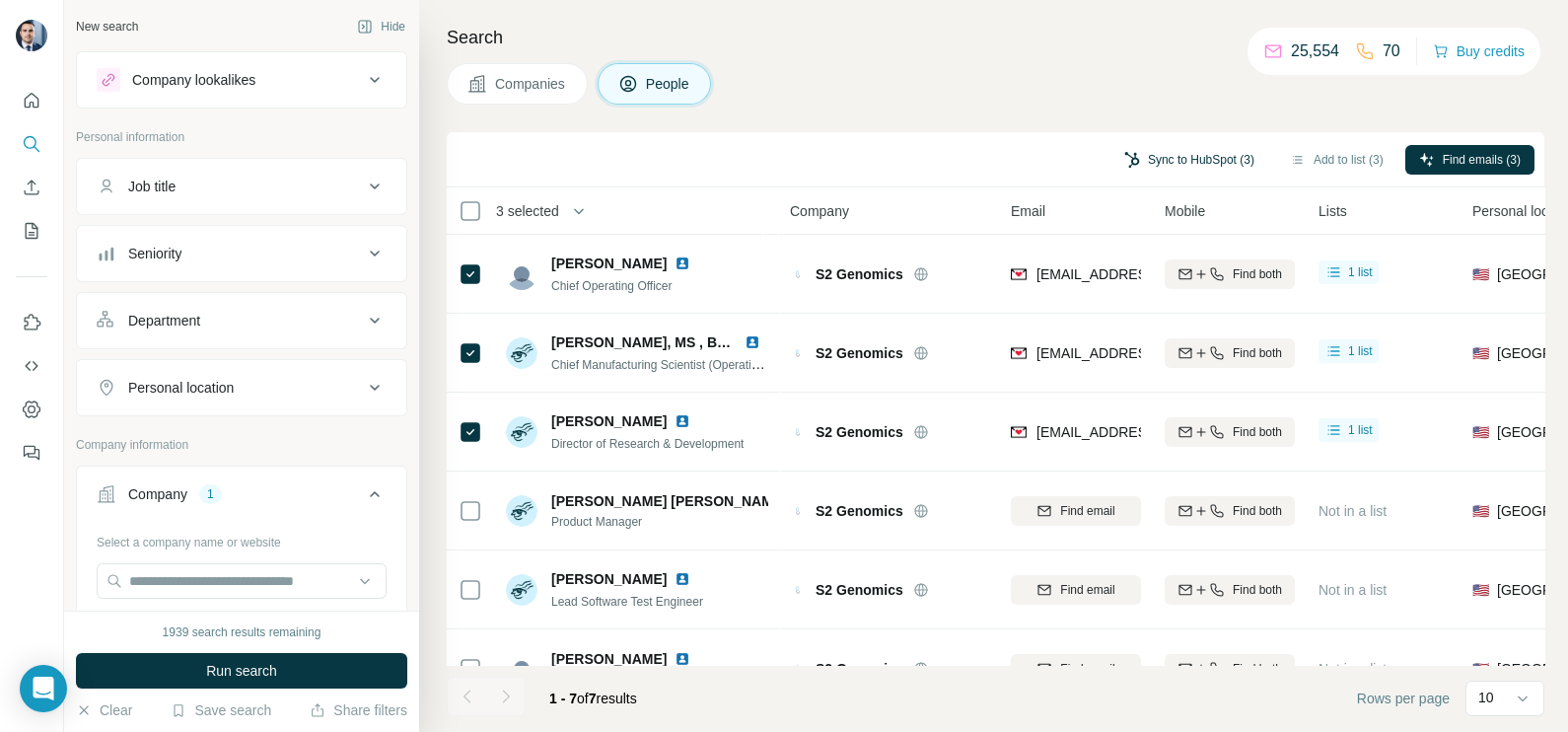
click at [1159, 165] on button "Sync to HubSpot (3)" at bounding box center [1189, 160] width 157 height 30
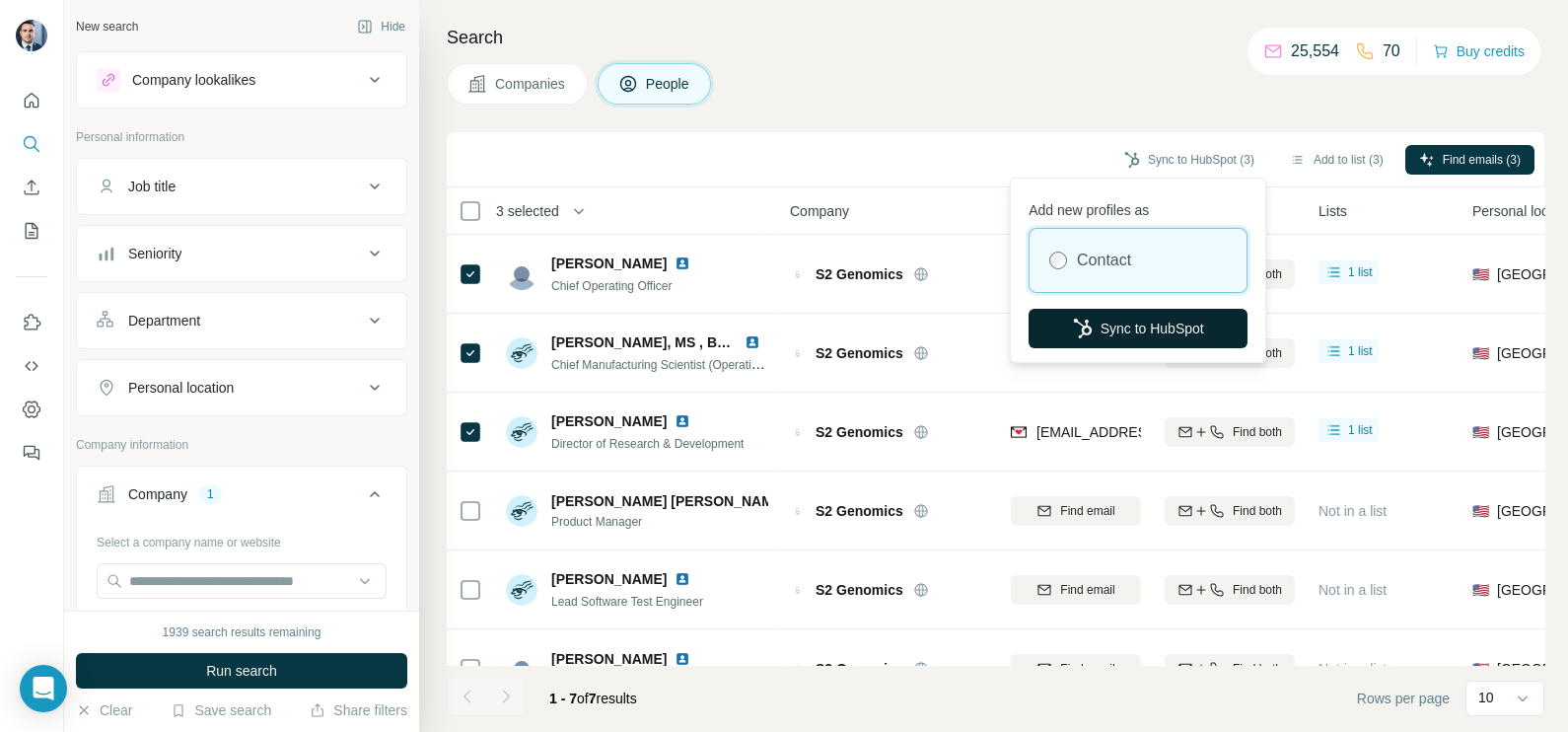
click at [1116, 323] on button "Sync to HubSpot" at bounding box center [1138, 329] width 219 height 40
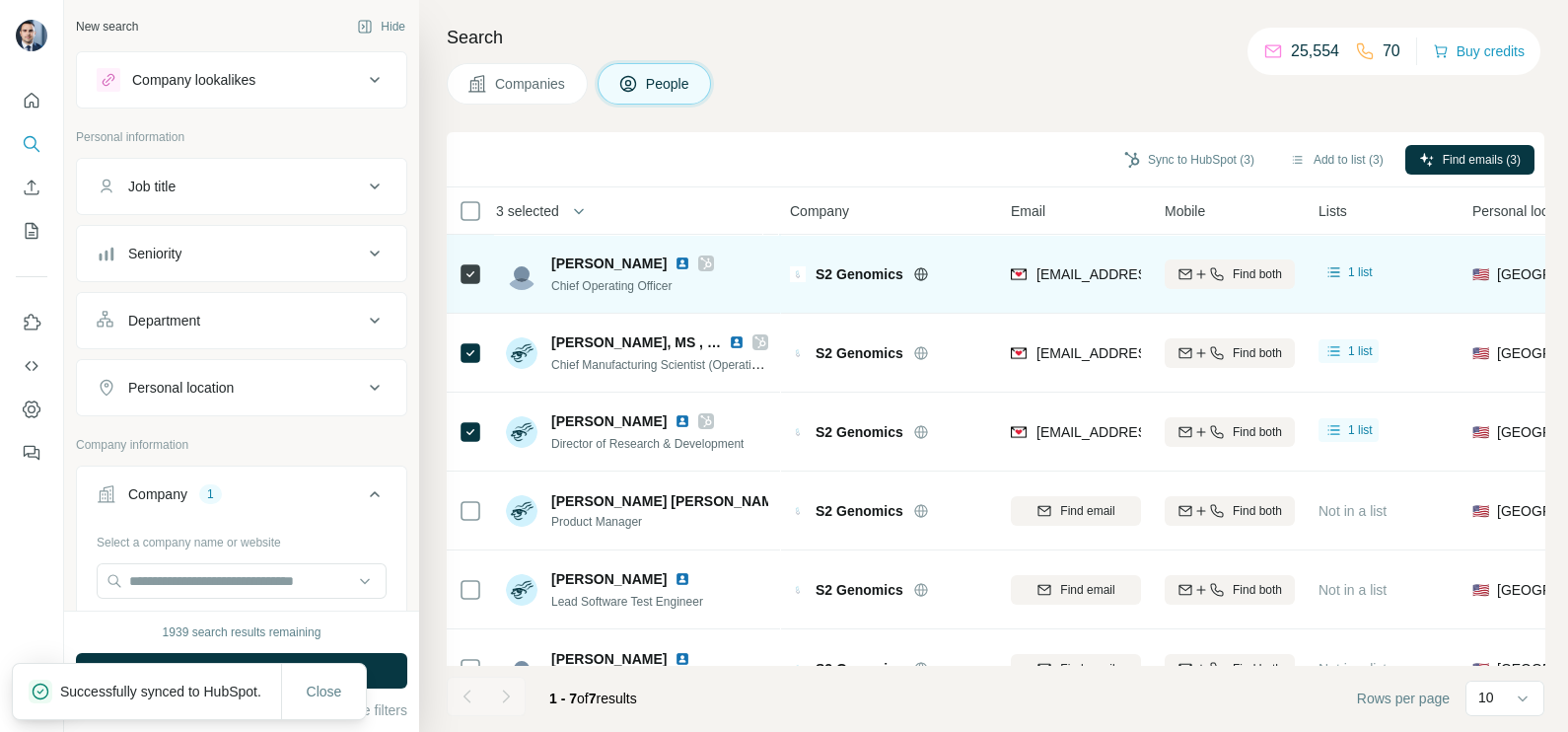
click at [1083, 287] on div "[EMAIL_ADDRESS][DOMAIN_NAME]" at bounding box center [1076, 273] width 131 height 54
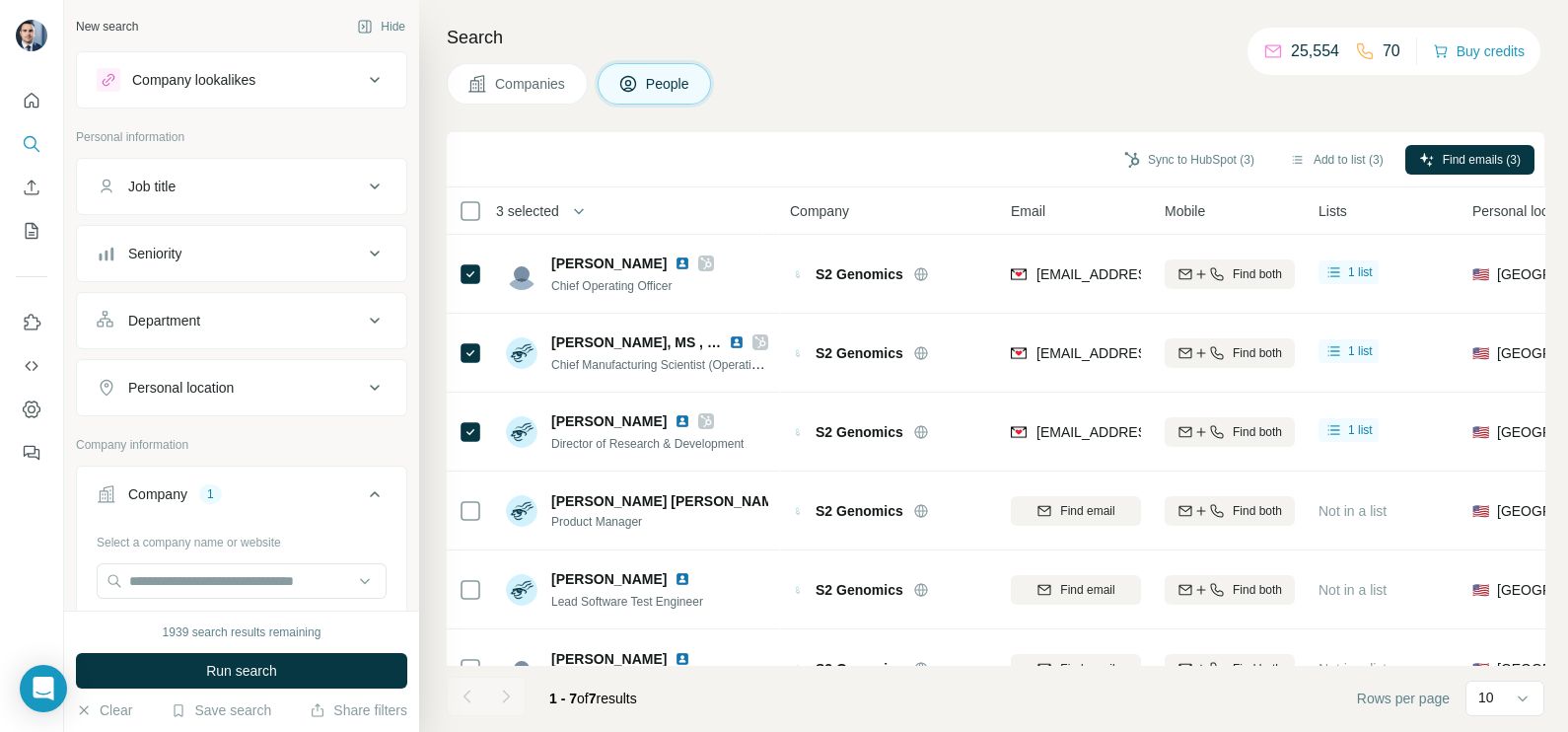
click at [989, 108] on div "Search Companies People Sync to HubSpot (3) Add to list (3) Find emails (3) 3 s…" at bounding box center [994, 366] width 1149 height 732
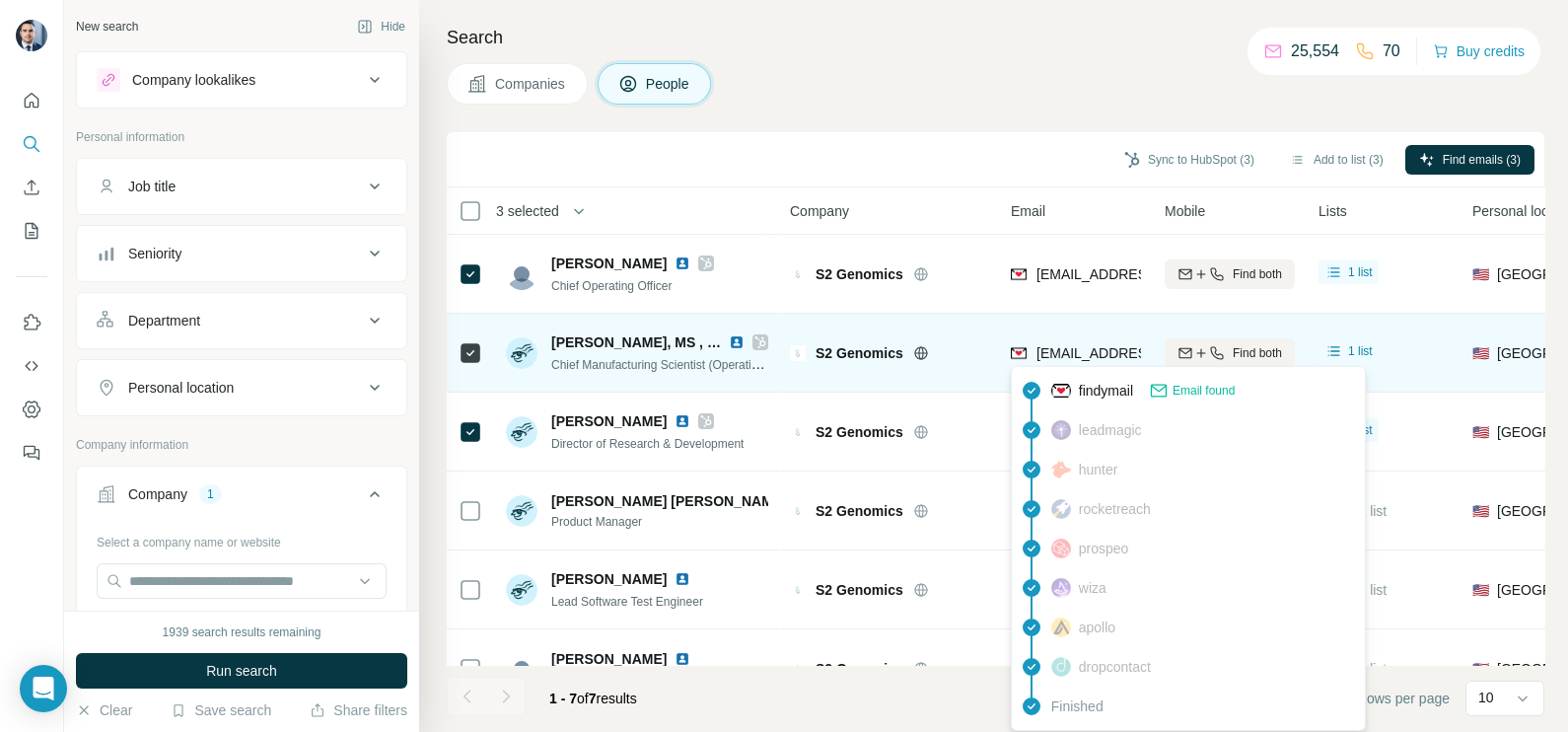
click at [1087, 351] on span "[EMAIL_ADDRESS][DOMAIN_NAME]" at bounding box center [1153, 353] width 234 height 16
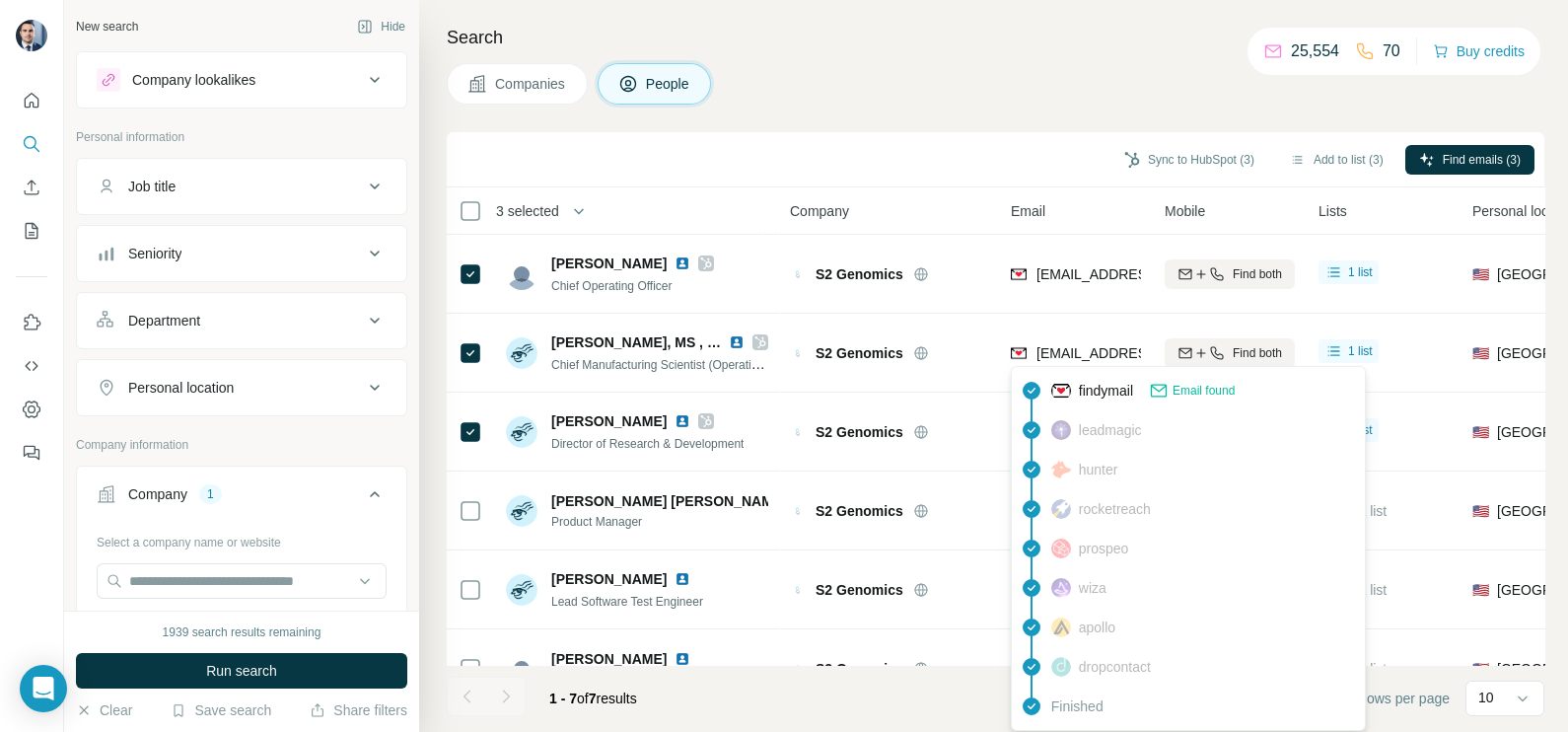
click at [962, 157] on div "Sync to HubSpot (3) Add to list (3) Find emails (3)" at bounding box center [996, 160] width 1079 height 35
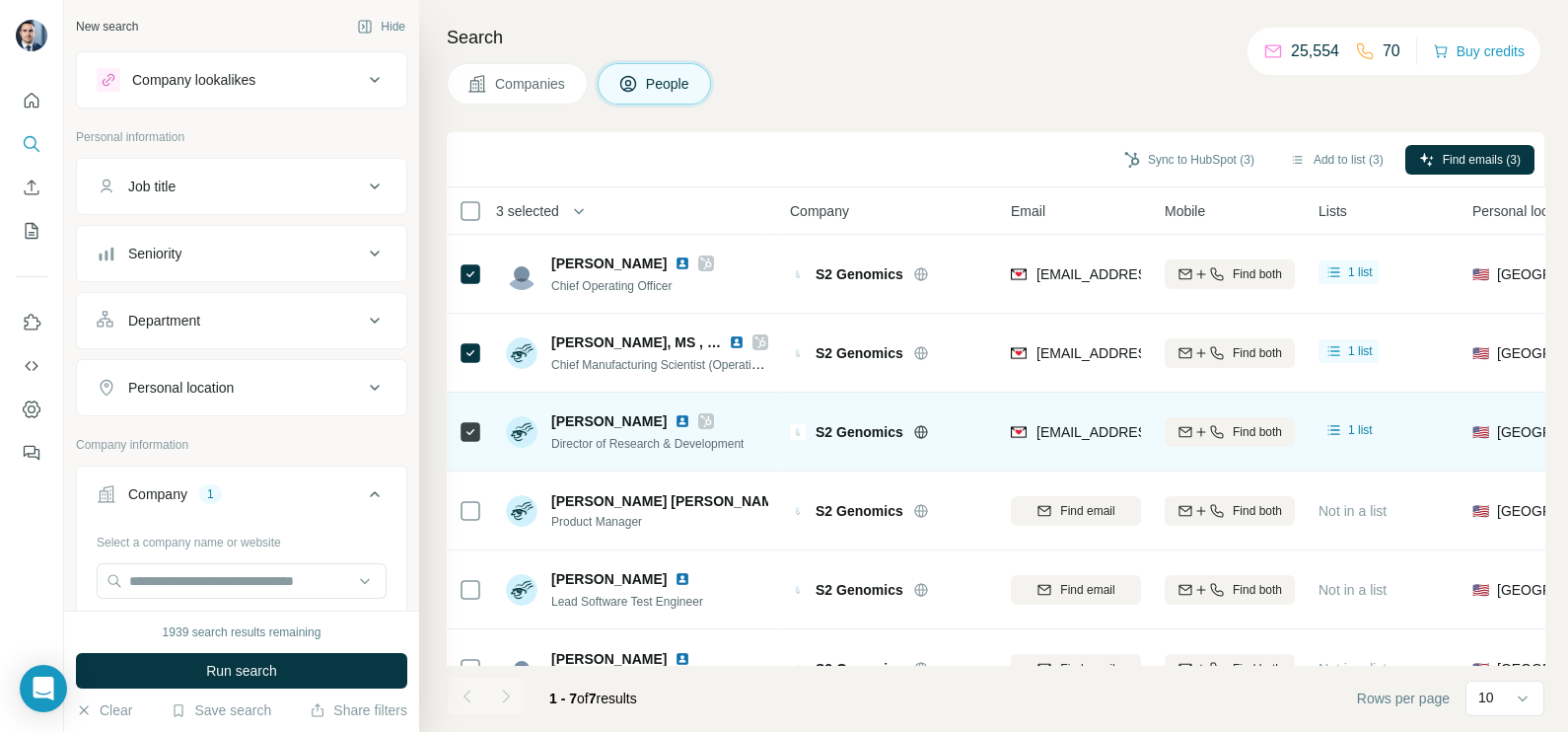
click at [1081, 409] on div "[EMAIL_ADDRESS][DOMAIN_NAME]" at bounding box center [1076, 432] width 131 height 54
click at [1079, 409] on div "[EMAIL_ADDRESS][DOMAIN_NAME]" at bounding box center [1076, 432] width 131 height 54
click at [1085, 425] on span "[EMAIL_ADDRESS][DOMAIN_NAME]" at bounding box center [1153, 433] width 234 height 16
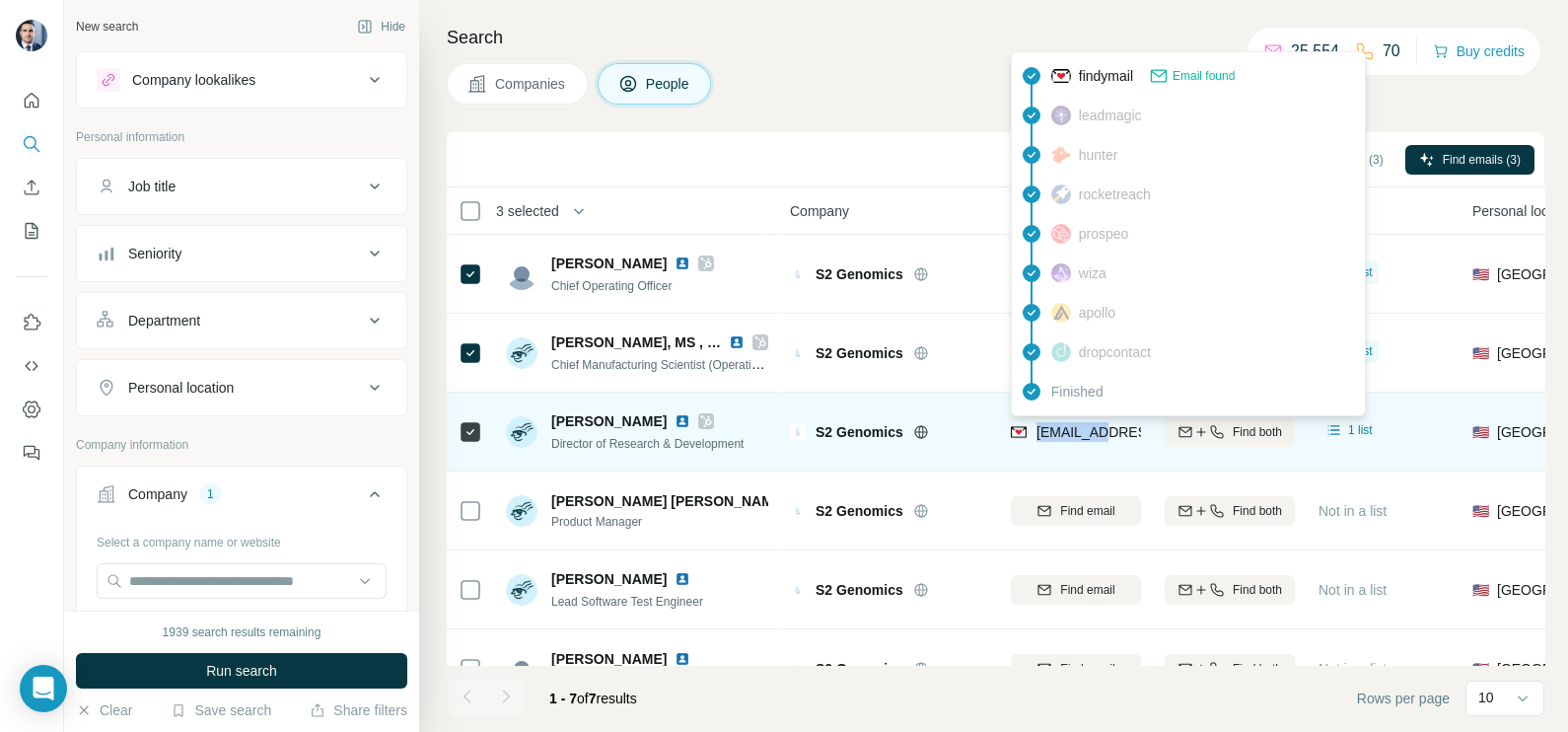
click at [1085, 425] on span "[EMAIL_ADDRESS][DOMAIN_NAME]" at bounding box center [1153, 433] width 234 height 16
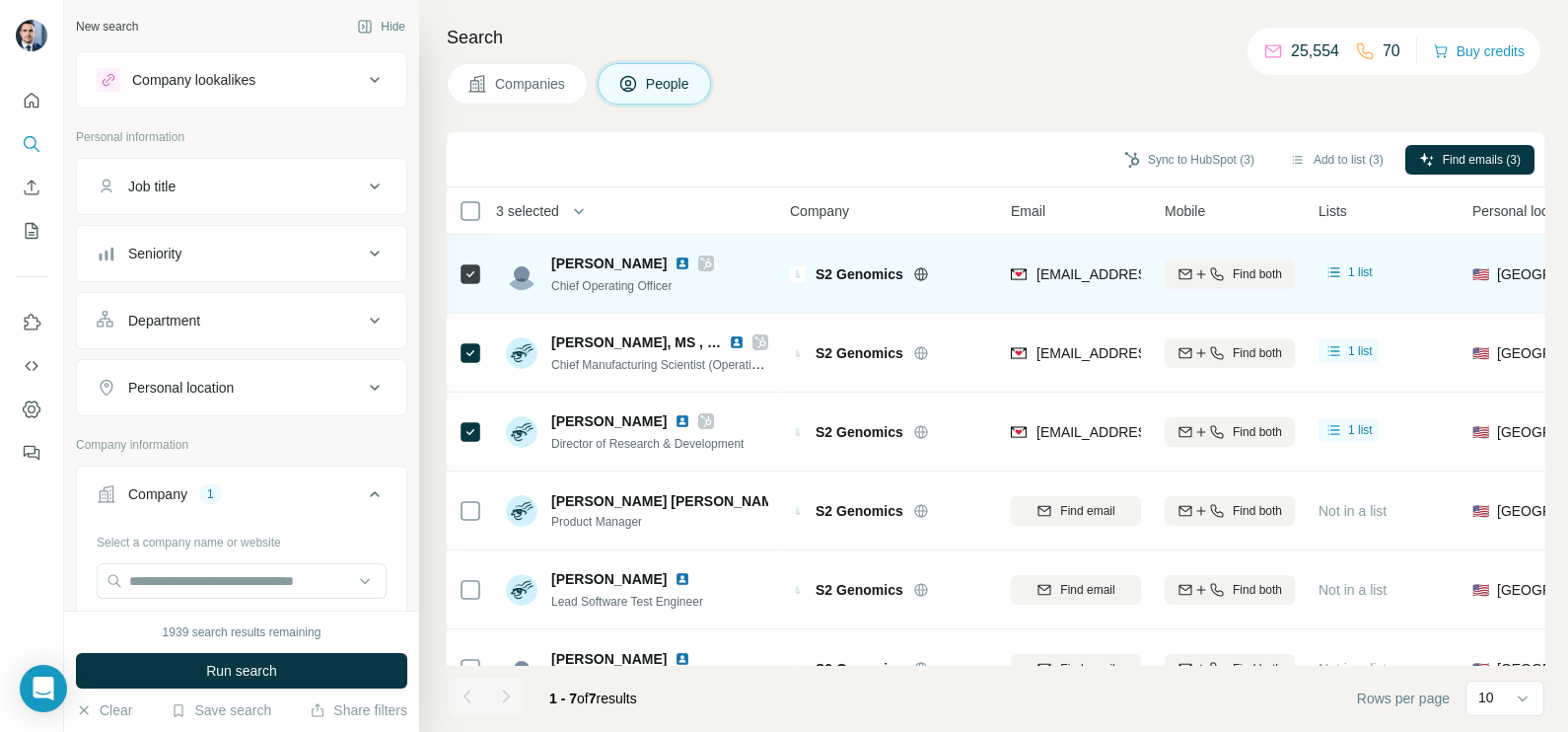
click at [471, 288] on div at bounding box center [470, 273] width 24 height 54
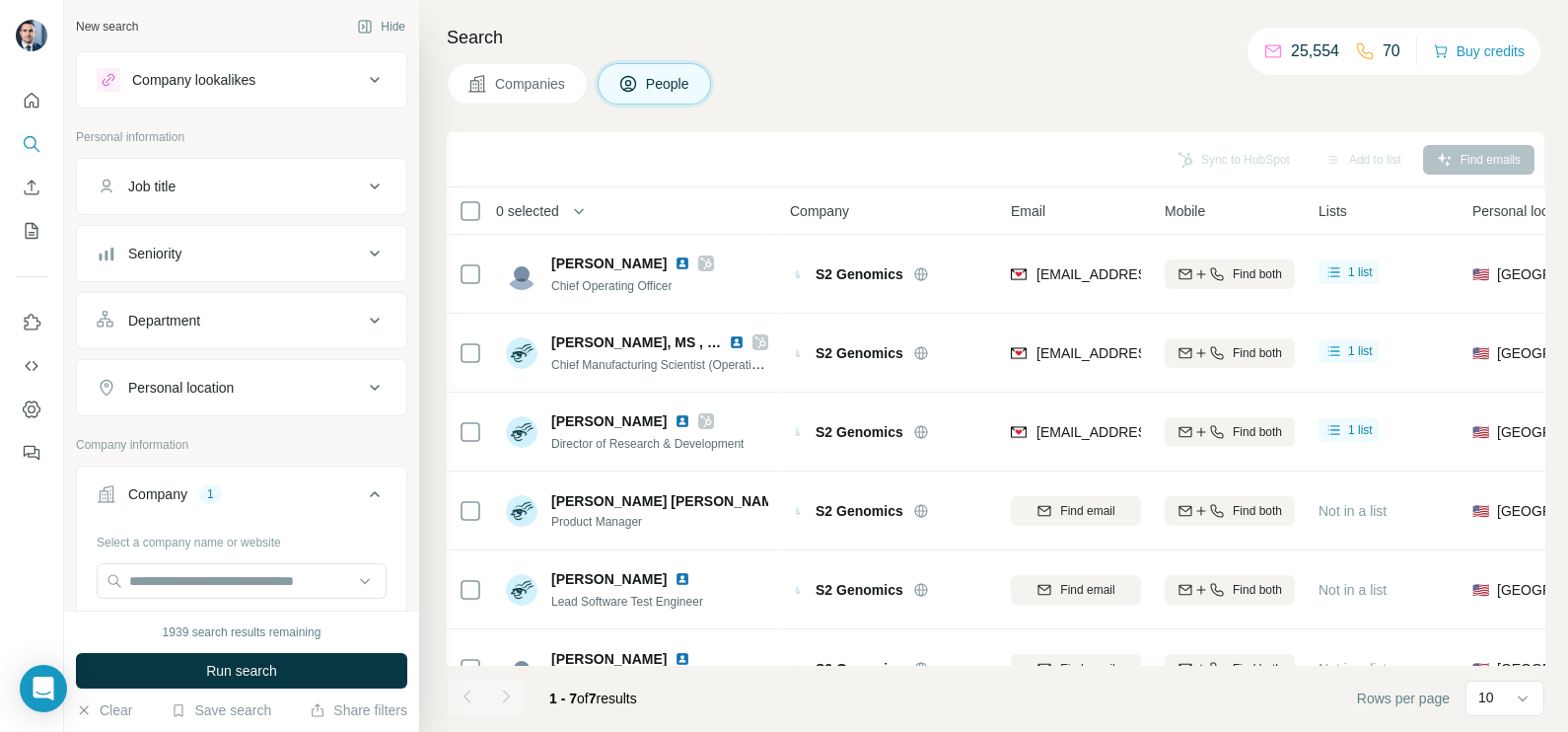
click at [517, 94] on button "Companies" at bounding box center [517, 84] width 142 height 42
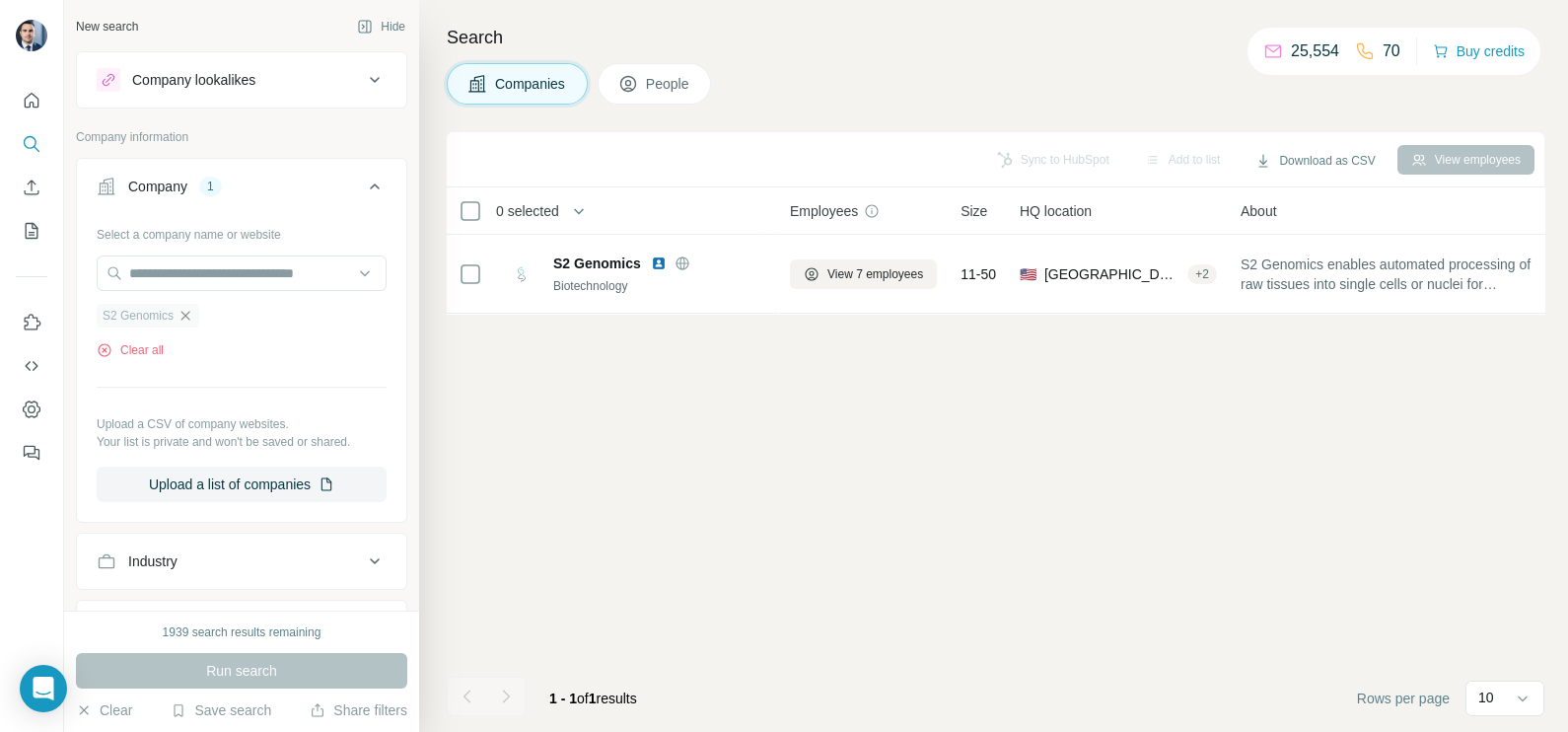
click at [187, 321] on icon "button" at bounding box center [185, 316] width 16 height 16
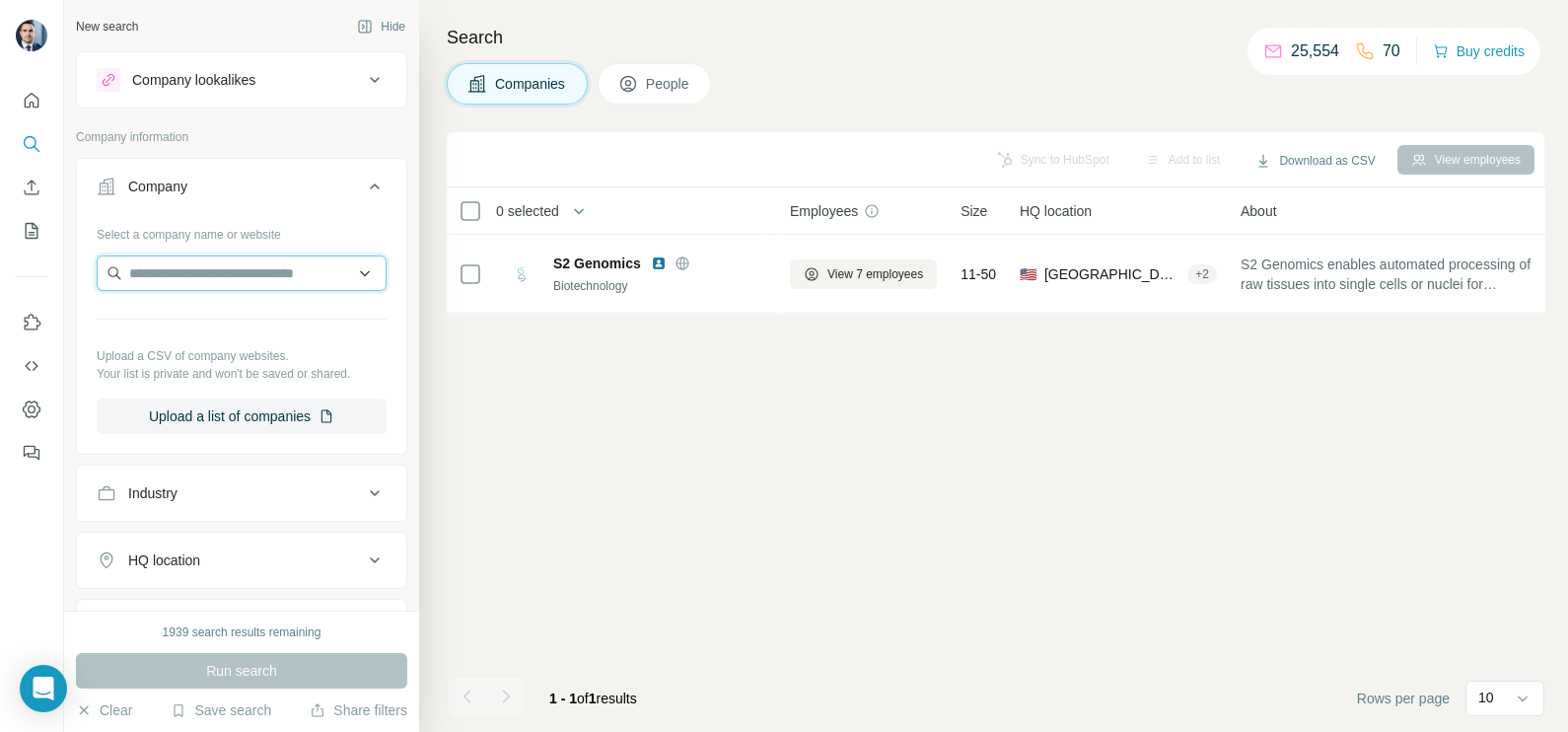
click at [210, 270] on input "text" at bounding box center [241, 273] width 290 height 36
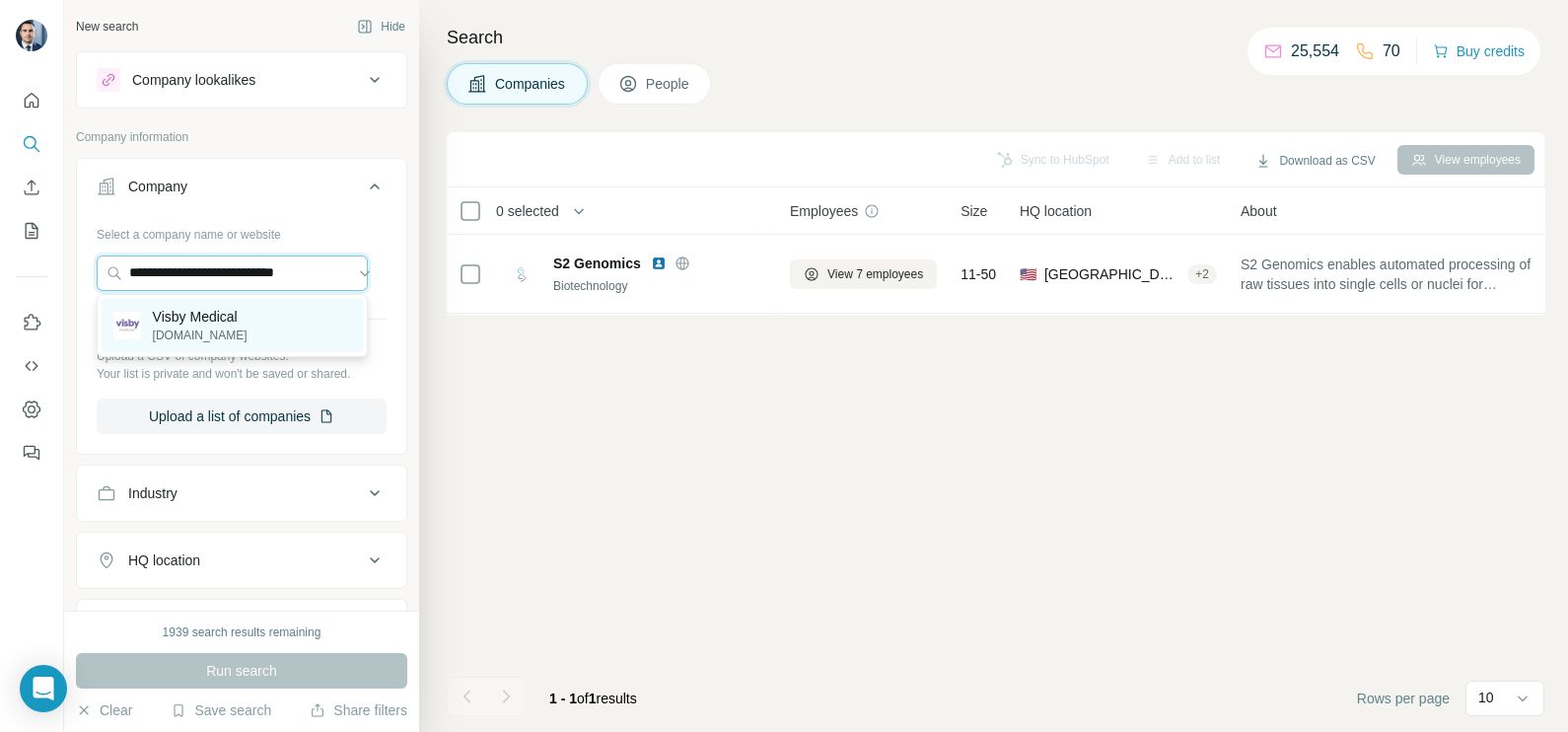
type input "**********"
click at [241, 323] on p "Visby Medical" at bounding box center [199, 317] width 95 height 20
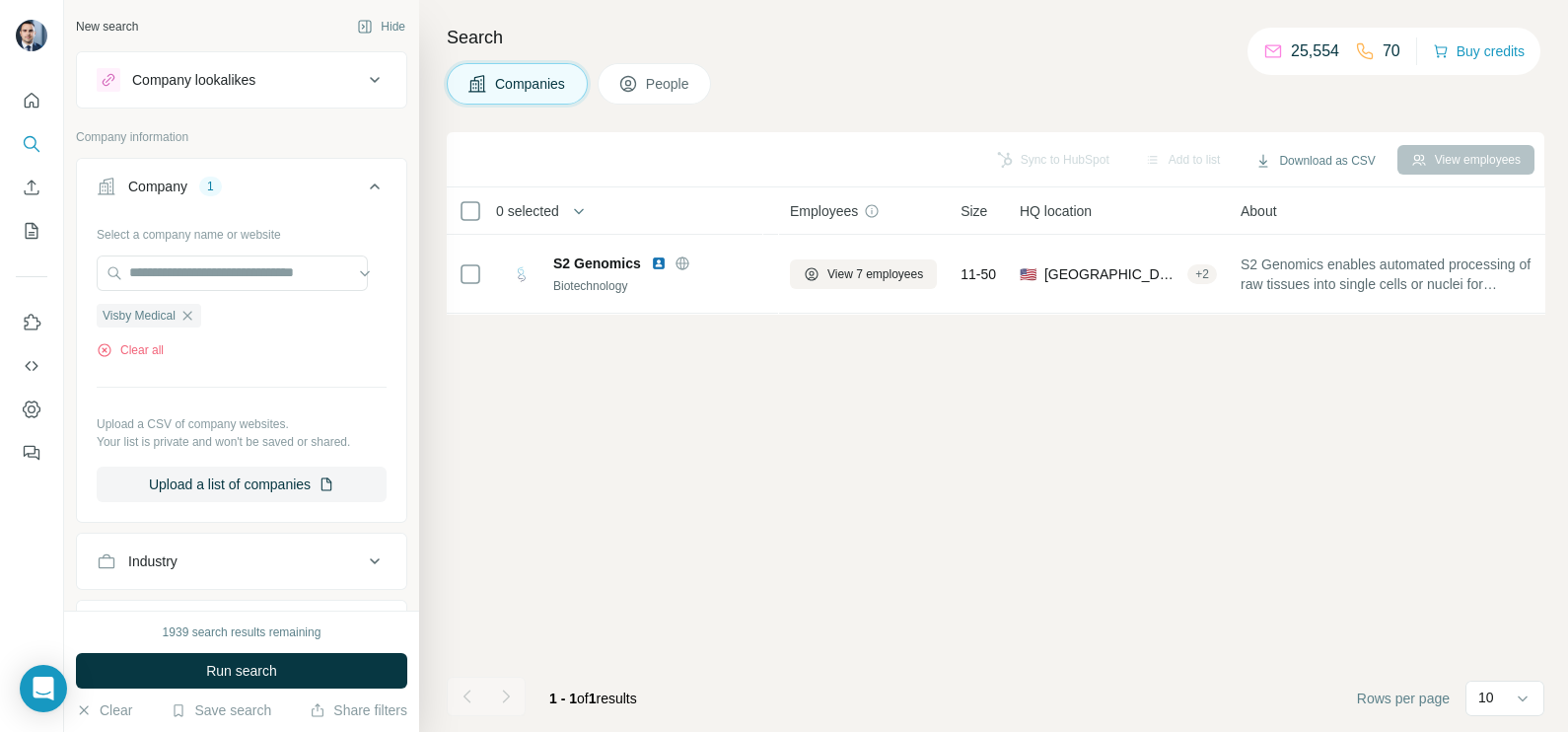
scroll to position [0, 0]
click at [251, 683] on button "Run search" at bounding box center [241, 671] width 332 height 36
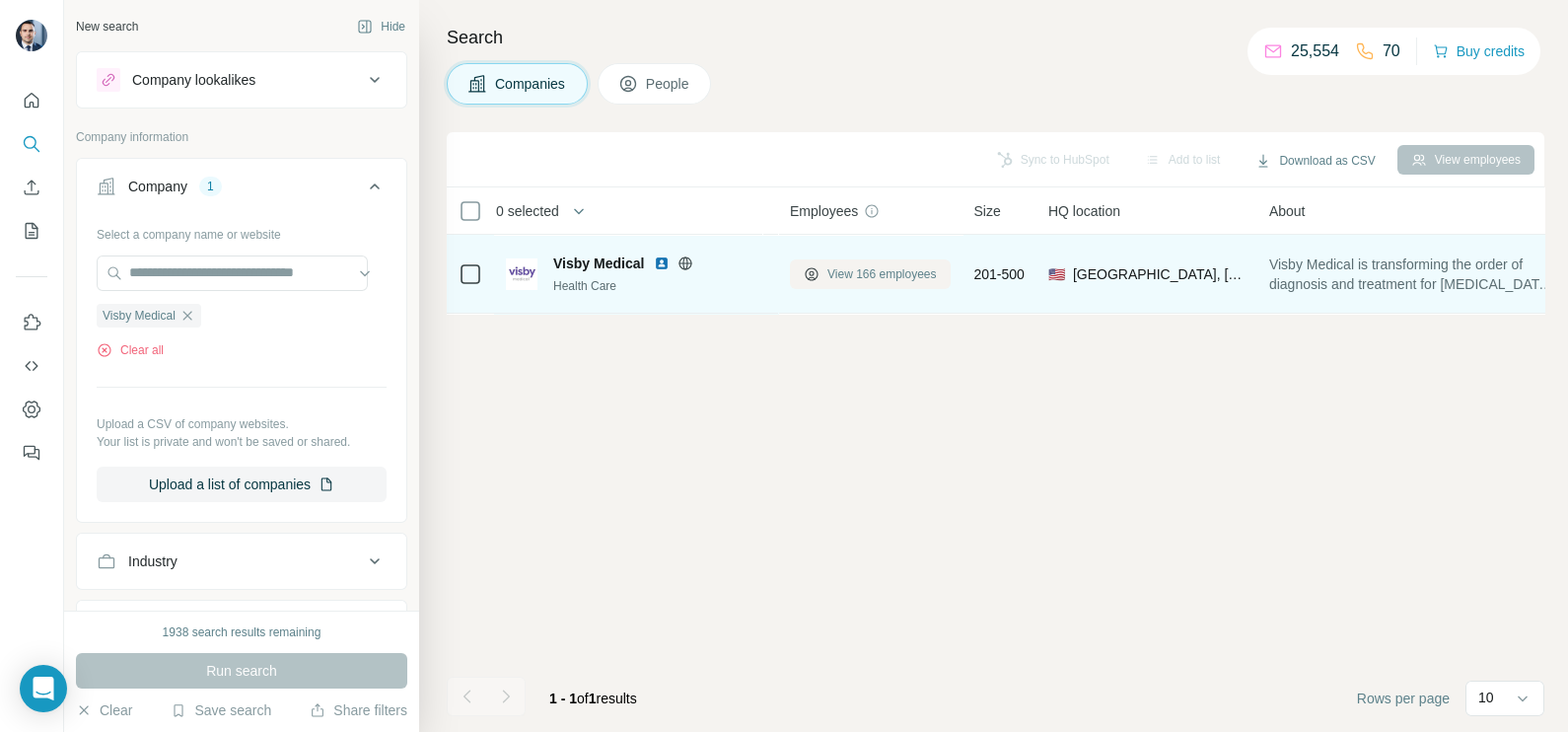
click at [868, 274] on span "View 166 employees" at bounding box center [882, 274] width 110 height 18
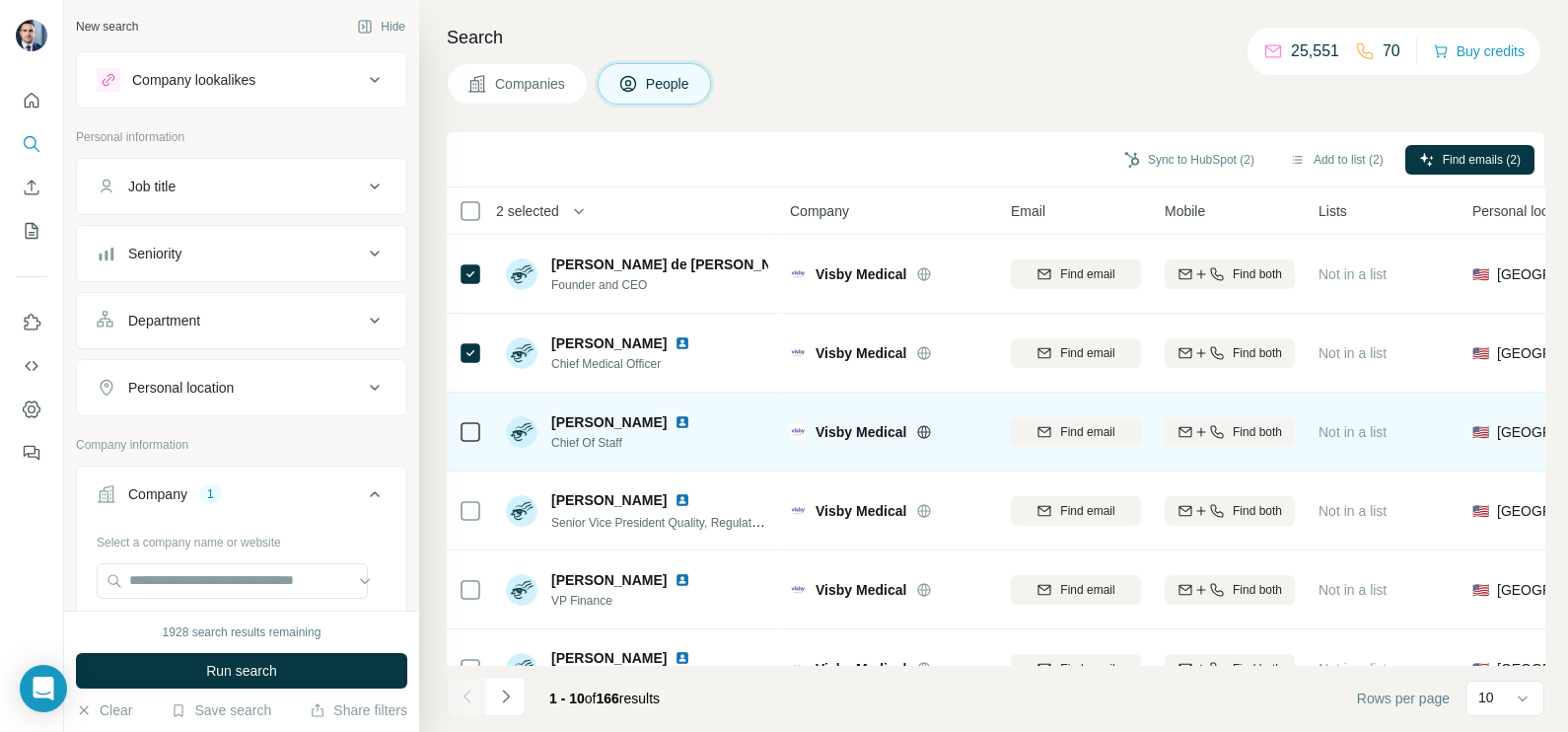
click at [459, 449] on div at bounding box center [470, 432] width 24 height 54
click at [463, 442] on icon at bounding box center [470, 433] width 24 height 24
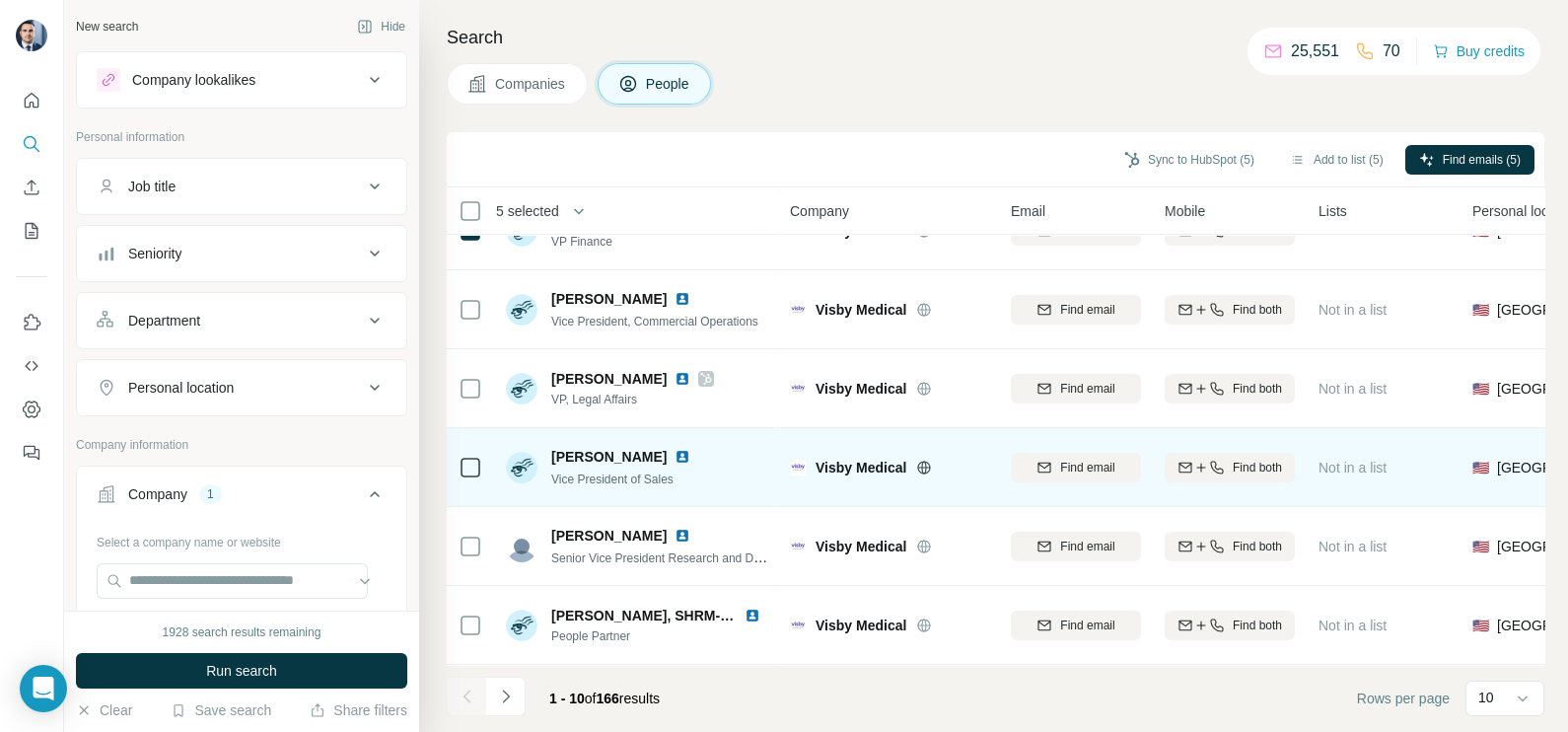
scroll to position [370, 0]
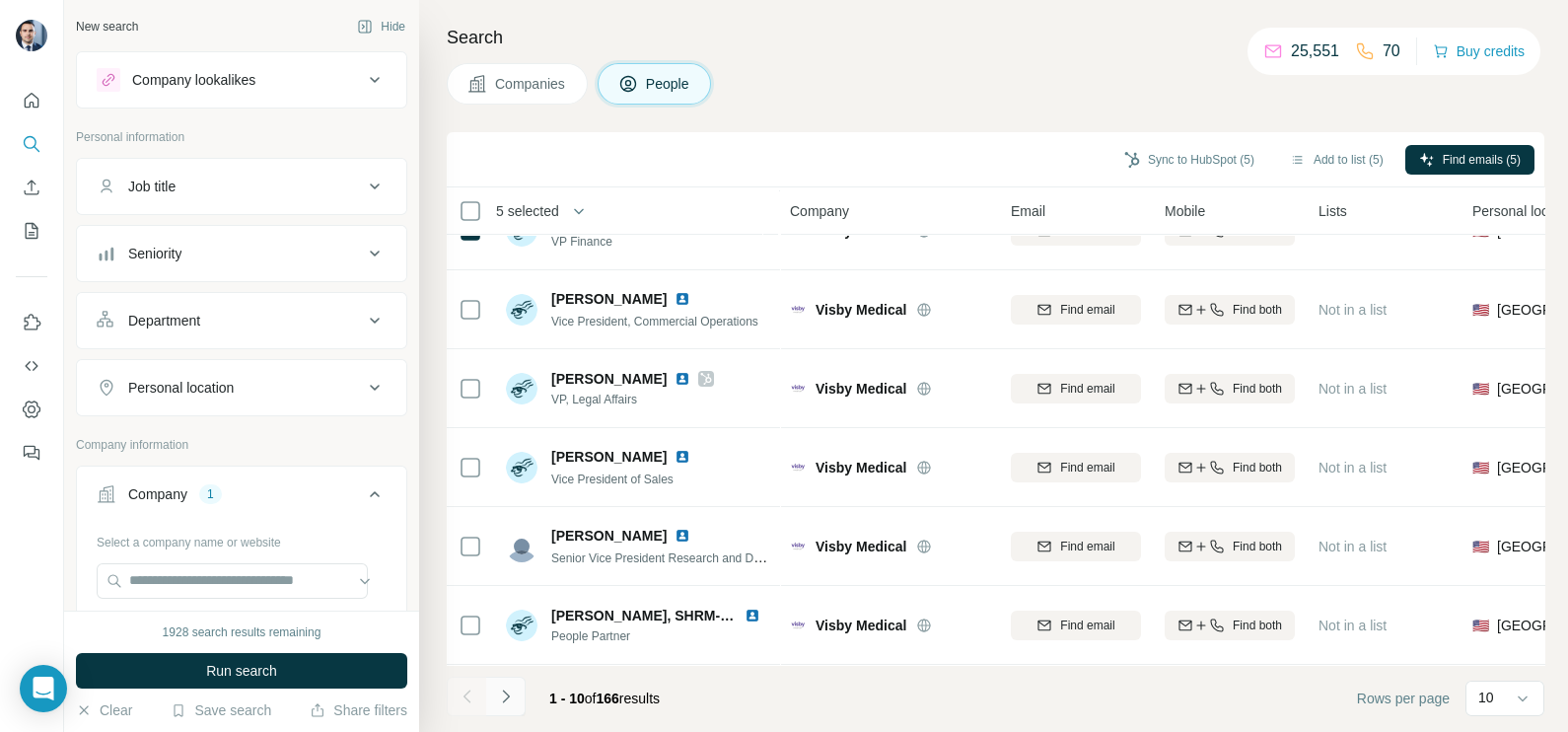
click at [508, 692] on icon "Navigate to next page" at bounding box center [506, 697] width 20 height 20
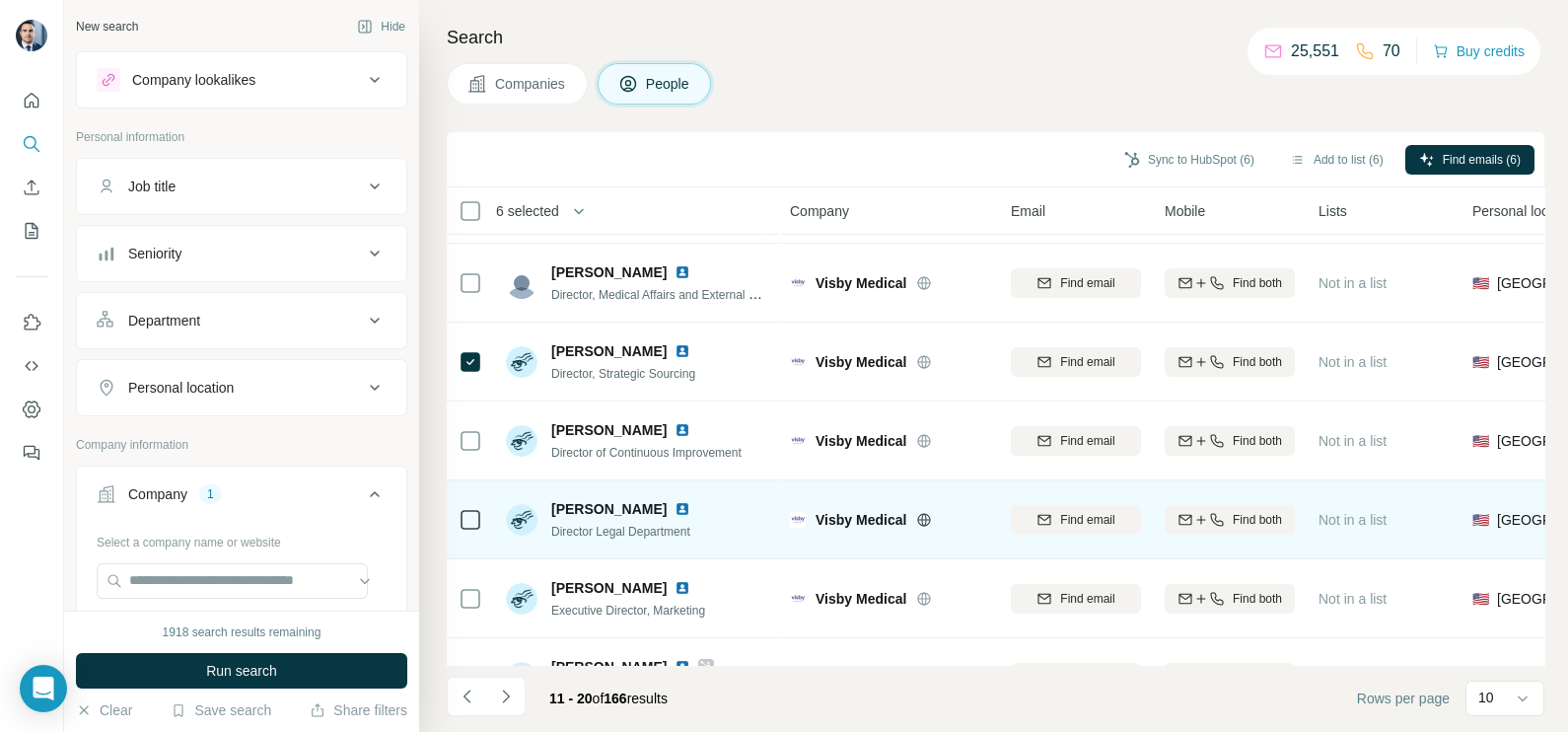
scroll to position [0, 0]
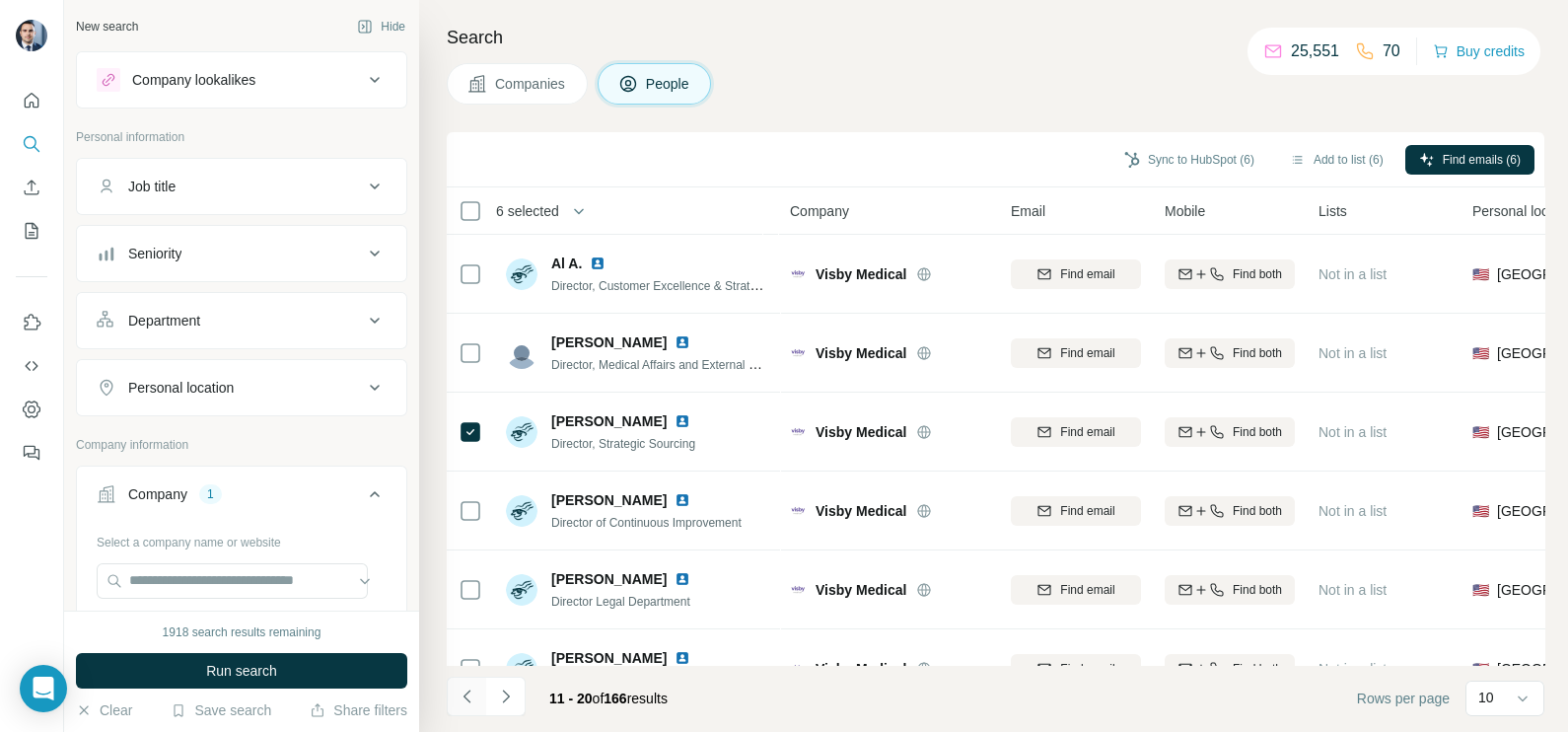
click at [470, 691] on icon "Navigate to previous page" at bounding box center [468, 697] width 20 height 20
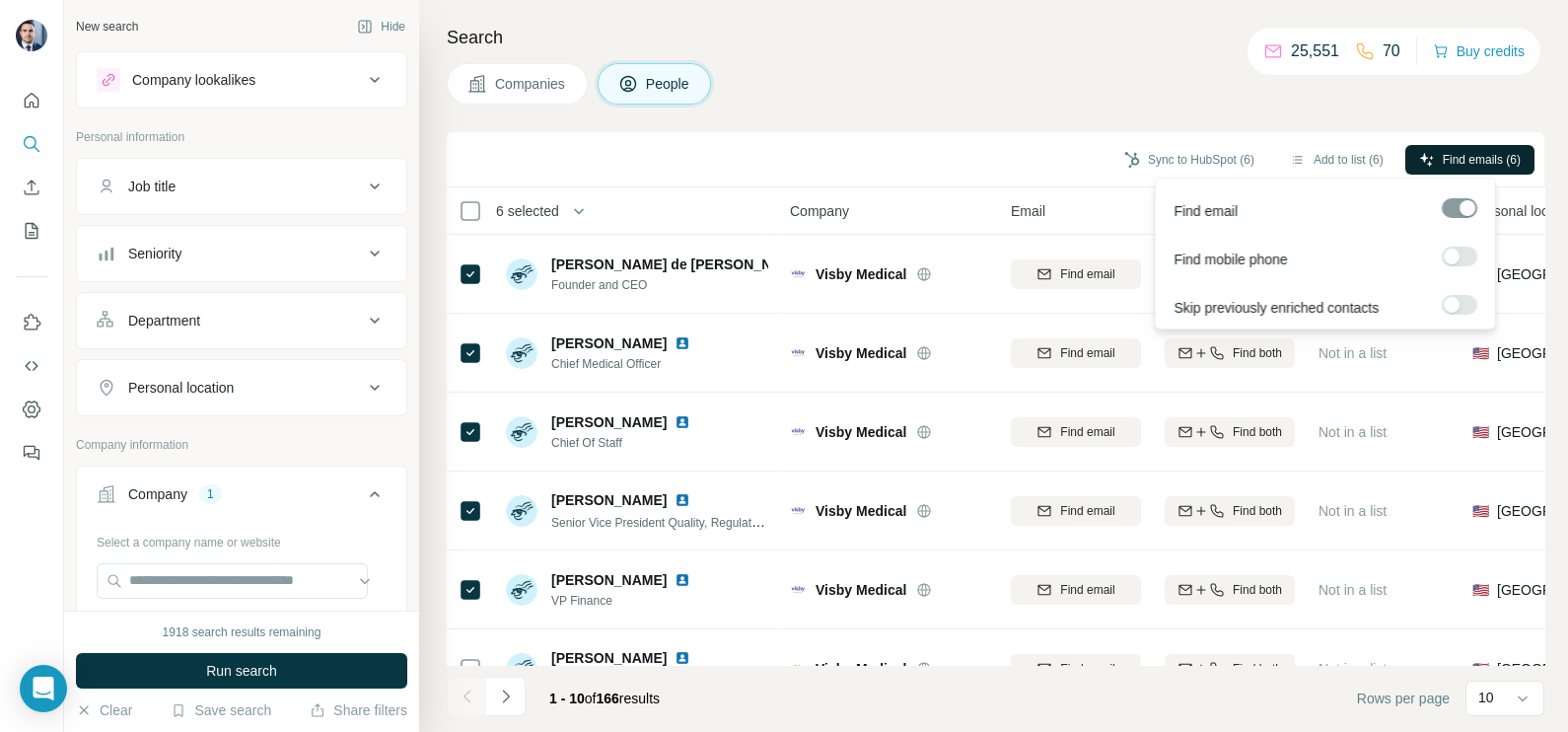
click at [1486, 151] on span "Find emails (6)" at bounding box center [1482, 160] width 78 height 18
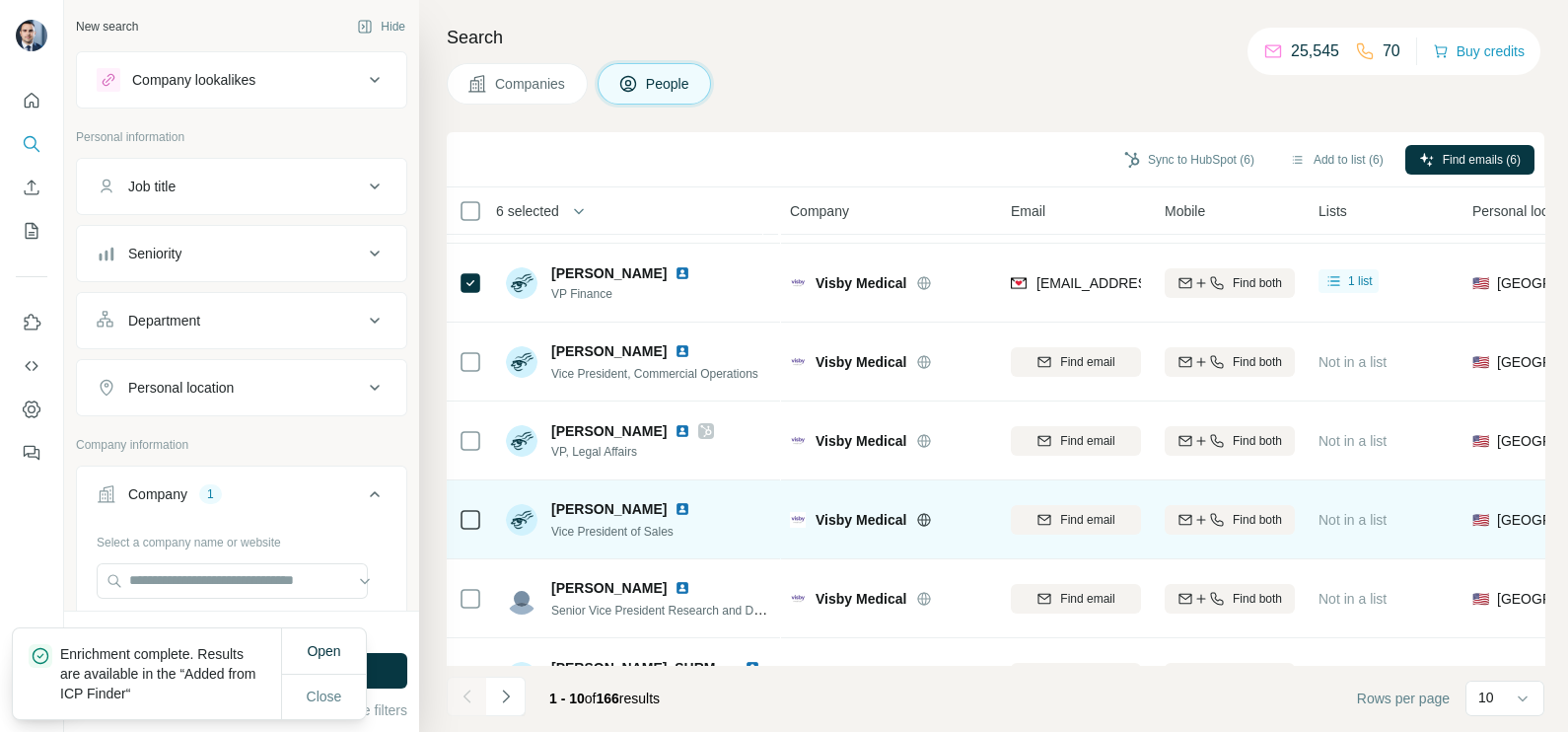
scroll to position [370, 0]
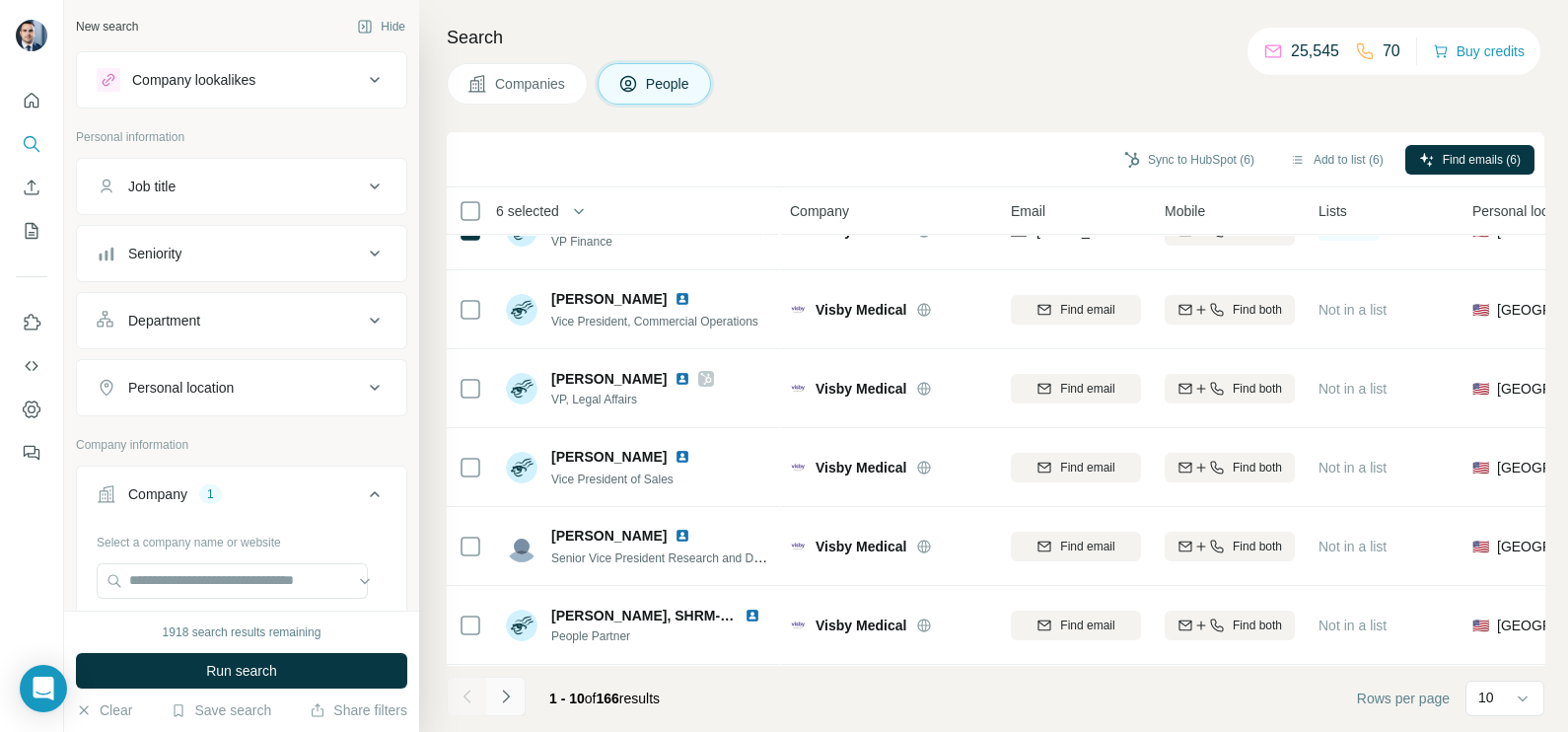
click at [505, 706] on button "Navigate to next page" at bounding box center [506, 697] width 40 height 40
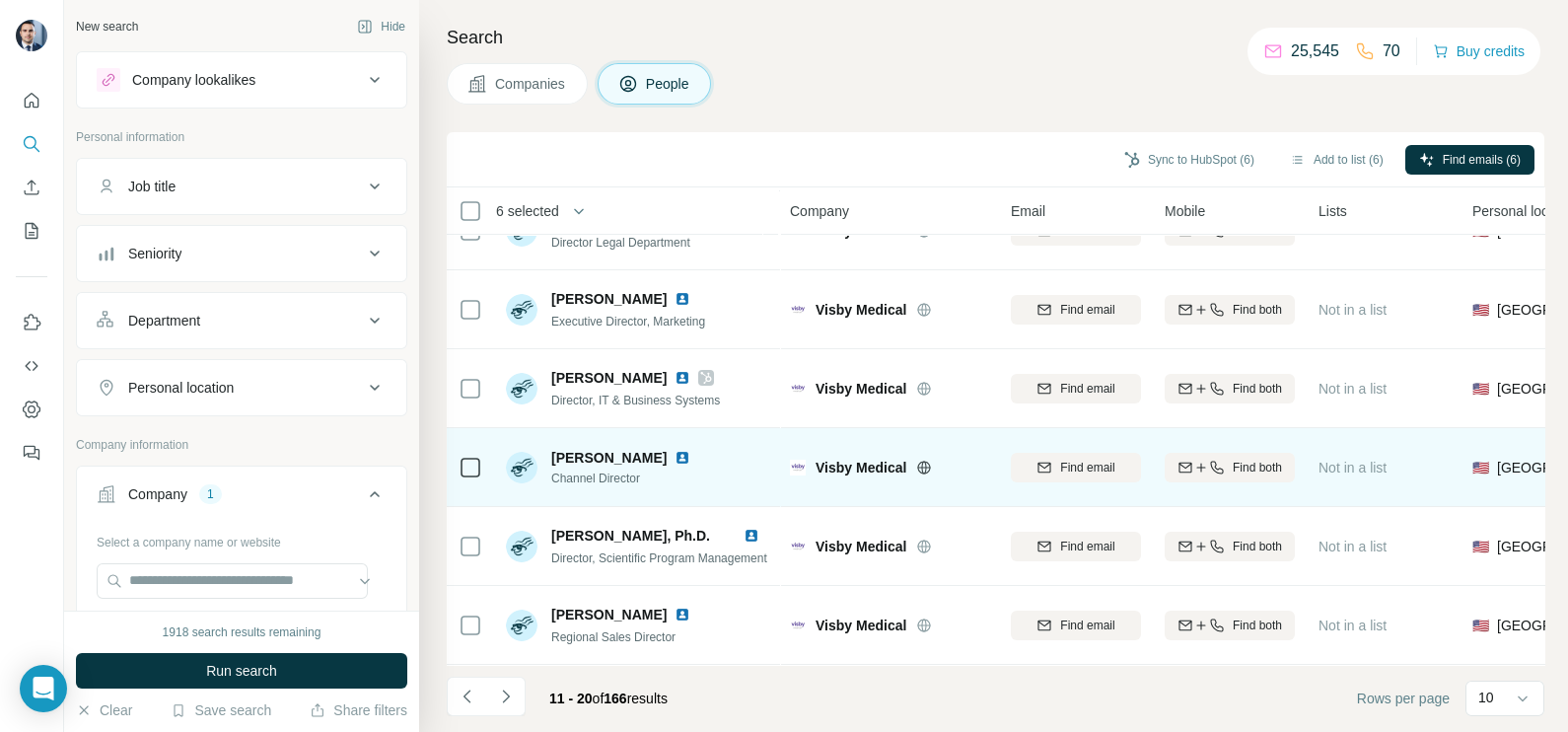
scroll to position [0, 0]
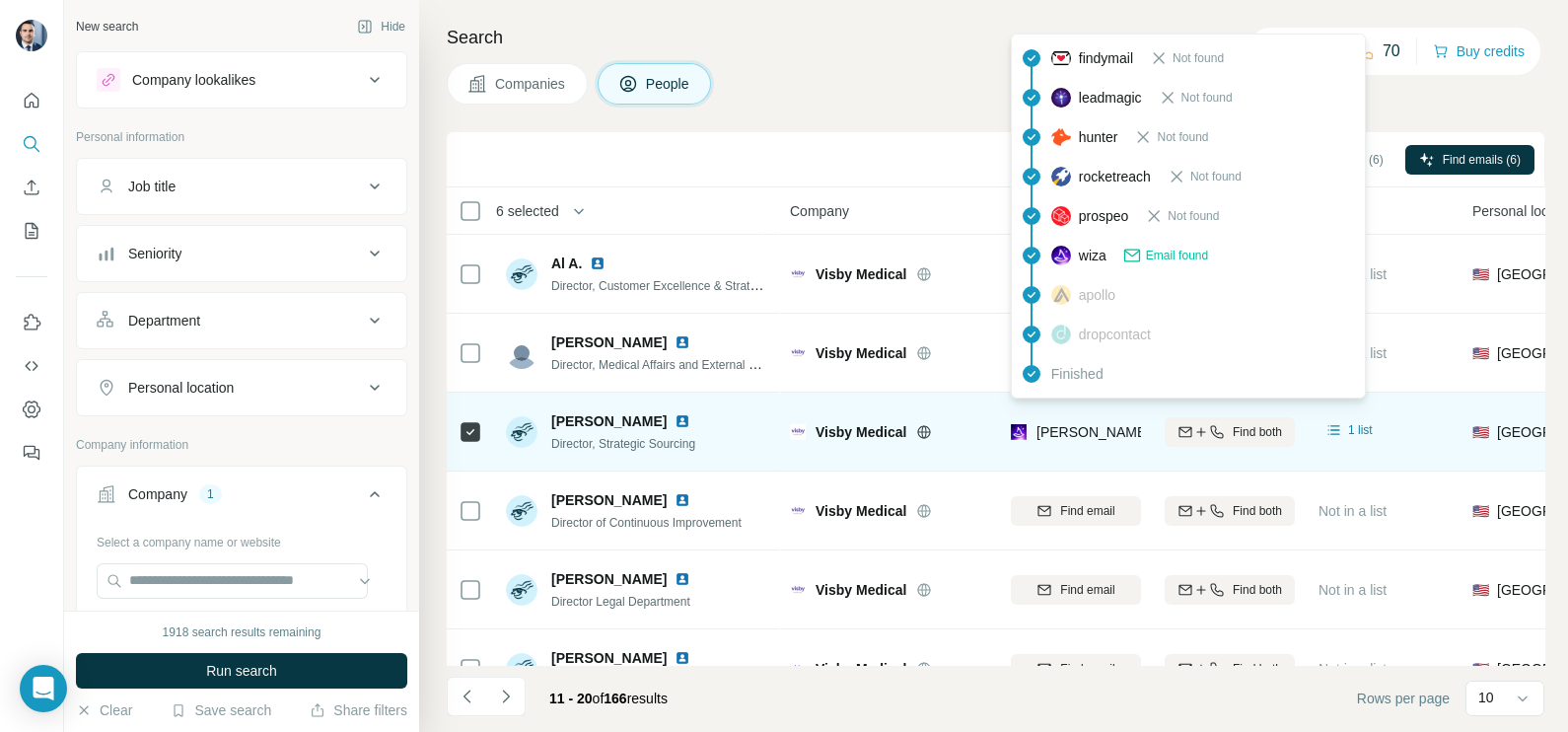
click at [1061, 440] on span "[PERSON_NAME][EMAIL_ADDRESS][PERSON_NAME][DOMAIN_NAME]" at bounding box center [1259, 433] width 446 height 20
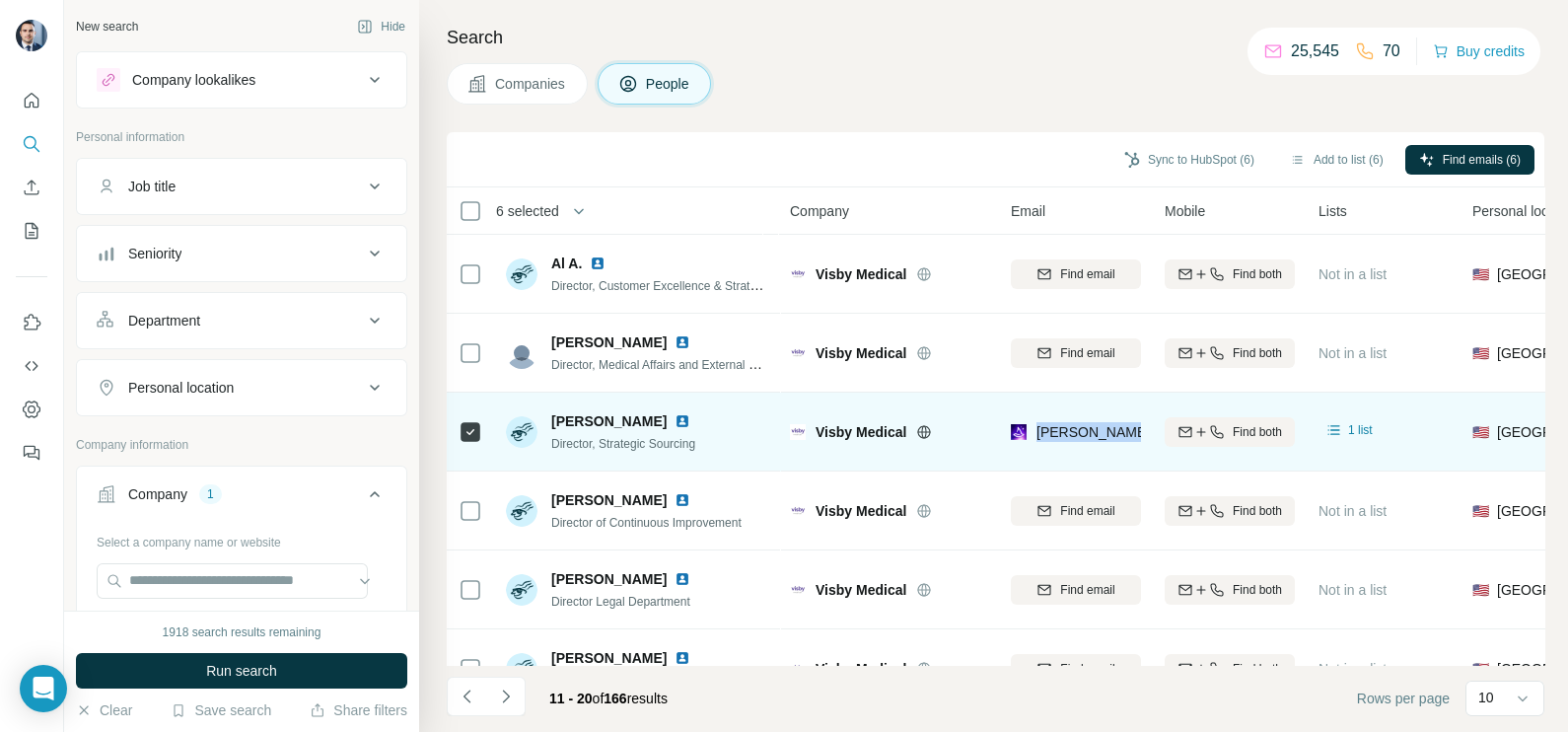
click at [1061, 440] on span "[PERSON_NAME][EMAIL_ADDRESS][PERSON_NAME][DOMAIN_NAME]" at bounding box center [1259, 433] width 446 height 20
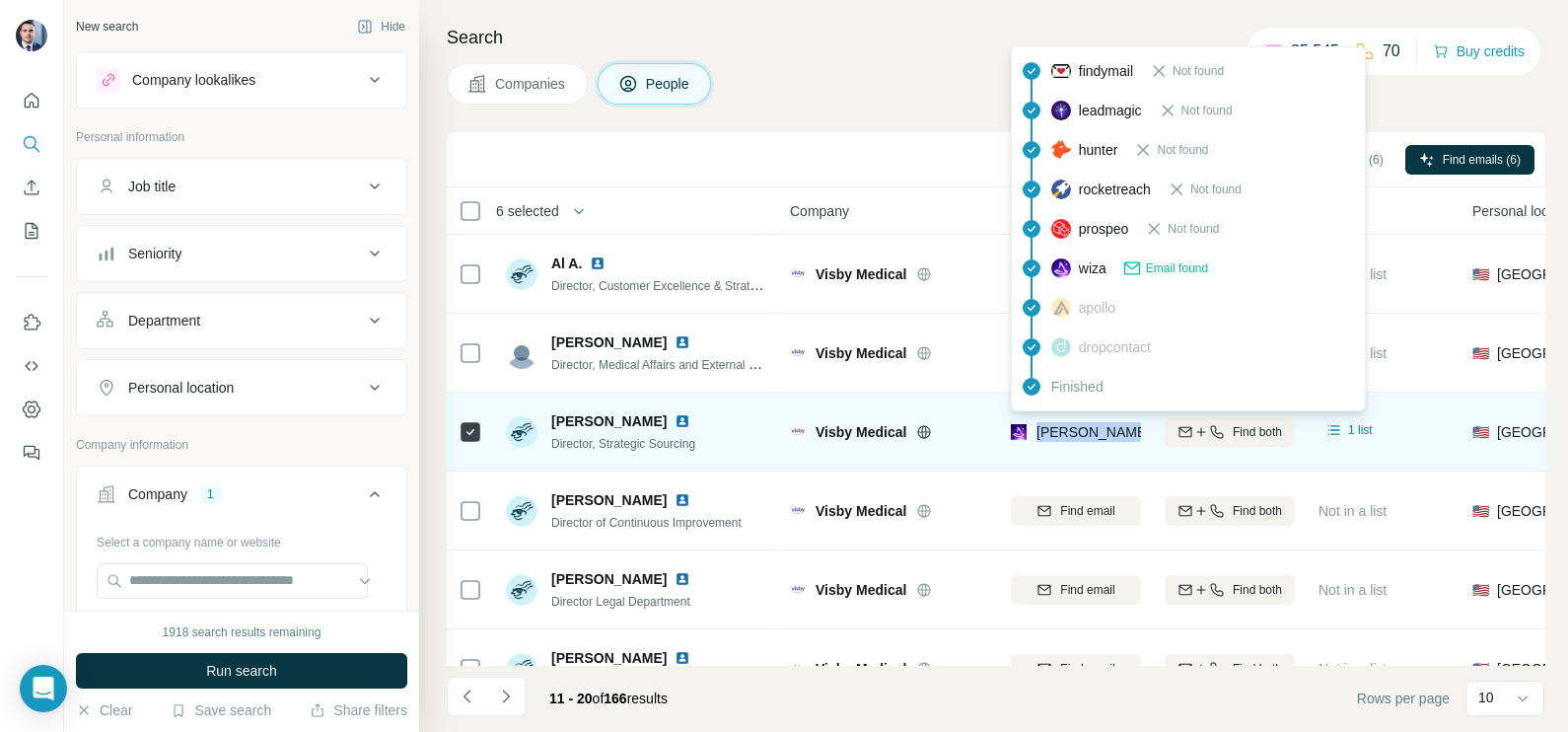
click at [1068, 444] on div "[PERSON_NAME][EMAIL_ADDRESS][PERSON_NAME][DOMAIN_NAME]" at bounding box center [1246, 435] width 471 height 24
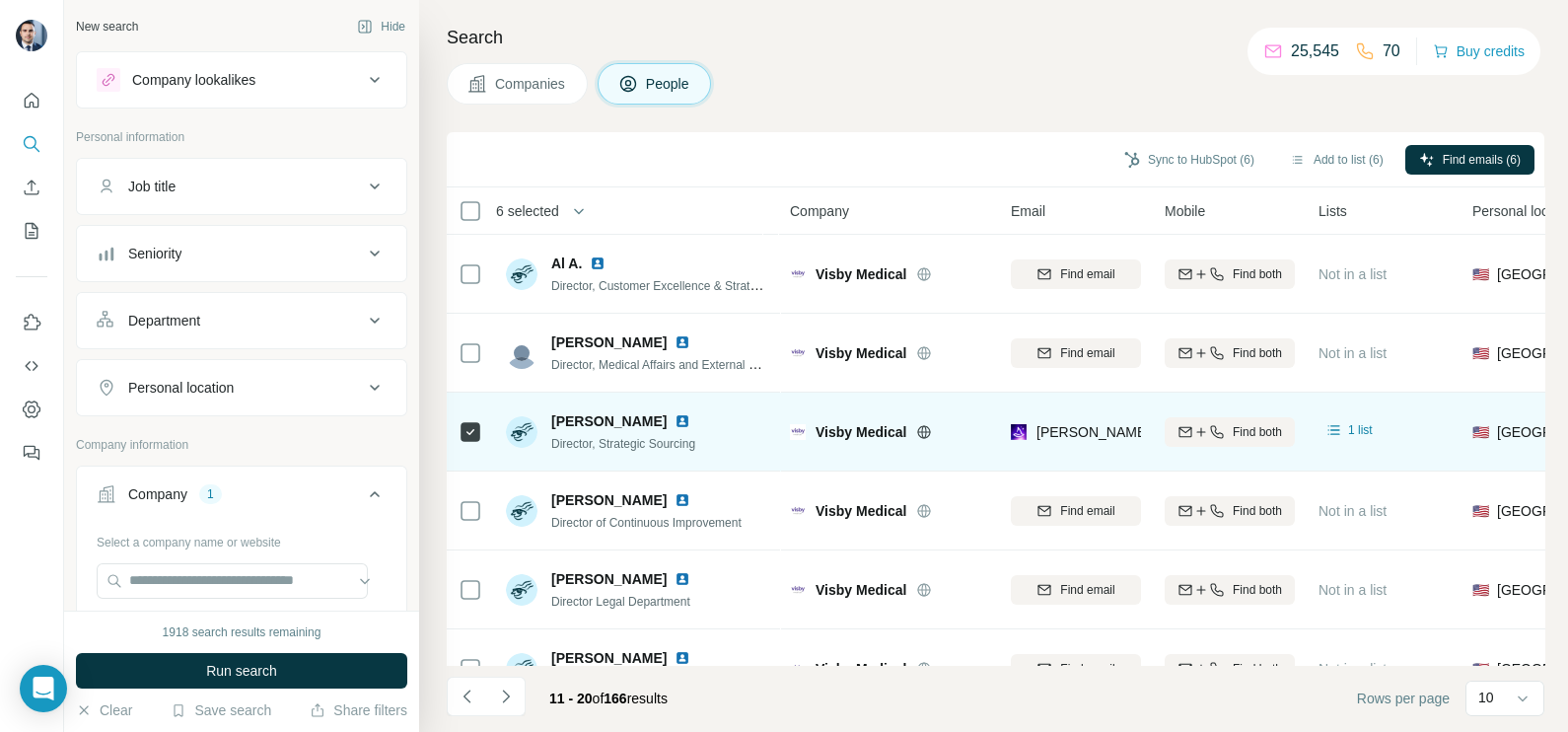
click at [1073, 420] on div "[PERSON_NAME][EMAIL_ADDRESS][PERSON_NAME][DOMAIN_NAME]" at bounding box center [1076, 432] width 131 height 54
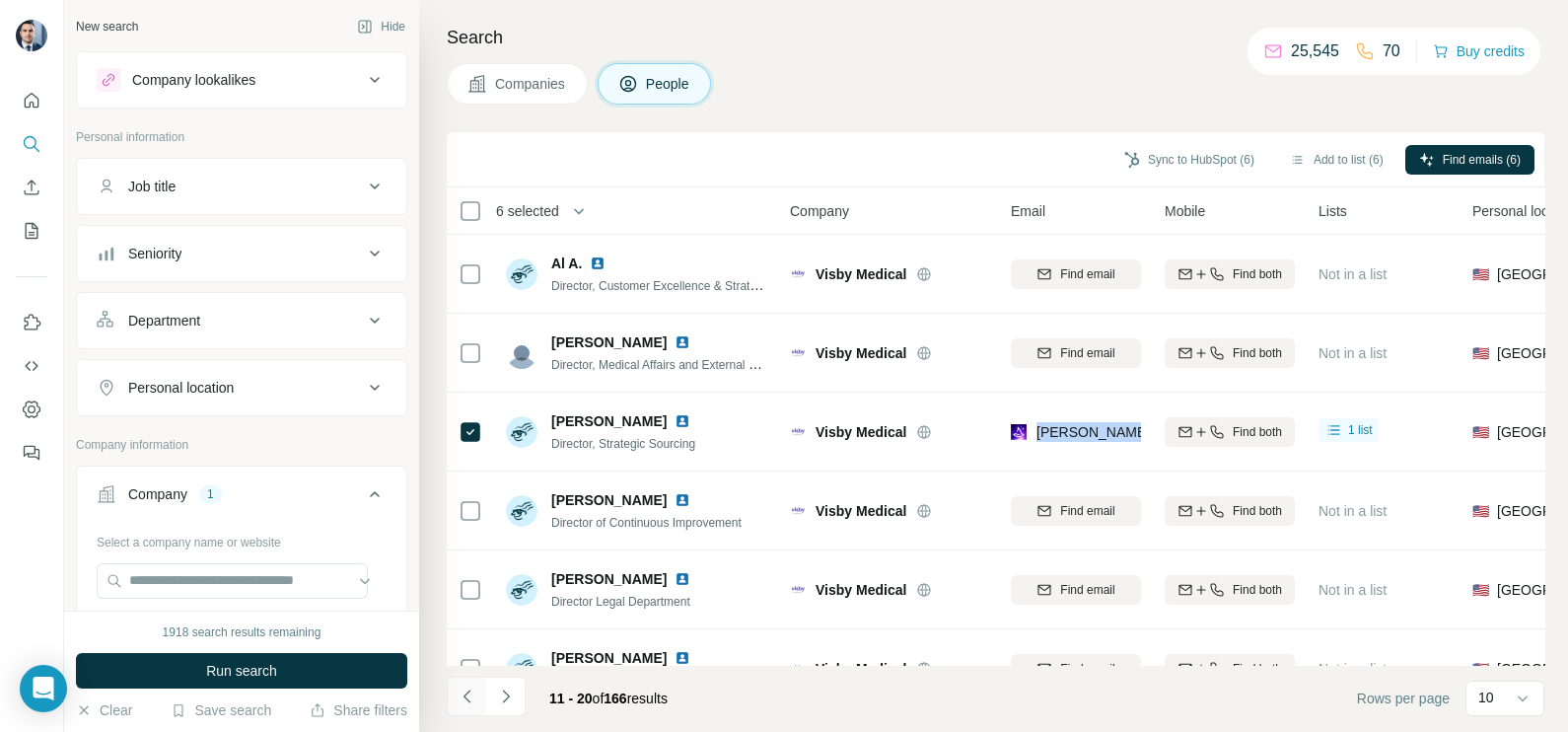
click at [470, 693] on icon "Navigate to previous page" at bounding box center [468, 697] width 20 height 20
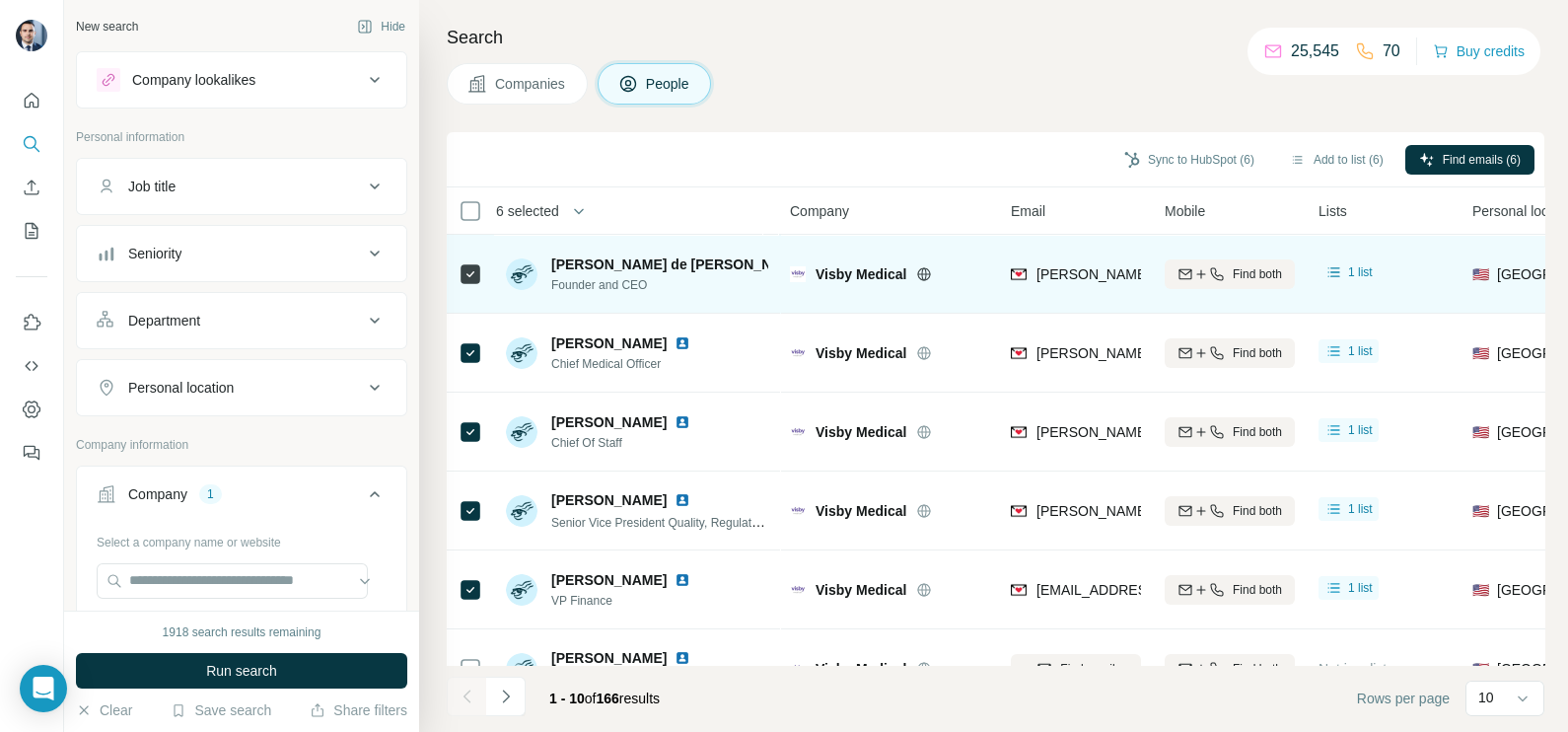
click at [1090, 291] on div "[PERSON_NAME][EMAIL_ADDRESS][PERSON_NAME][DOMAIN_NAME]" at bounding box center [1076, 273] width 131 height 54
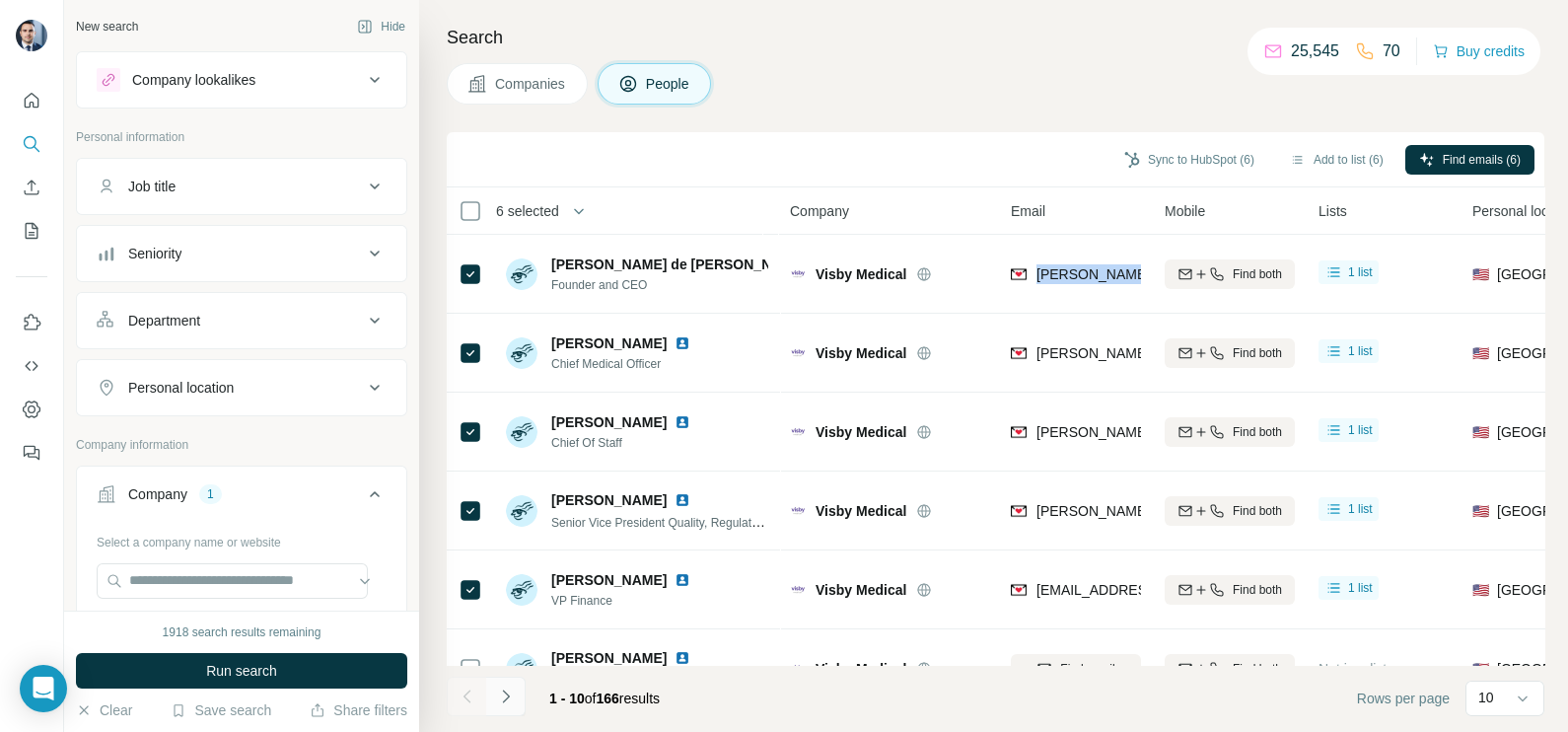
click at [498, 705] on icon "Navigate to next page" at bounding box center [506, 697] width 20 height 20
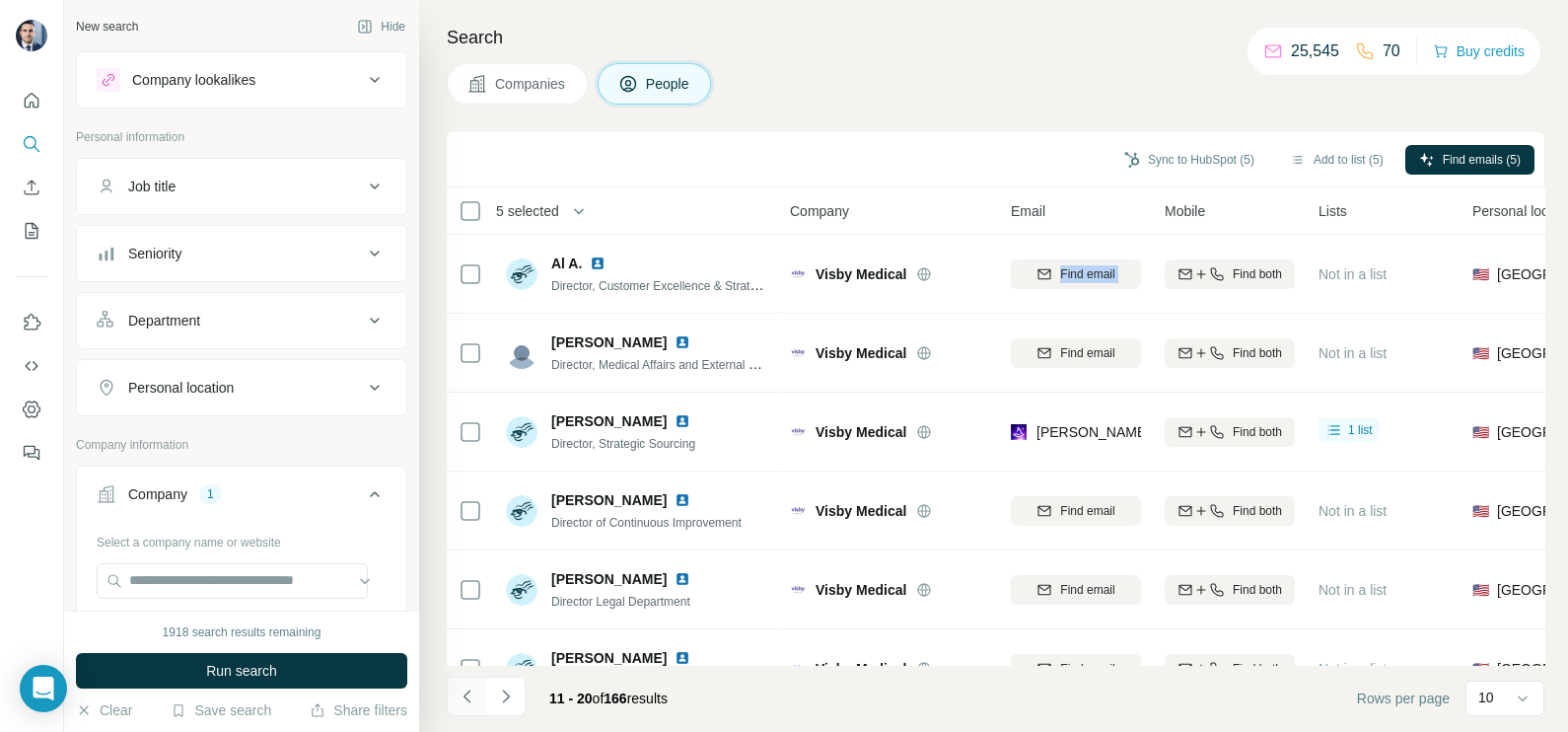
click at [460, 696] on icon "Navigate to previous page" at bounding box center [468, 697] width 20 height 20
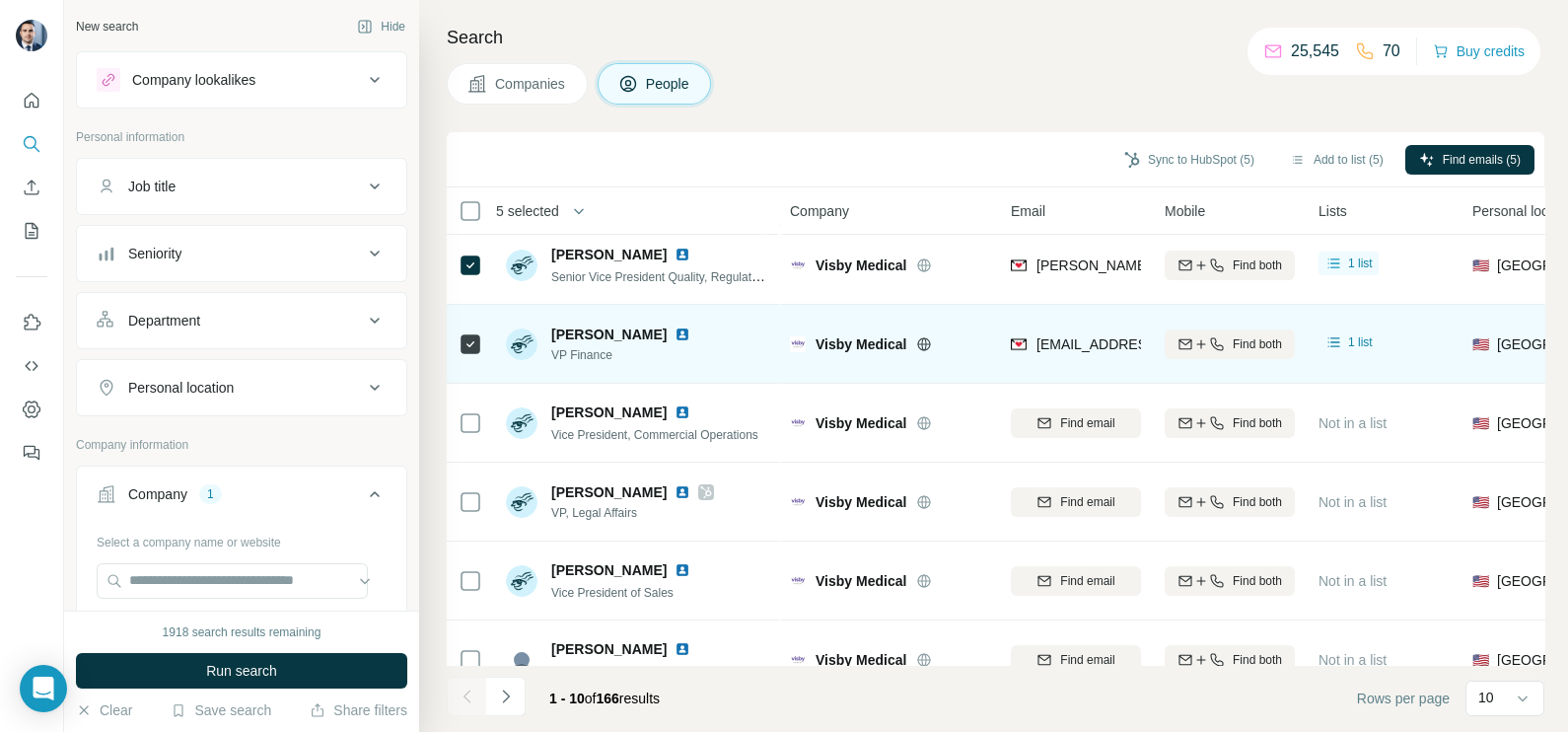
scroll to position [123, 0]
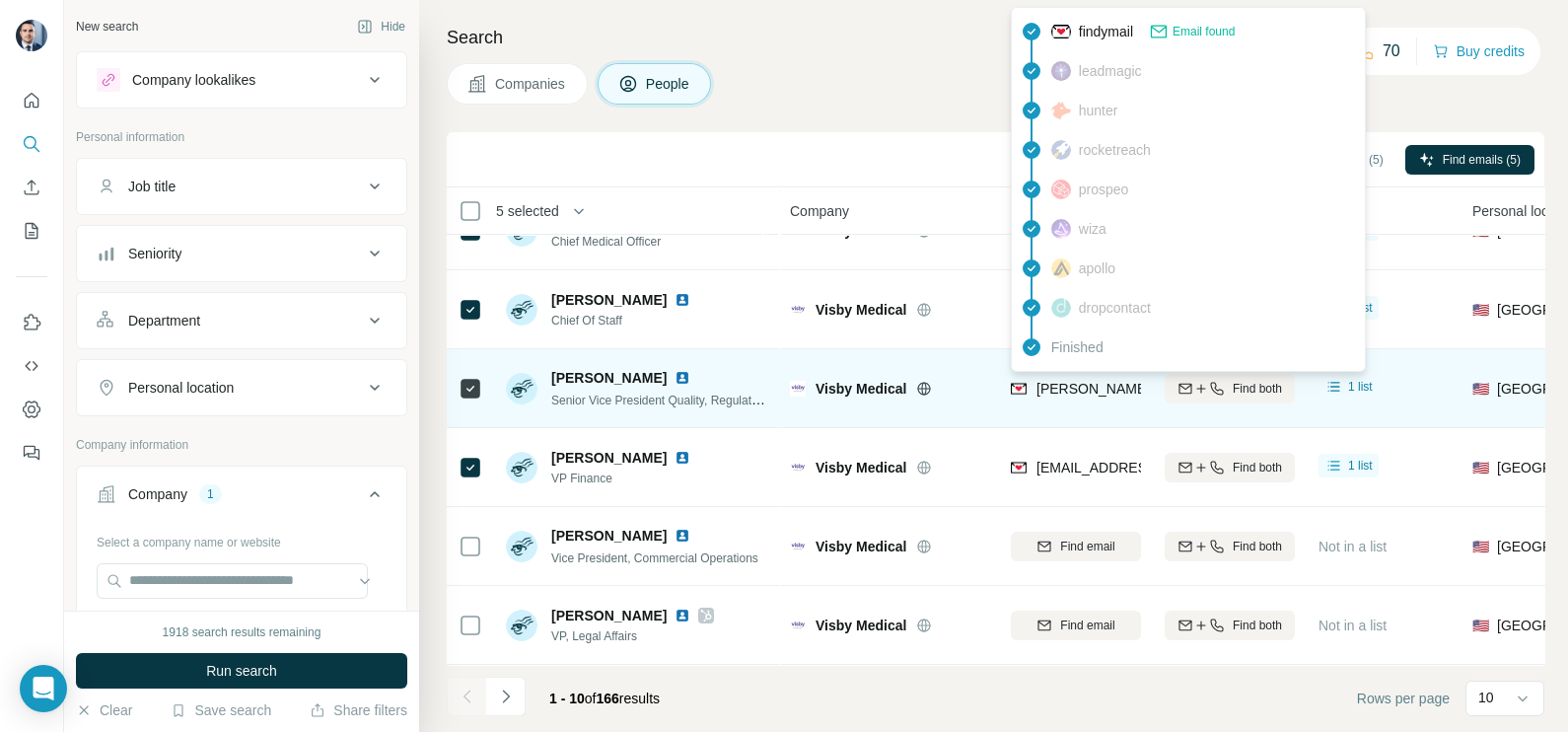
click at [1078, 382] on span "[PERSON_NAME][EMAIL_ADDRESS][PERSON_NAME][DOMAIN_NAME]" at bounding box center [1267, 389] width 462 height 16
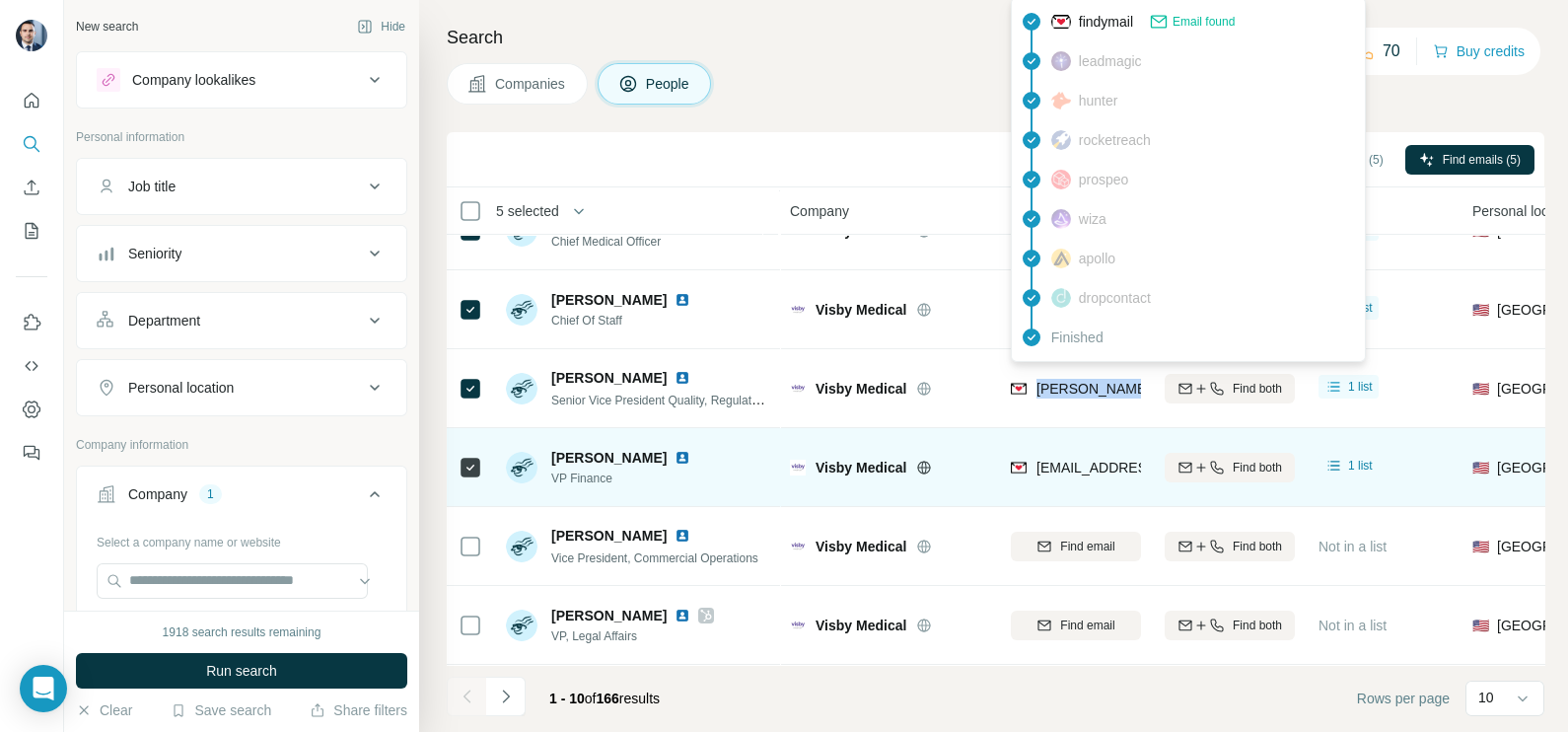
scroll to position [0, 0]
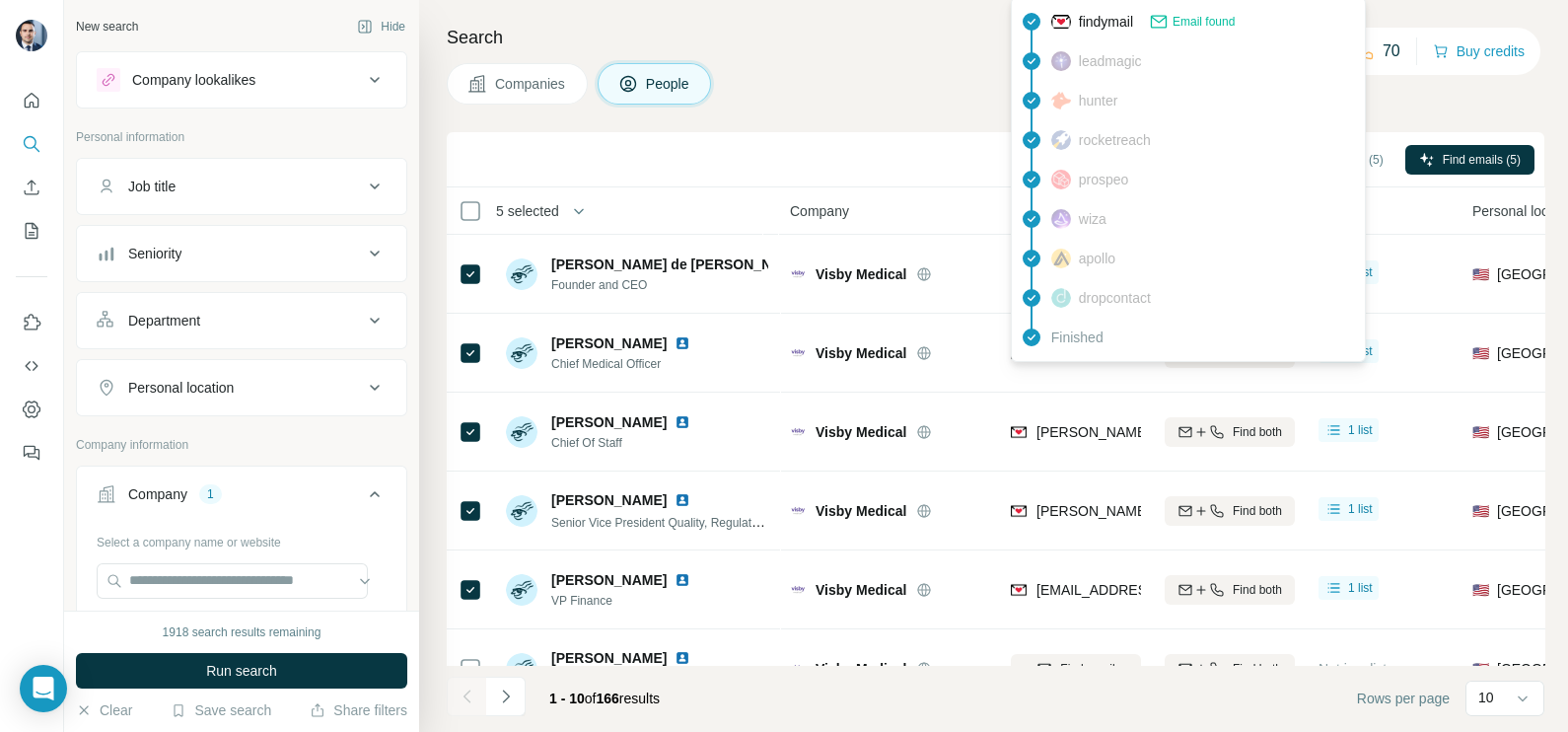
click at [916, 104] on div "Companies People" at bounding box center [995, 84] width 1098 height 42
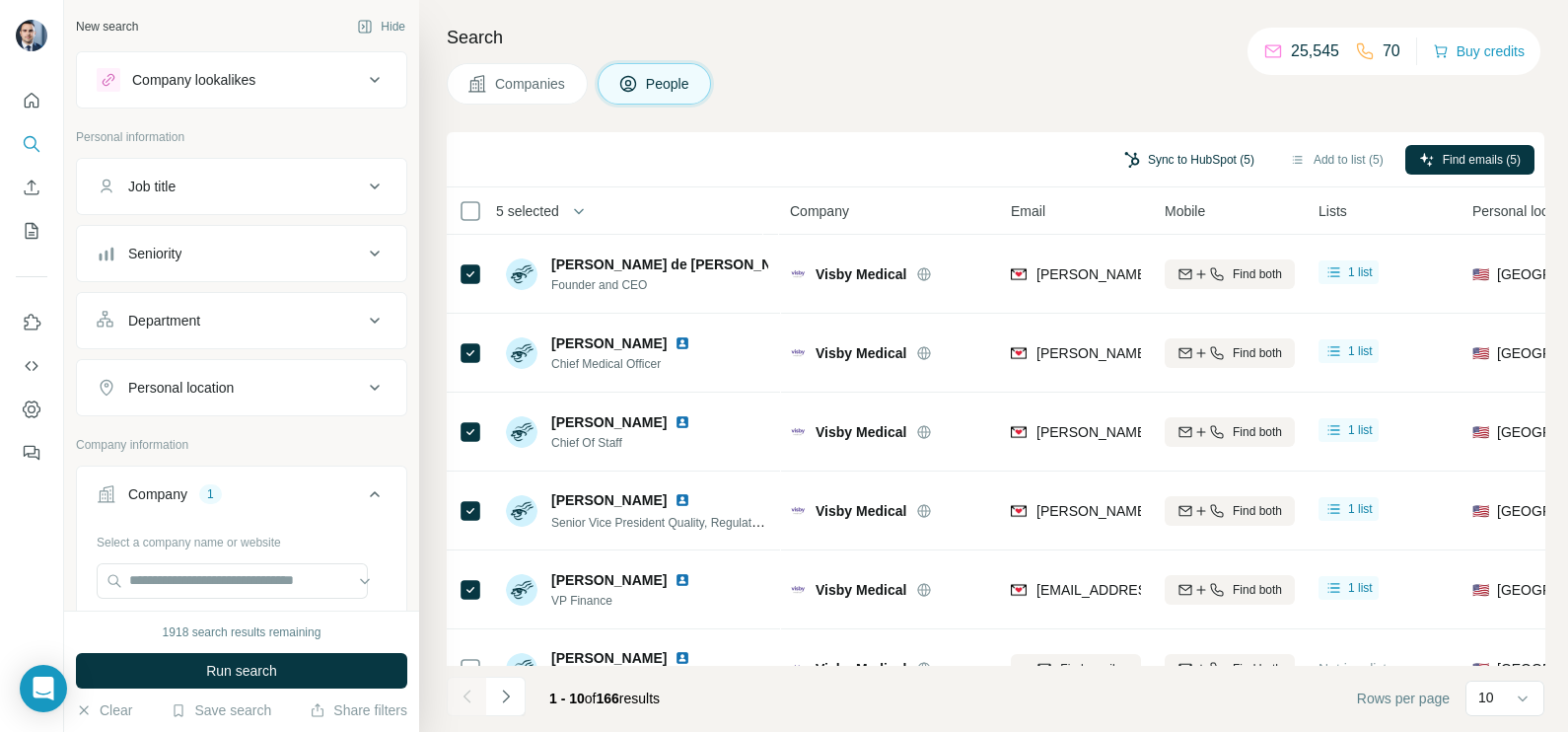
click at [1183, 157] on button "Sync to HubSpot (5)" at bounding box center [1189, 160] width 157 height 30
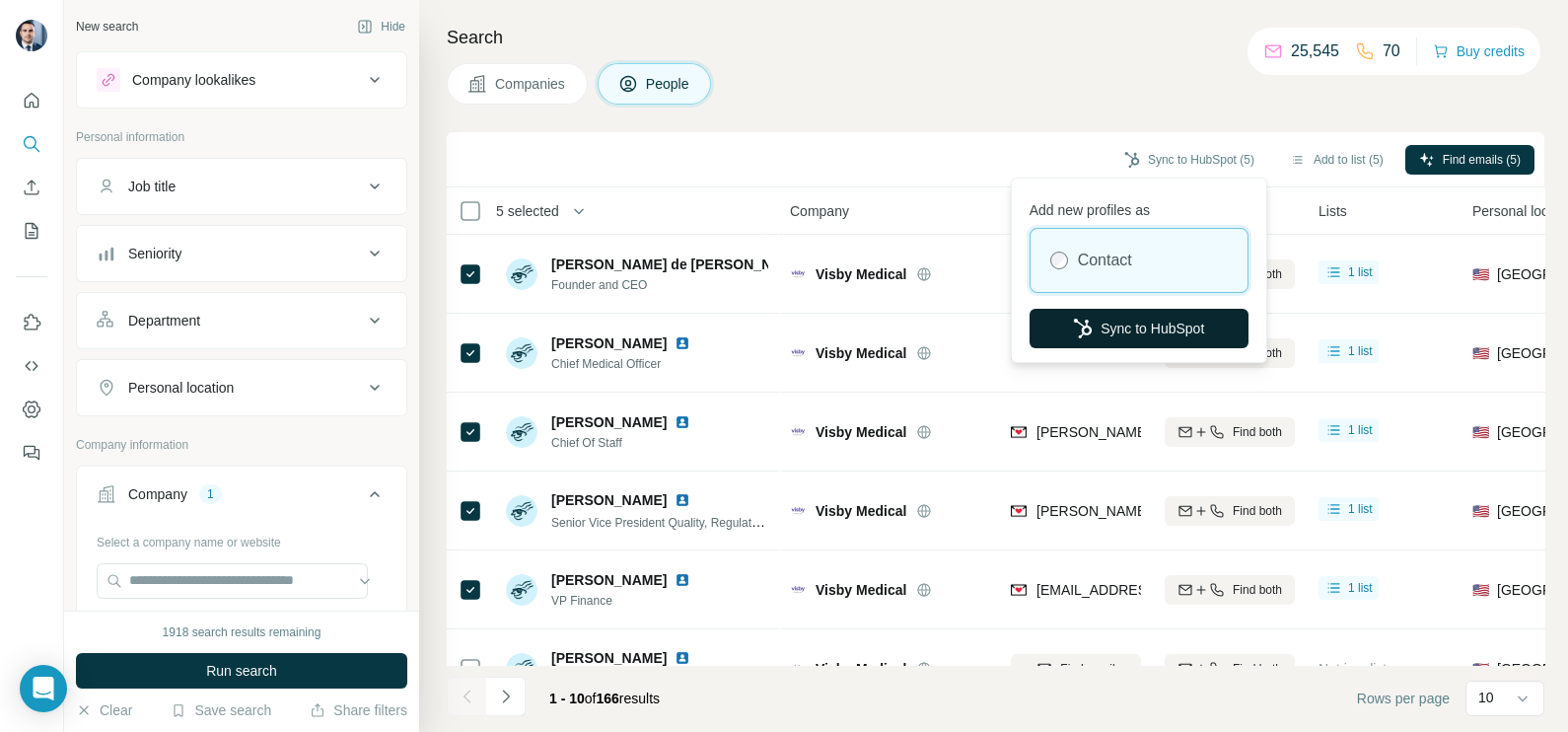
click at [1113, 331] on button "Sync to HubSpot" at bounding box center [1139, 329] width 219 height 40
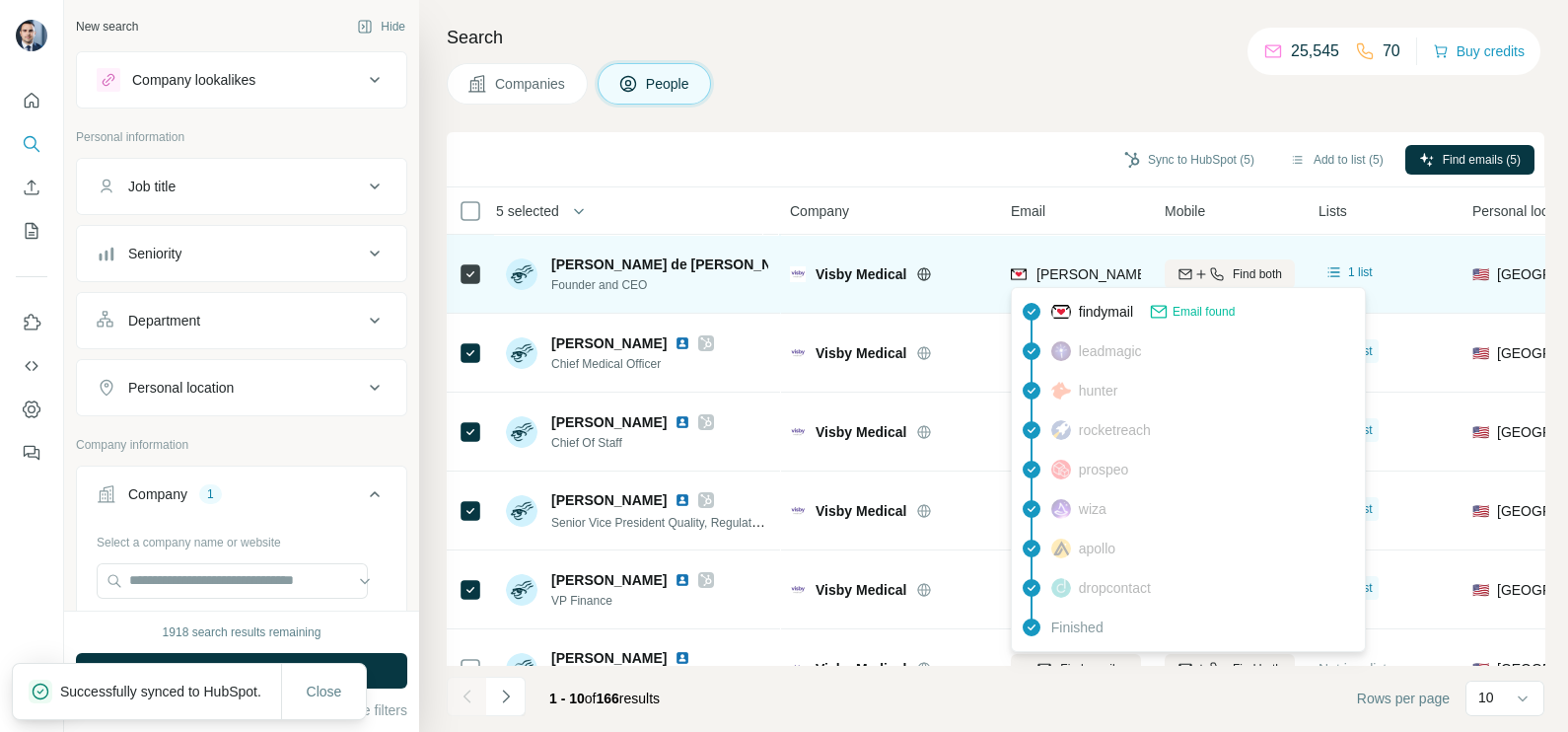
click at [1049, 273] on span "[PERSON_NAME][EMAIL_ADDRESS][PERSON_NAME][DOMAIN_NAME]" at bounding box center [1267, 274] width 462 height 16
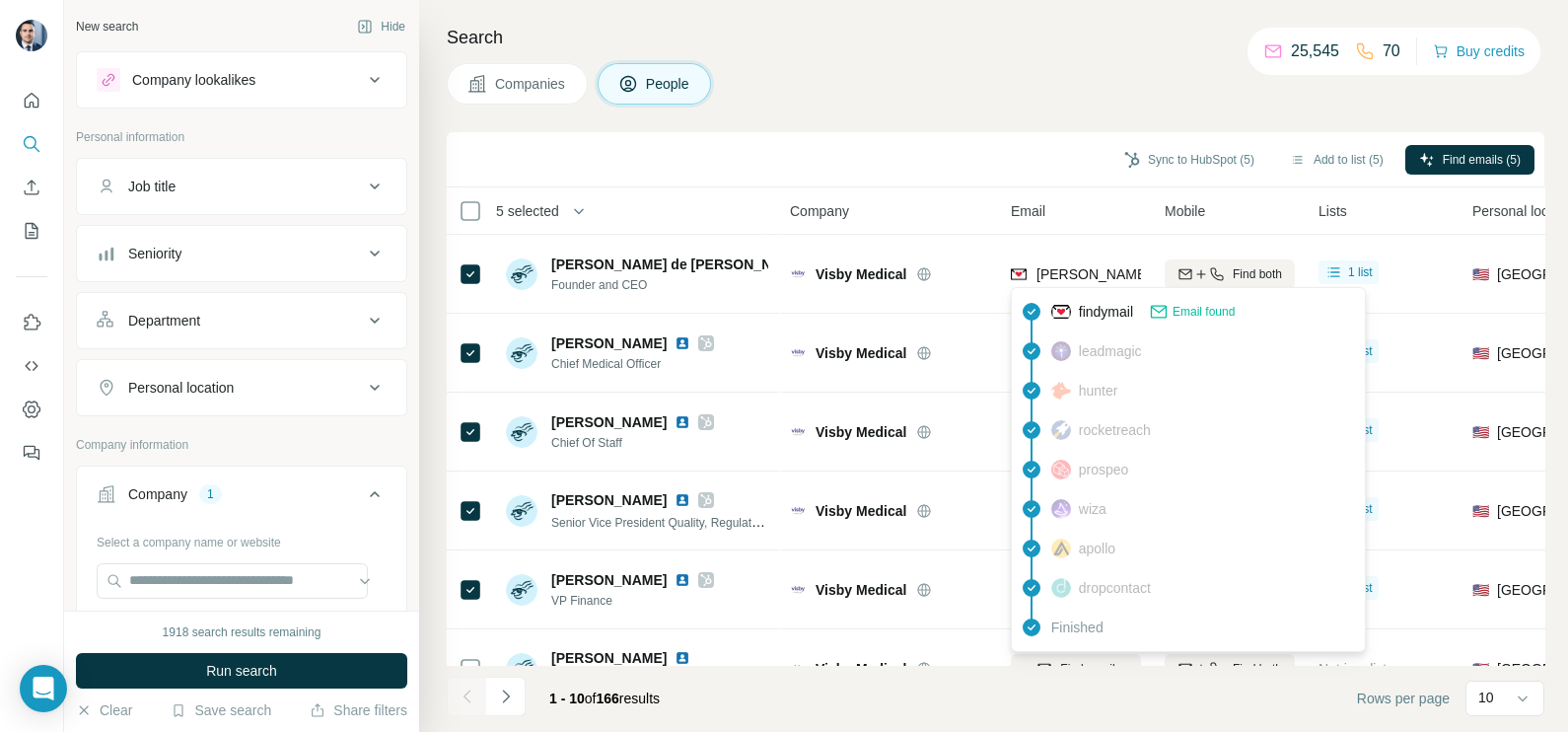
click at [899, 109] on div "Search Companies People Sync to HubSpot (5) Add to list (5) Find emails (5) 5 s…" at bounding box center [994, 366] width 1149 height 732
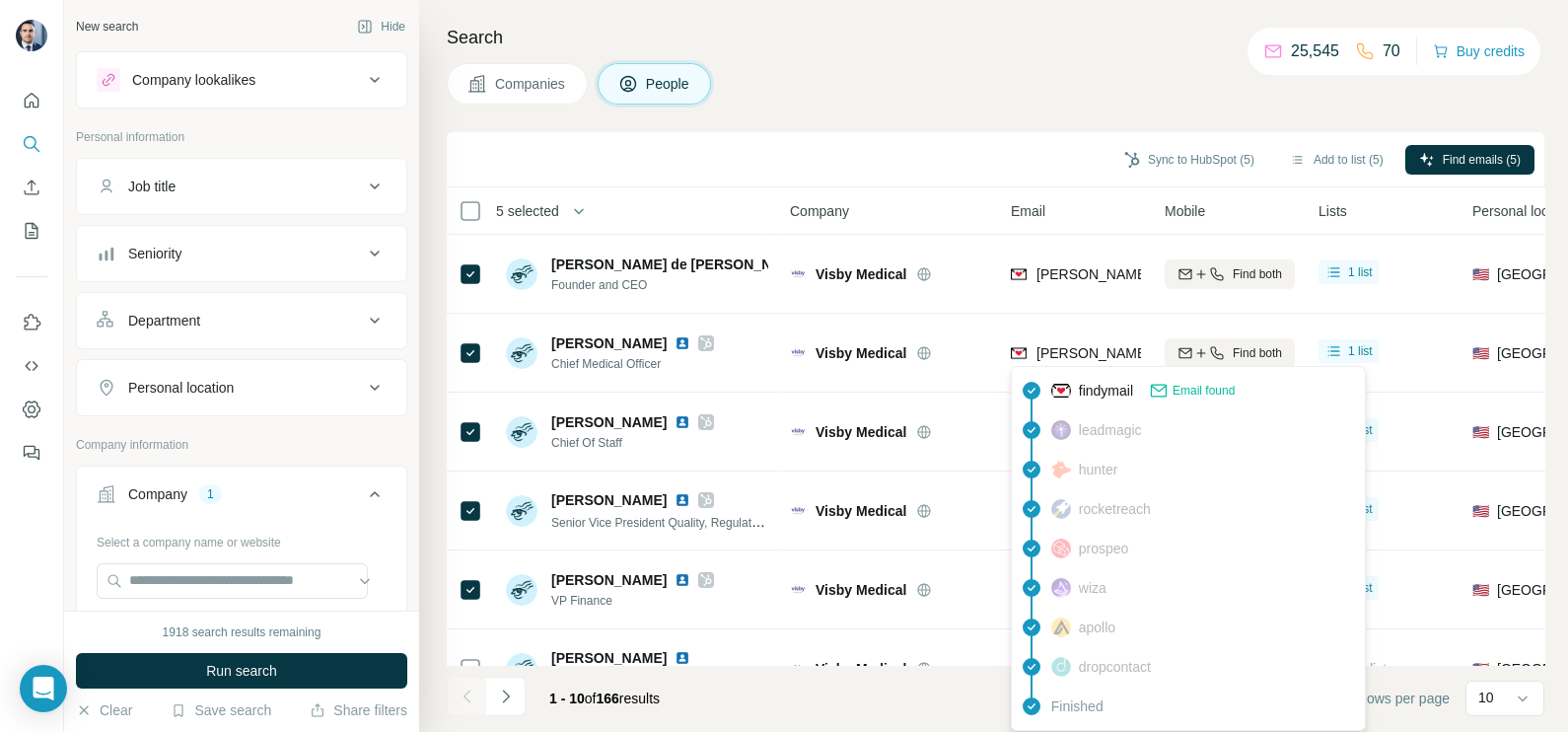
click at [1092, 369] on div "findymail Email found leadmagic hunter rocketreach prospeo [PERSON_NAME] apollo…" at bounding box center [1188, 549] width 355 height 365
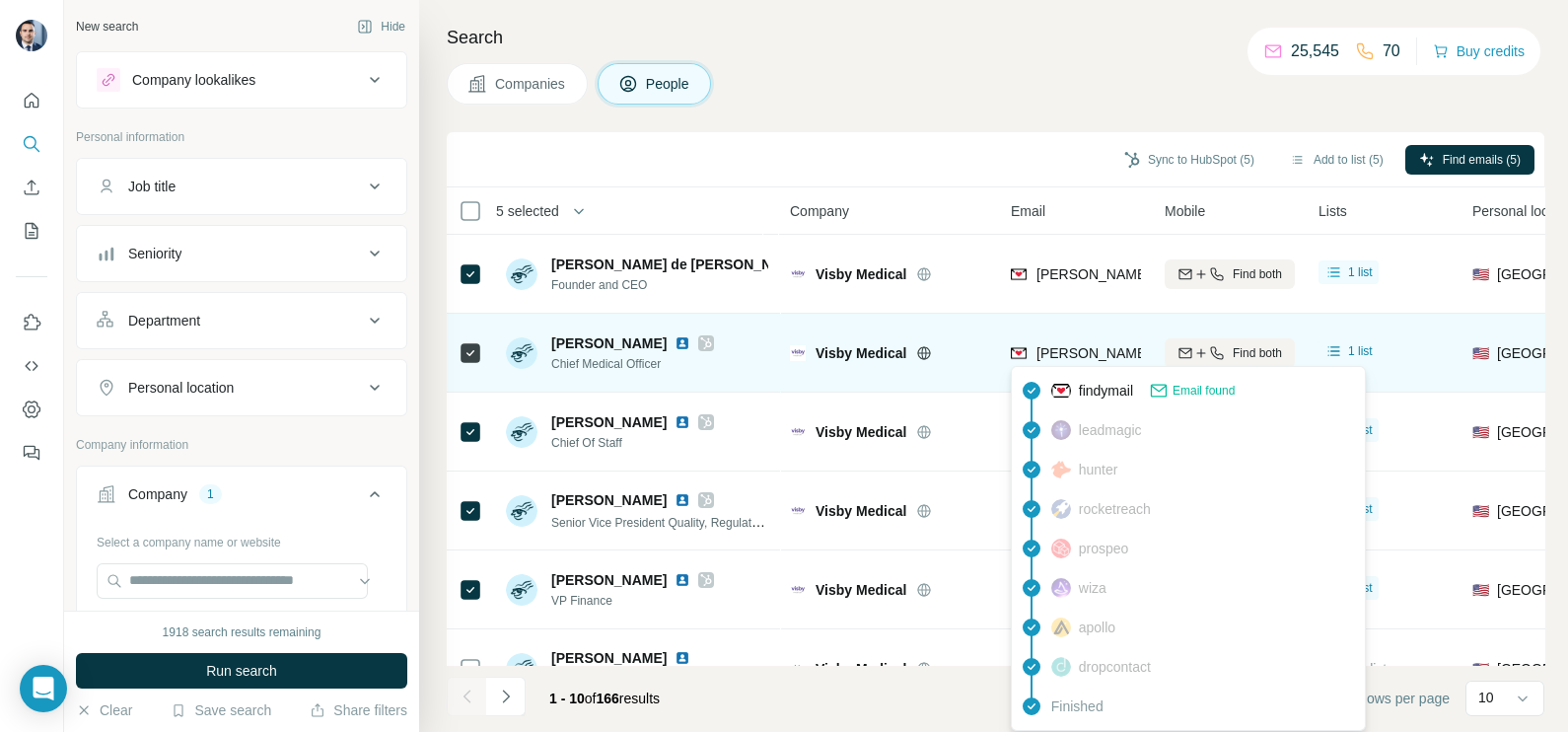
click at [1081, 355] on span "[PERSON_NAME][EMAIL_ADDRESS][DOMAIN_NAME]" at bounding box center [1210, 353] width 347 height 16
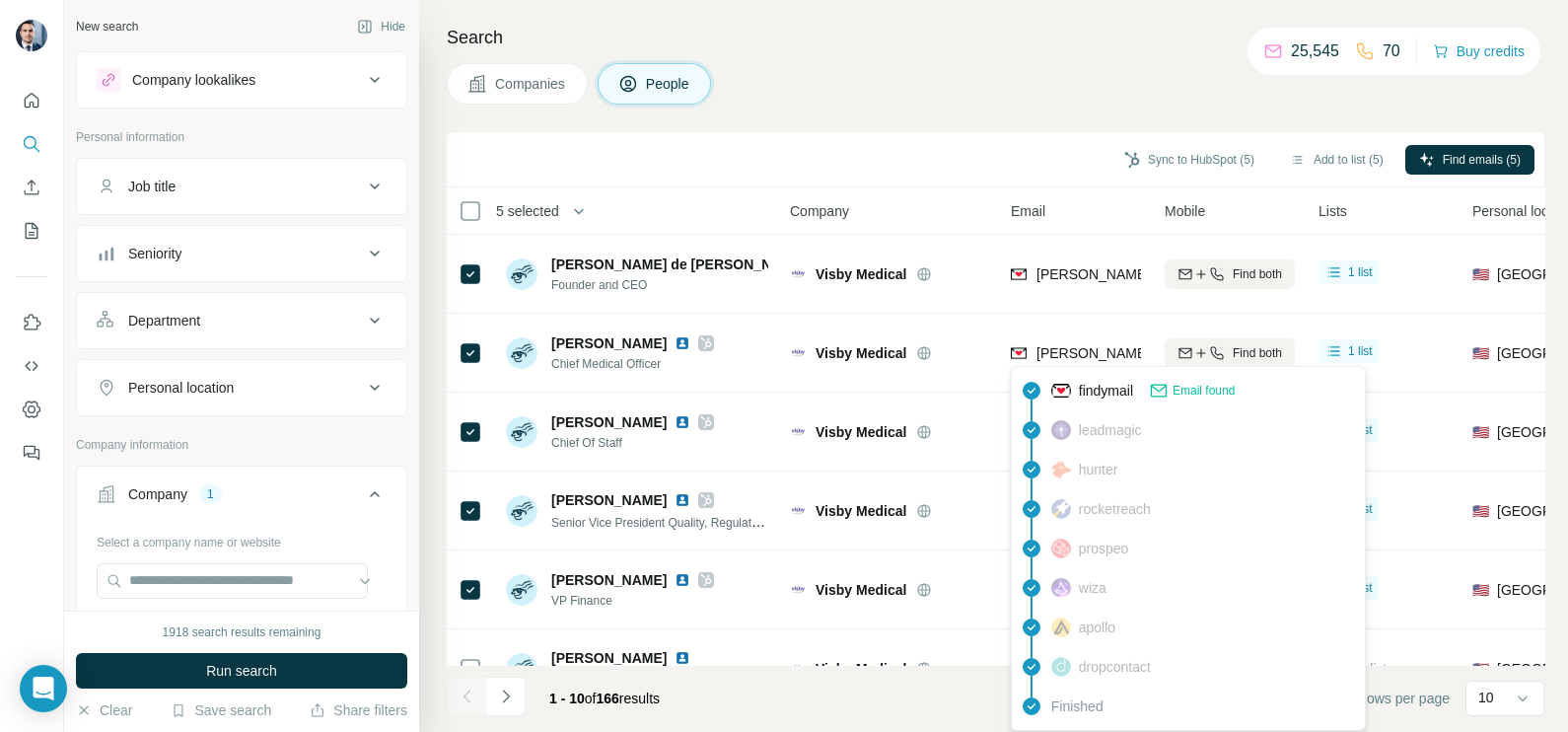
click at [859, 129] on div "Search Companies People Sync to HubSpot (5) Add to list (5) Find emails (5) 5 s…" at bounding box center [994, 366] width 1149 height 732
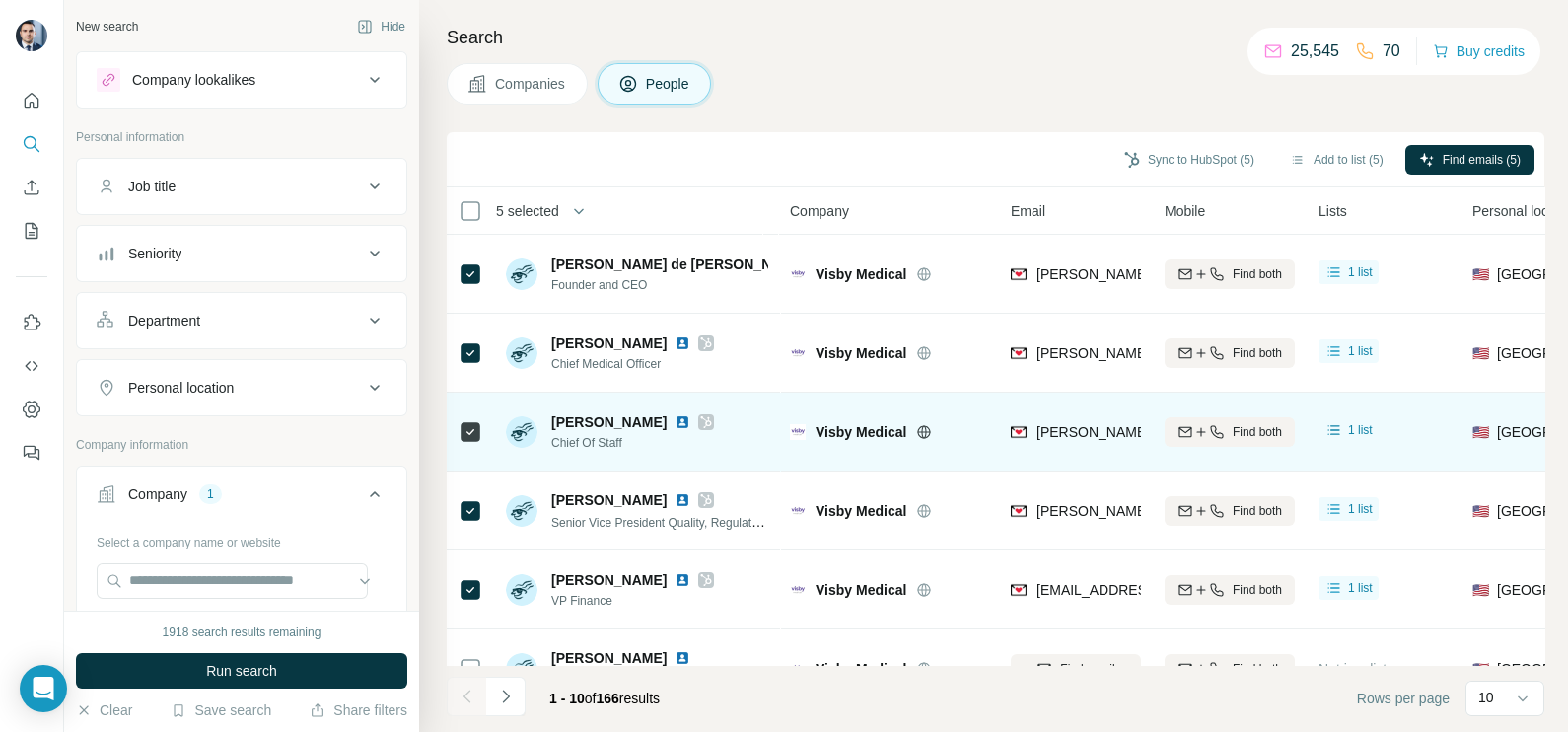
click at [1079, 452] on div "[PERSON_NAME][EMAIL_ADDRESS][DOMAIN_NAME]" at bounding box center [1076, 432] width 131 height 54
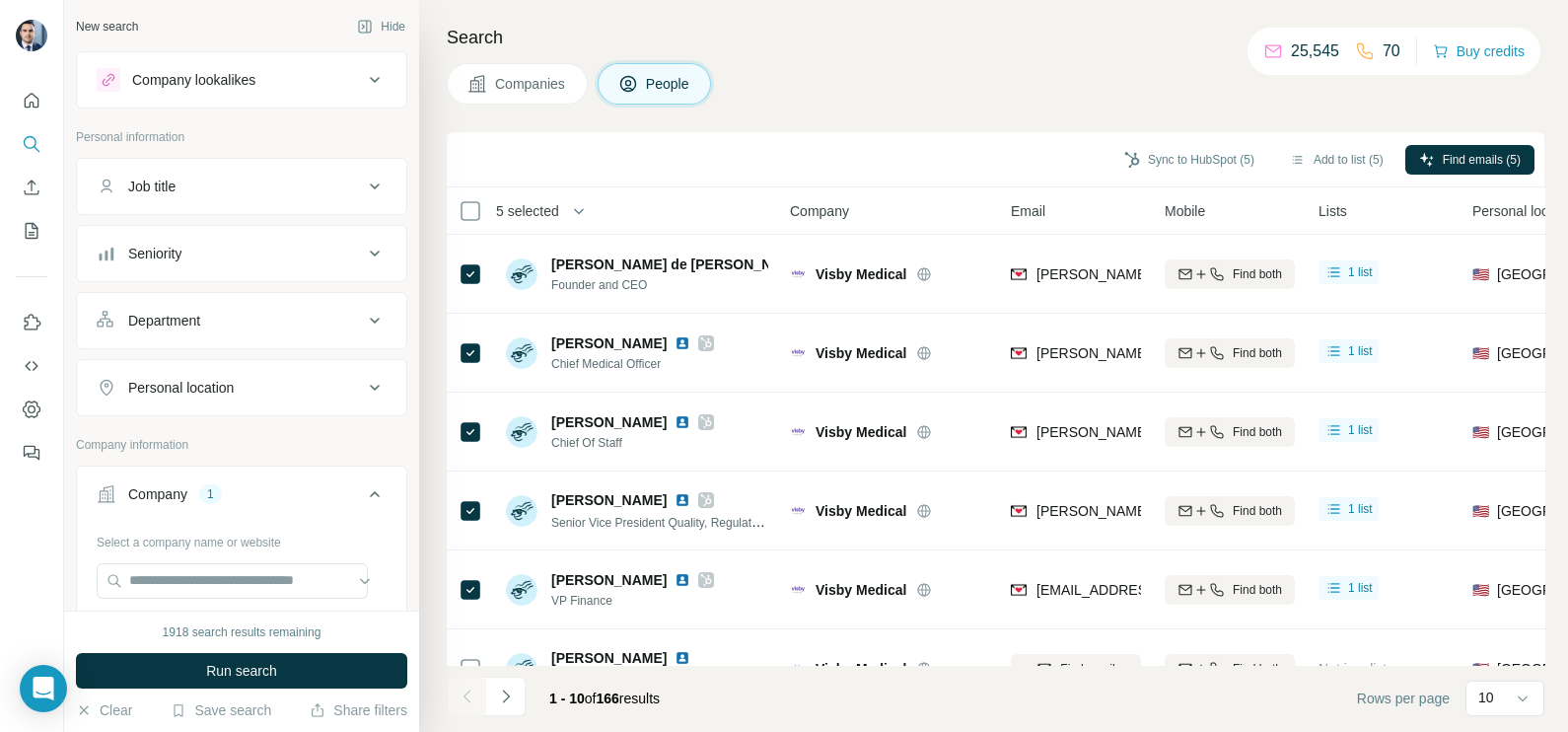
click at [880, 159] on div "Sync to HubSpot (5) Add to list (5) Find emails (5)" at bounding box center [996, 160] width 1079 height 35
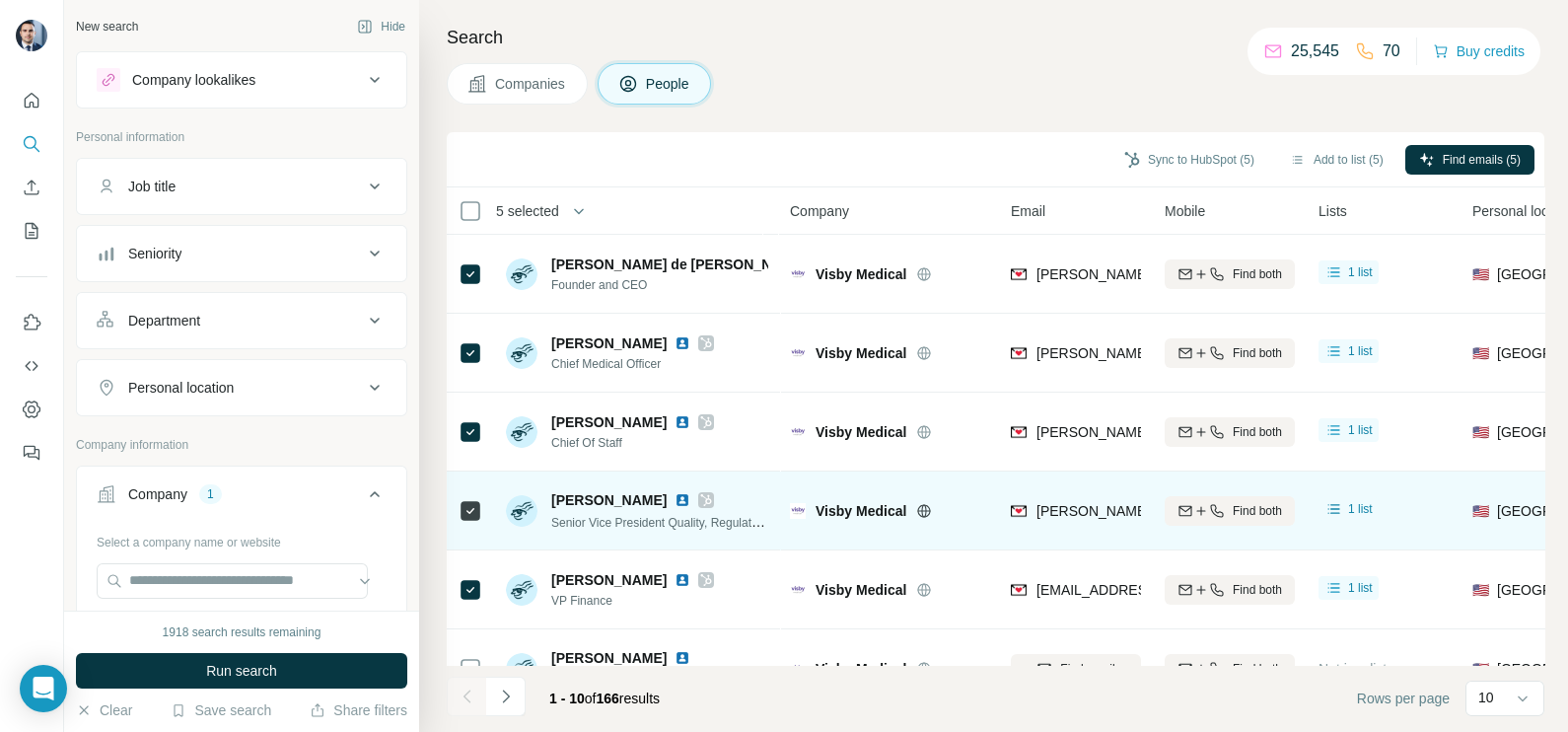
click at [1084, 498] on div "[PERSON_NAME][EMAIL_ADDRESS][PERSON_NAME][DOMAIN_NAME]" at bounding box center [1076, 511] width 131 height 54
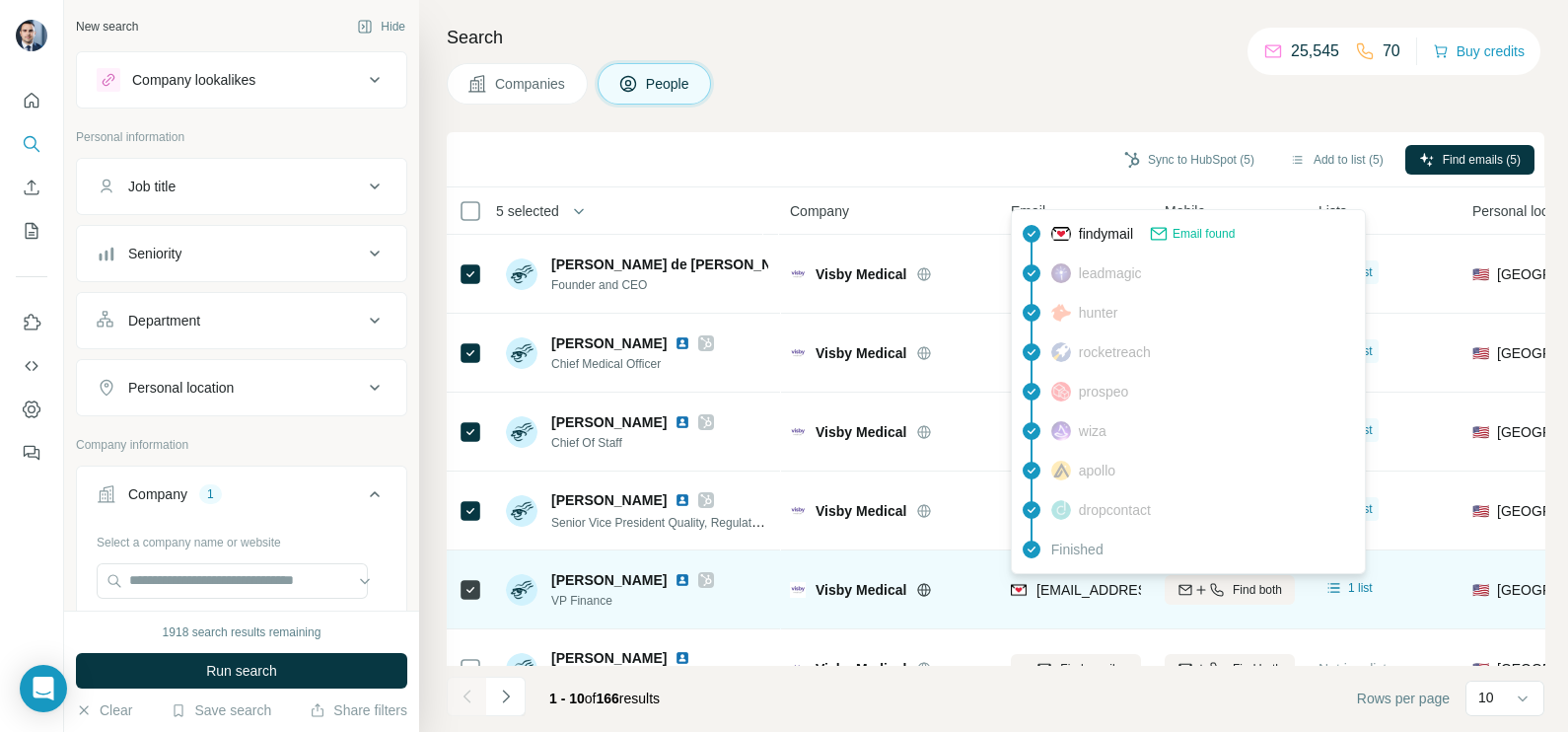
click at [1045, 594] on span "[EMAIL_ADDRESS][PERSON_NAME][DOMAIN_NAME]" at bounding box center [1210, 590] width 347 height 16
click at [1046, 594] on span "[EMAIL_ADDRESS][PERSON_NAME][DOMAIN_NAME]" at bounding box center [1210, 590] width 347 height 16
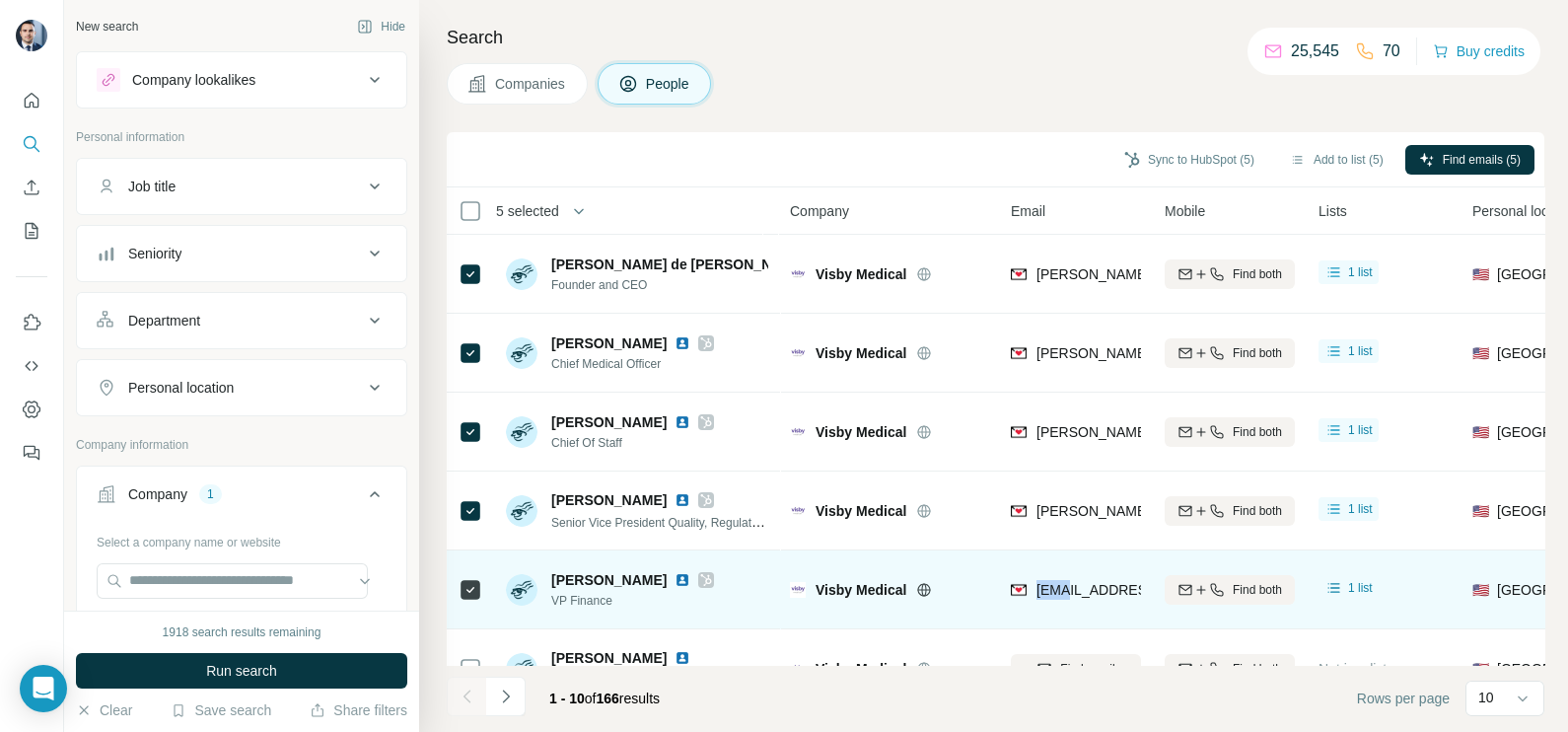
click at [1046, 594] on span "[EMAIL_ADDRESS][PERSON_NAME][DOMAIN_NAME]" at bounding box center [1210, 590] width 347 height 16
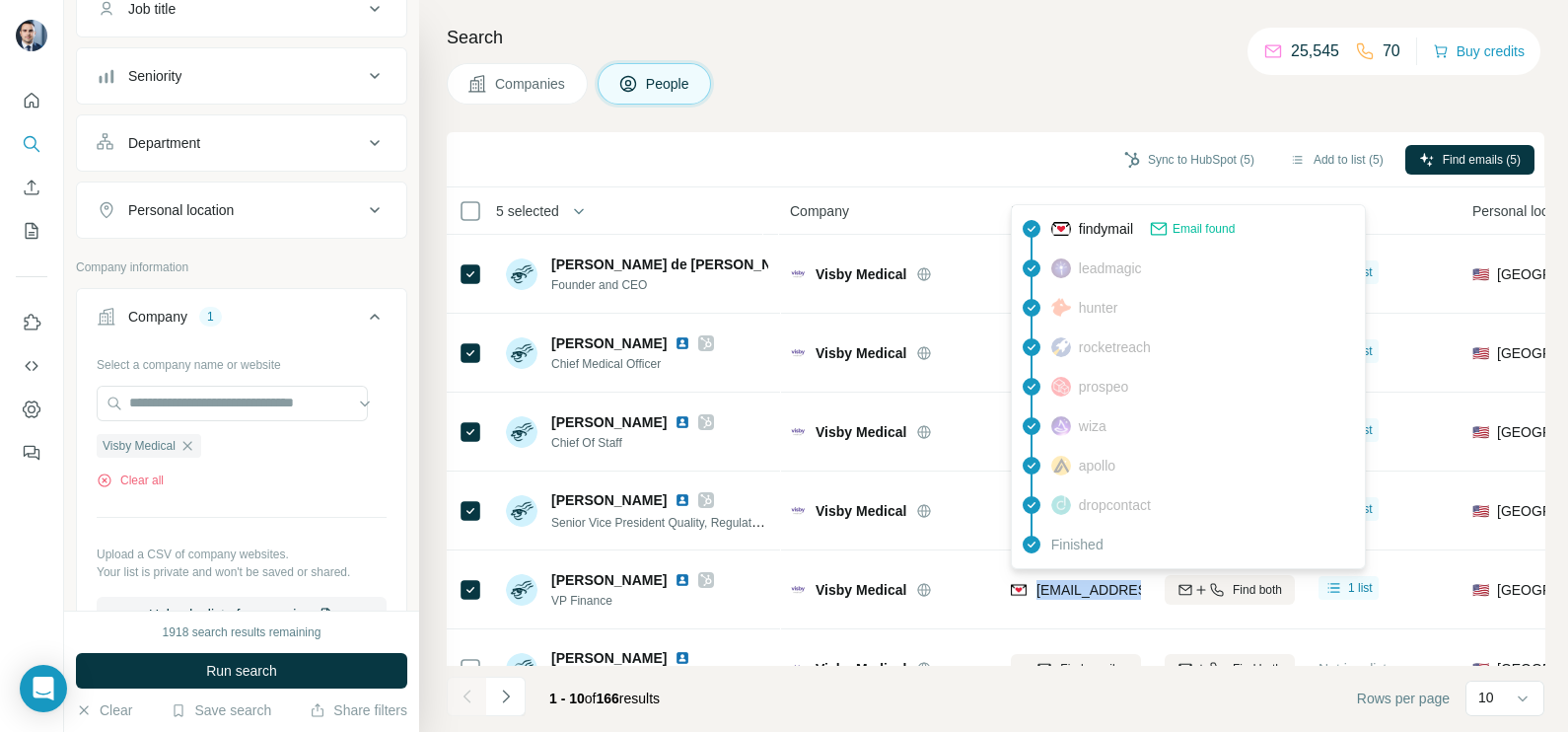
scroll to position [245, 0]
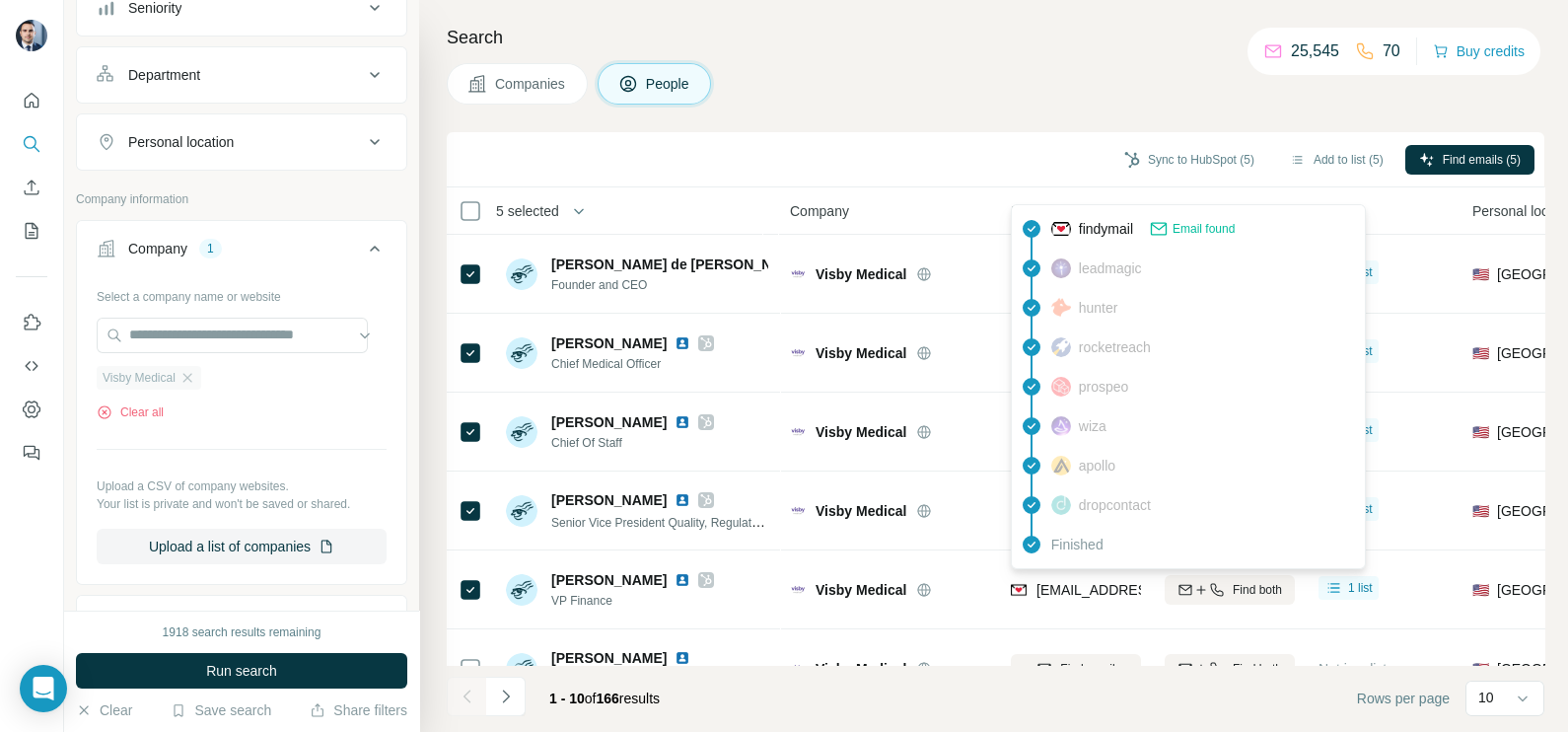
click at [194, 385] on div "Visby Medical" at bounding box center [149, 378] width 105 height 24
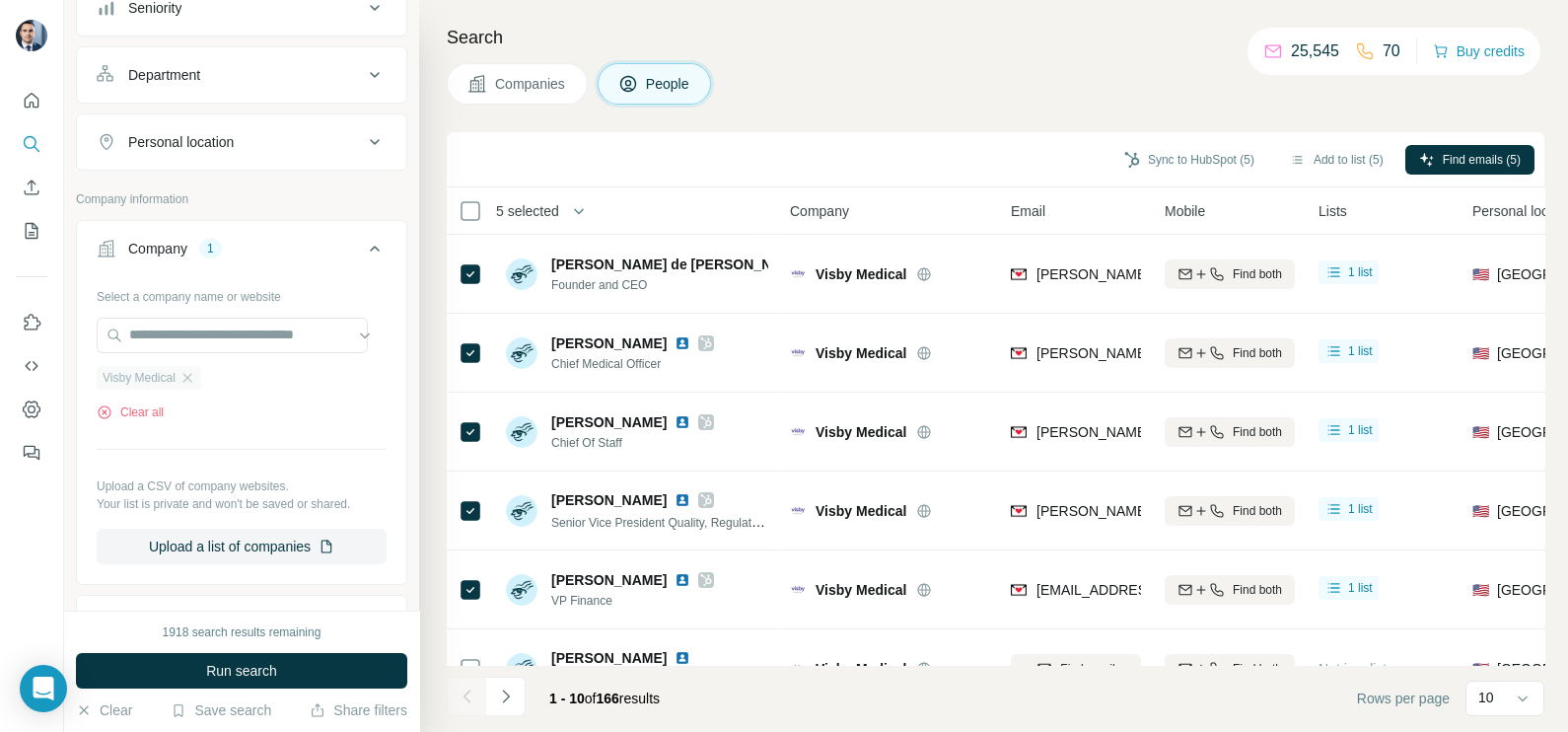
click at [189, 383] on div "Visby Medical" at bounding box center [149, 378] width 105 height 24
click at [201, 374] on div "Visby Medical" at bounding box center [149, 378] width 105 height 24
drag, startPoint x: 195, startPoint y: 375, endPoint x: 208, endPoint y: 355, distance: 23.9
click at [192, 375] on icon "button" at bounding box center [187, 378] width 16 height 16
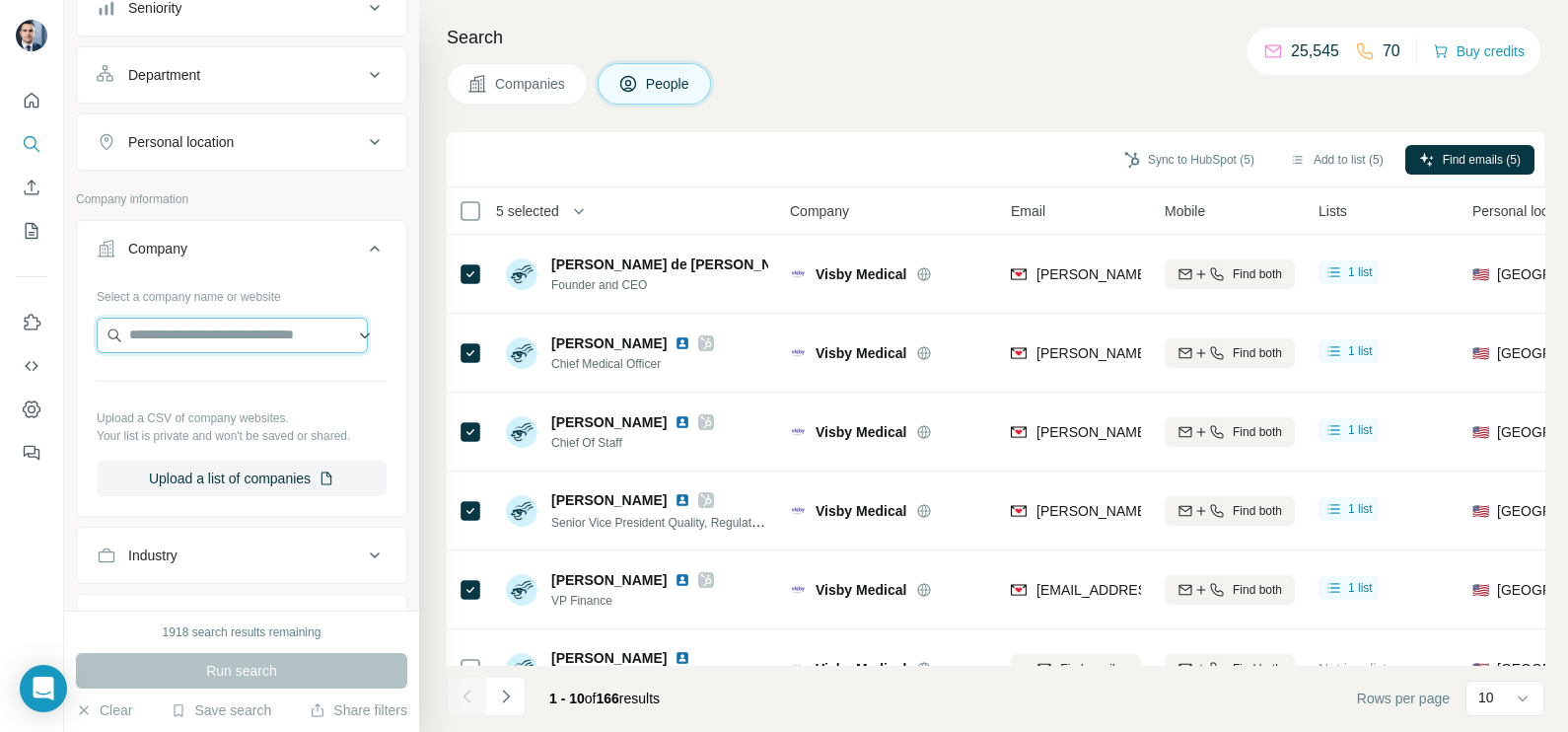
click at [223, 333] on input "text" at bounding box center [232, 336] width 271 height 36
paste input "**********"
type input "**********"
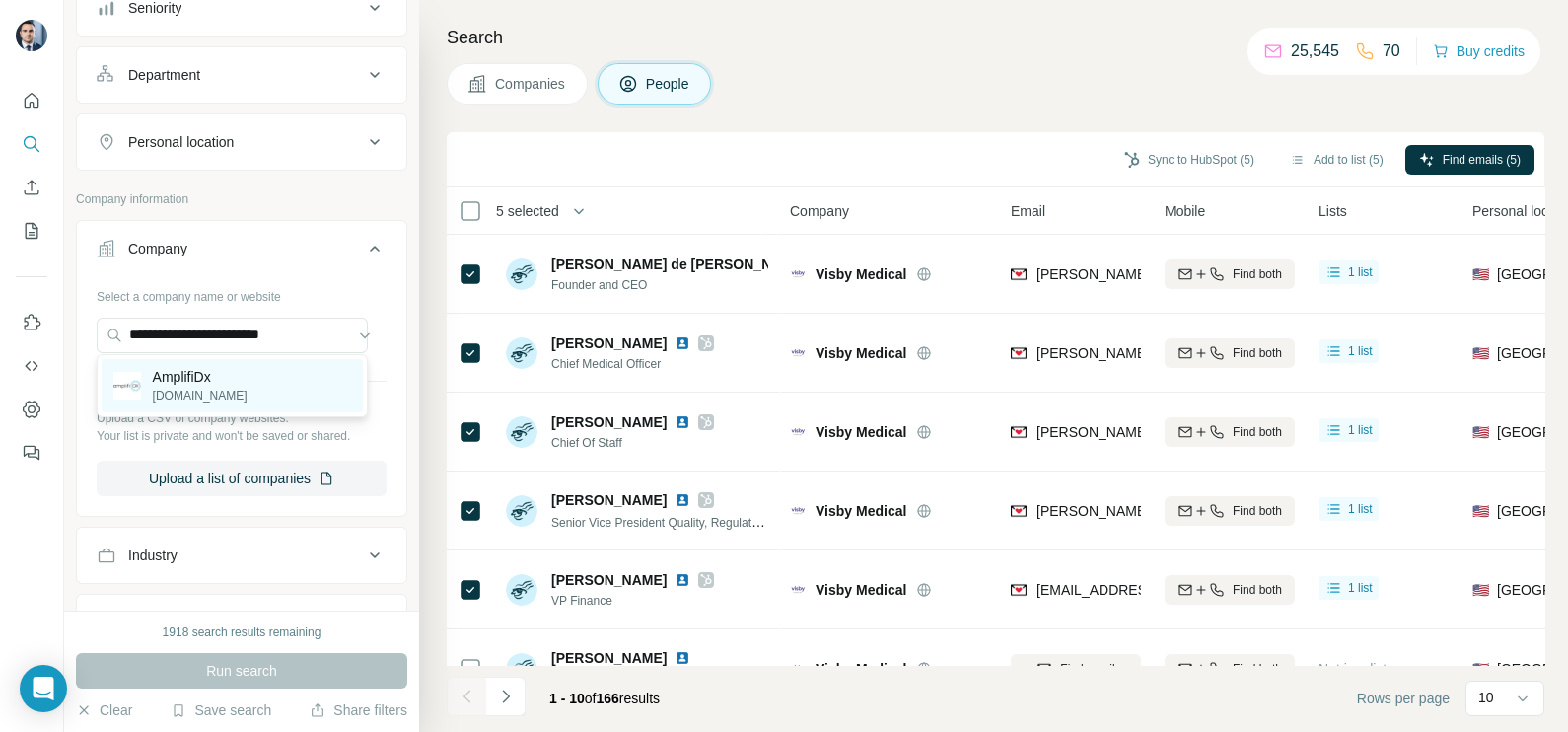
click at [241, 389] on div "AmplifiDx [DOMAIN_NAME]" at bounding box center [232, 385] width 261 height 53
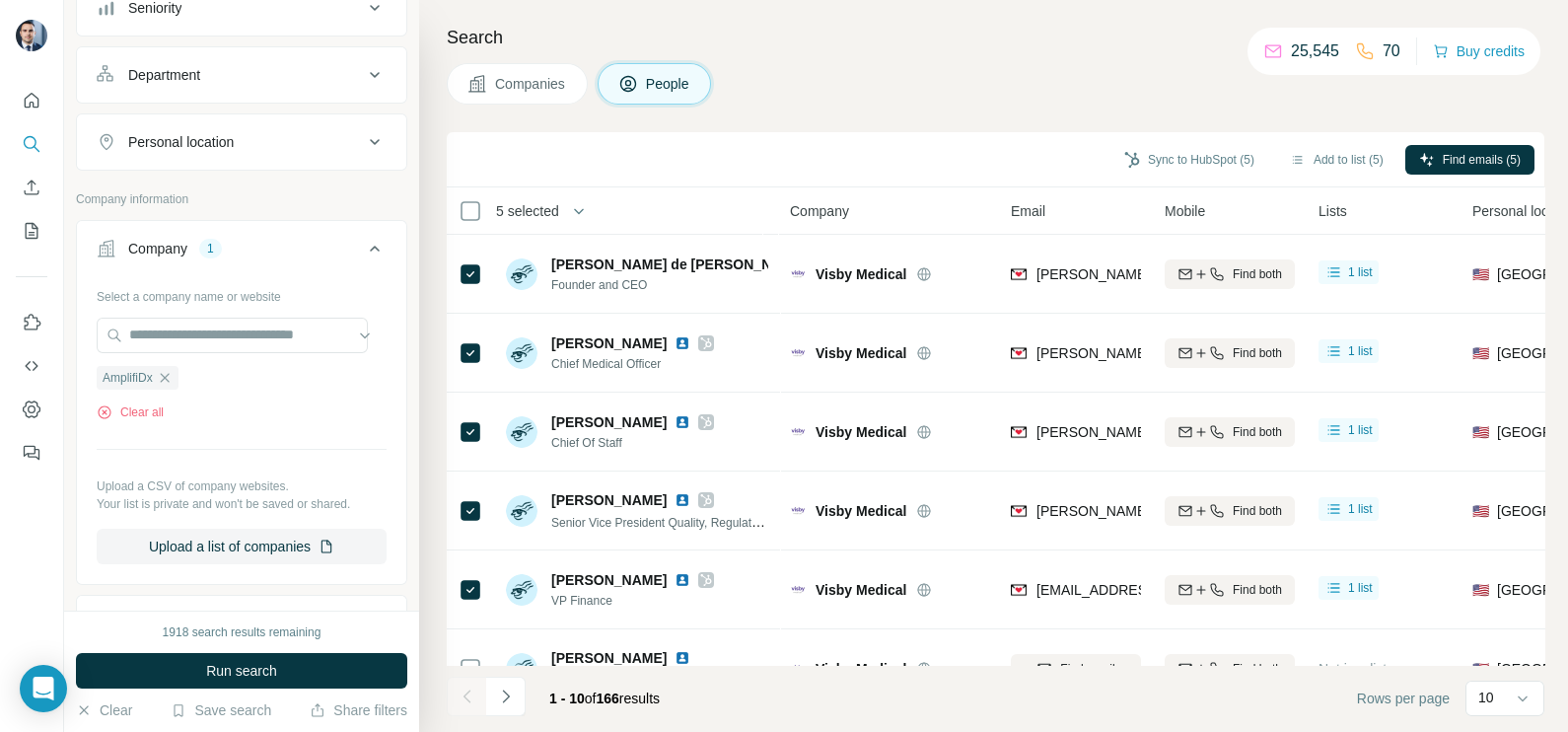
click at [532, 91] on span "Companies" at bounding box center [531, 84] width 72 height 20
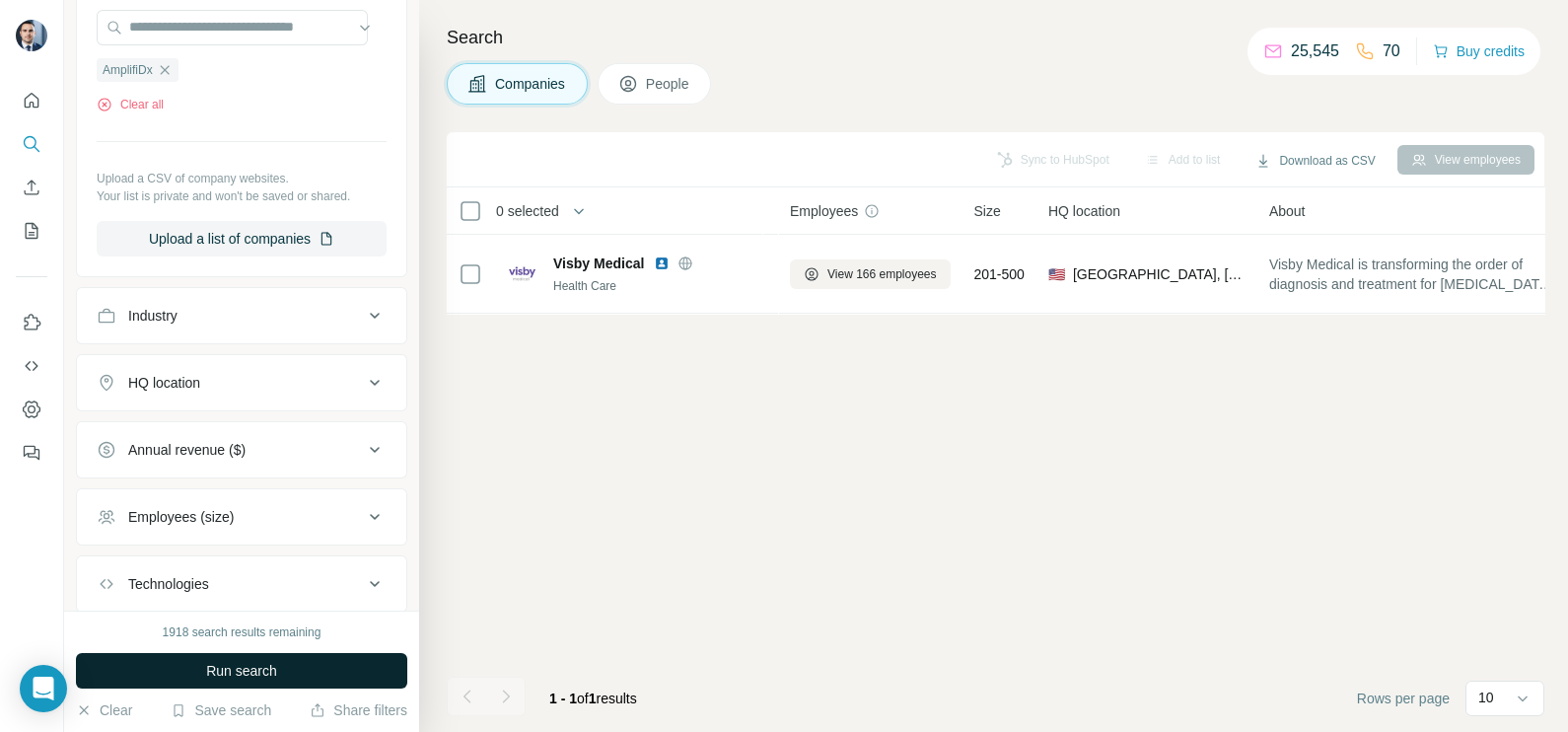
click at [256, 665] on span "Run search" at bounding box center [241, 671] width 71 height 20
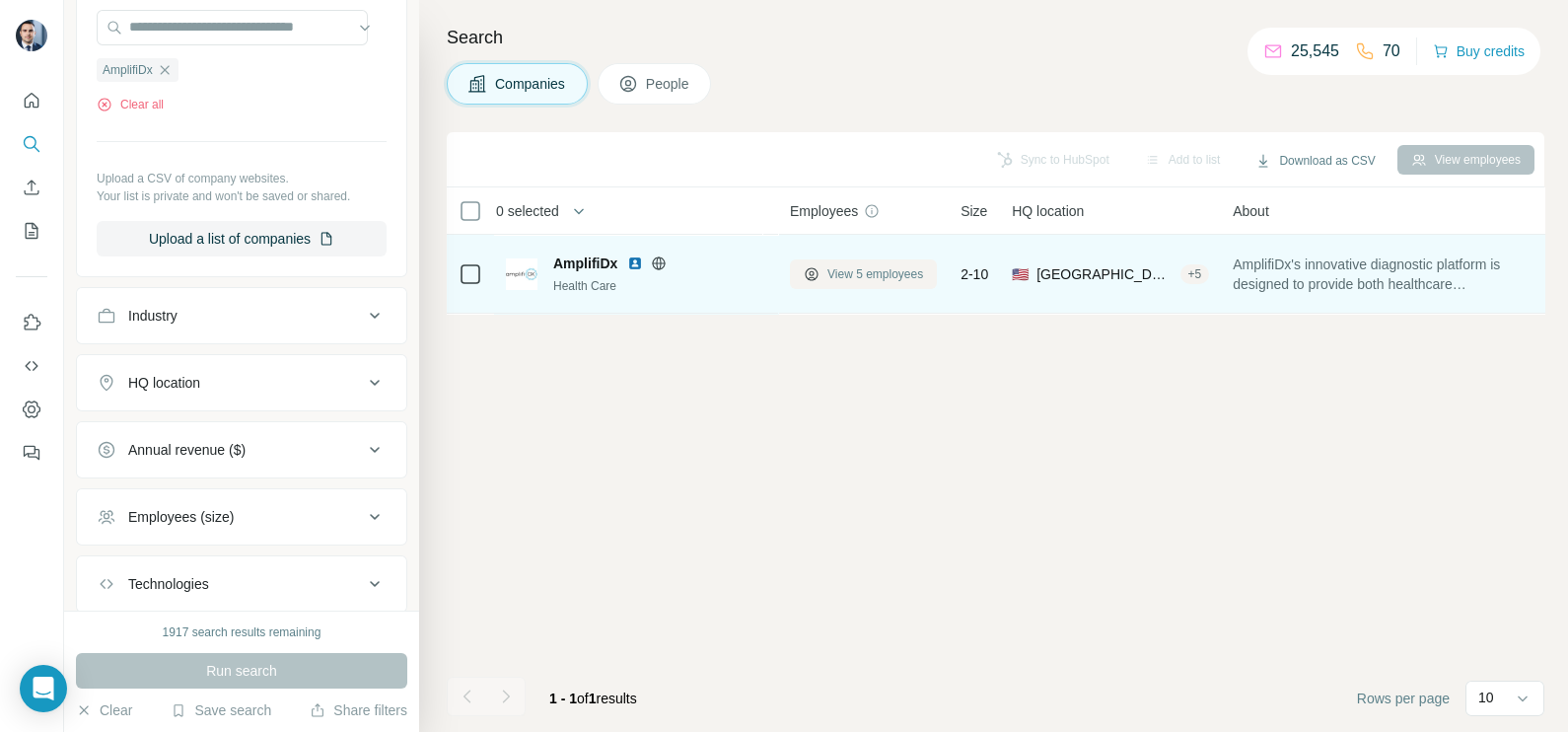
click at [865, 270] on span "View 5 employees" at bounding box center [875, 274] width 96 height 18
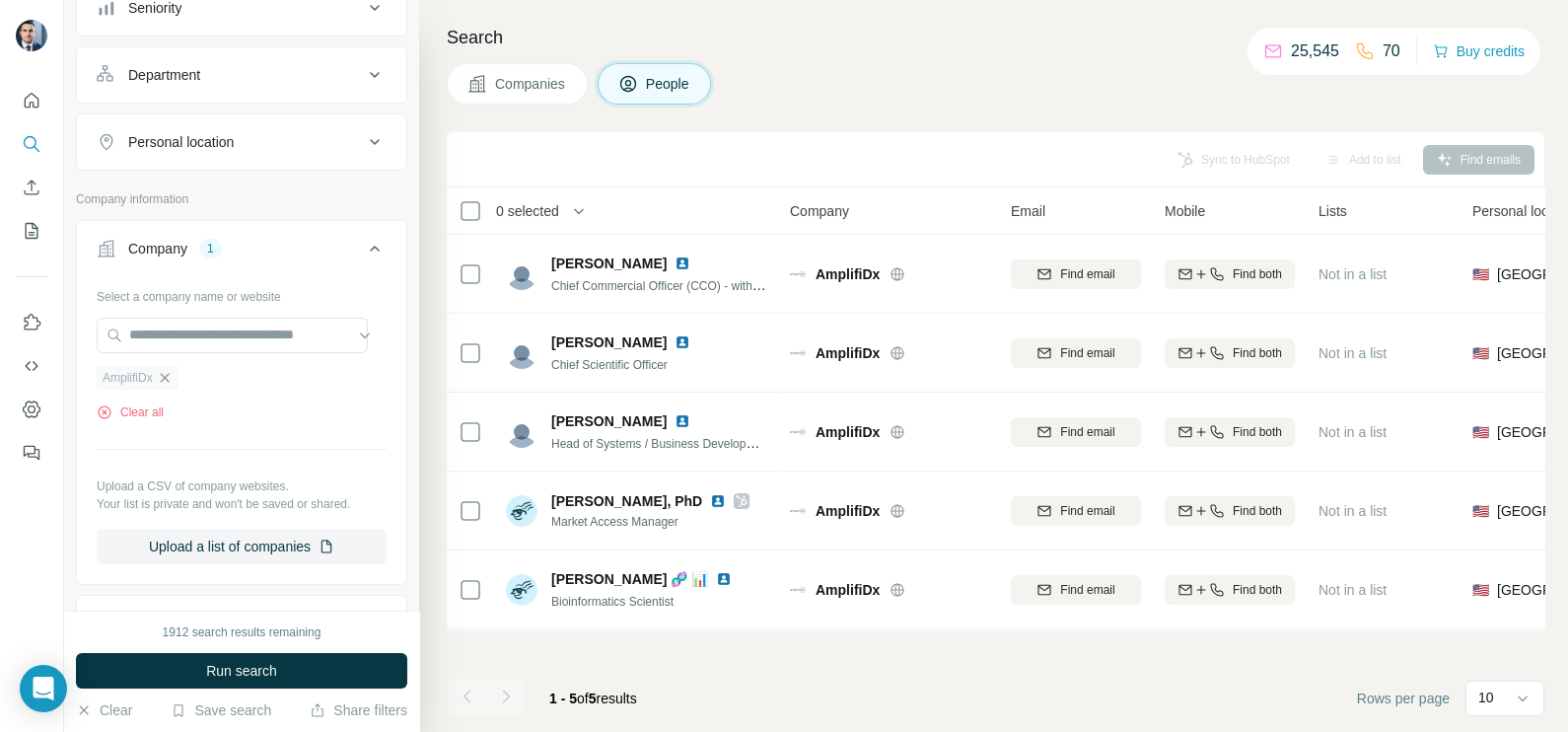
click at [167, 376] on icon "button" at bounding box center [164, 378] width 16 height 16
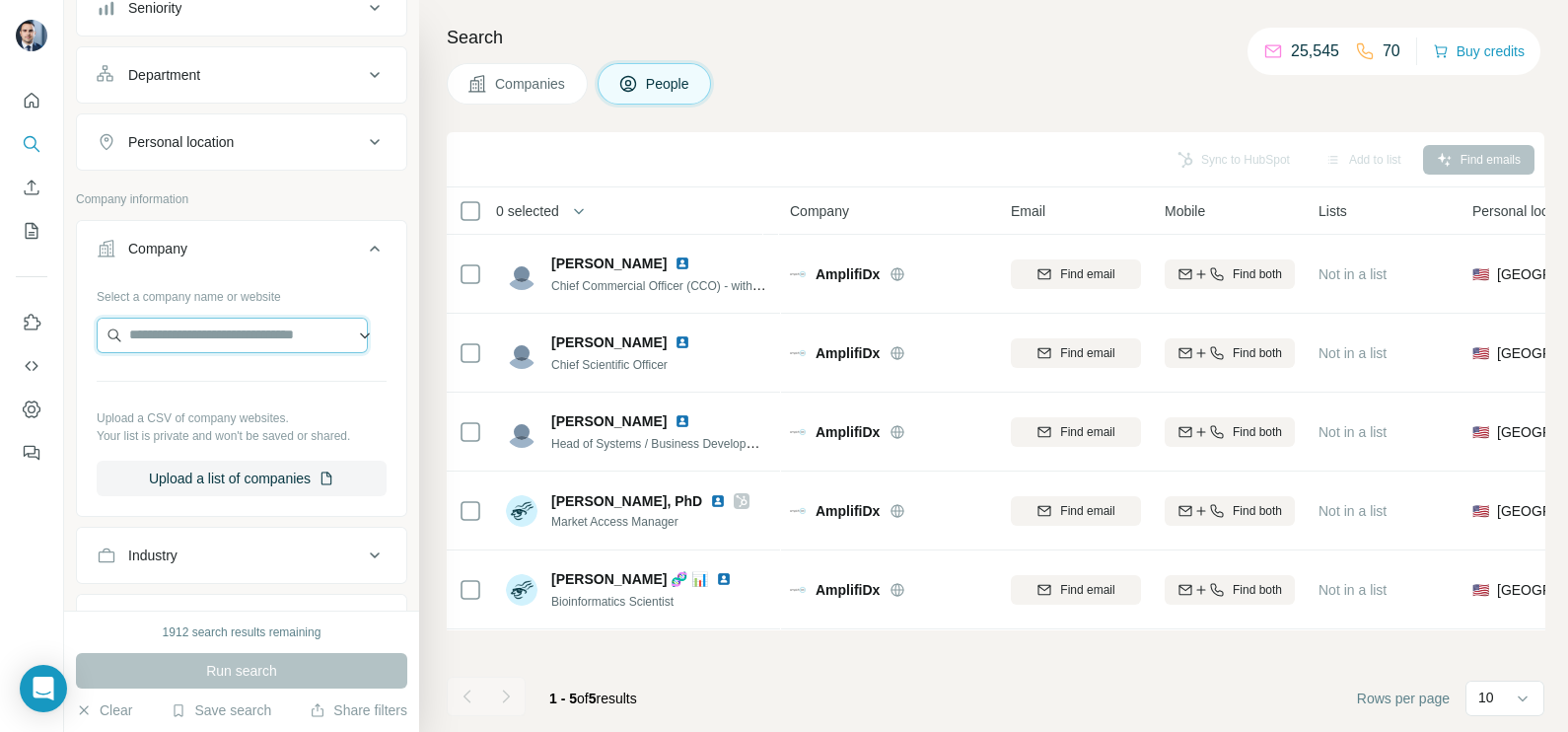
click at [196, 333] on input "text" at bounding box center [232, 336] width 271 height 36
paste input "**********"
type input "**********"
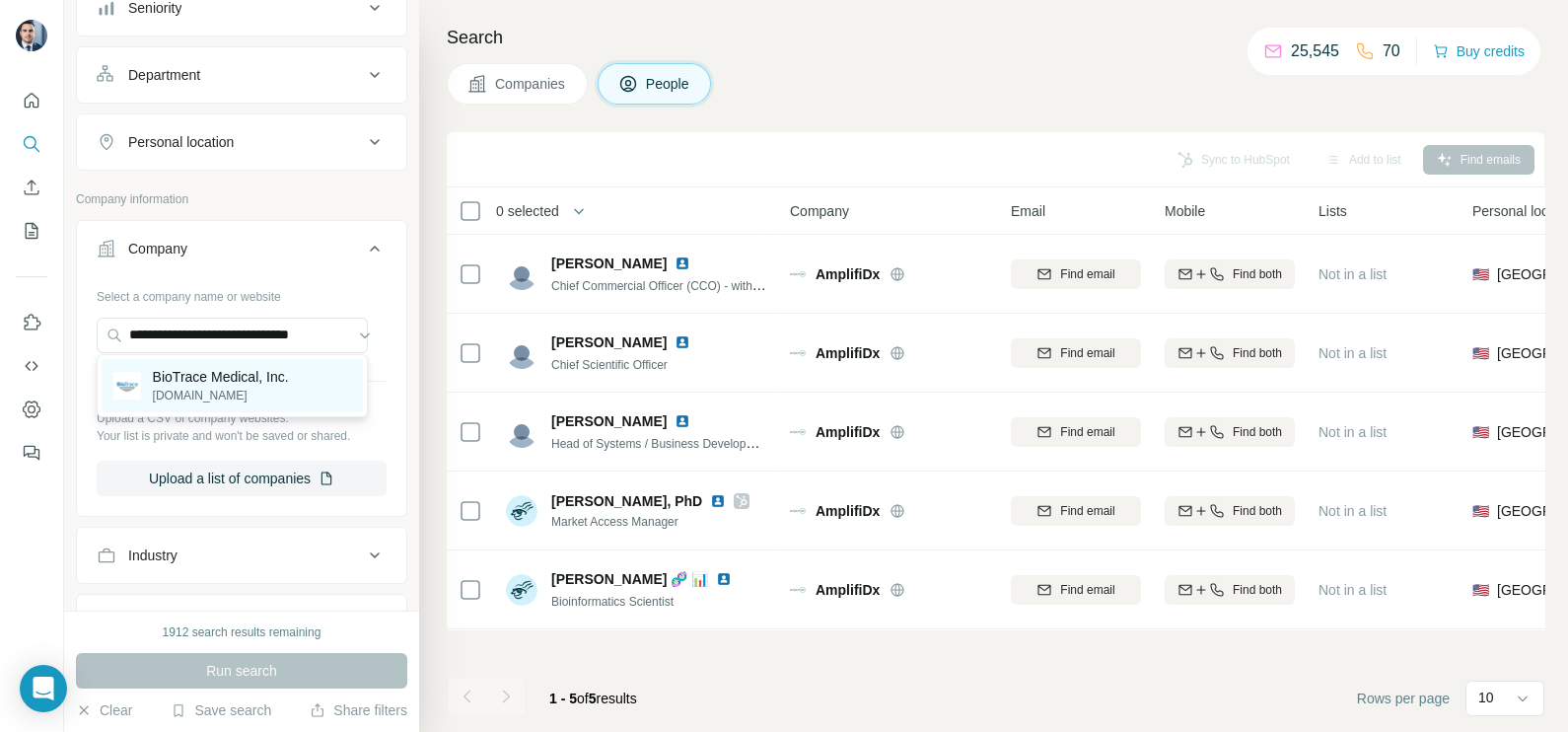
click at [222, 382] on p "BioTrace Medical, Inc." at bounding box center [220, 377] width 137 height 20
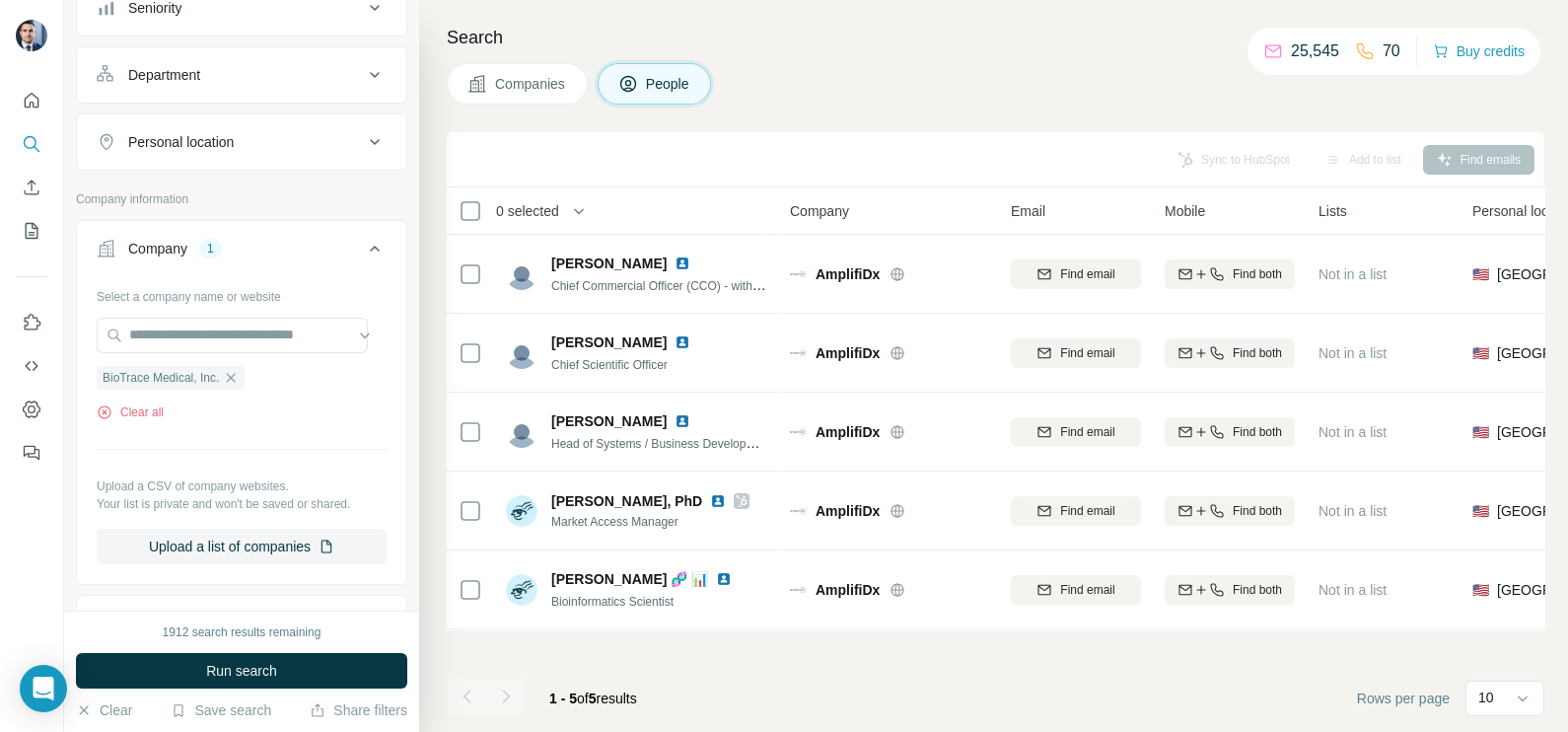
click at [543, 85] on span "Companies" at bounding box center [531, 84] width 72 height 20
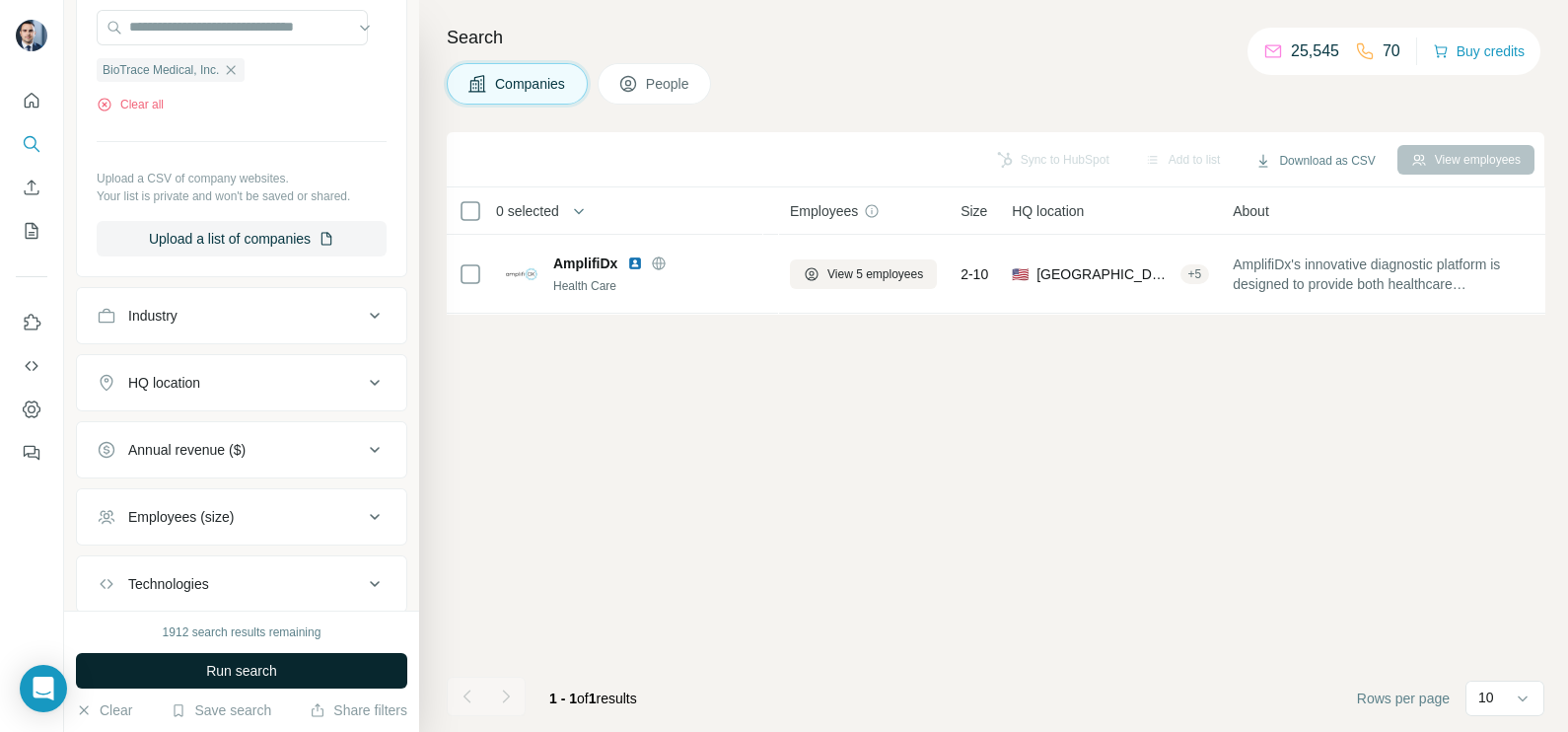
click at [272, 658] on button "Run search" at bounding box center [241, 671] width 332 height 36
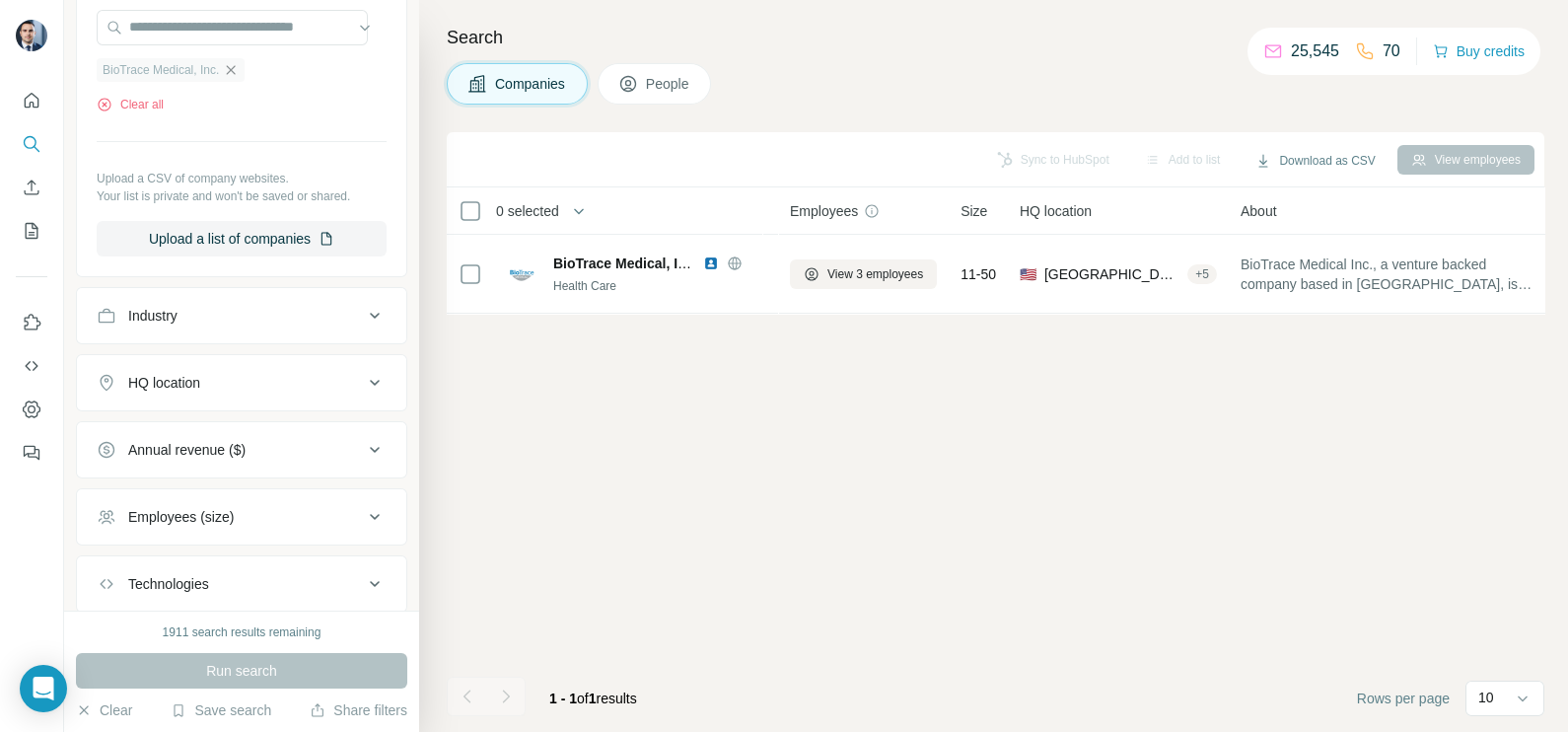
click at [234, 69] on icon "button" at bounding box center [231, 70] width 16 height 16
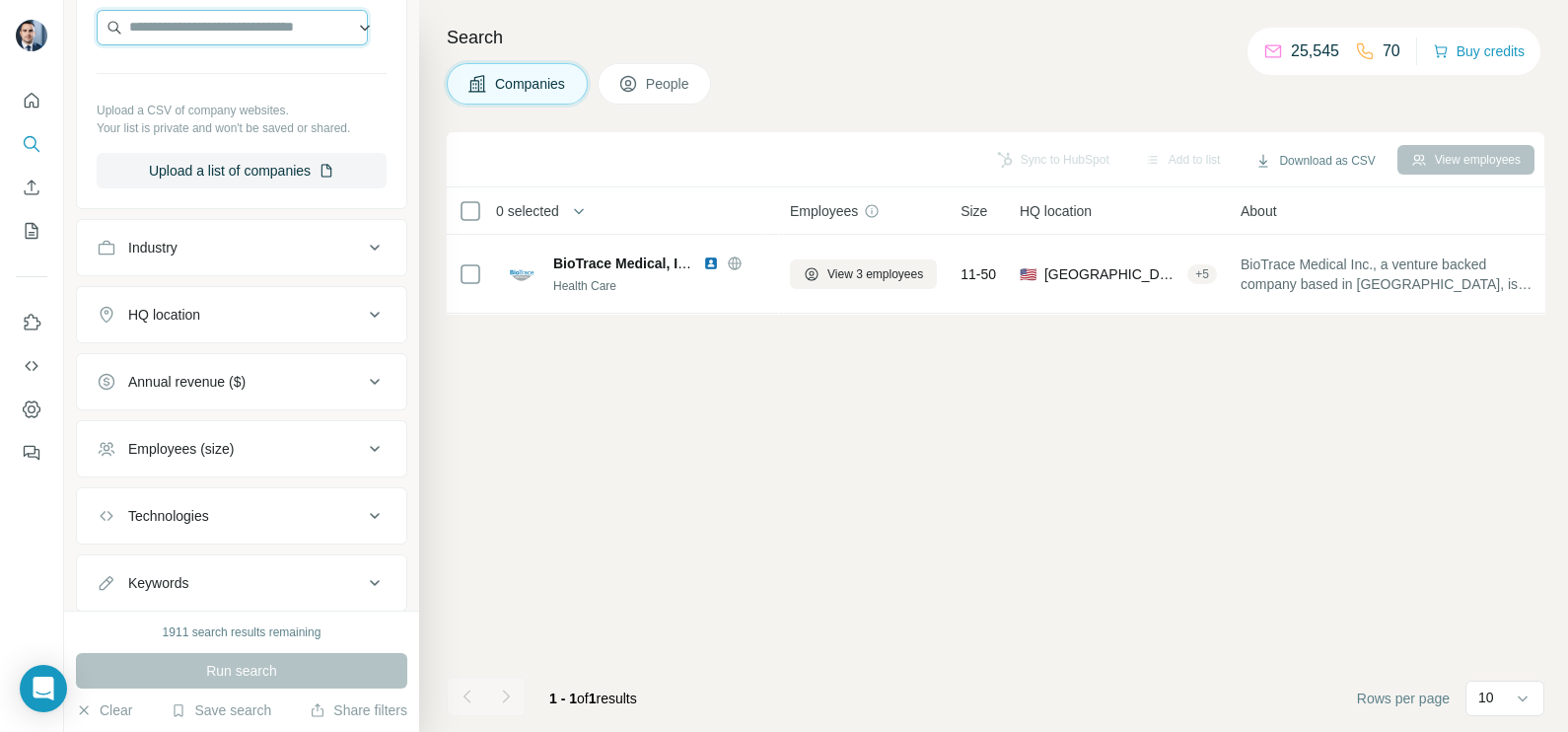
click at [225, 28] on input "text" at bounding box center [232, 28] width 271 height 36
paste input "**********"
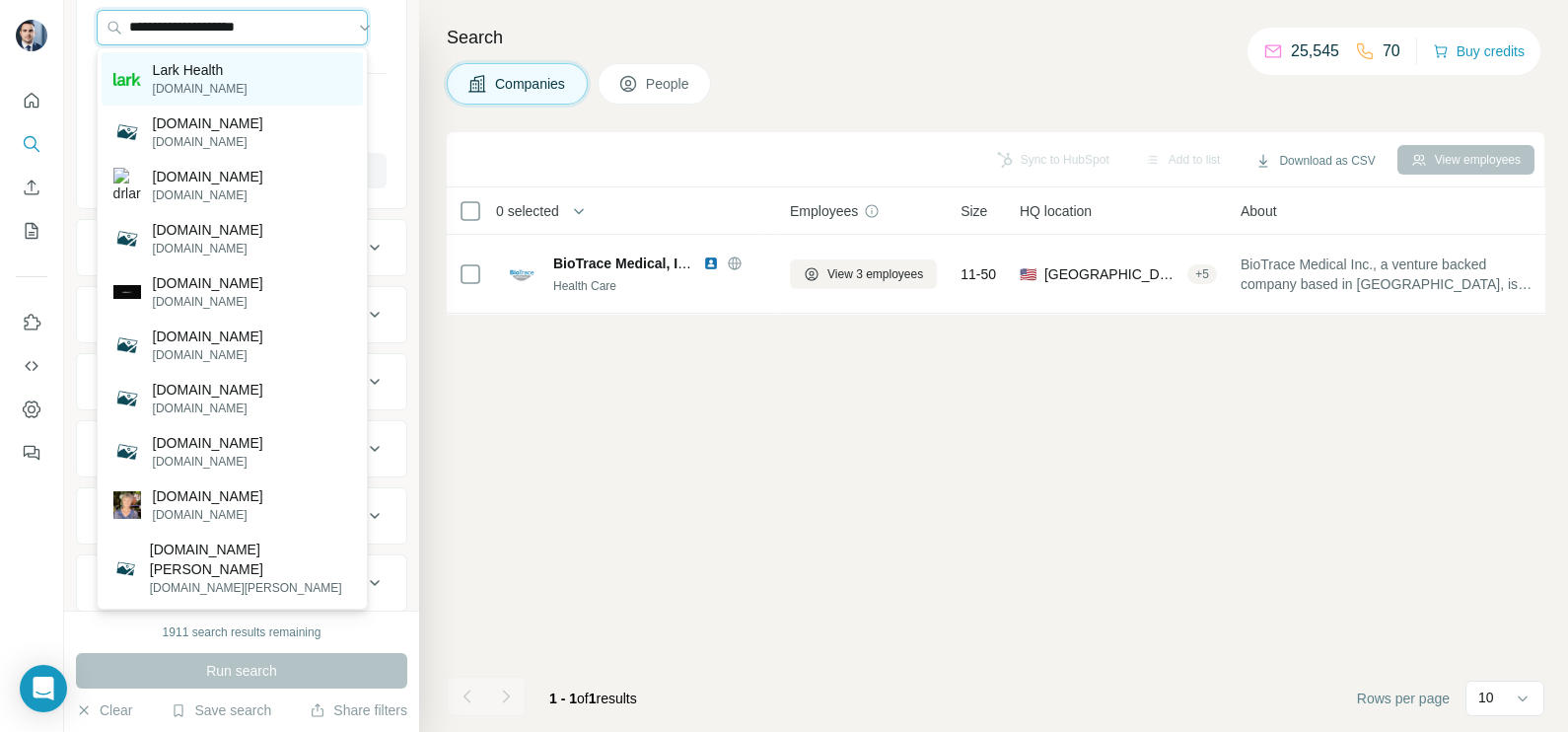
type input "**********"
click at [217, 74] on p "Lark Health" at bounding box center [199, 70] width 95 height 20
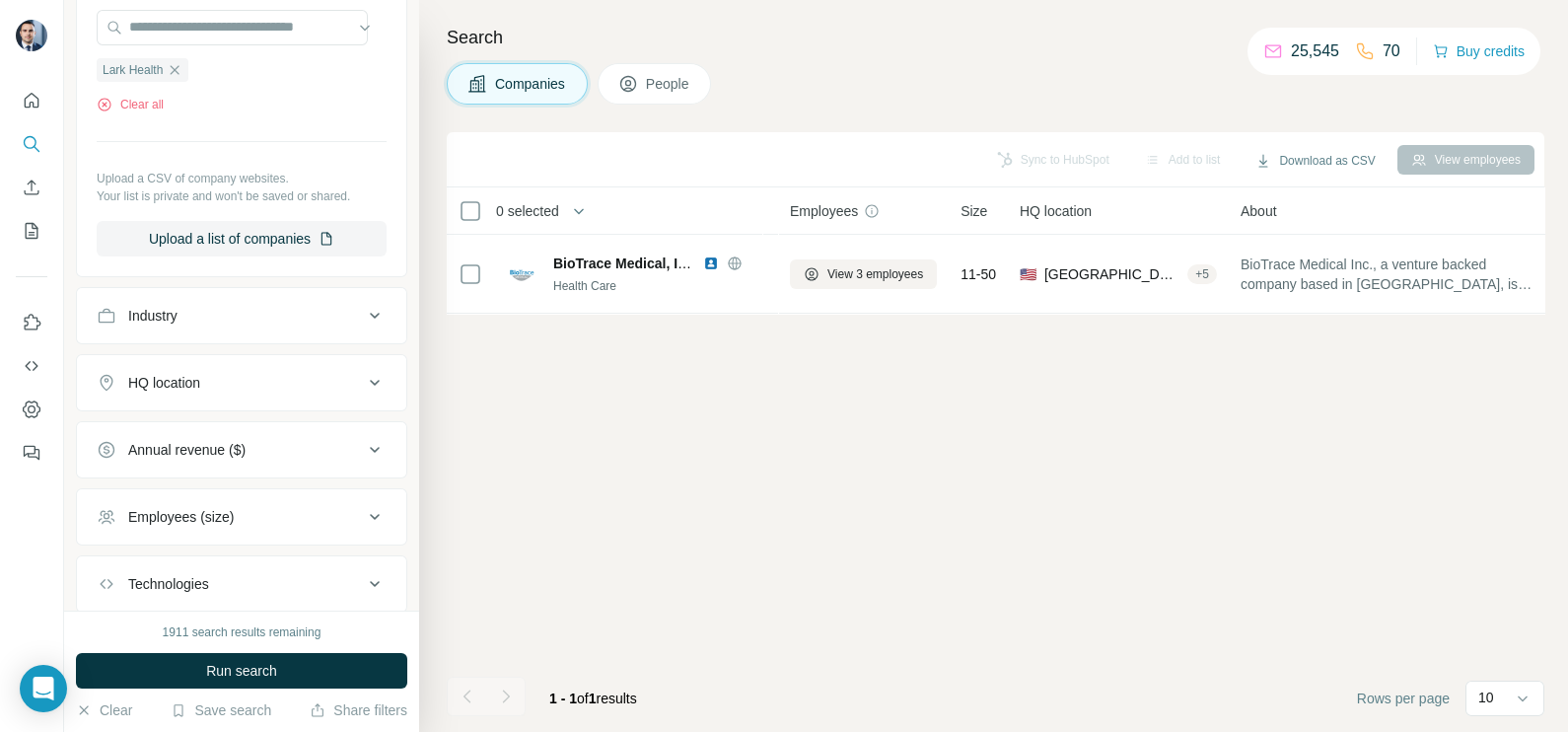
click at [524, 75] on span "Companies" at bounding box center [531, 84] width 72 height 20
click at [238, 671] on span "Run search" at bounding box center [241, 671] width 71 height 20
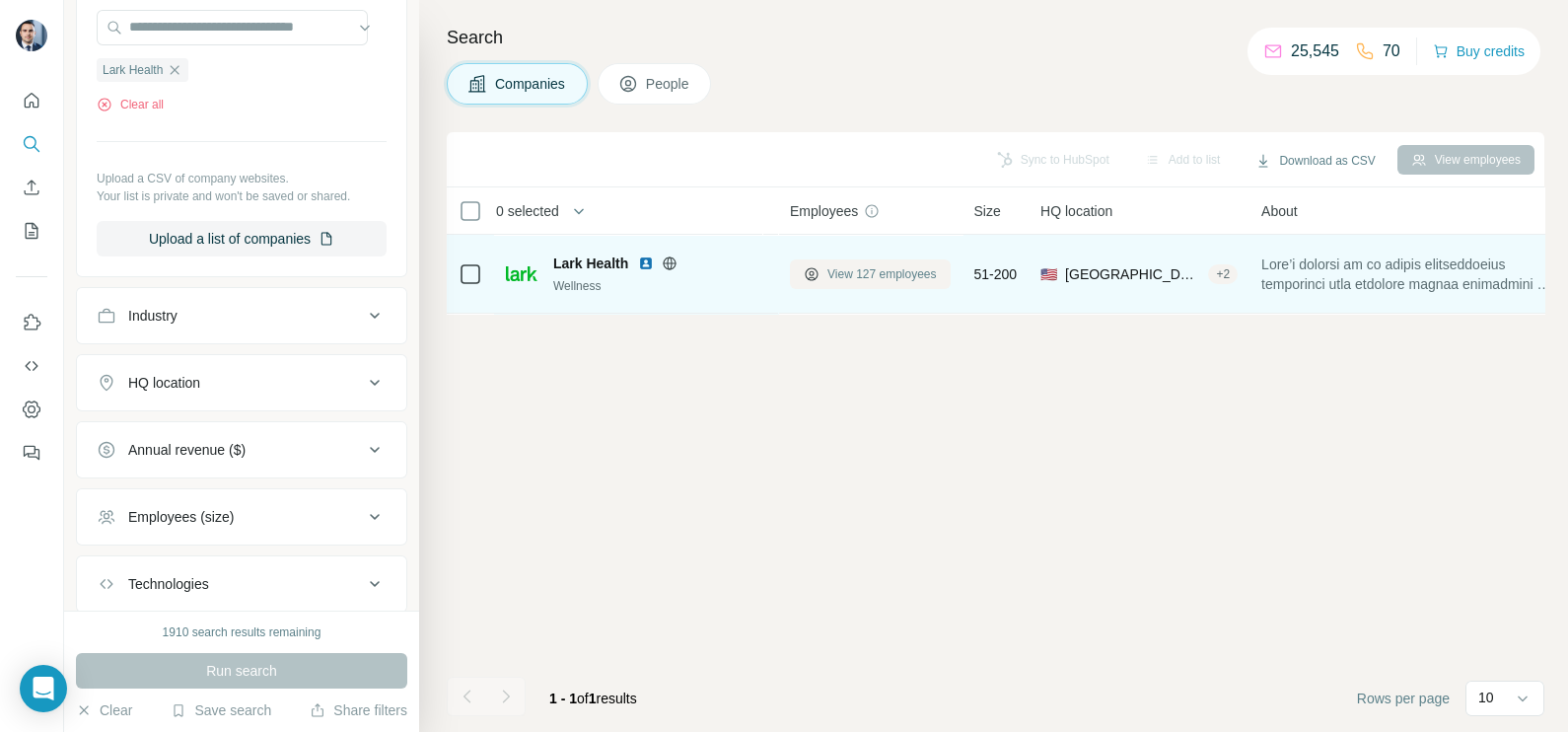
click at [838, 278] on span "View 127 employees" at bounding box center [882, 274] width 110 height 18
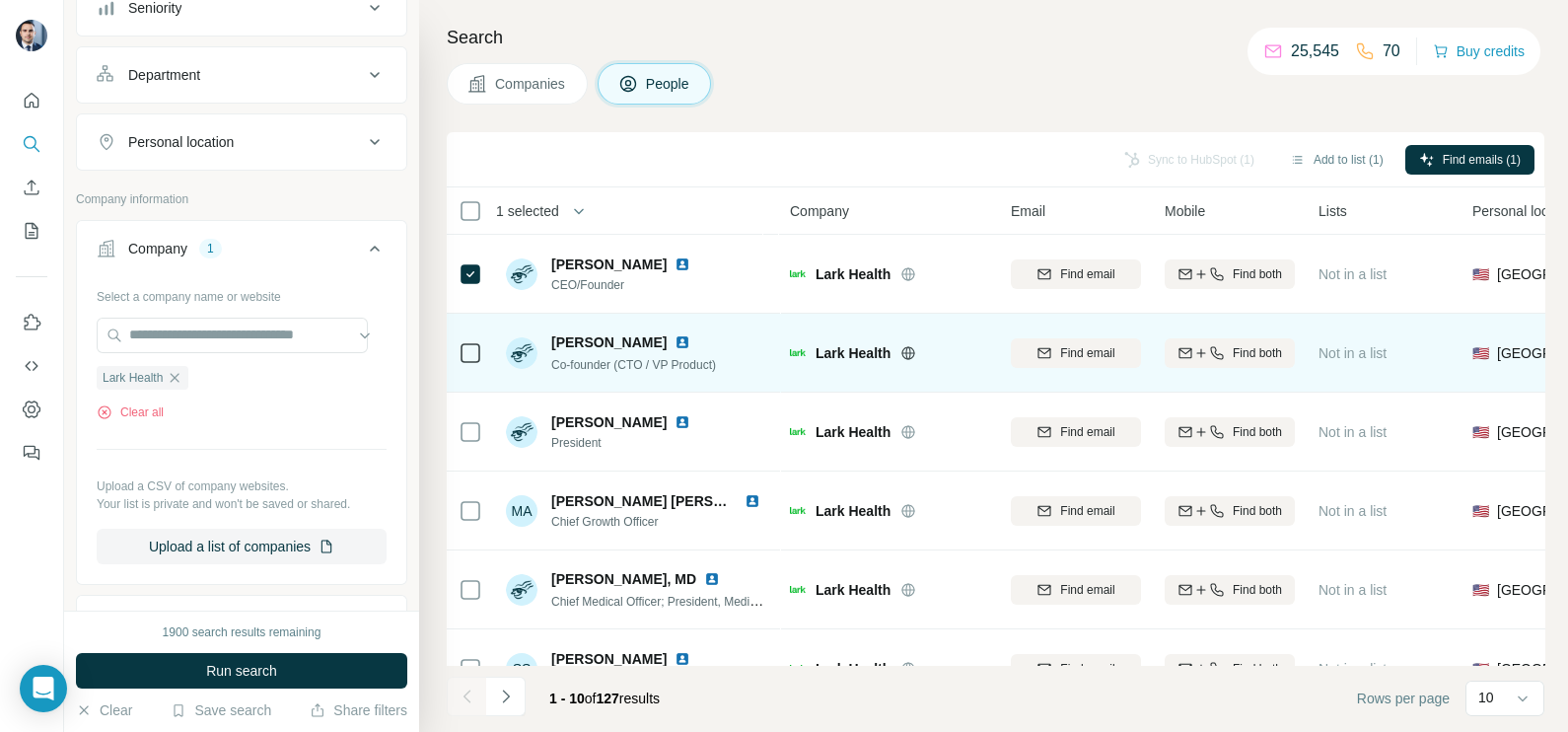
click at [459, 346] on icon at bounding box center [470, 353] width 24 height 24
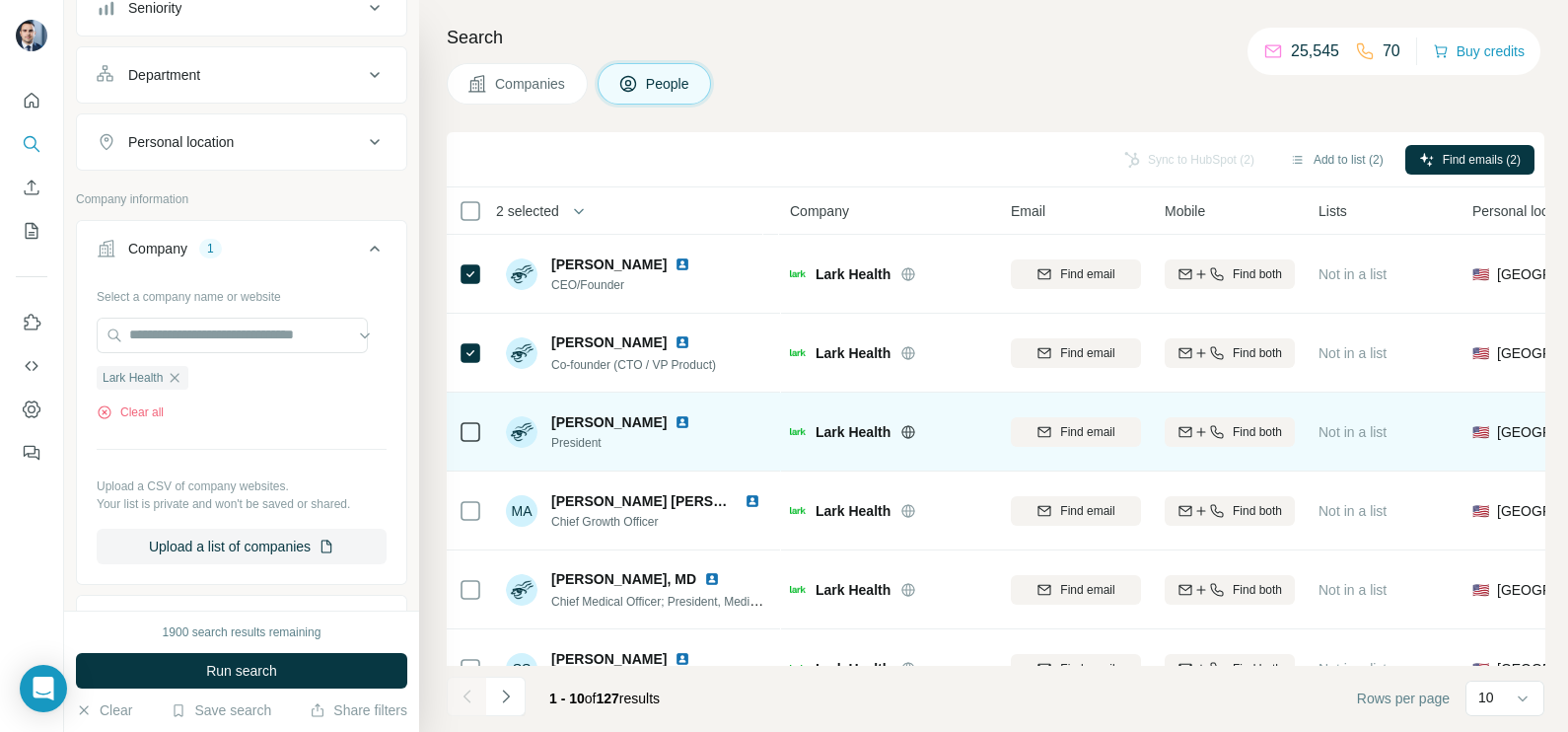
click at [482, 433] on td at bounding box center [470, 432] width 48 height 79
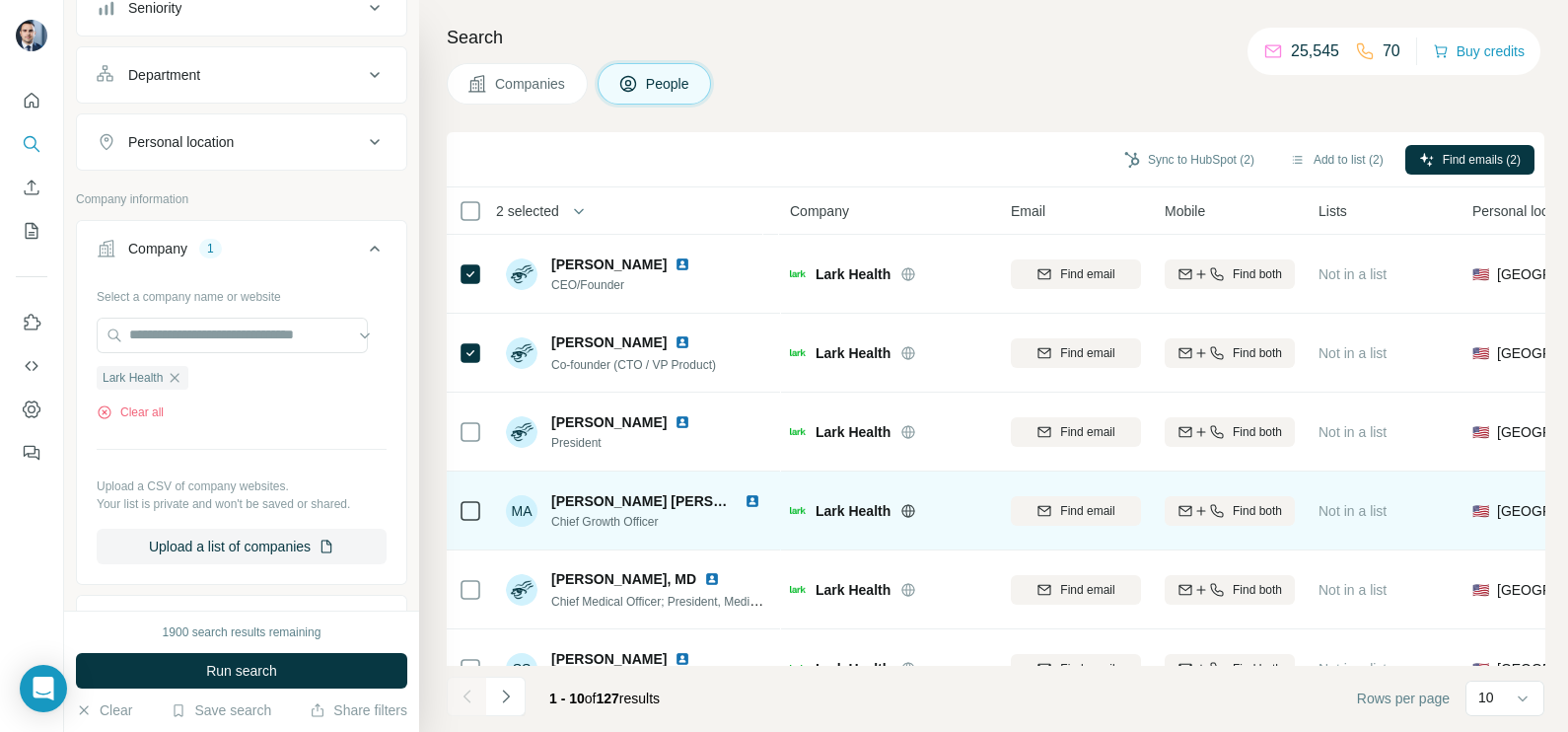
click at [486, 506] on td at bounding box center [470, 511] width 48 height 79
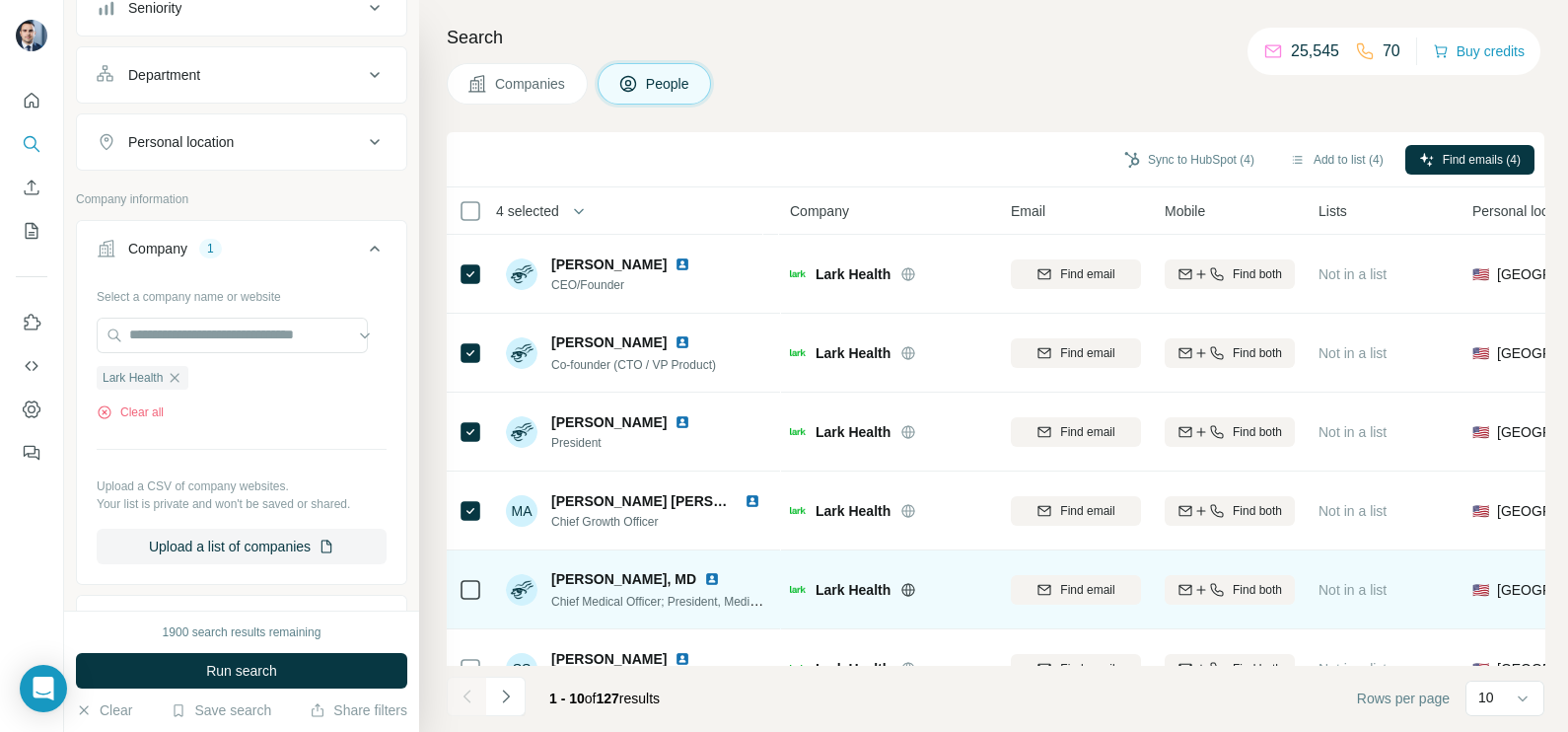
click at [476, 578] on div at bounding box center [470, 590] width 24 height 24
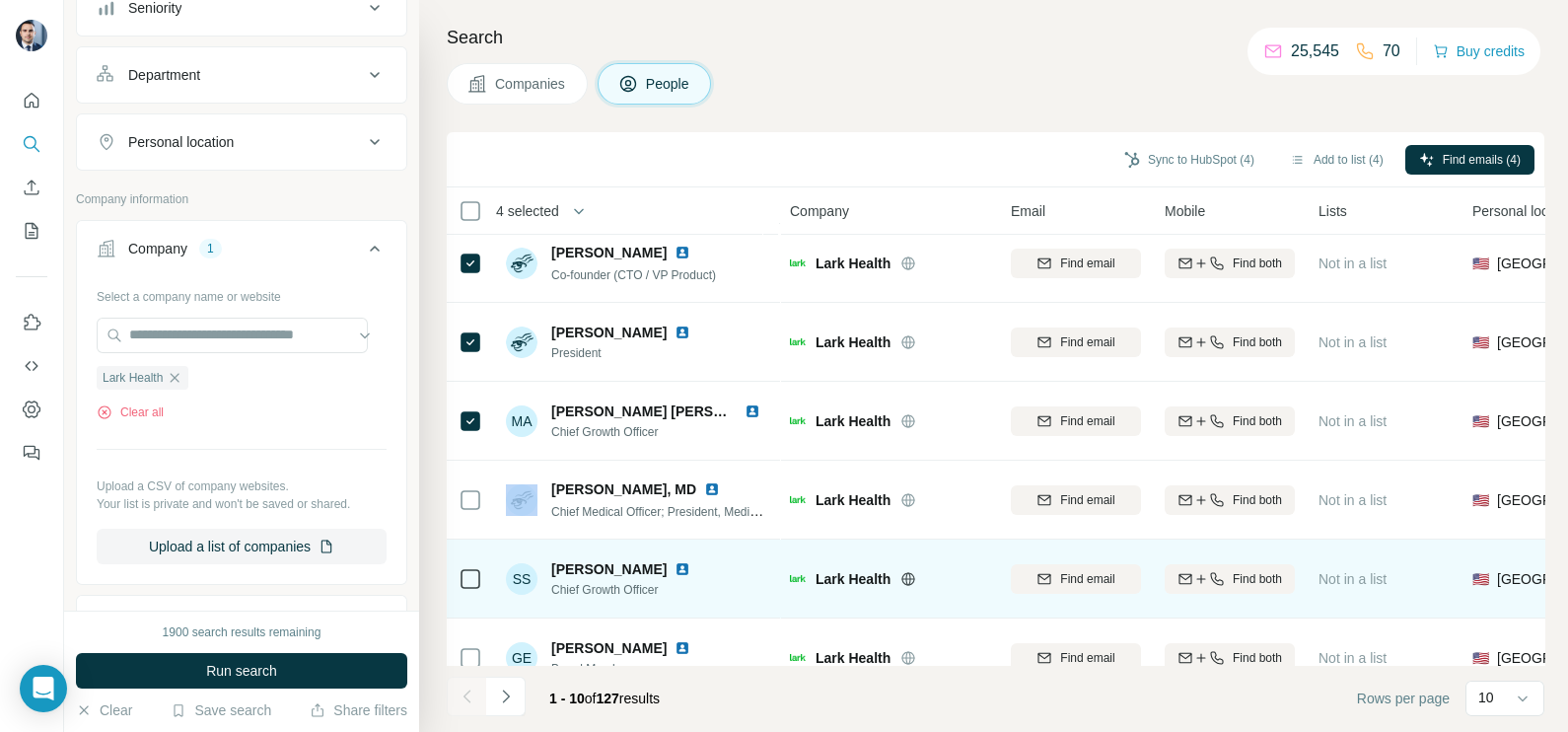
scroll to position [123, 0]
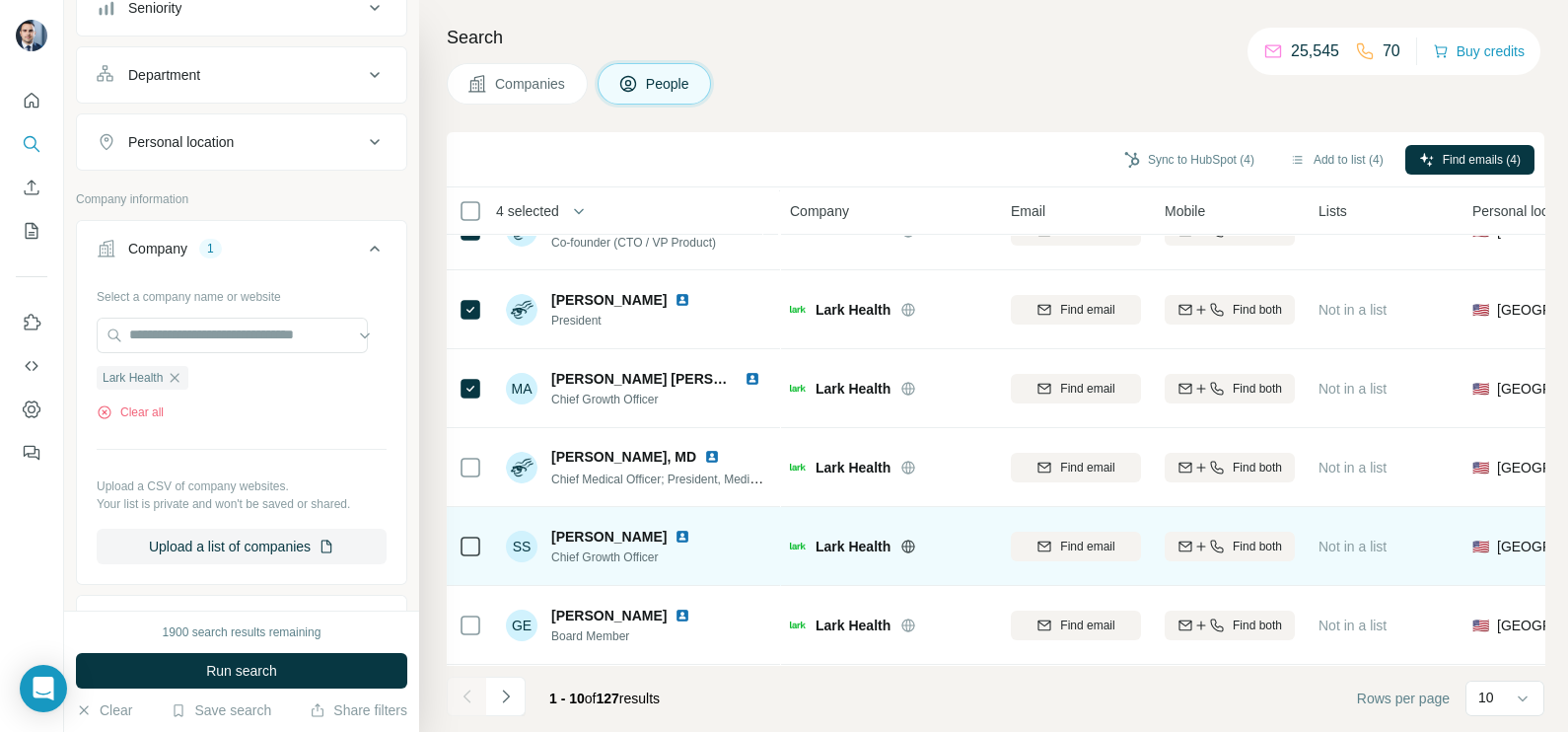
click at [464, 554] on icon at bounding box center [470, 547] width 24 height 24
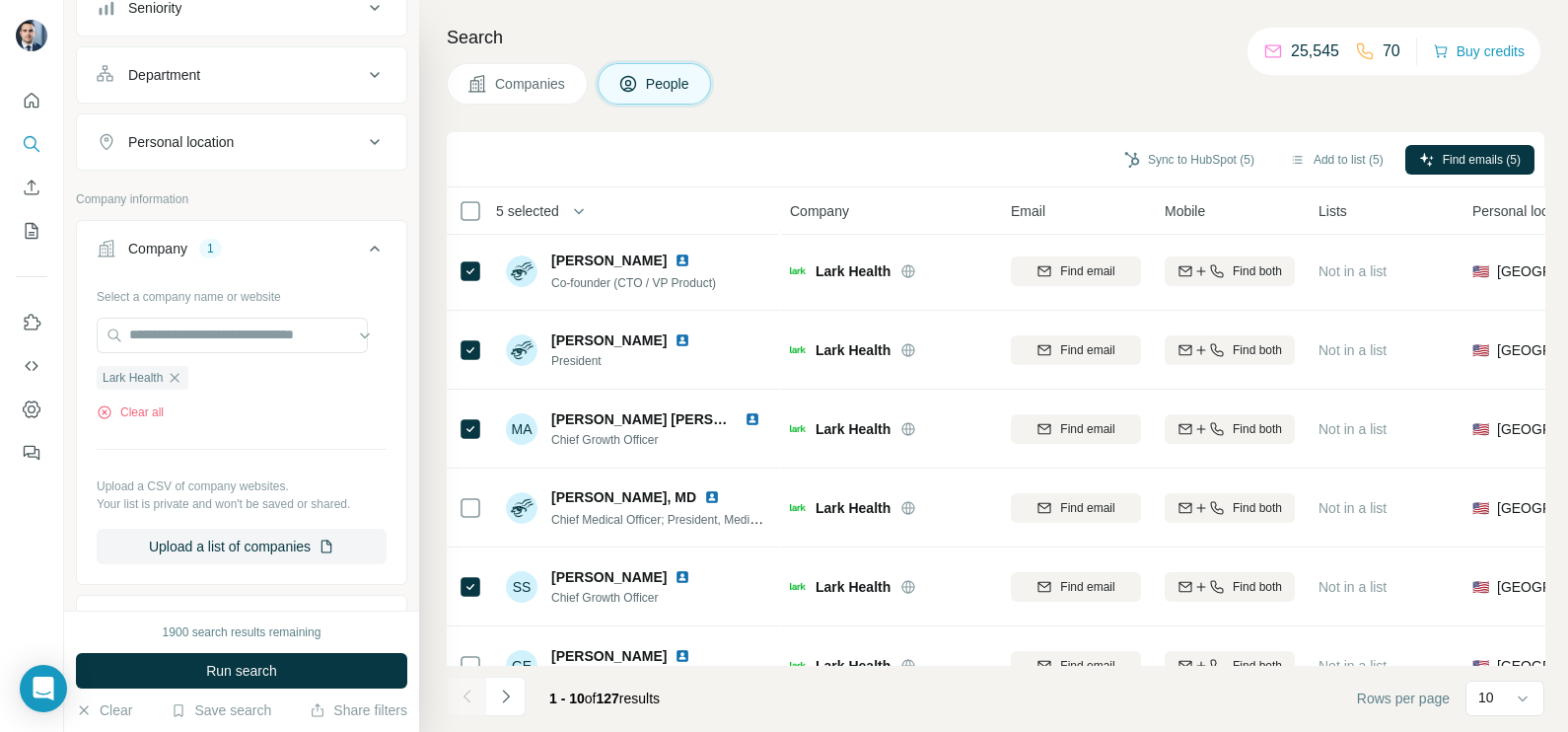
scroll to position [0, 0]
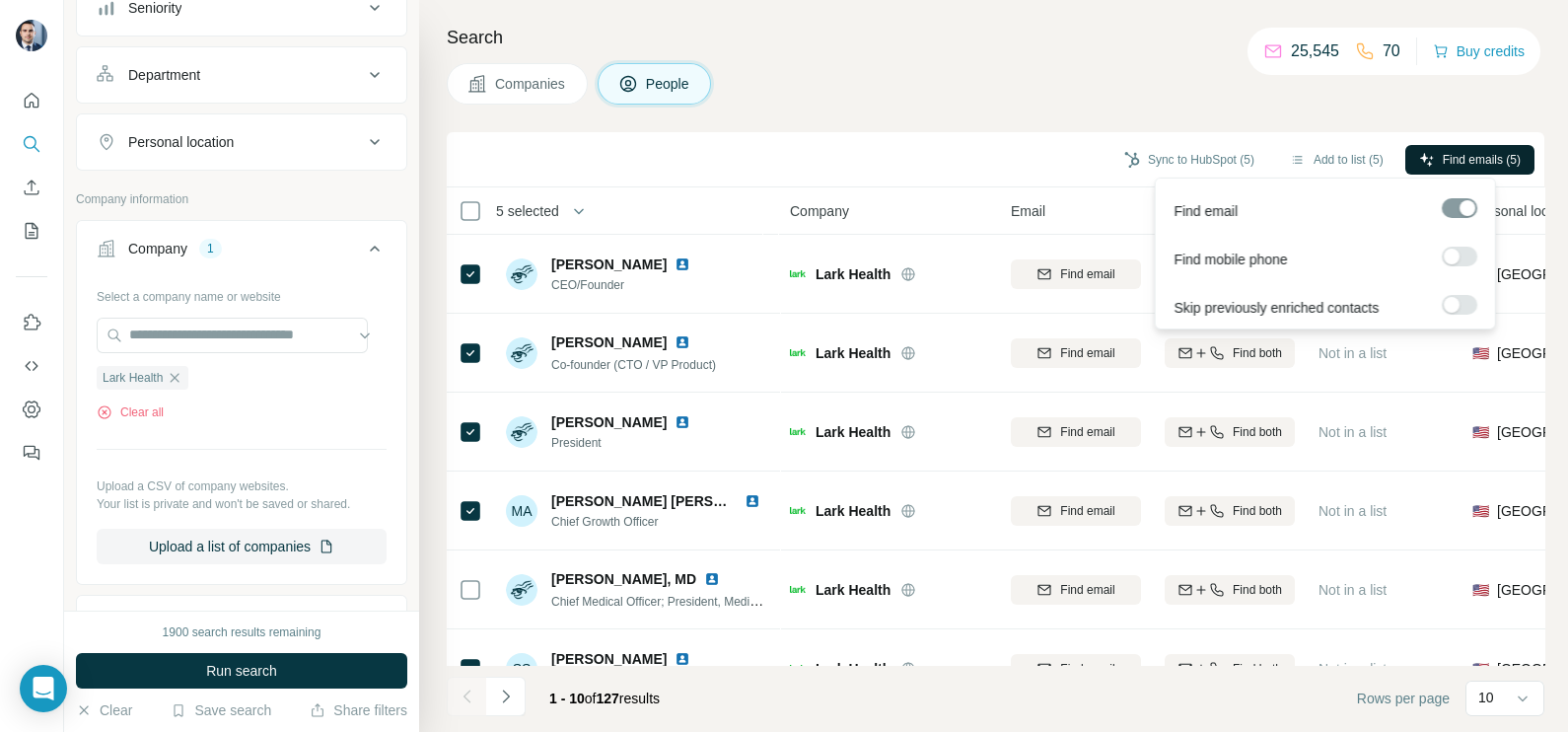
click at [1470, 163] on span "Find emails (5)" at bounding box center [1482, 160] width 78 height 18
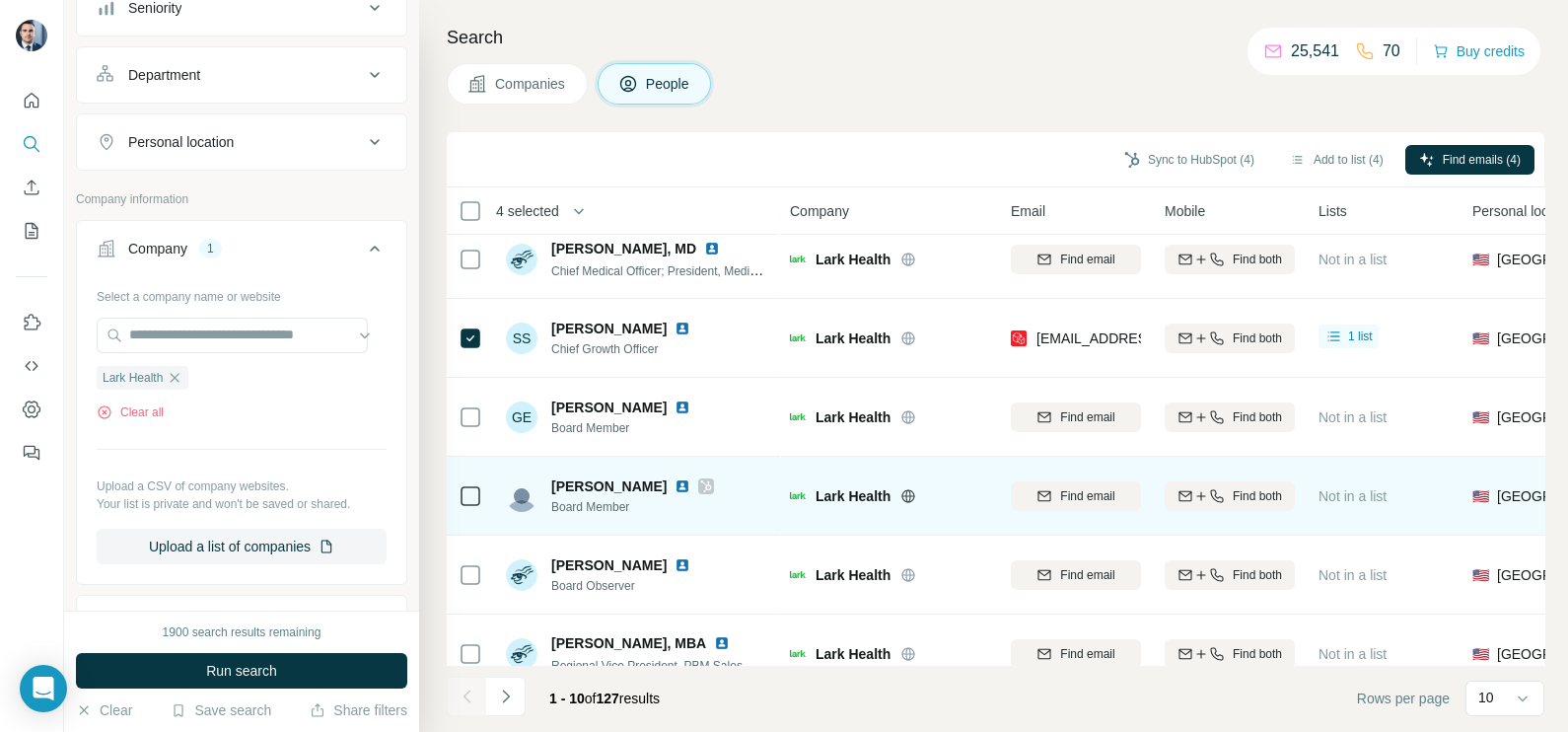
scroll to position [370, 0]
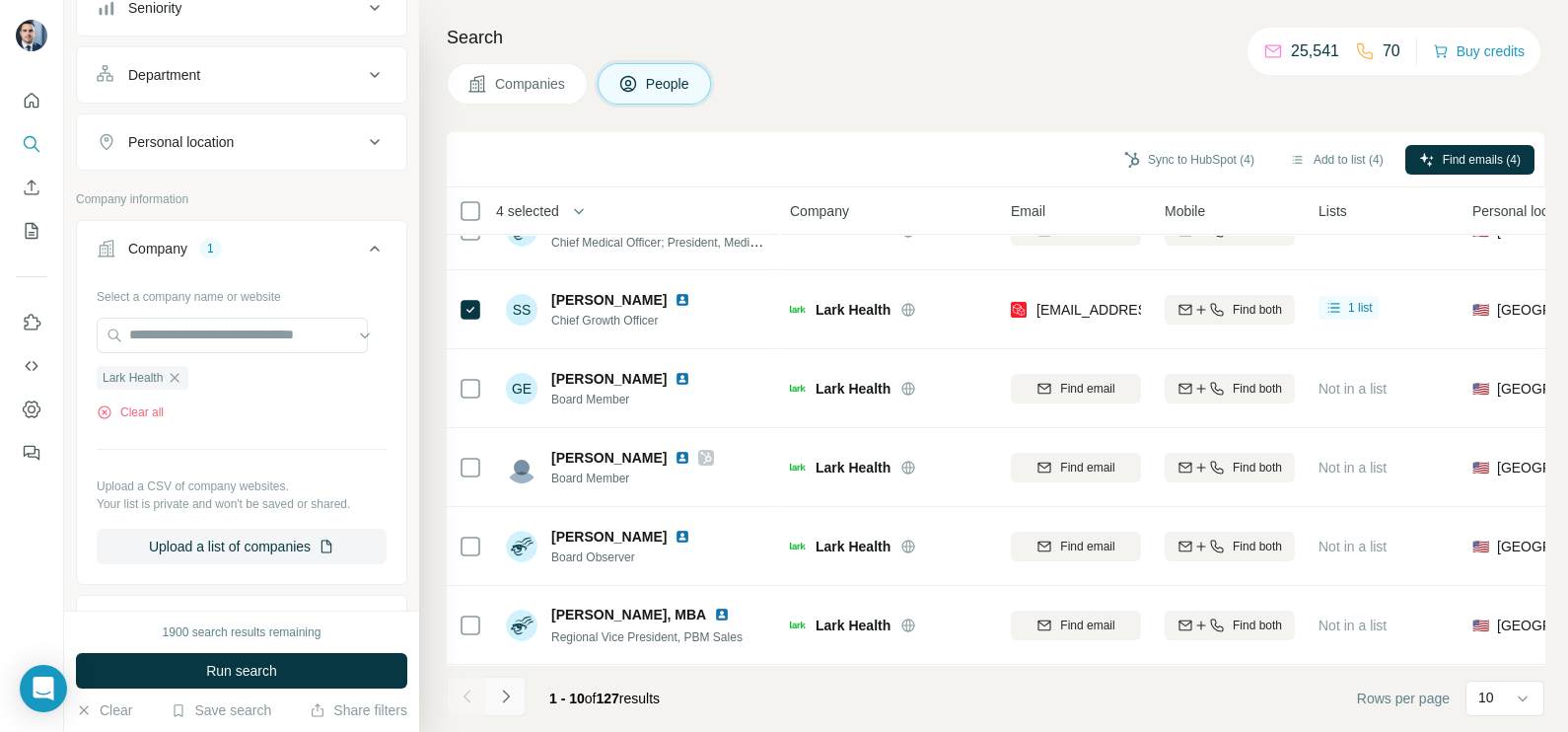
click at [506, 703] on icon "Navigate to next page" at bounding box center [506, 697] width 20 height 20
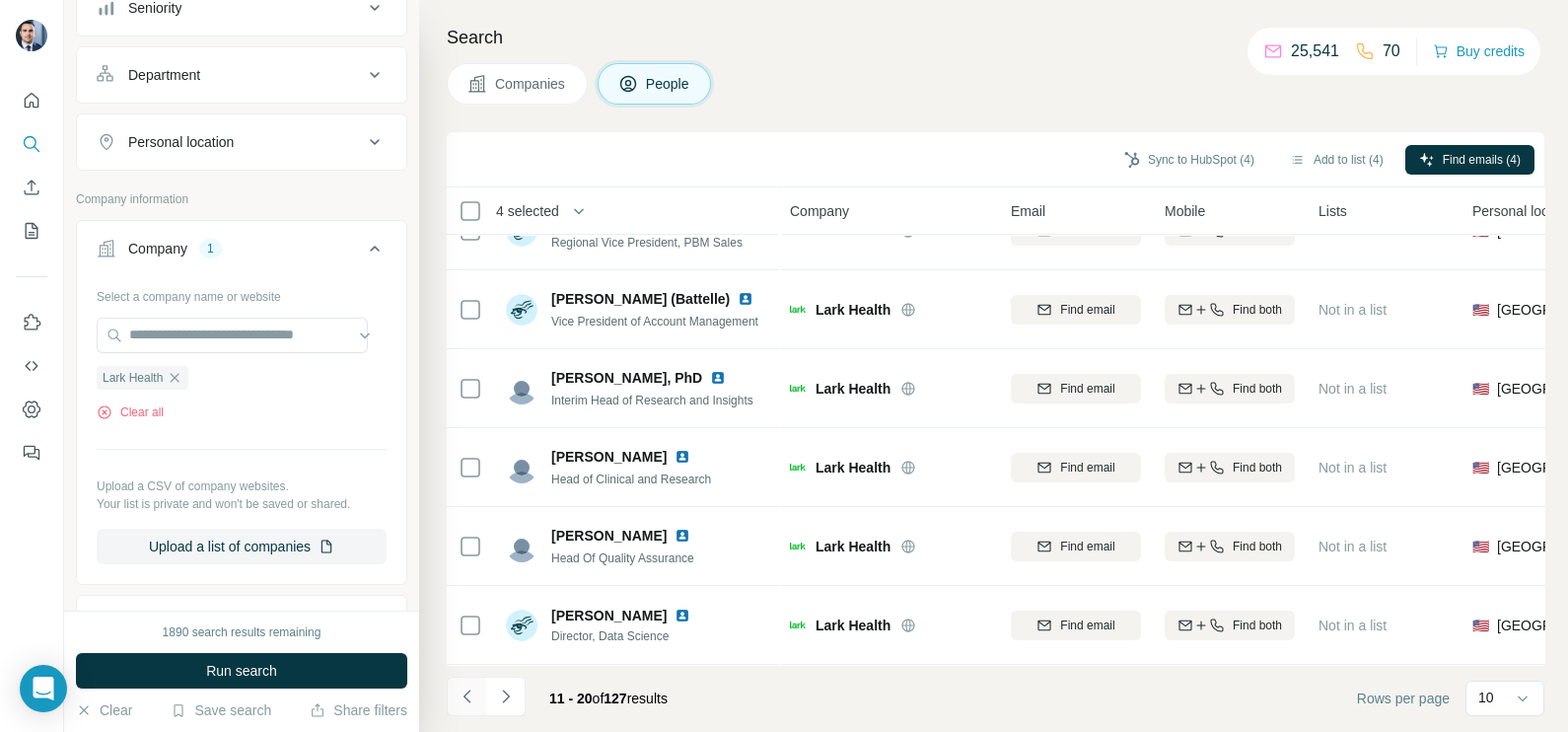
click at [462, 701] on icon "Navigate to previous page" at bounding box center [468, 697] width 20 height 20
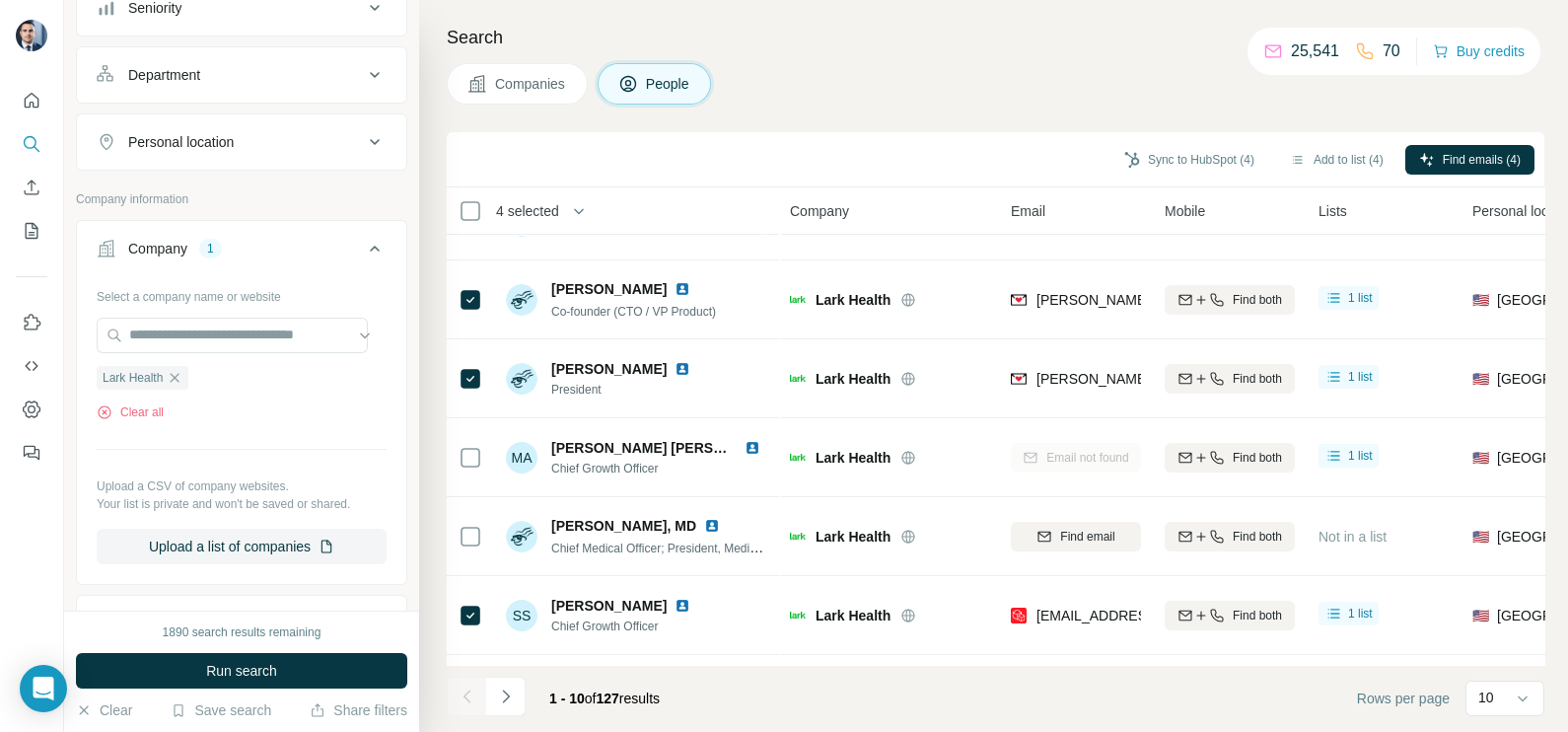
scroll to position [0, 0]
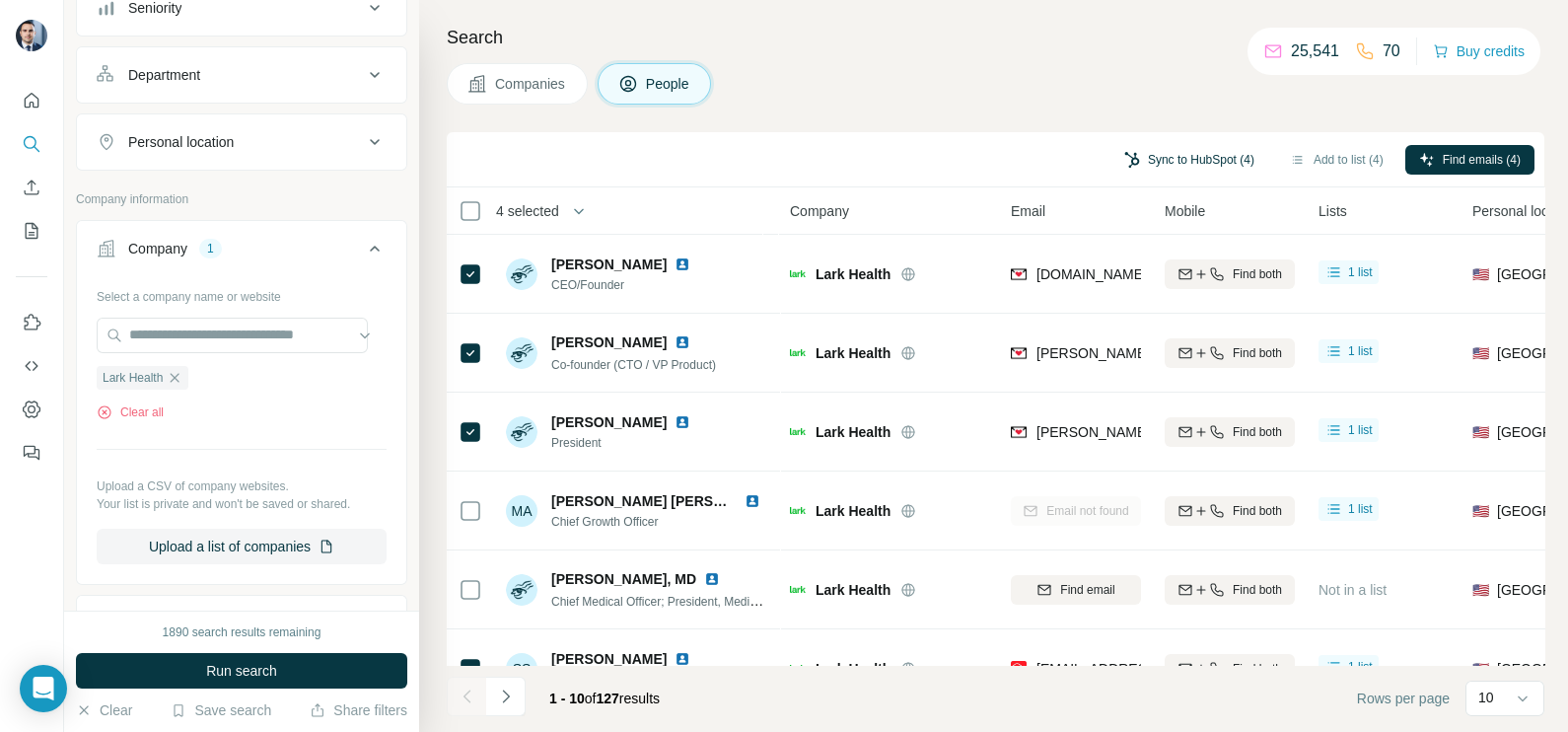
click at [1176, 157] on button "Sync to HubSpot (4)" at bounding box center [1189, 160] width 157 height 30
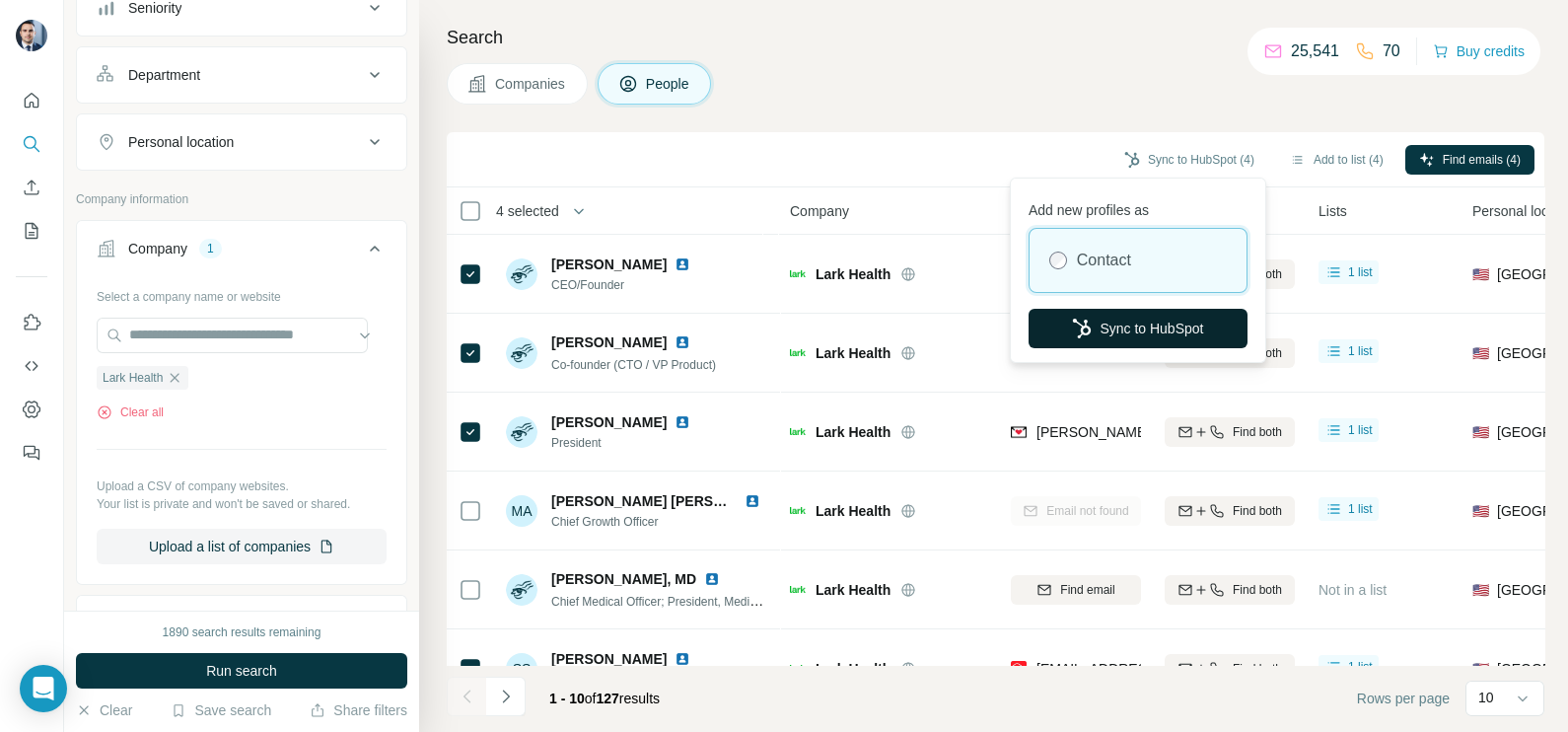
click at [1158, 324] on button "Sync to HubSpot" at bounding box center [1138, 329] width 219 height 40
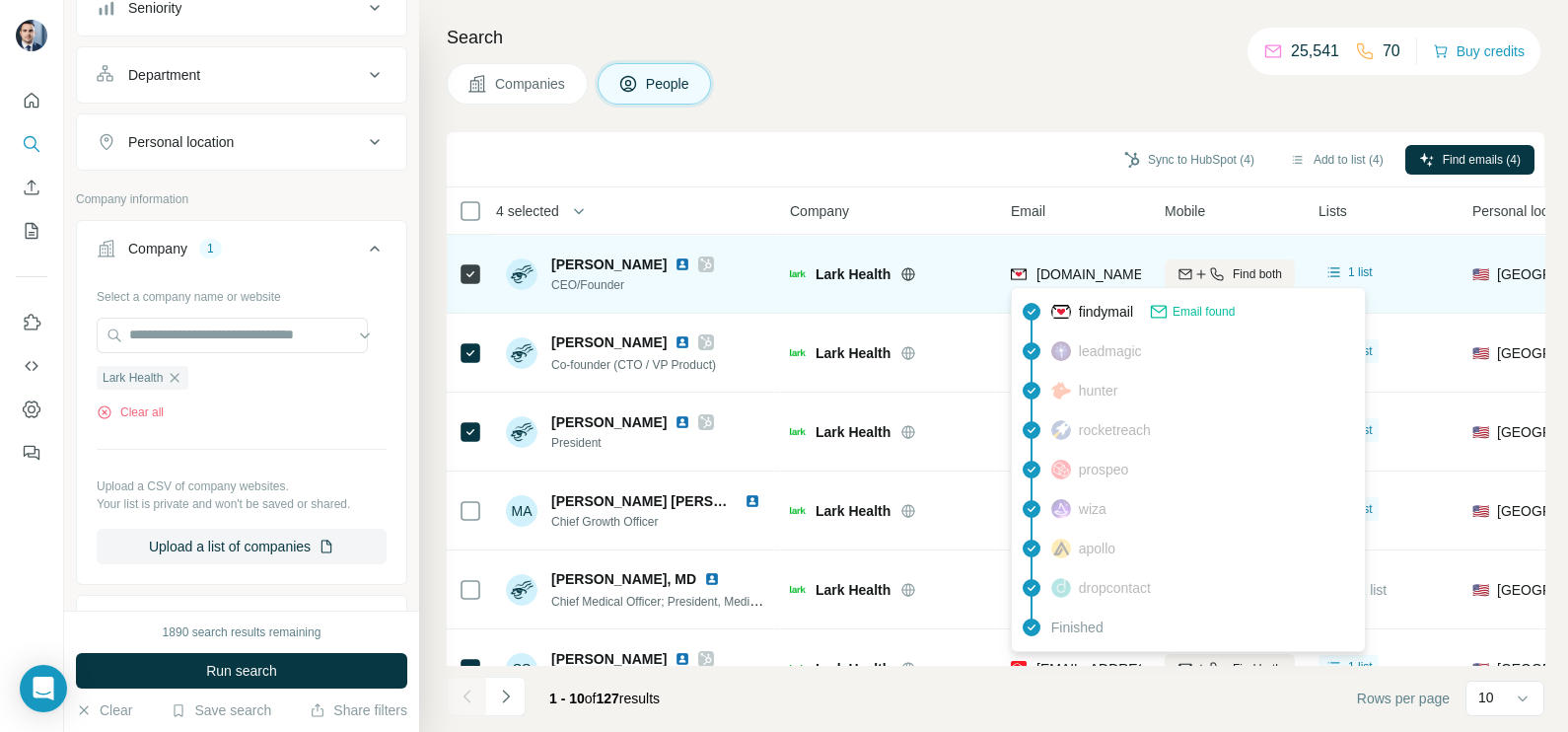
click at [1052, 266] on span "[DOMAIN_NAME][EMAIL_ADDRESS][DOMAIN_NAME]" at bounding box center [1208, 274] width 344 height 16
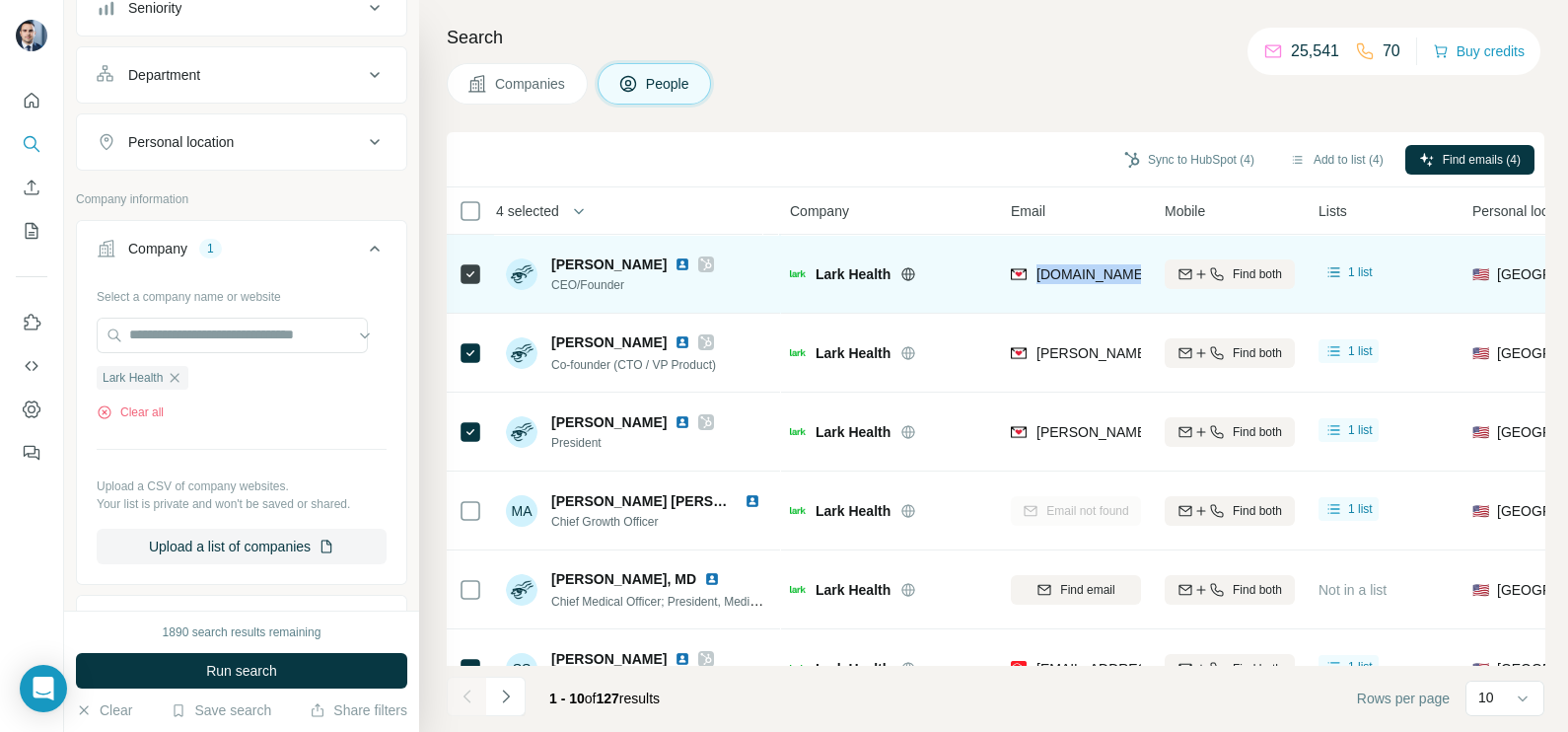
click at [1052, 266] on span "[DOMAIN_NAME][EMAIL_ADDRESS][DOMAIN_NAME]" at bounding box center [1208, 274] width 344 height 16
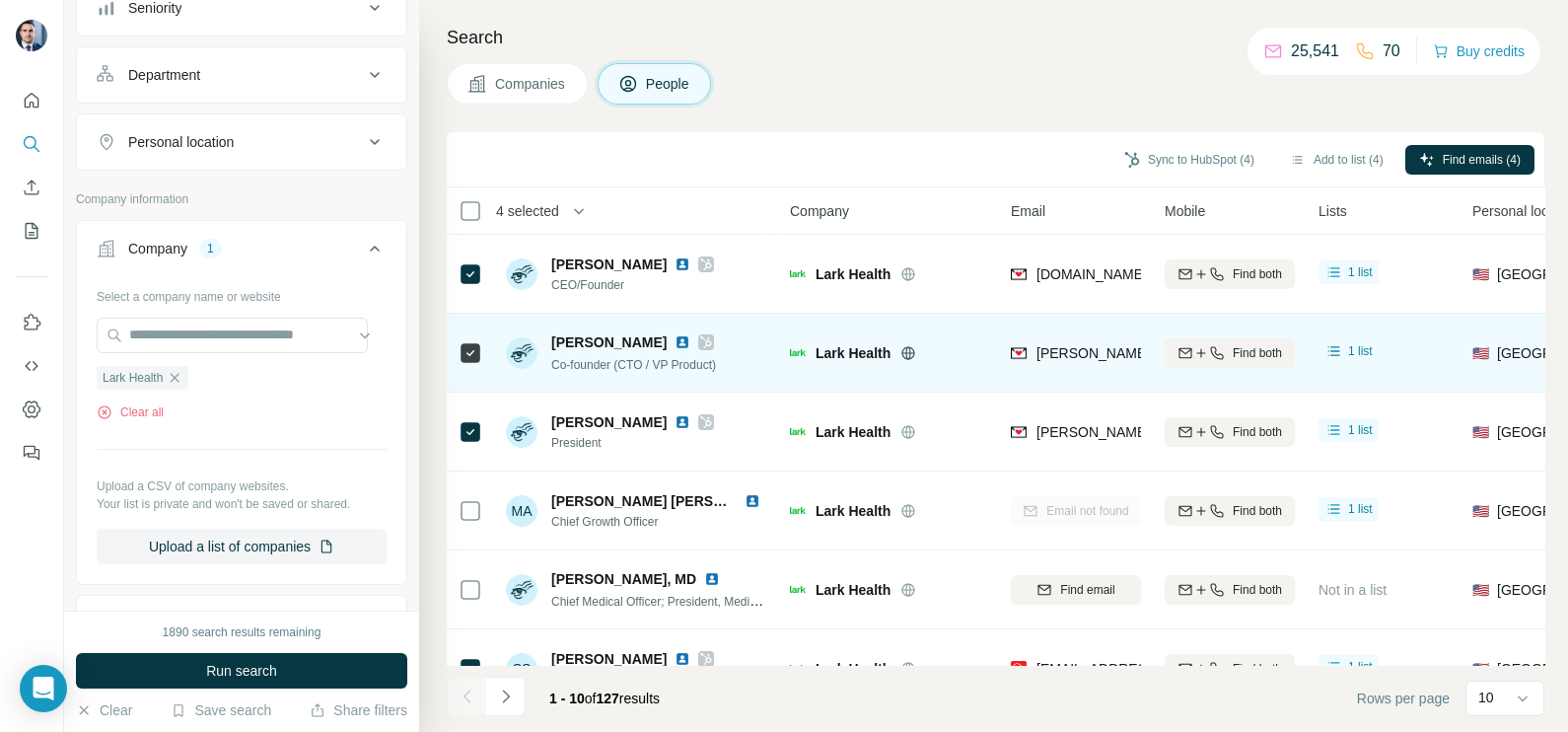
drag, startPoint x: 982, startPoint y: 137, endPoint x: 985, endPoint y: 362, distance: 225.0
click at [982, 139] on div "Sync to HubSpot (4) Add to list (4) Find emails (4)" at bounding box center [995, 160] width 1098 height 55
click at [1092, 331] on div "[PERSON_NAME][EMAIL_ADDRESS][DOMAIN_NAME]" at bounding box center [1076, 353] width 131 height 54
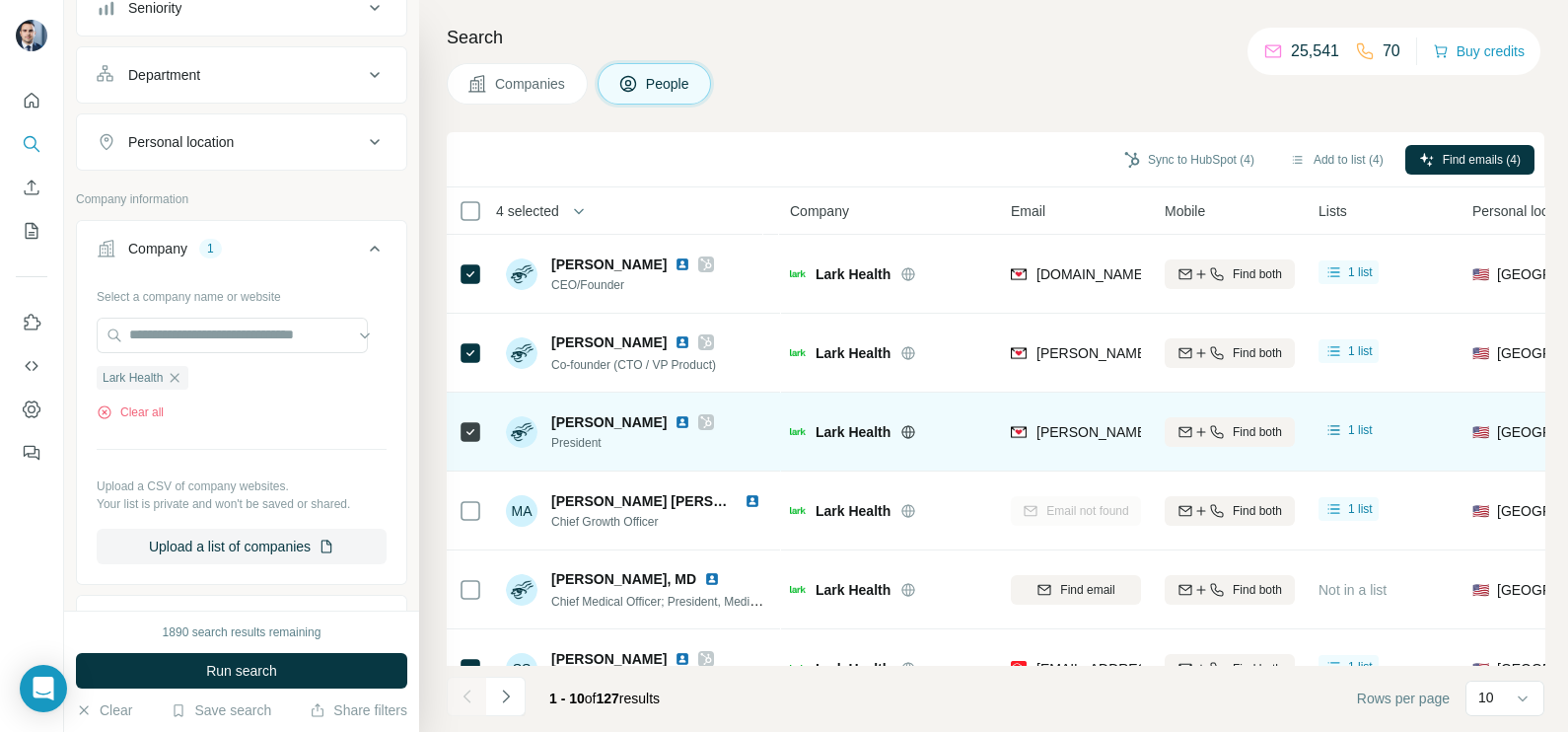
drag, startPoint x: 922, startPoint y: 67, endPoint x: 952, endPoint y: 394, distance: 328.4
click at [922, 69] on div "Companies People" at bounding box center [995, 84] width 1098 height 42
click at [1060, 405] on div "[PERSON_NAME][EMAIL_ADDRESS][PERSON_NAME][DOMAIN_NAME]" at bounding box center [1076, 432] width 131 height 54
click at [1060, 404] on td "[PERSON_NAME][EMAIL_ADDRESS][PERSON_NAME][DOMAIN_NAME]" at bounding box center [1076, 432] width 154 height 79
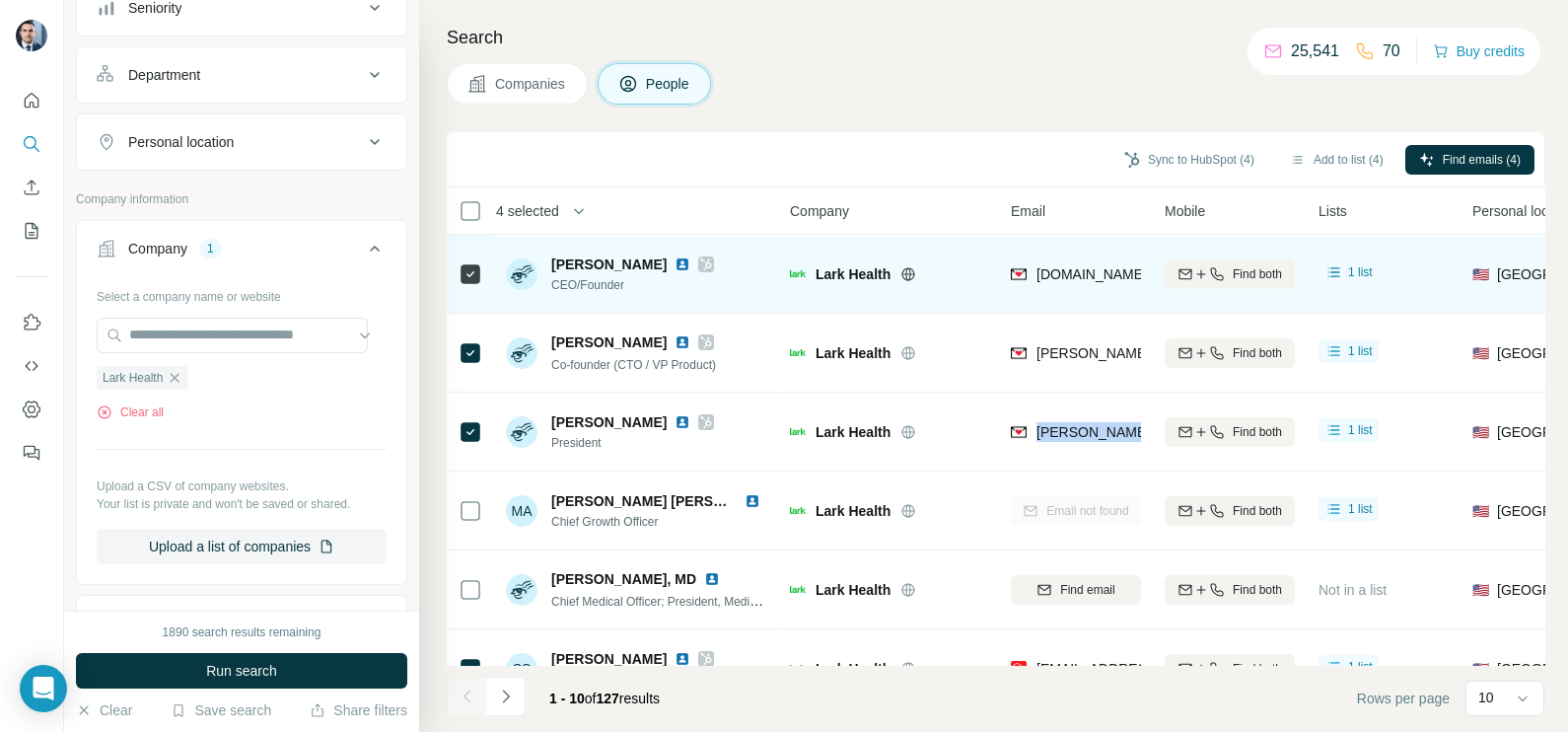
scroll to position [245, 0]
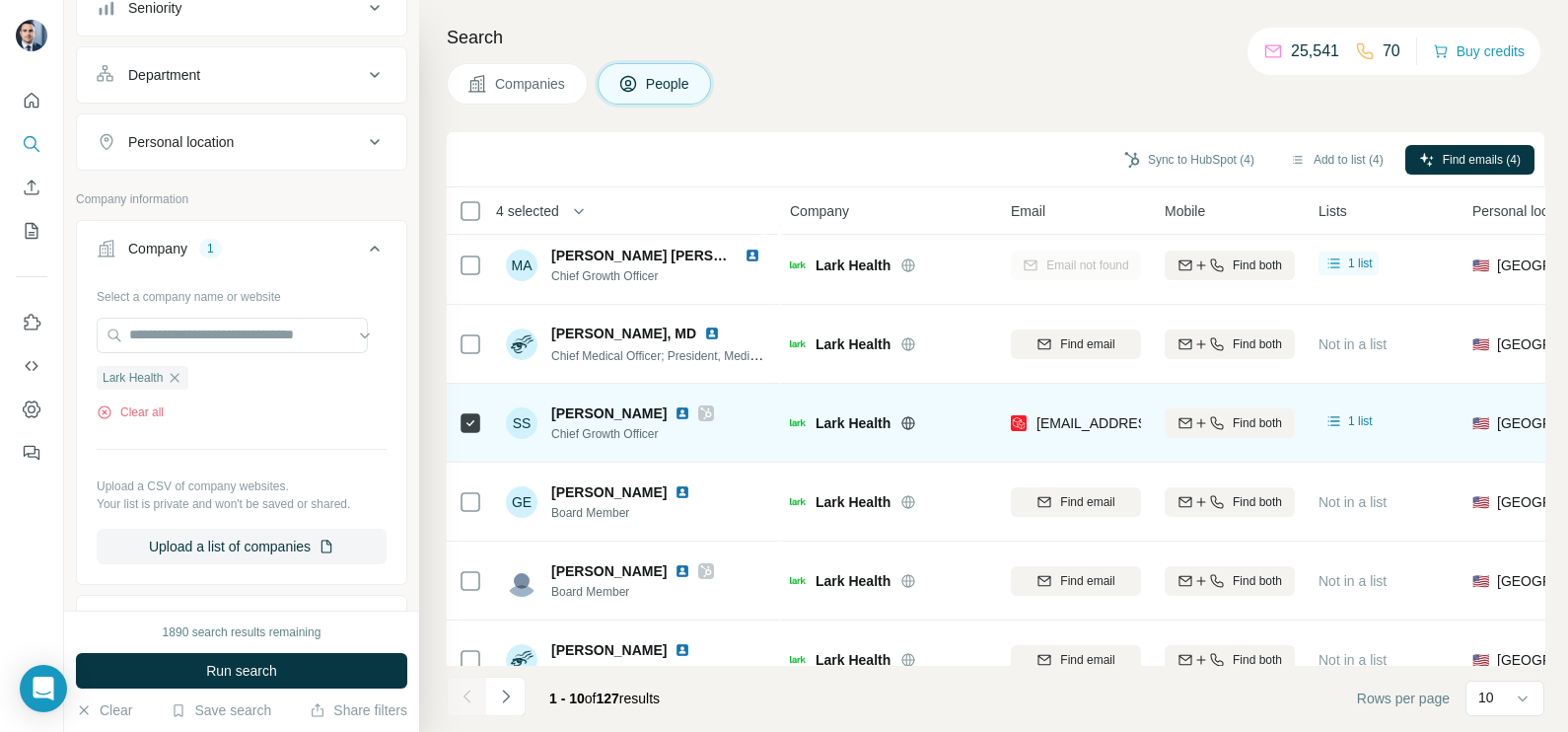
click at [1053, 408] on div "[EMAIL_ADDRESS][DOMAIN_NAME]" at bounding box center [1076, 423] width 131 height 54
